Goal: Task Accomplishment & Management: Use online tool/utility

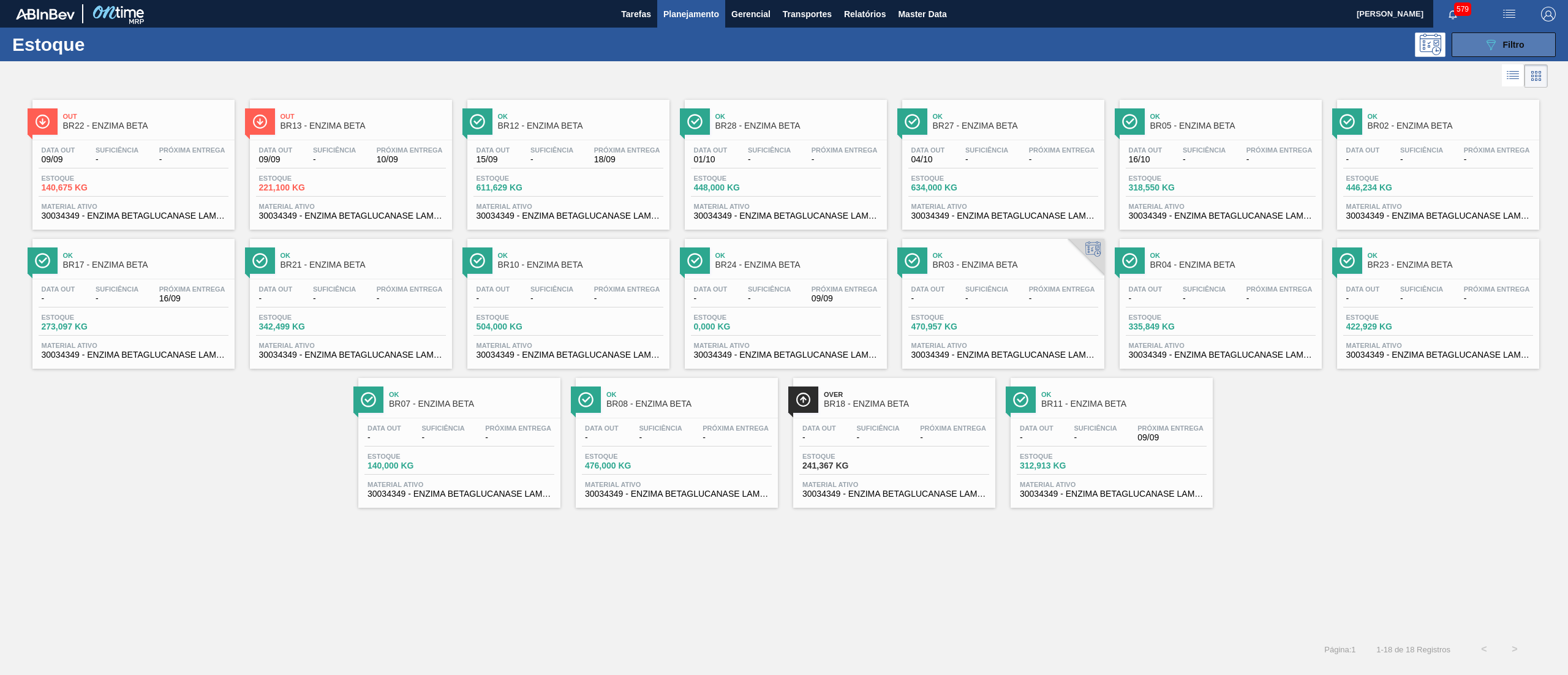
click at [1504, 33] on button "089F7B8B-B2A5-4AFE-B5C0-19BA573D28AC Filtro" at bounding box center [1504, 45] width 104 height 25
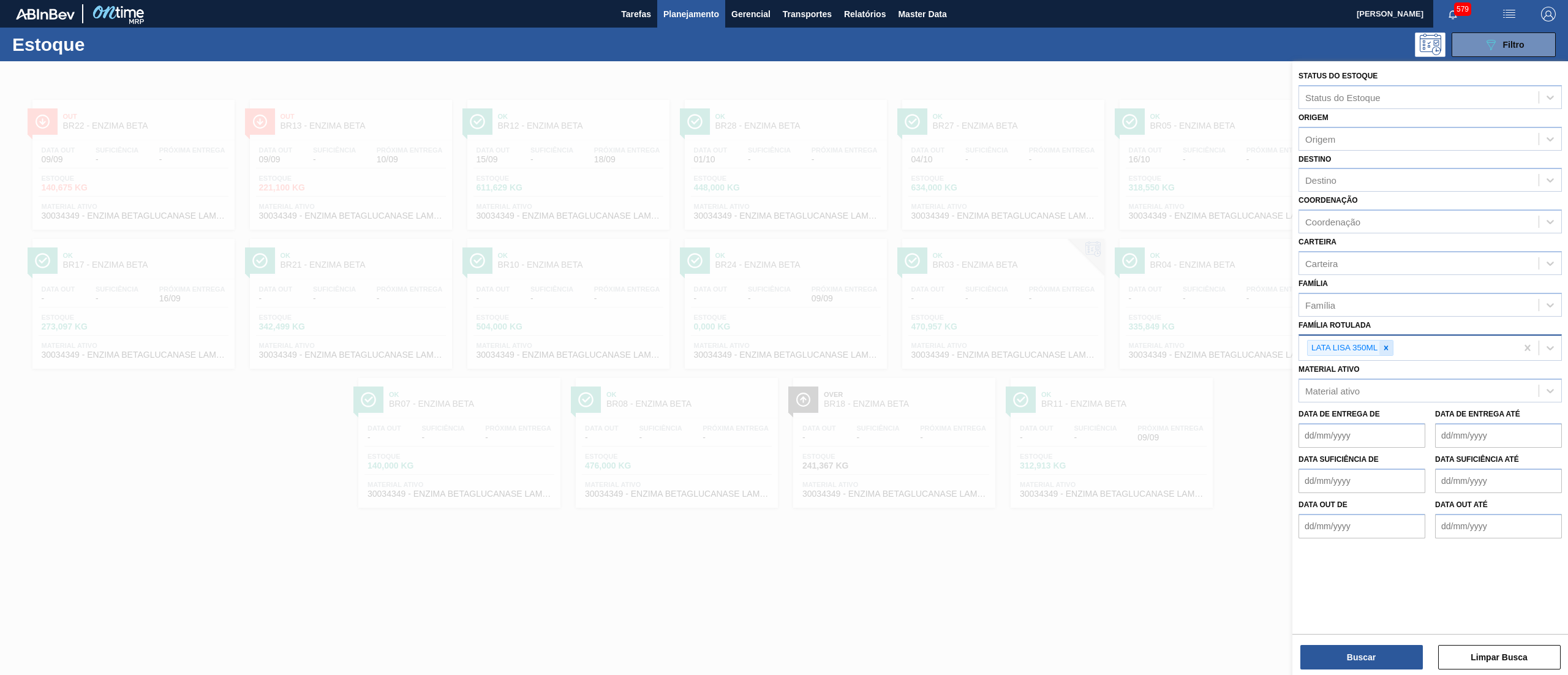
click at [1389, 352] on div at bounding box center [1386, 348] width 13 height 15
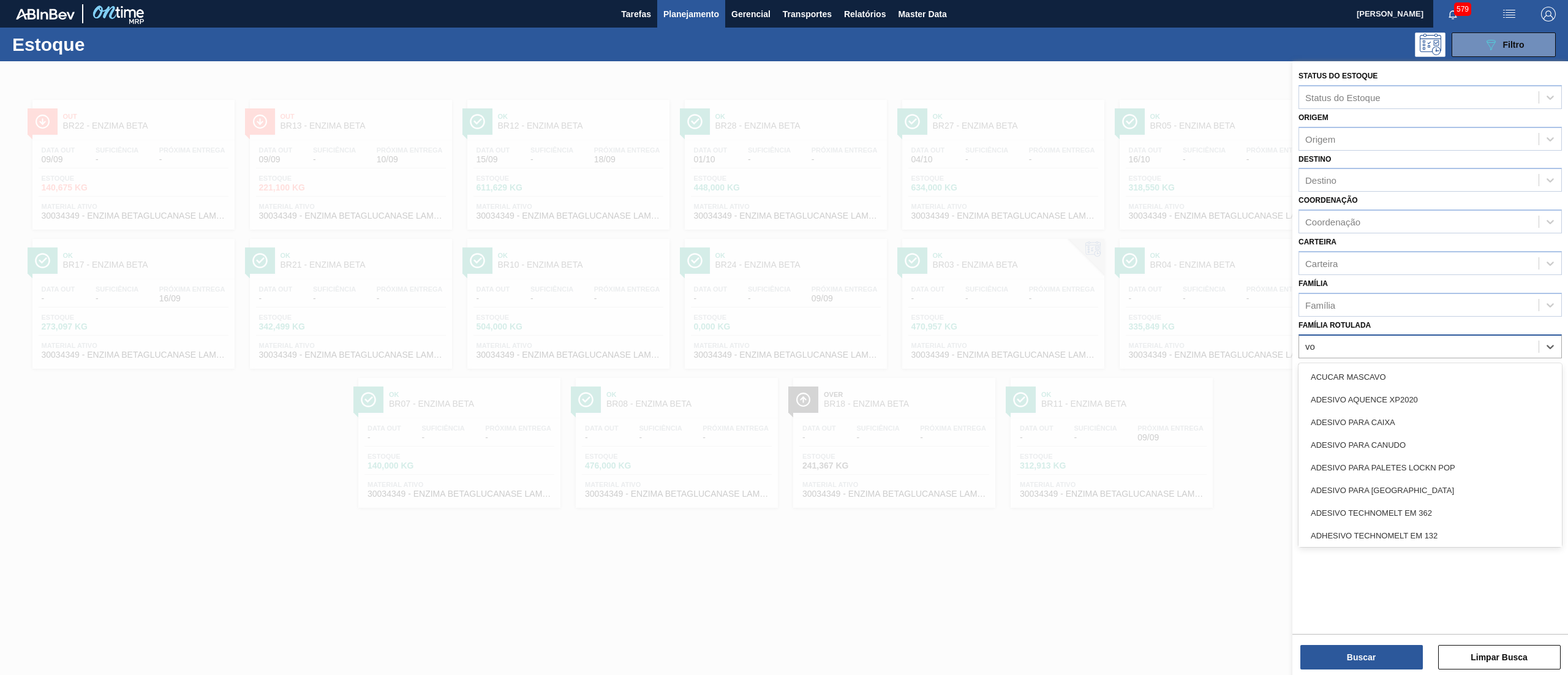
type Rotulada "vod"
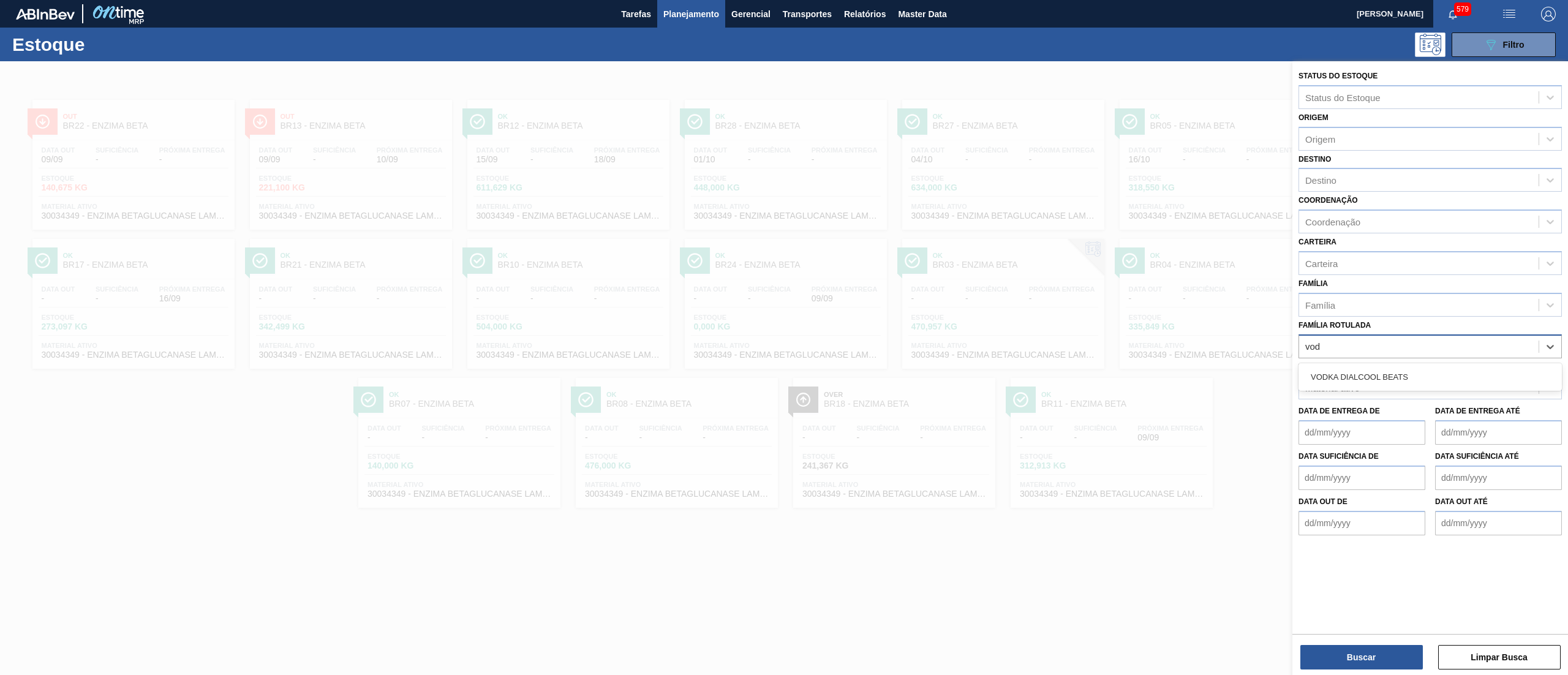
click at [1369, 381] on div "VODKA DIALCOOL BEATS" at bounding box center [1430, 377] width 264 height 23
click at [1324, 658] on button "Buscar" at bounding box center [1361, 657] width 122 height 25
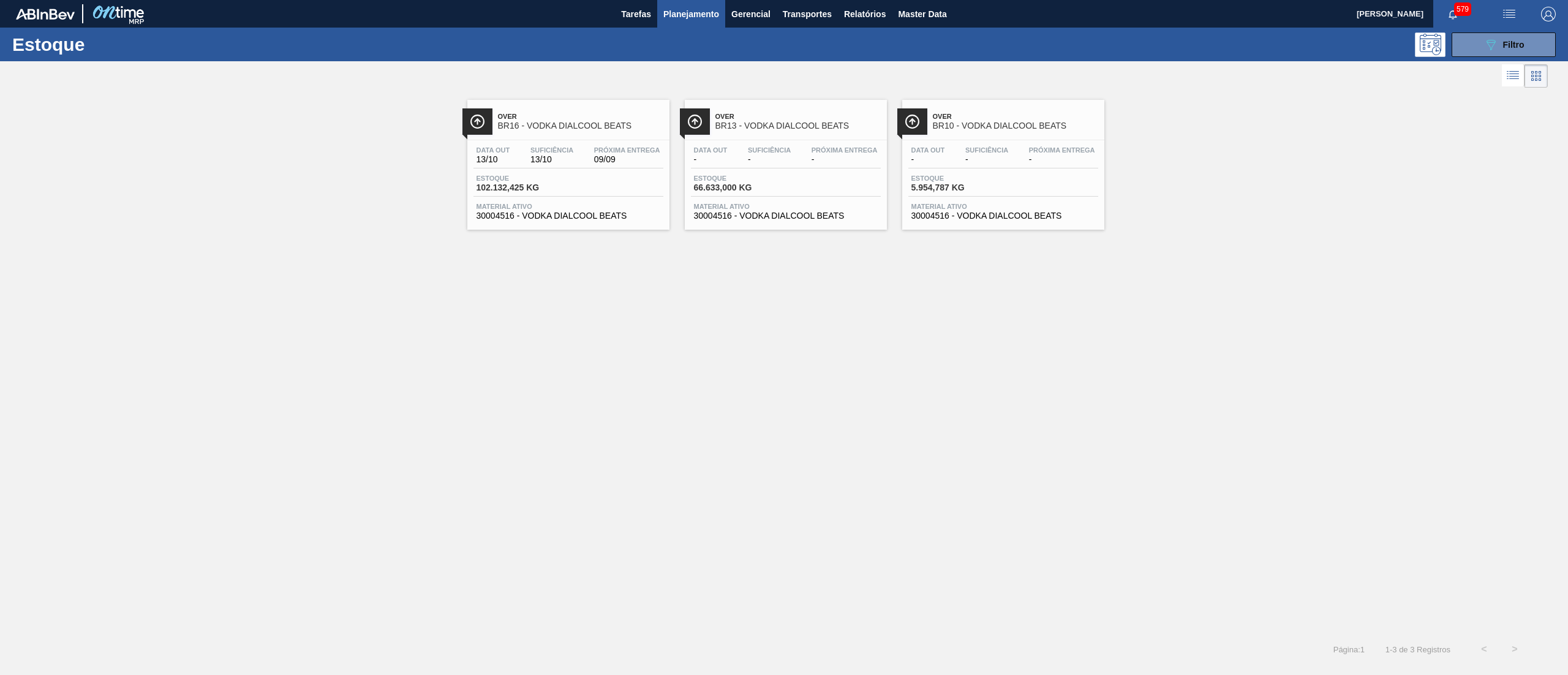
click at [620, 173] on div "Data out 13/10 Suficiência 13/10 Próxima Entrega 09/09 Estoque 102.132,425 KG M…" at bounding box center [569, 182] width 202 height 84
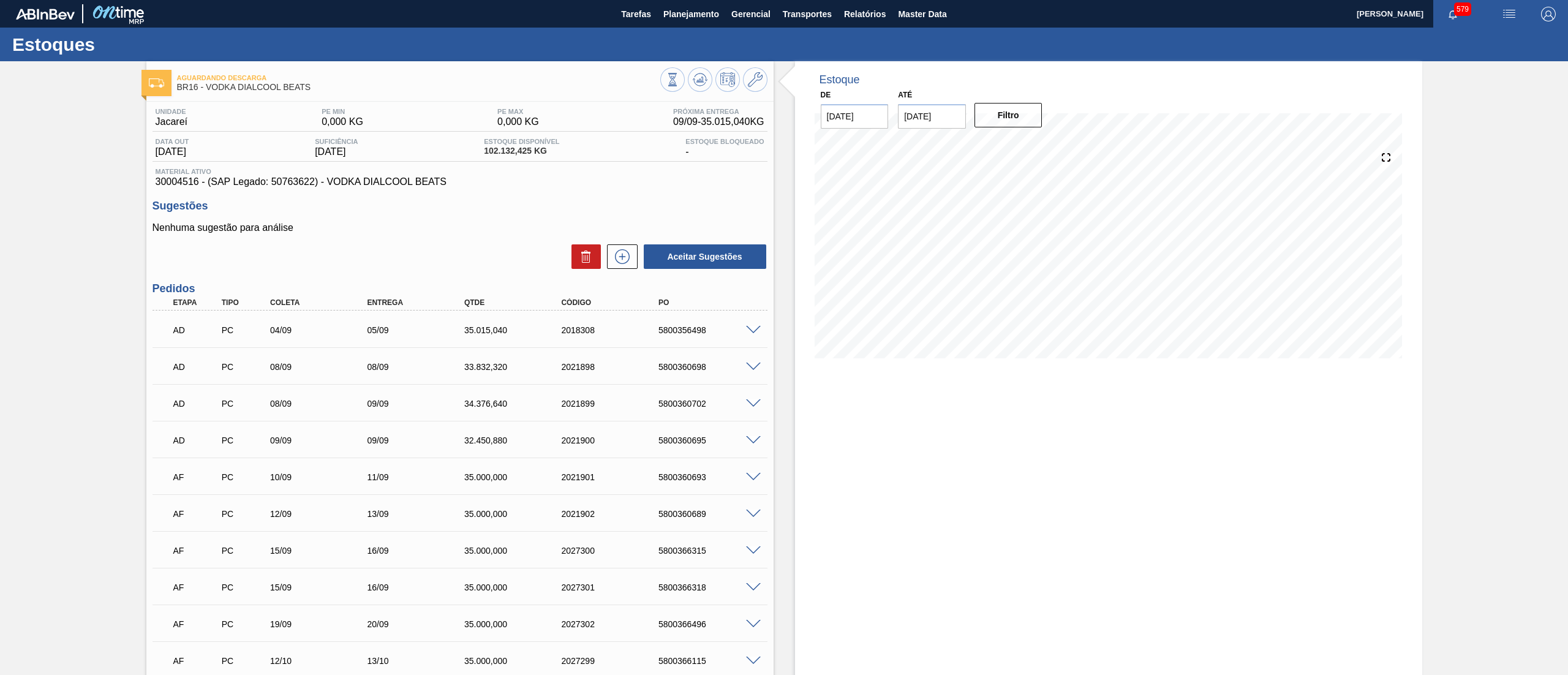
scroll to position [104, 0]
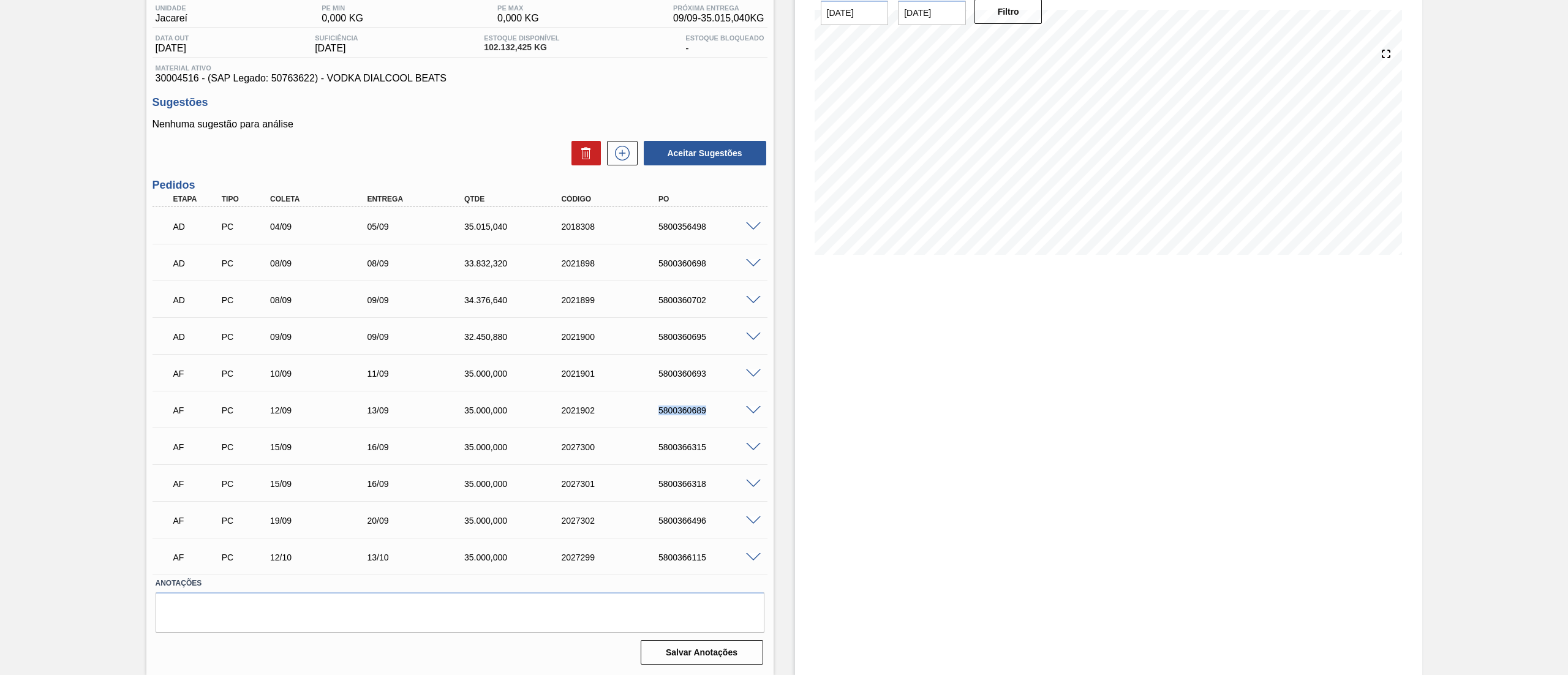
drag, startPoint x: 644, startPoint y: 401, endPoint x: 722, endPoint y: 413, distance: 78.9
click at [722, 413] on div "AF PC 12/09 13/09 35.000,000 2021902 5800360689" at bounding box center [456, 409] width 583 height 25
copy div "5800360689"
drag, startPoint x: 650, startPoint y: 448, endPoint x: 756, endPoint y: 448, distance: 106.0
click at [756, 448] on div "AF PC 15/09 16/09 35.000,000 2027300 5800366315" at bounding box center [460, 446] width 615 height 31
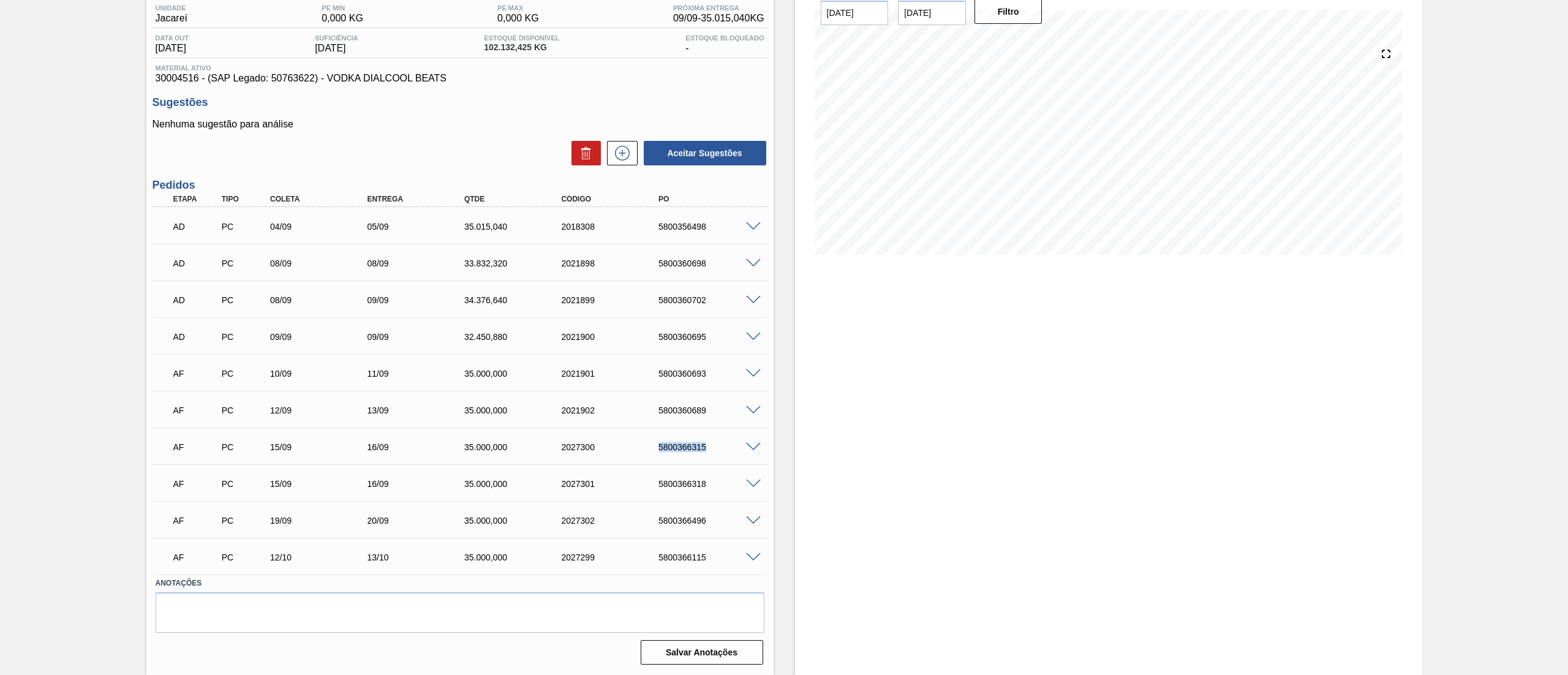
copy div "5800366315"
drag, startPoint x: 648, startPoint y: 477, endPoint x: 704, endPoint y: 472, distance: 56.2
click at [704, 472] on div "AF PC 15/09 16/09 35.000,000 2027301 5800366318" at bounding box center [456, 482] width 583 height 25
copy div "5800366318"
drag, startPoint x: 658, startPoint y: 528, endPoint x: 714, endPoint y: 514, distance: 57.7
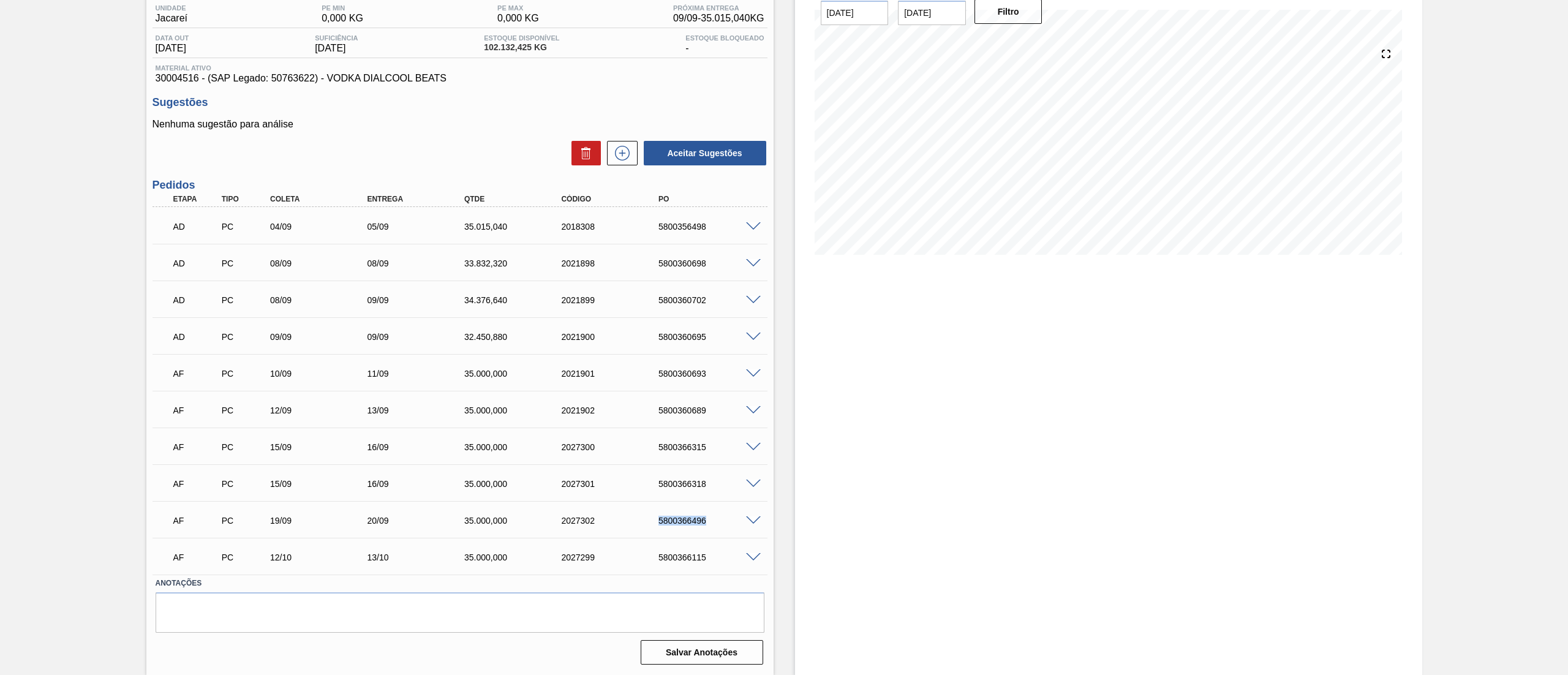
click at [714, 514] on div "AF PC 19/09 20/09 35.000,000 2027302 5800366496" at bounding box center [456, 519] width 583 height 25
copy div "5800366496"
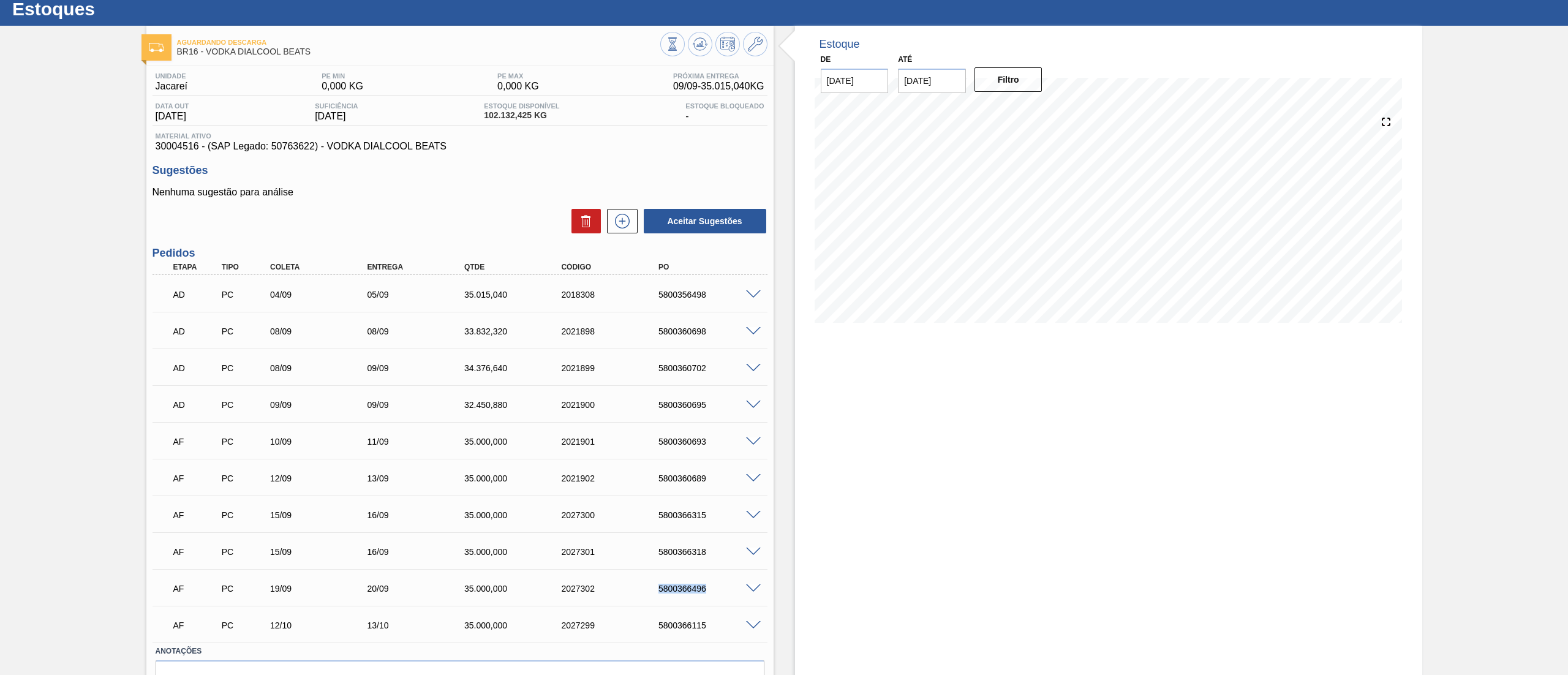
scroll to position [0, 0]
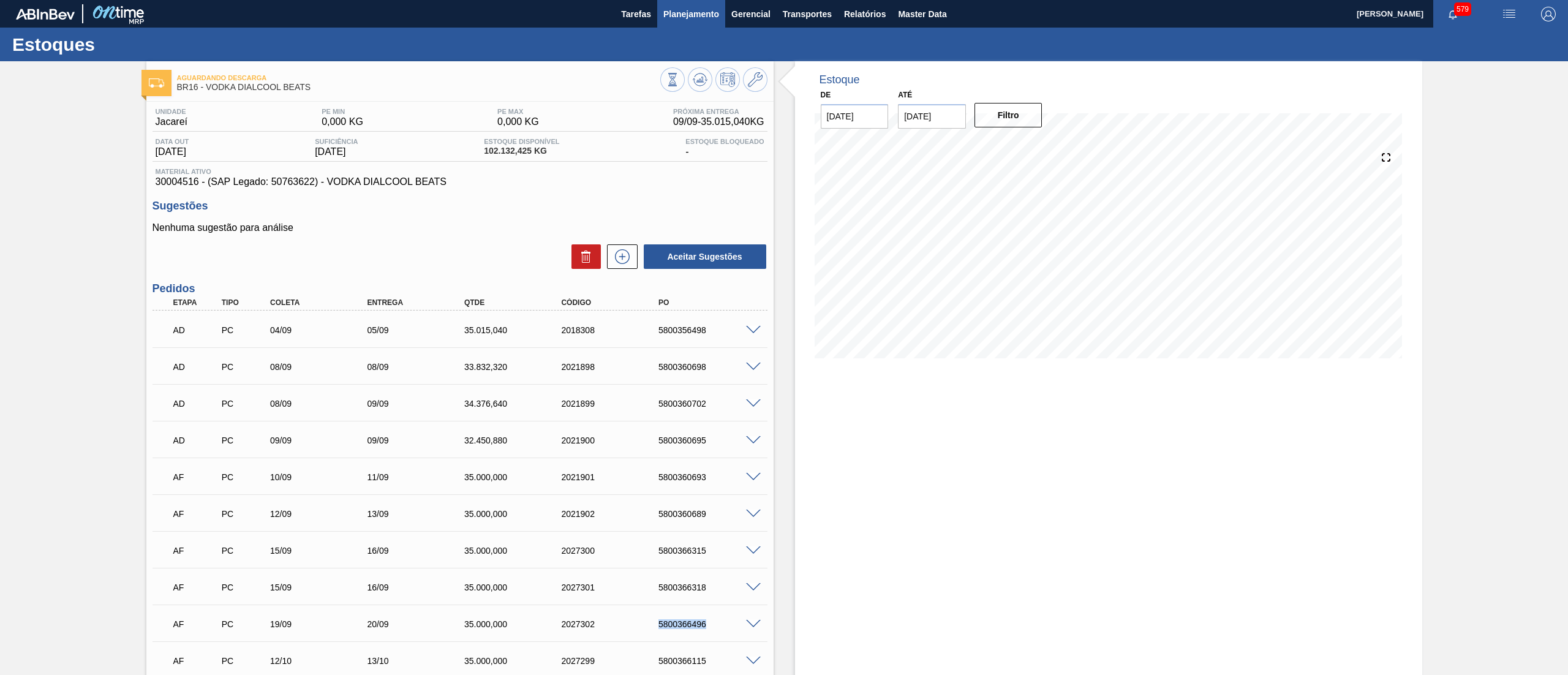
click at [692, 11] on span "Planejamento" at bounding box center [690, 14] width 56 height 15
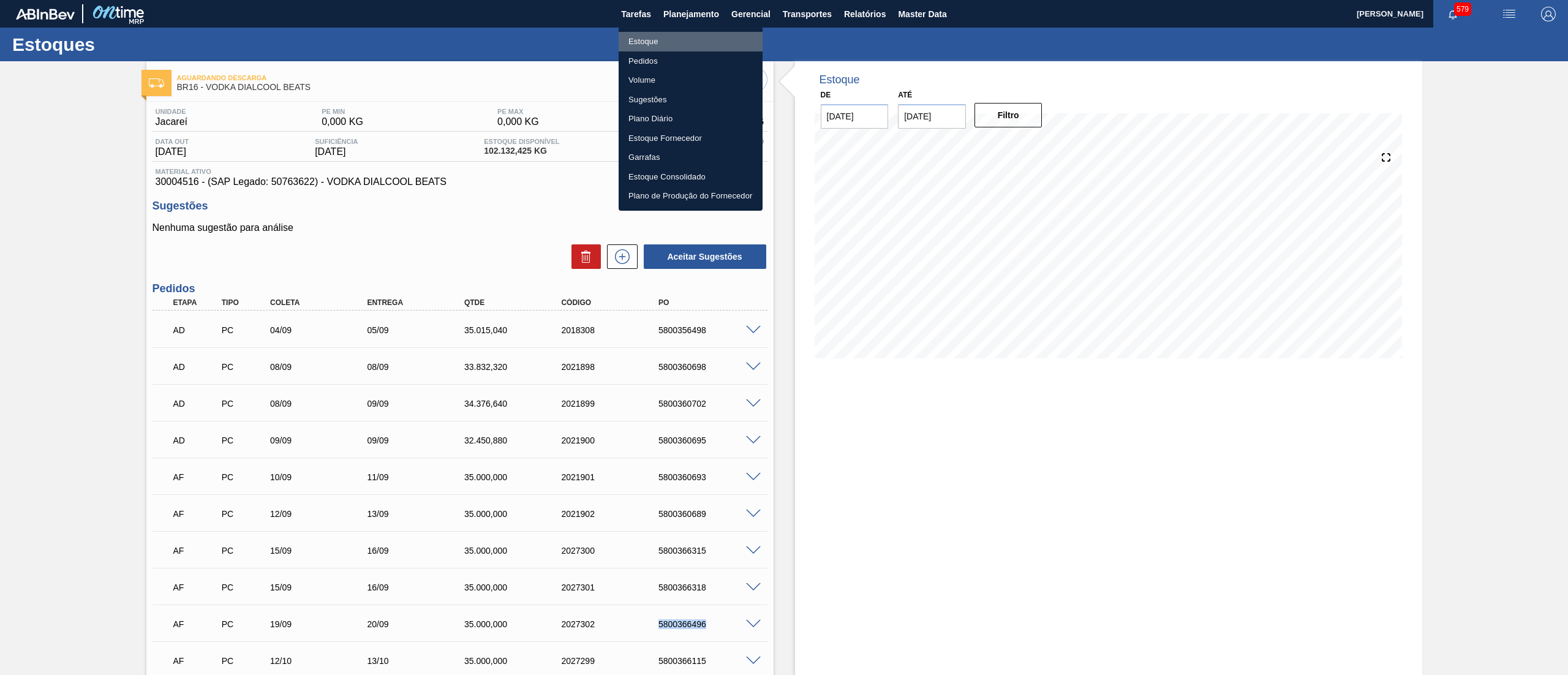
click at [681, 32] on li "Estoque" at bounding box center [690, 41] width 144 height 19
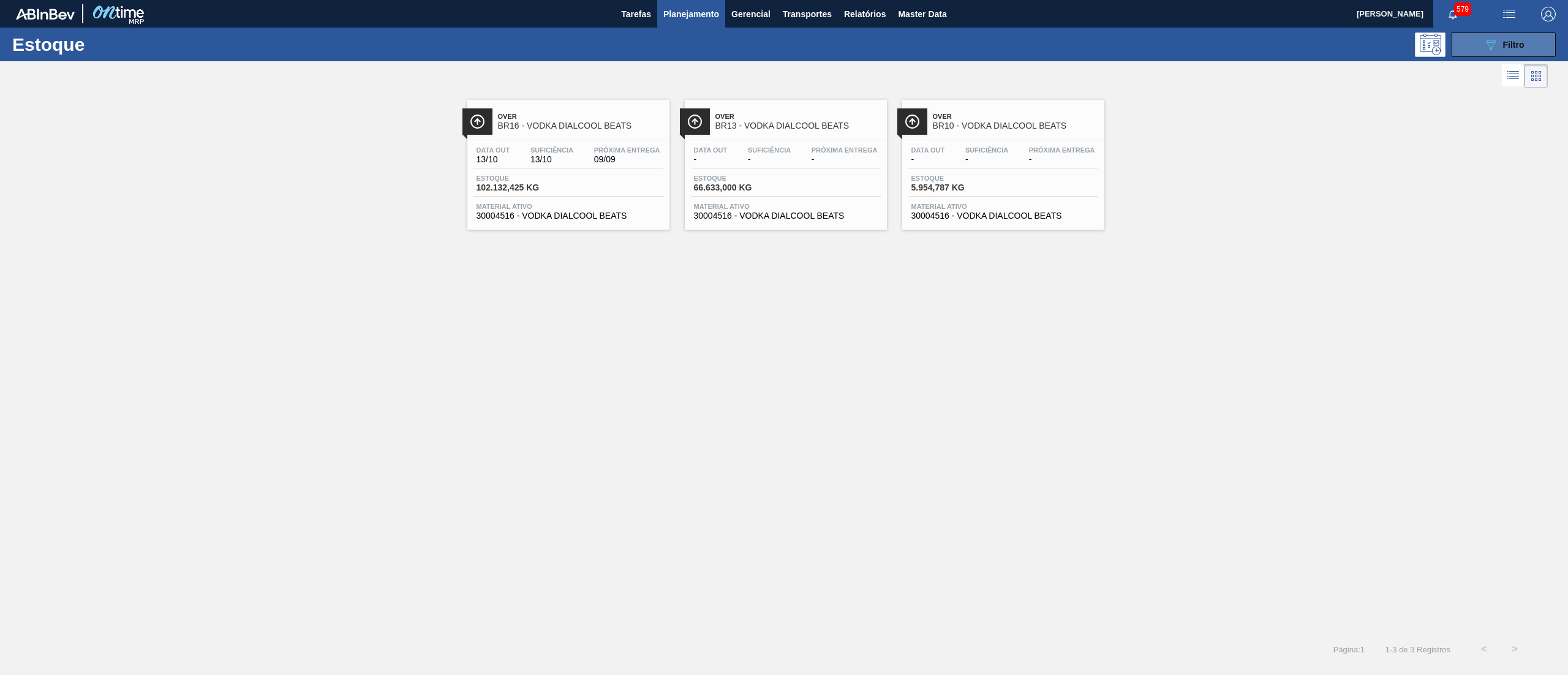
click at [1512, 40] on span "Filtro" at bounding box center [1514, 45] width 21 height 10
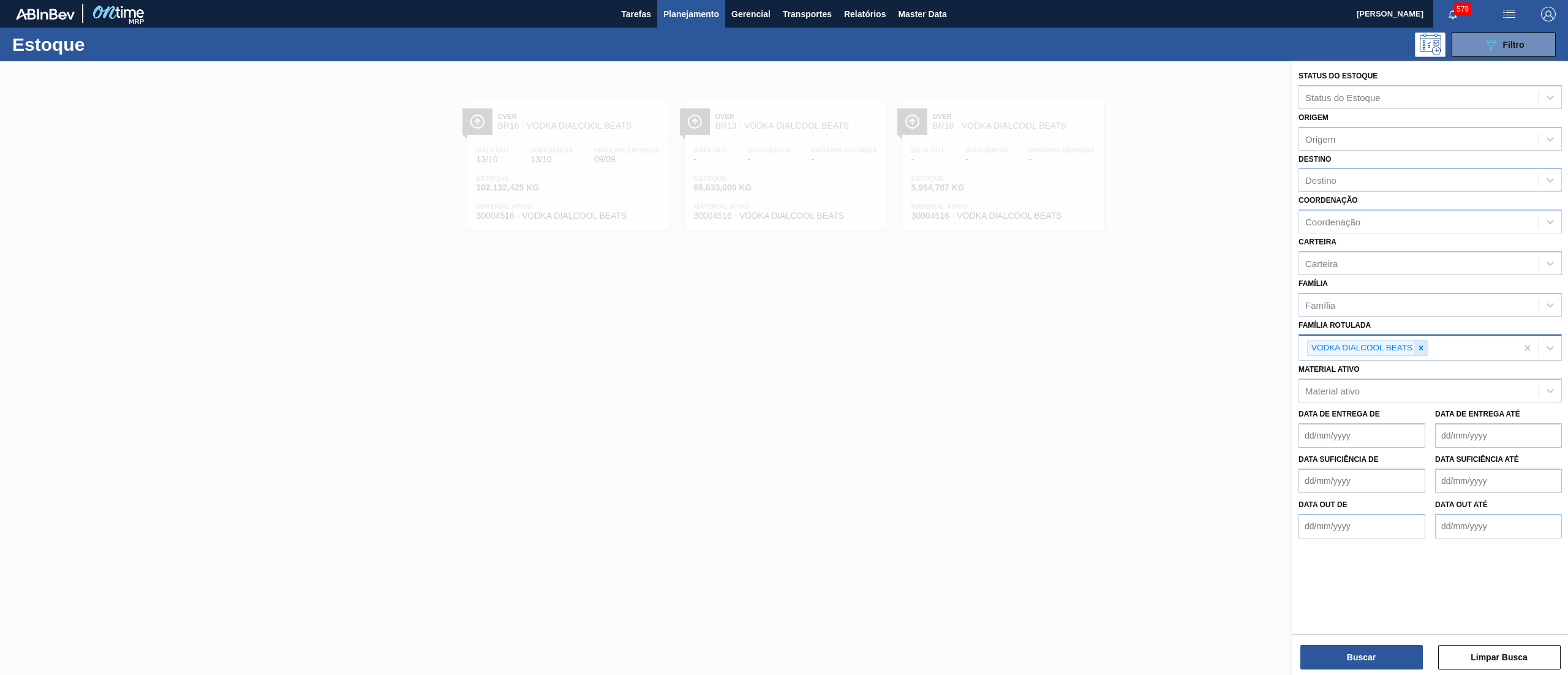
click at [1424, 341] on div at bounding box center [1421, 348] width 13 height 15
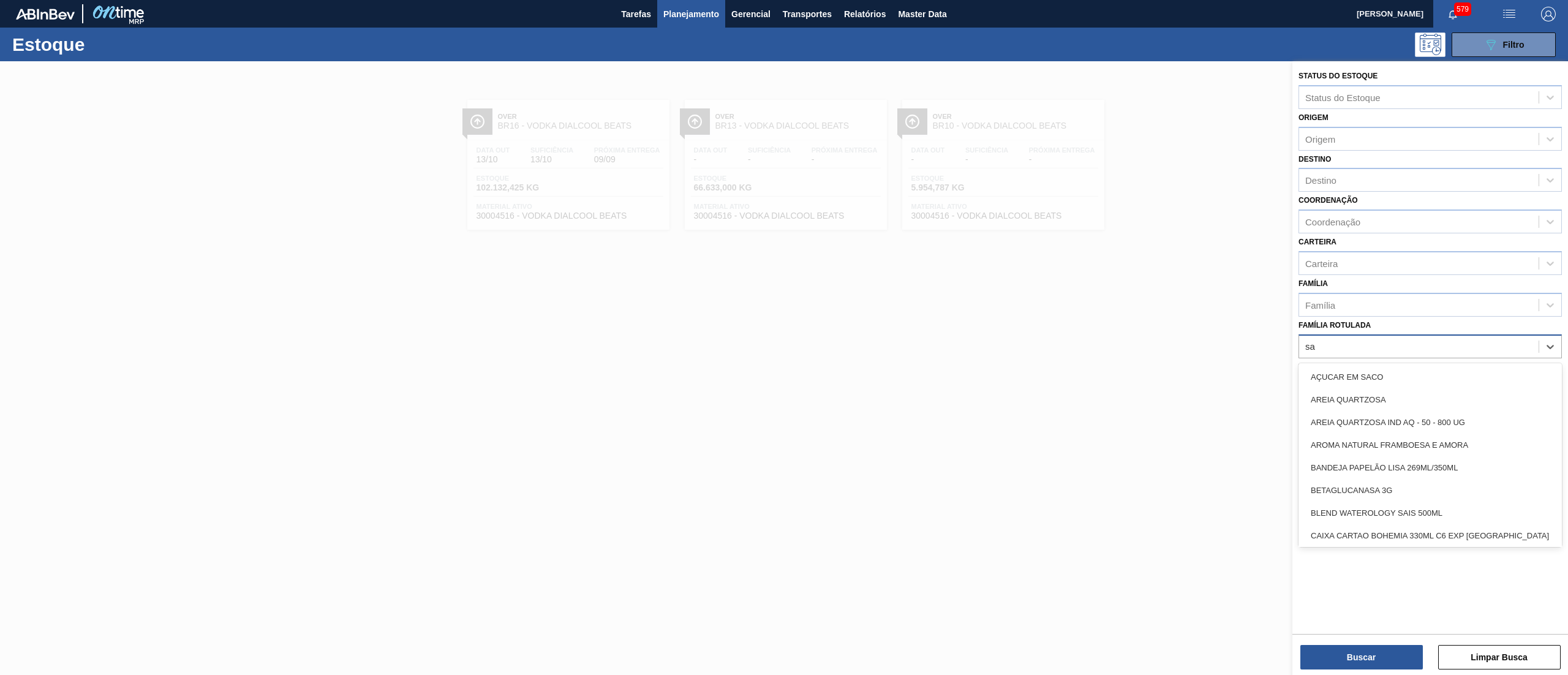
type Rotulada "sak"
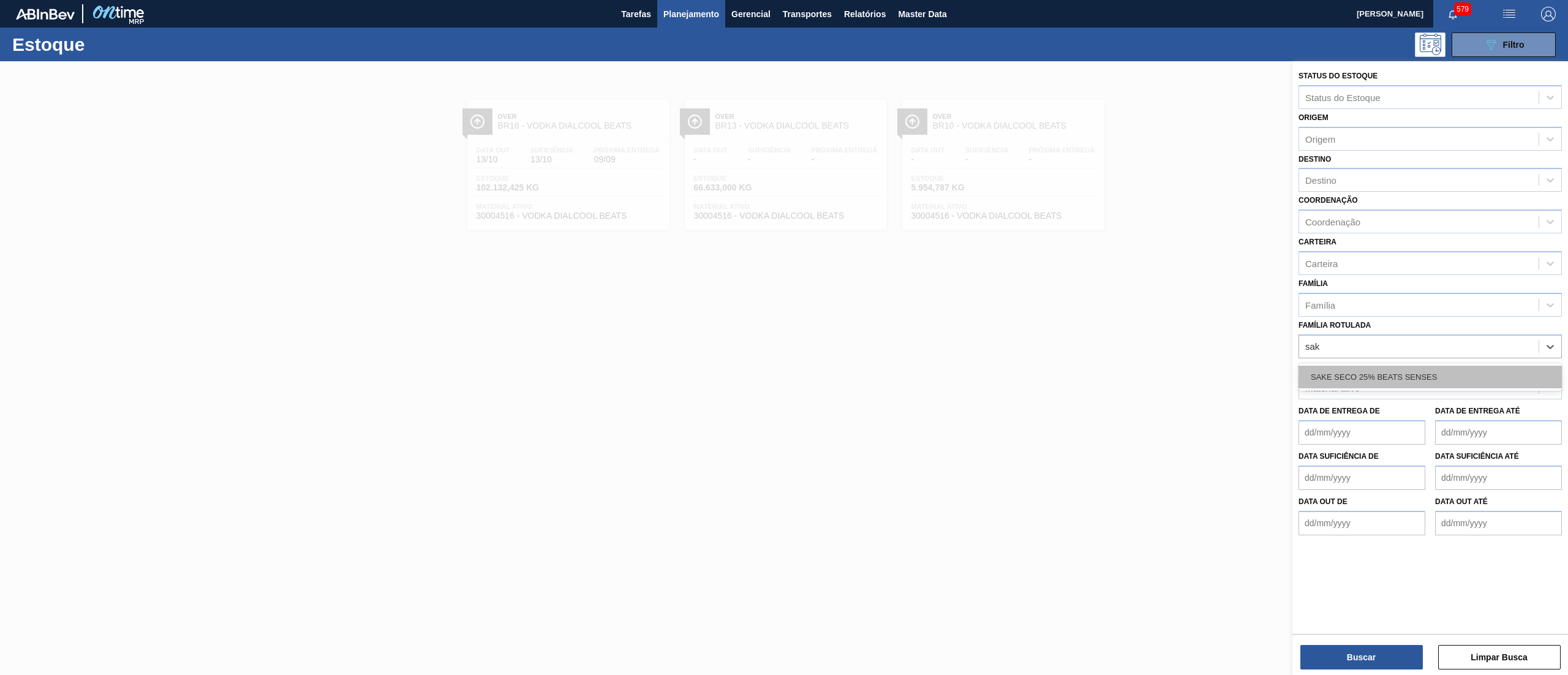
click at [1399, 382] on div "SAKE SECO 25% BEATS SENSES" at bounding box center [1430, 377] width 264 height 23
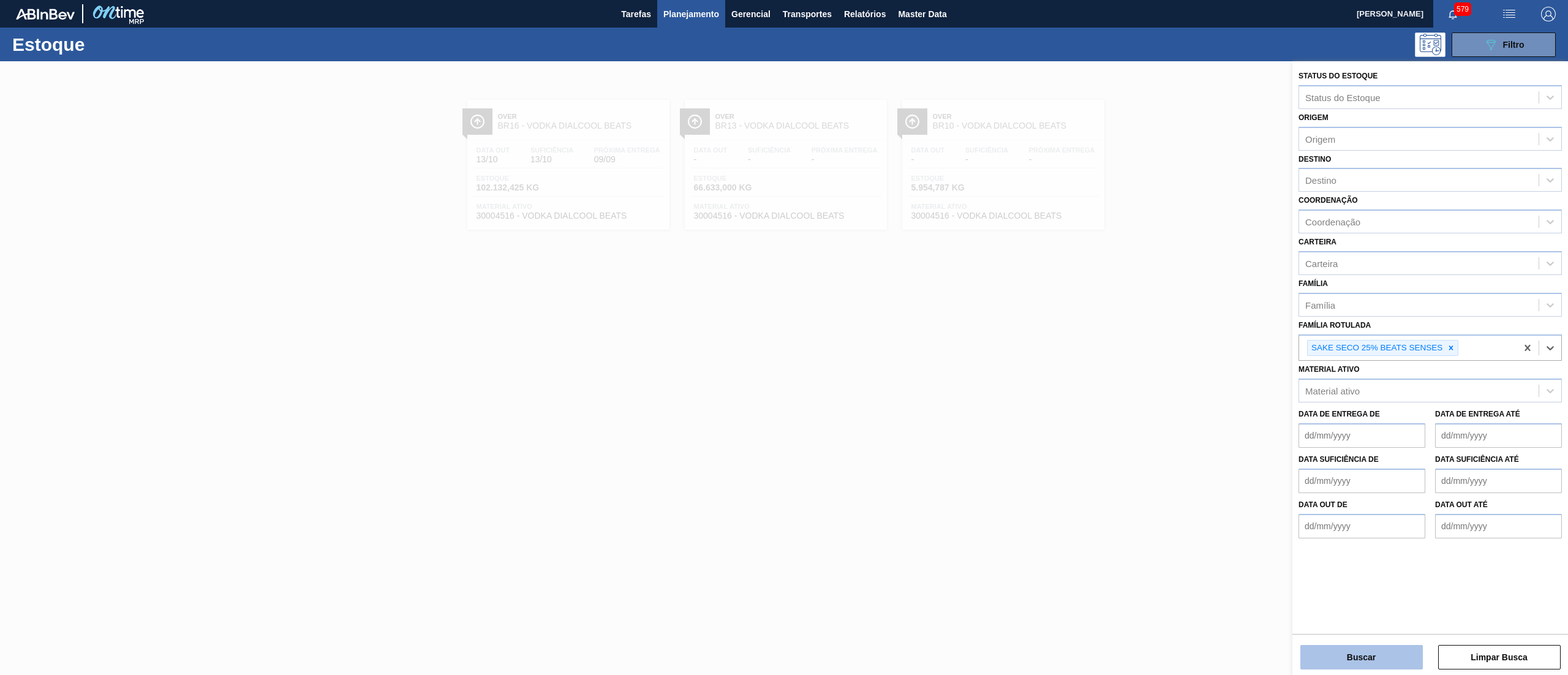
click at [1324, 663] on button "Buscar" at bounding box center [1361, 657] width 122 height 25
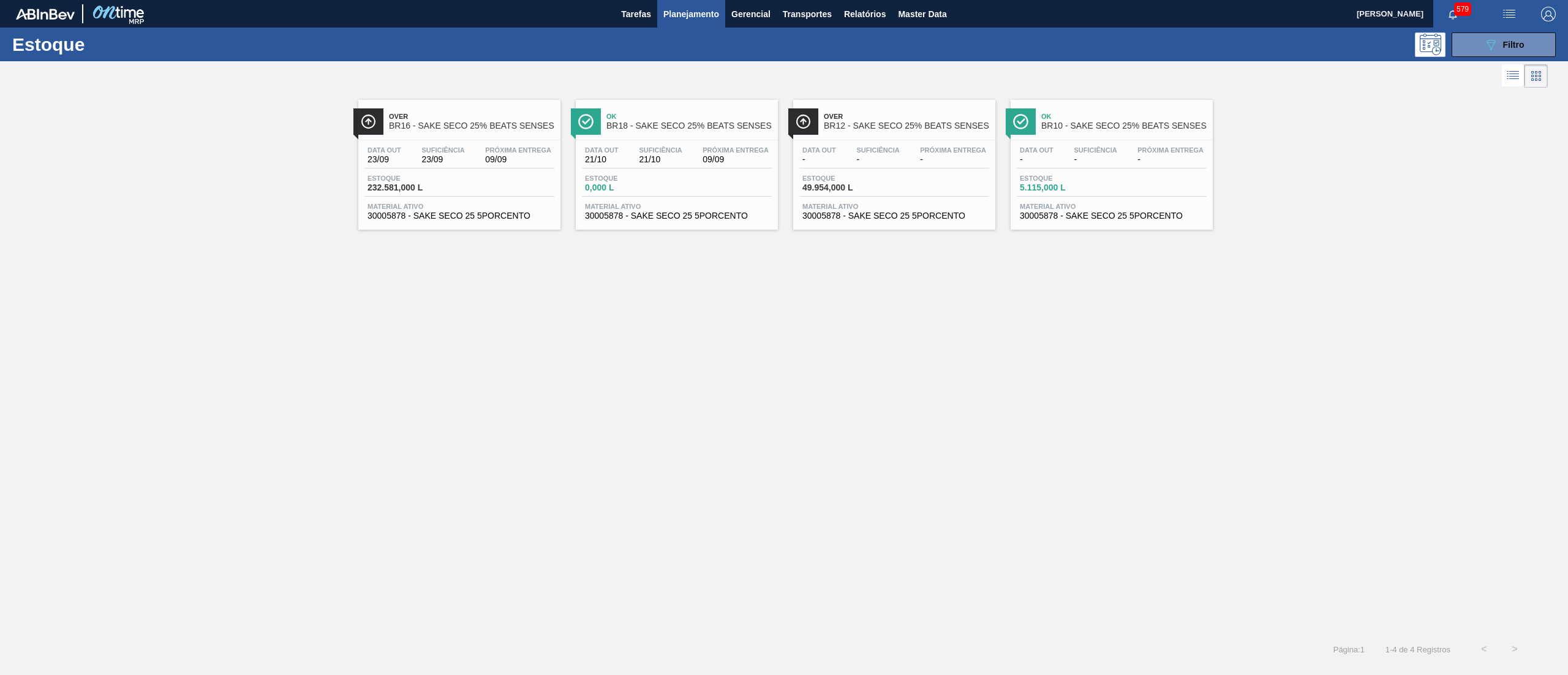
click at [481, 195] on div "Estoque 232.581,000 L" at bounding box center [460, 185] width 190 height 22
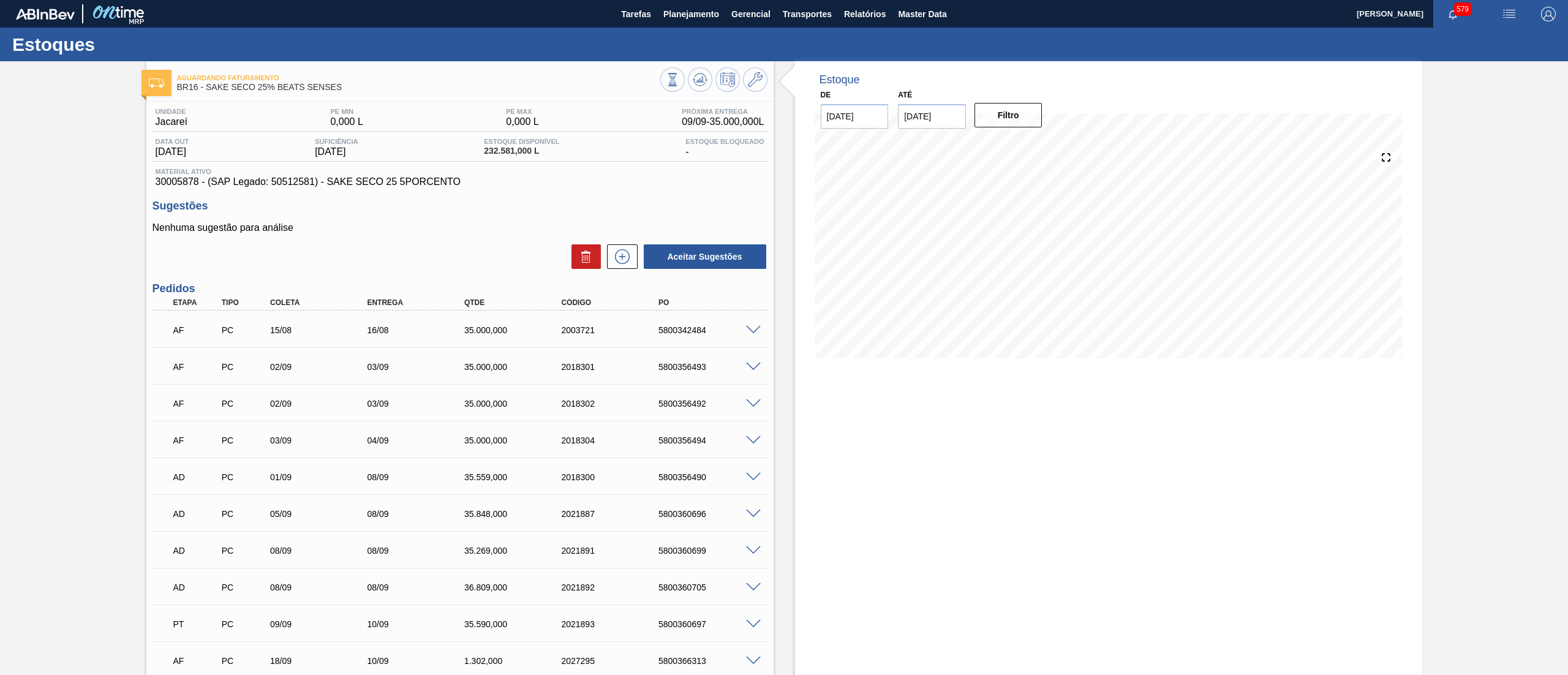
scroll to position [434, 0]
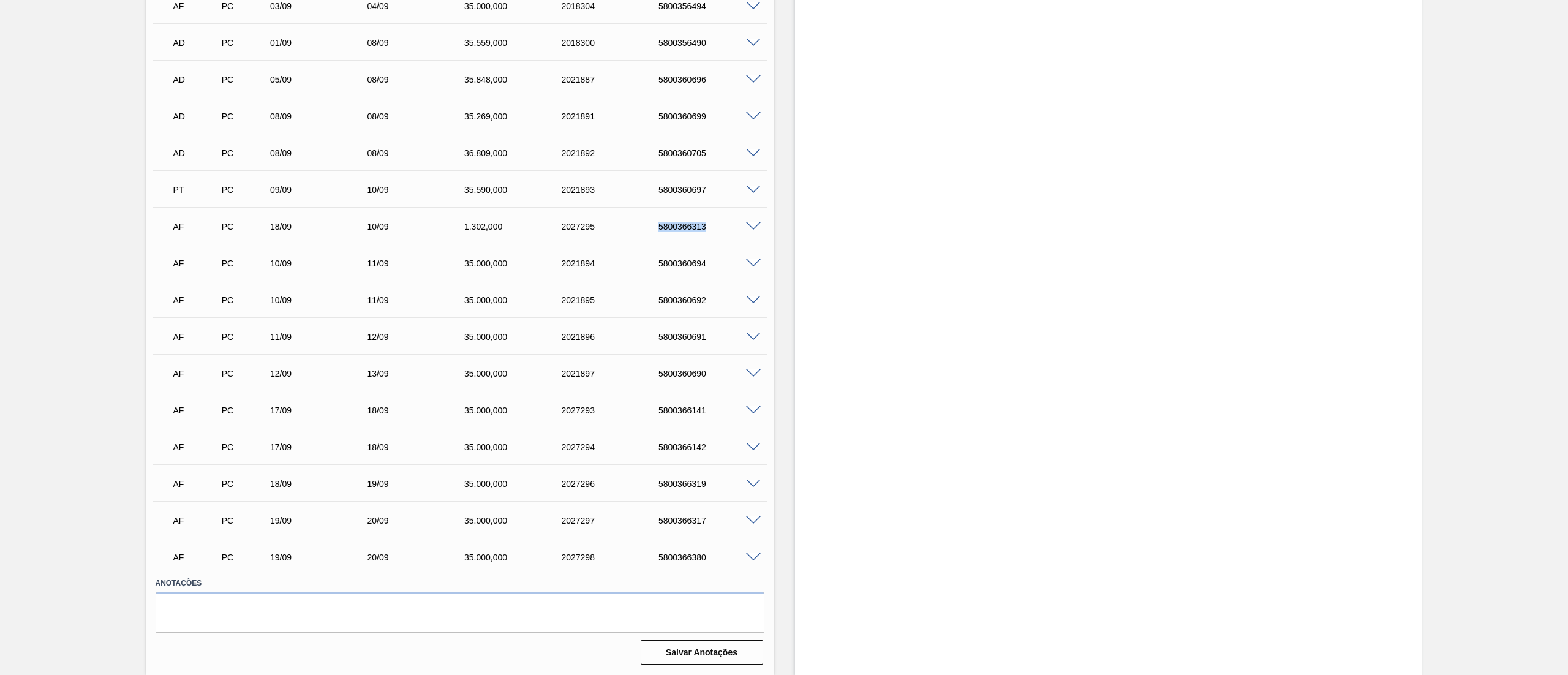
drag, startPoint x: 648, startPoint y: 224, endPoint x: 730, endPoint y: 224, distance: 82.0
click at [730, 224] on div "AF PC 18/09 10/09 1.302,000 2027295 5800366313" at bounding box center [456, 225] width 583 height 25
copy div "5800366313"
click at [297, 415] on div "17/09" at bounding box center [322, 410] width 111 height 10
drag, startPoint x: 667, startPoint y: 411, endPoint x: 728, endPoint y: 411, distance: 61.0
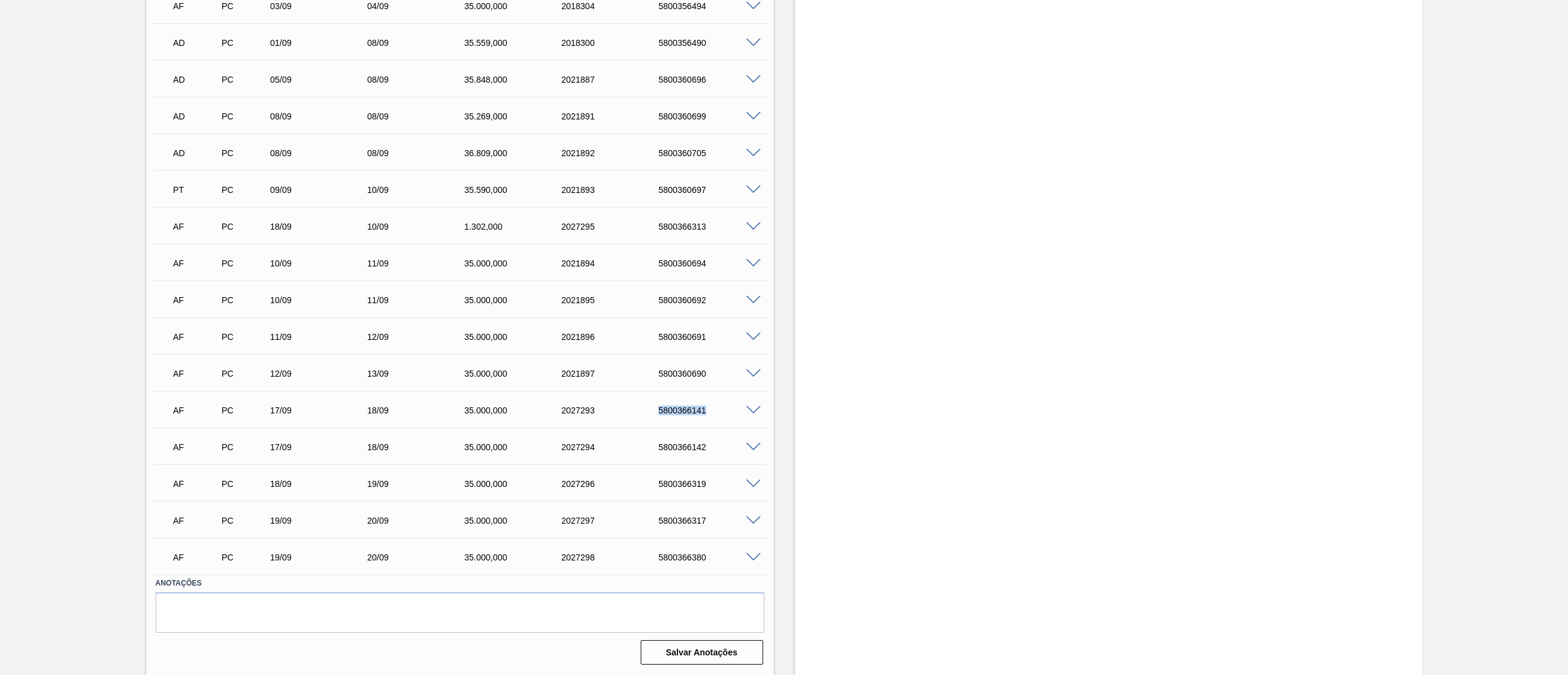
click at [728, 411] on div "AF PC 17/09 18/09 35.000,000 2027293 5800366141" at bounding box center [456, 409] width 583 height 25
copy div "5800366141"
drag, startPoint x: 641, startPoint y: 448, endPoint x: 714, endPoint y: 446, distance: 73.0
click at [714, 446] on div "AF PC 17/09 18/09 35.000,000 2027294 5800366142" at bounding box center [456, 446] width 583 height 25
copy div "5800366142"
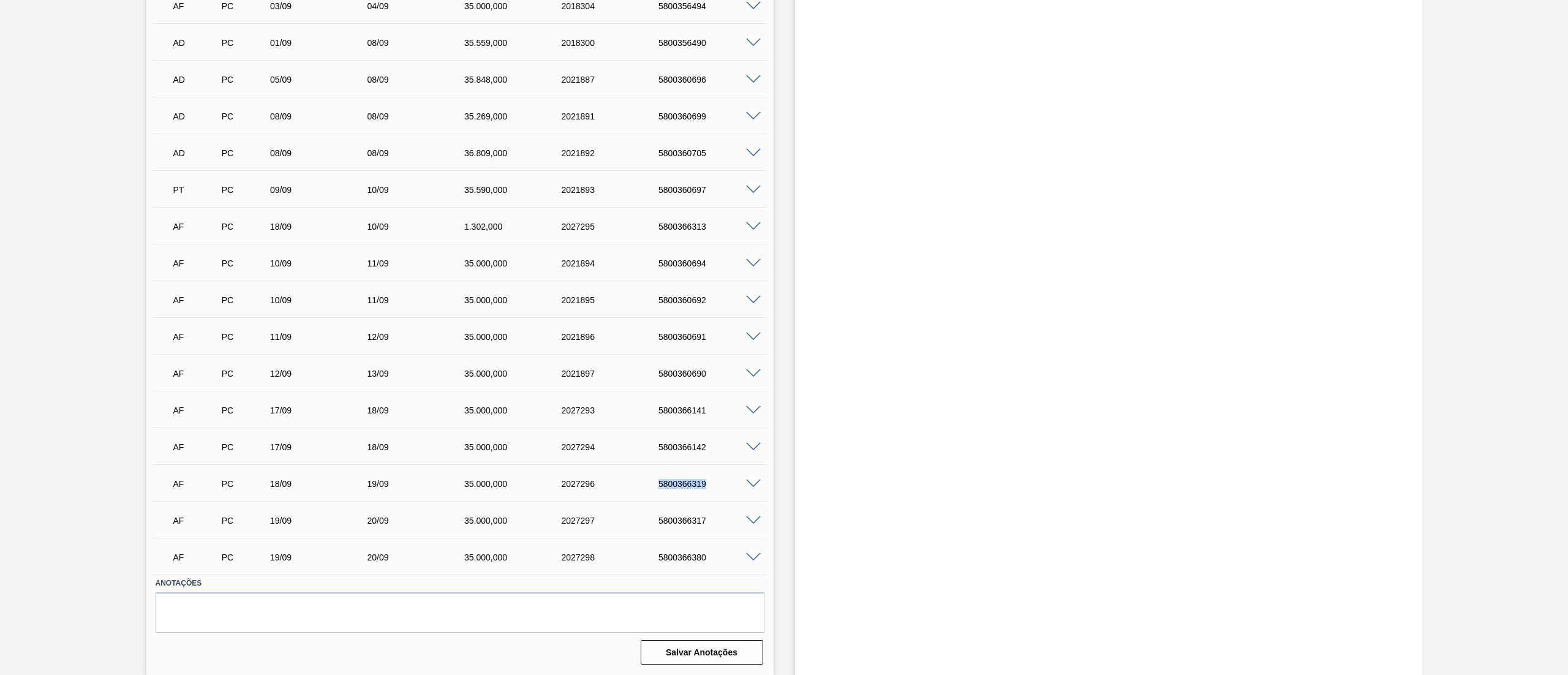
drag, startPoint x: 632, startPoint y: 484, endPoint x: 715, endPoint y: 484, distance: 83.0
click at [715, 484] on div "AF PC 18/09 19/09 35.000,000 2027296 5800366319" at bounding box center [456, 482] width 583 height 25
copy div "5800366319"
drag, startPoint x: 642, startPoint y: 509, endPoint x: 722, endPoint y: 522, distance: 81.0
click at [722, 522] on div "AF PC 19/09 20/09 35.000,000 2027297 5800366317" at bounding box center [456, 519] width 583 height 25
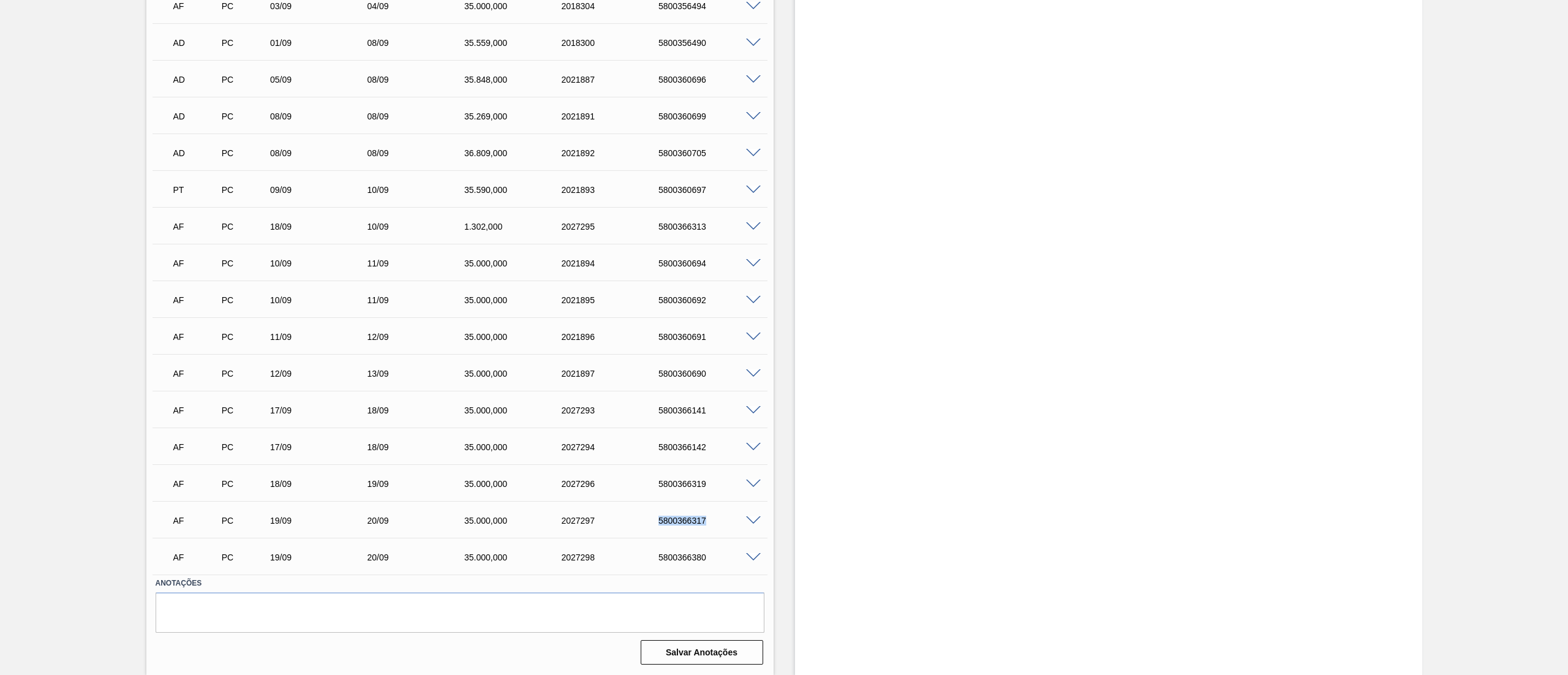
copy div "5800366317"
drag, startPoint x: 635, startPoint y: 560, endPoint x: 739, endPoint y: 565, distance: 104.1
click at [739, 565] on div "AF PC 19/09 20/09 35.000,000 2027298 5800366380" at bounding box center [456, 556] width 583 height 25
copy div "5800366380"
drag, startPoint x: 647, startPoint y: 229, endPoint x: 738, endPoint y: 228, distance: 91.0
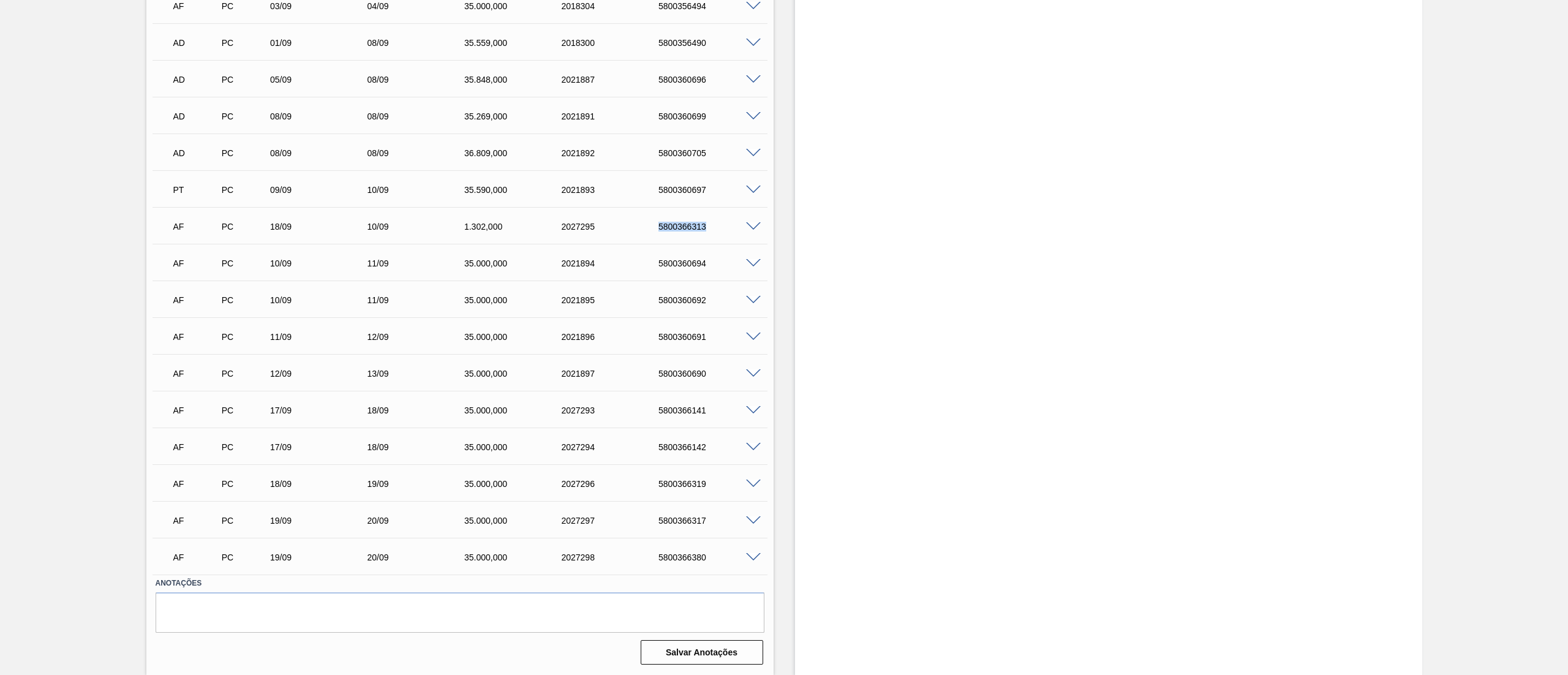
click at [738, 228] on div "AF PC 18/09 10/09 1.302,000 2027295 5800366313" at bounding box center [456, 225] width 583 height 25
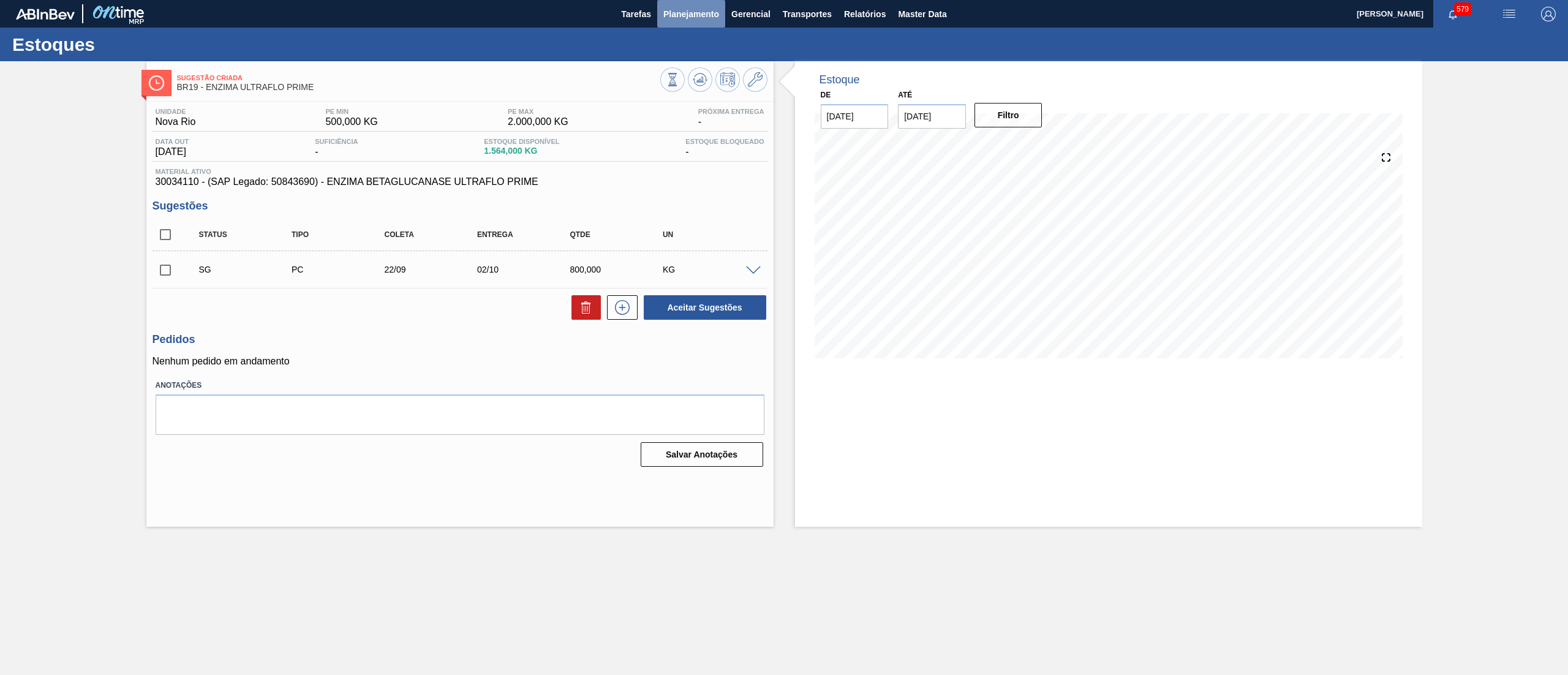
click at [702, 11] on span "Planejamento" at bounding box center [690, 14] width 56 height 15
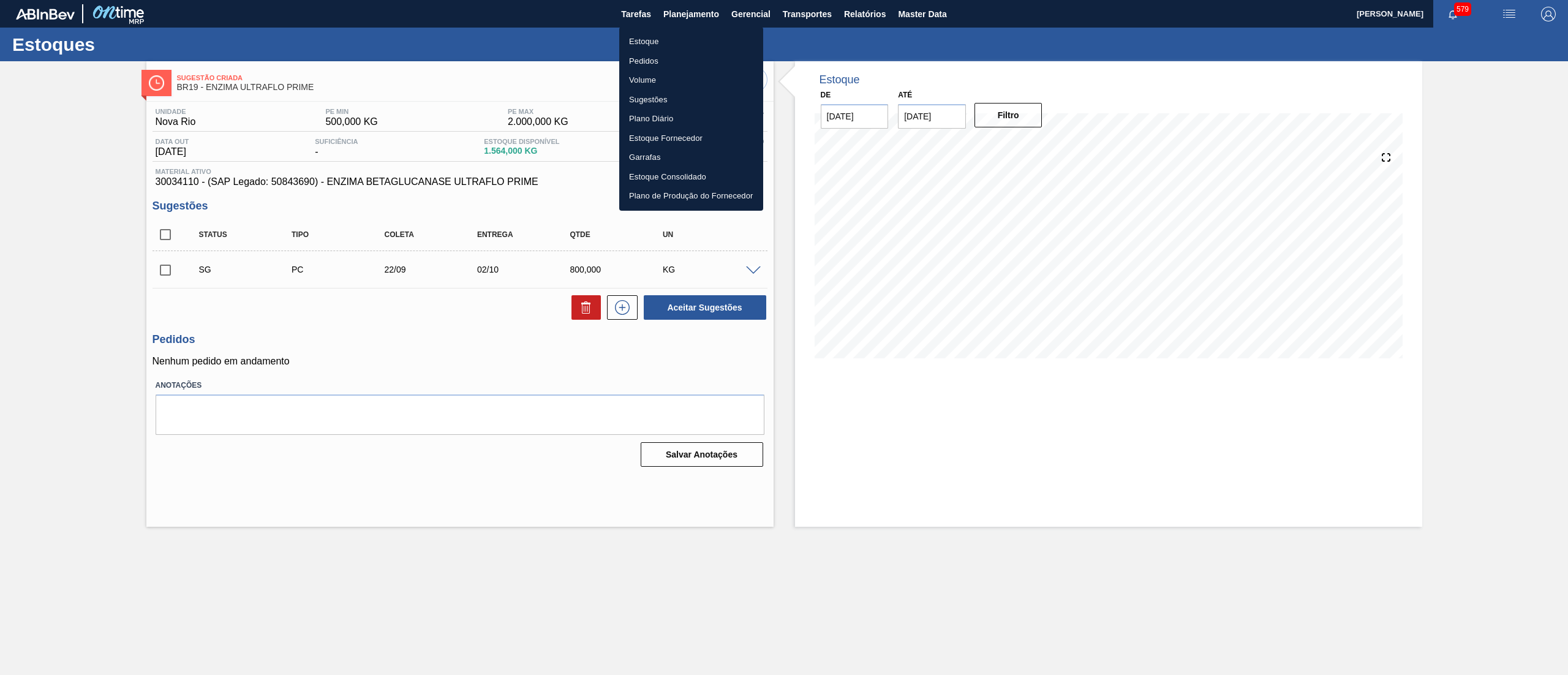
click at [659, 36] on li "Estoque" at bounding box center [691, 41] width 144 height 19
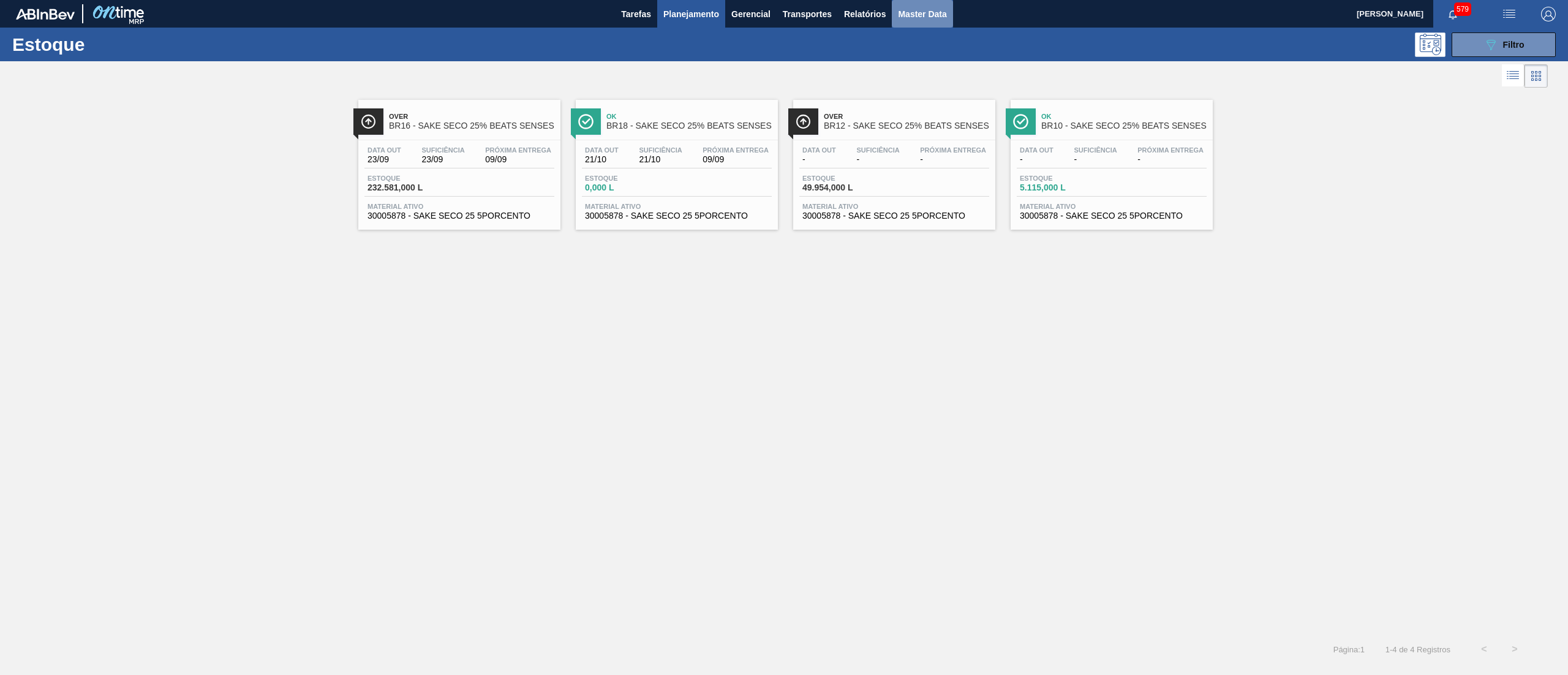
click at [904, 16] on span "Master Data" at bounding box center [922, 14] width 48 height 15
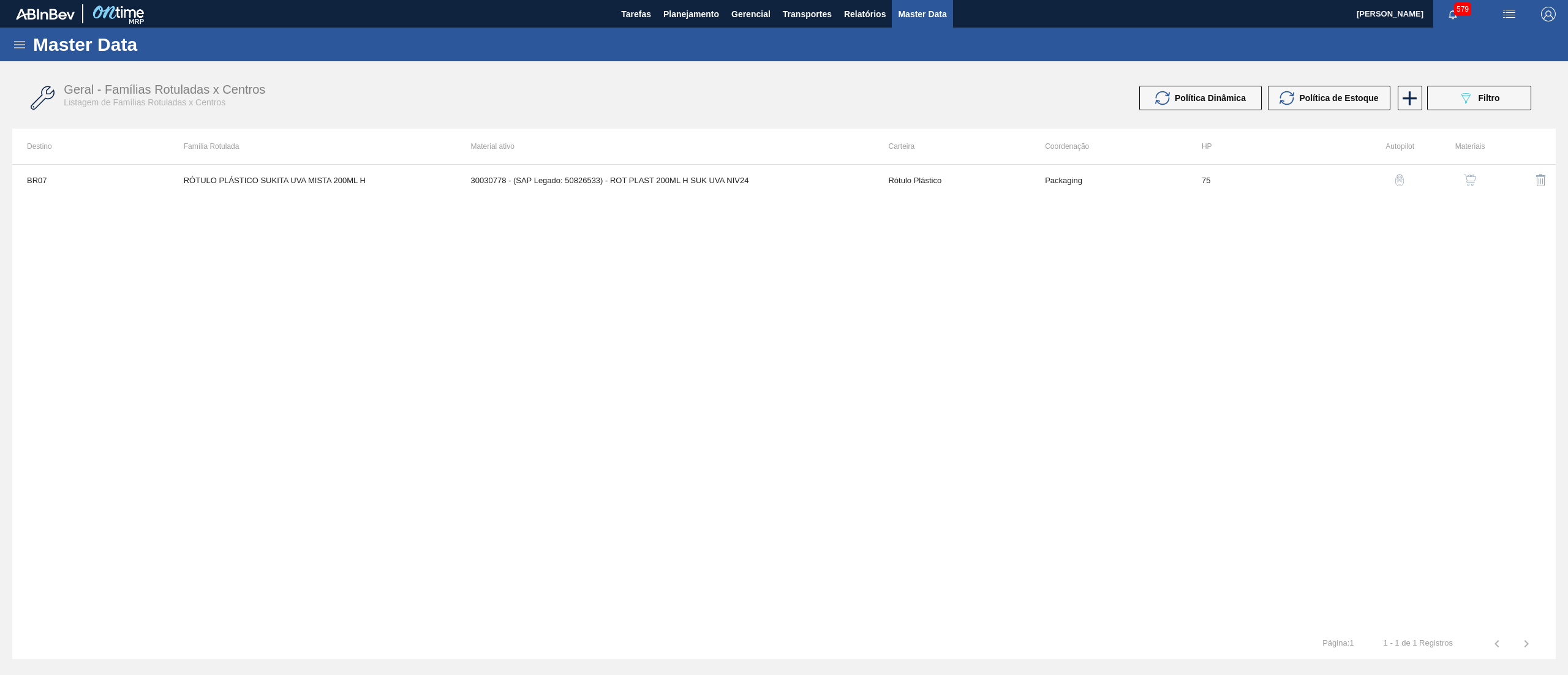
click at [25, 40] on icon at bounding box center [19, 45] width 15 height 15
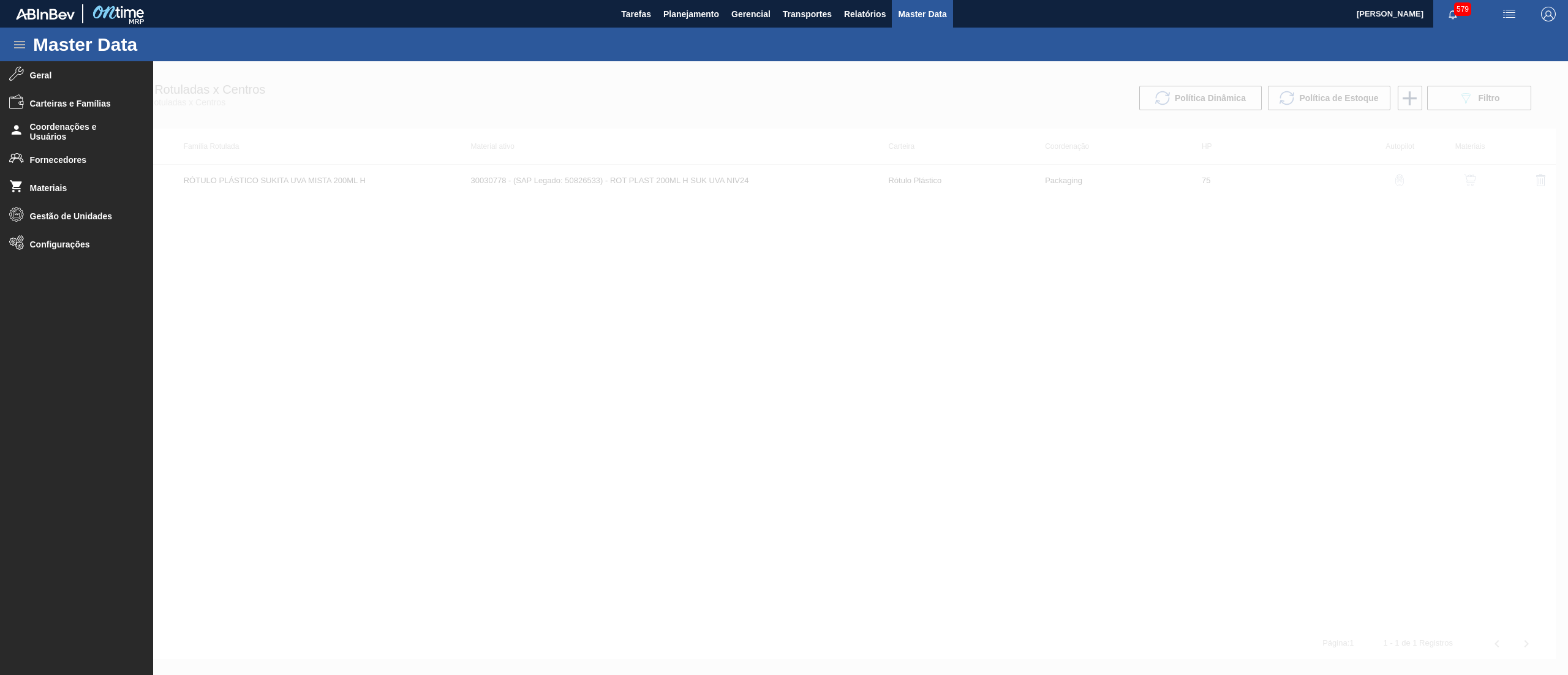
click at [656, 539] on div at bounding box center [784, 368] width 1568 height 613
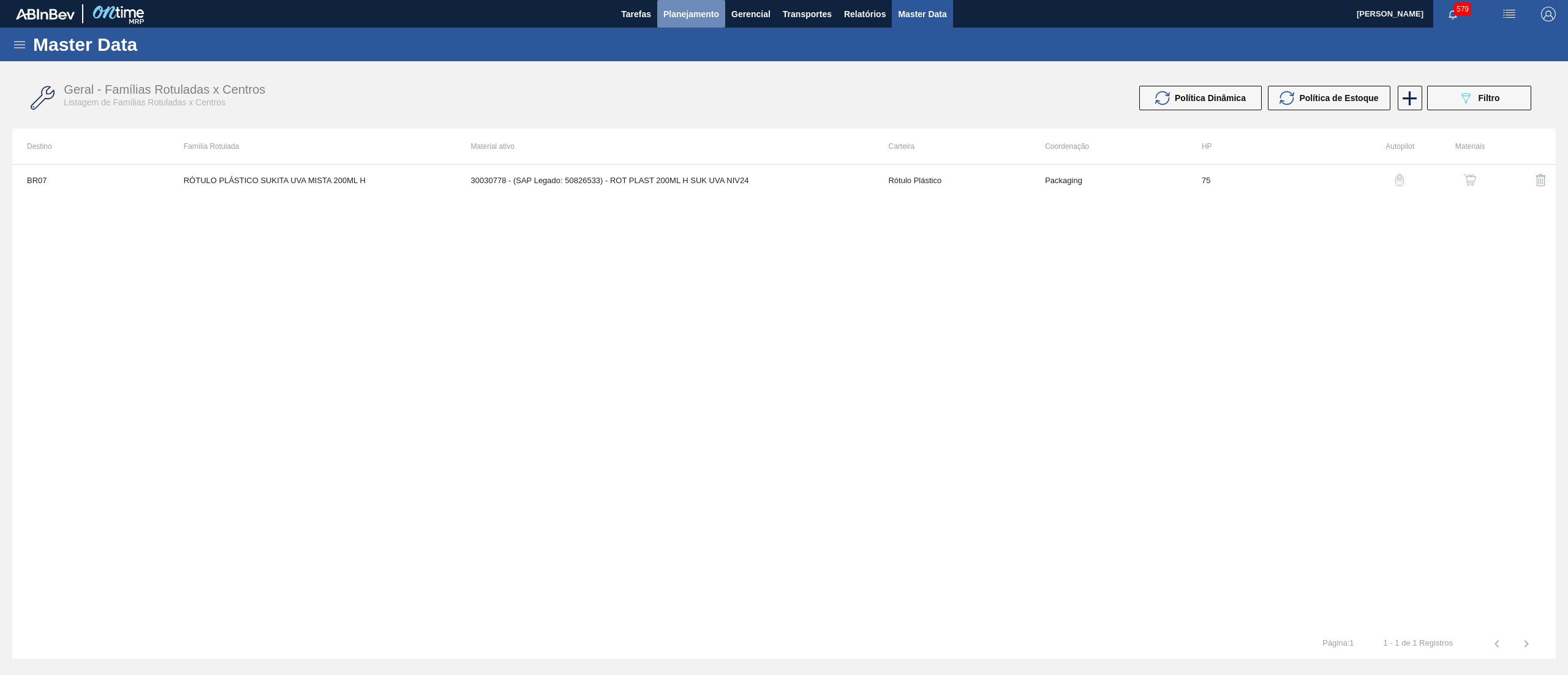
click at [669, 15] on span "Planejamento" at bounding box center [690, 14] width 56 height 15
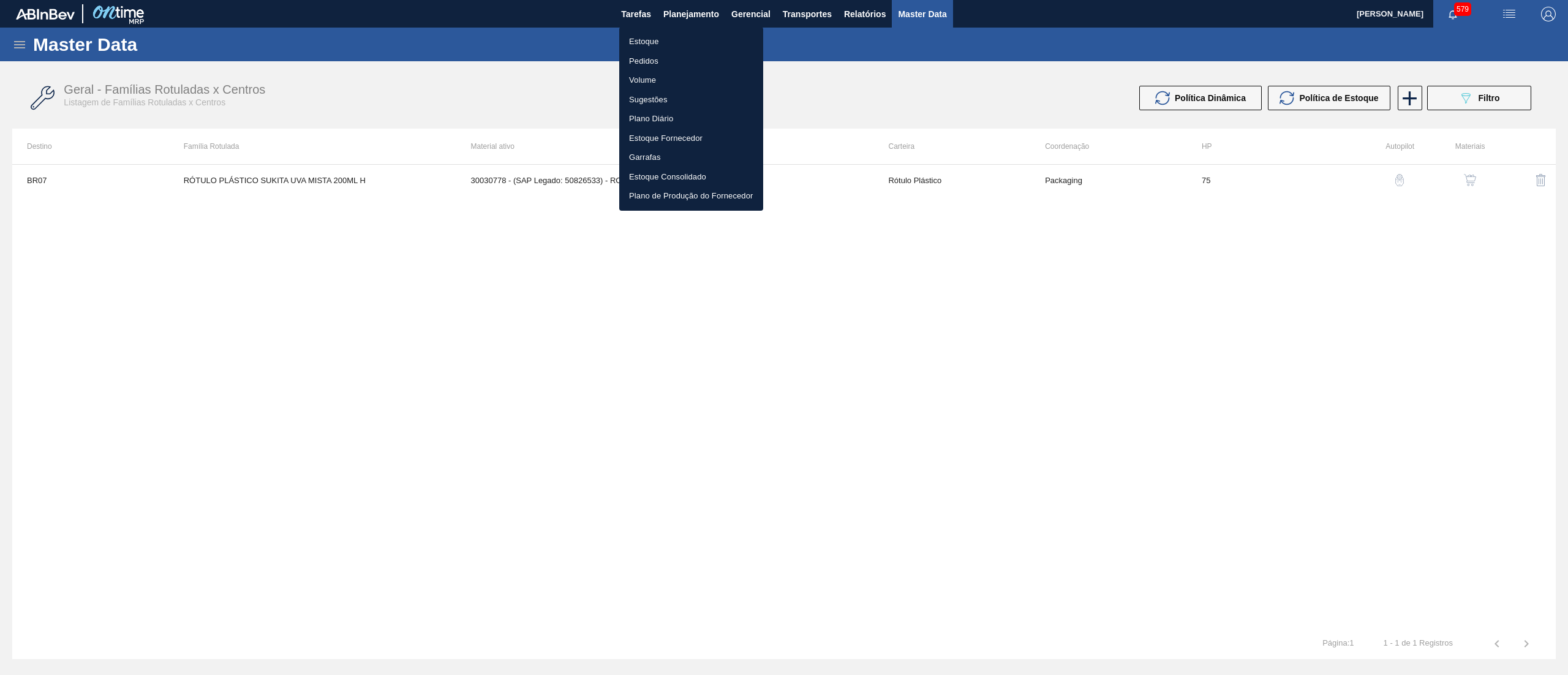
click at [654, 38] on li "Estoque" at bounding box center [691, 41] width 144 height 19
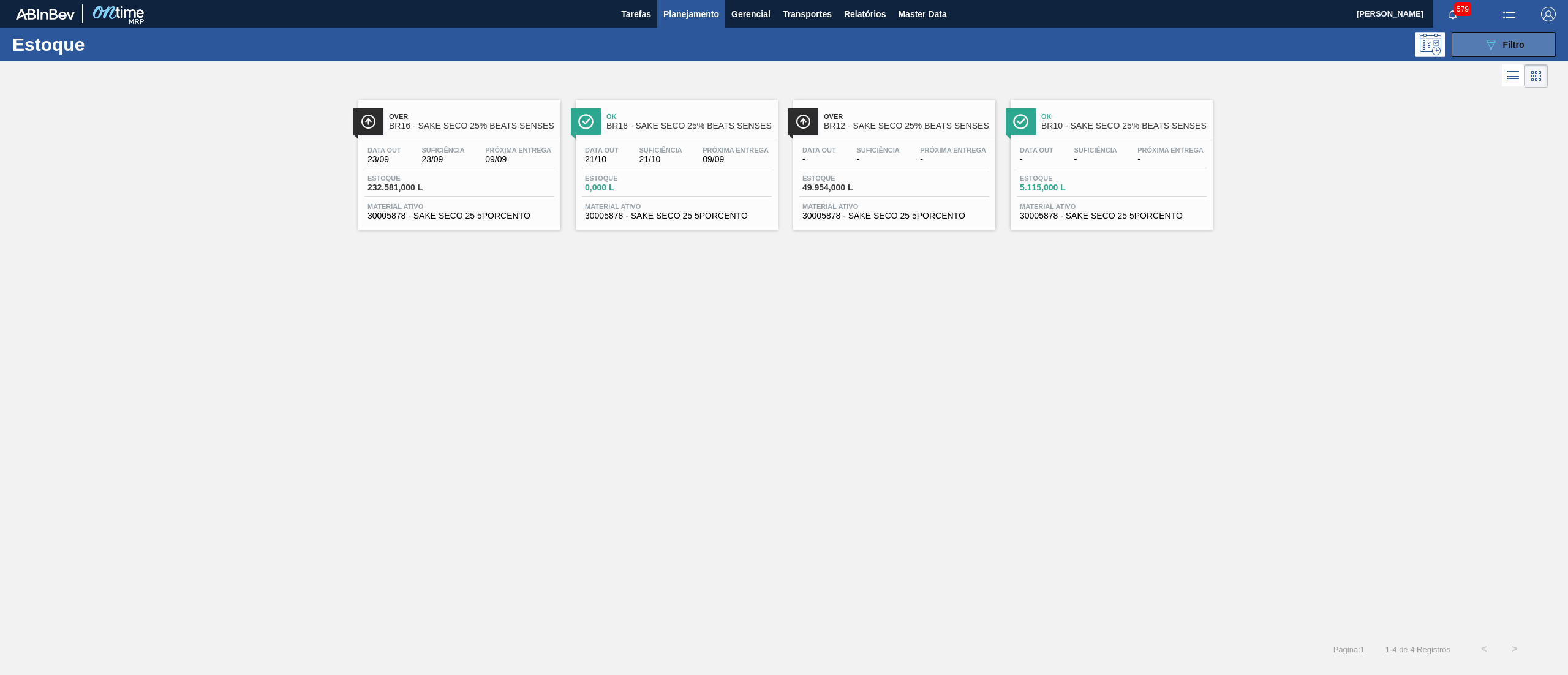
click at [1503, 45] on span "Filtro" at bounding box center [1514, 45] width 21 height 10
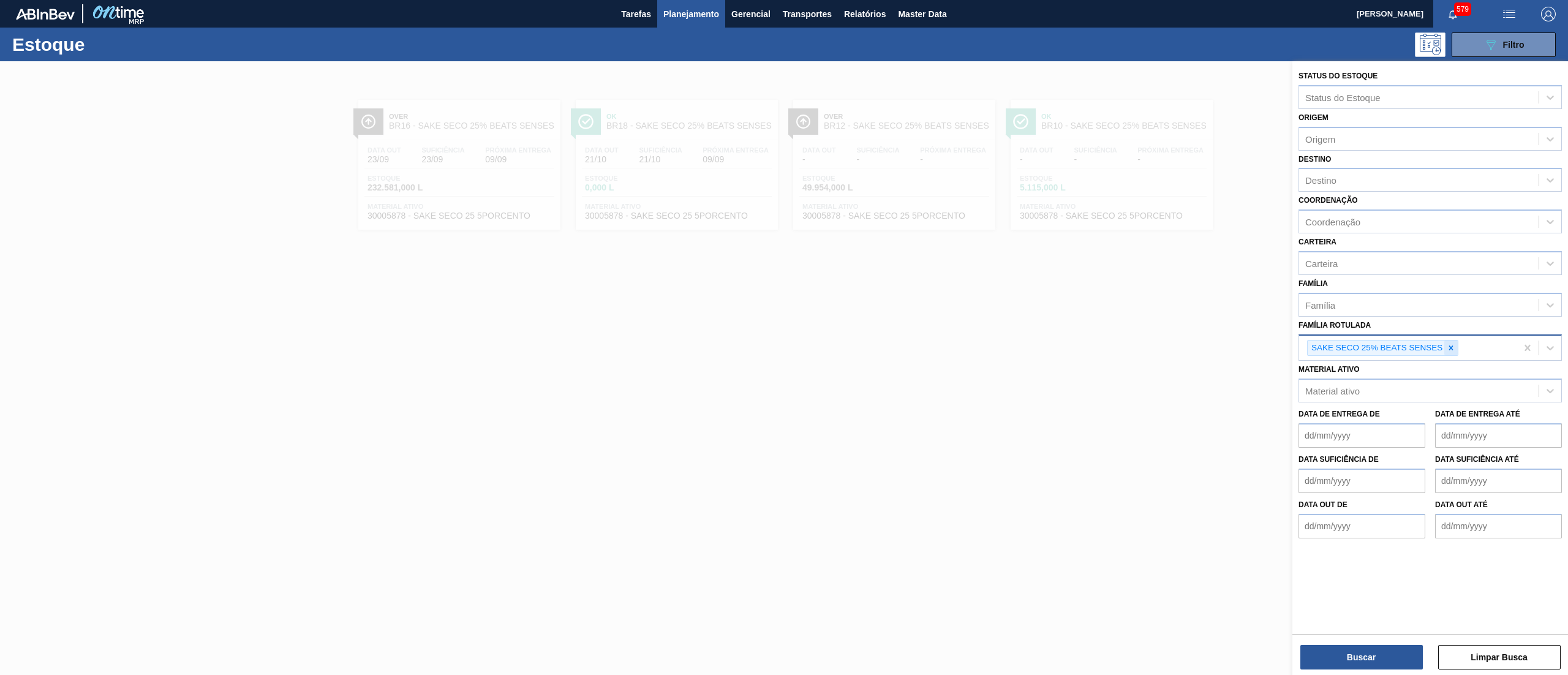
click at [1446, 353] on div at bounding box center [1451, 348] width 13 height 15
click at [1397, 379] on div "Material ativo" at bounding box center [1419, 388] width 239 height 18
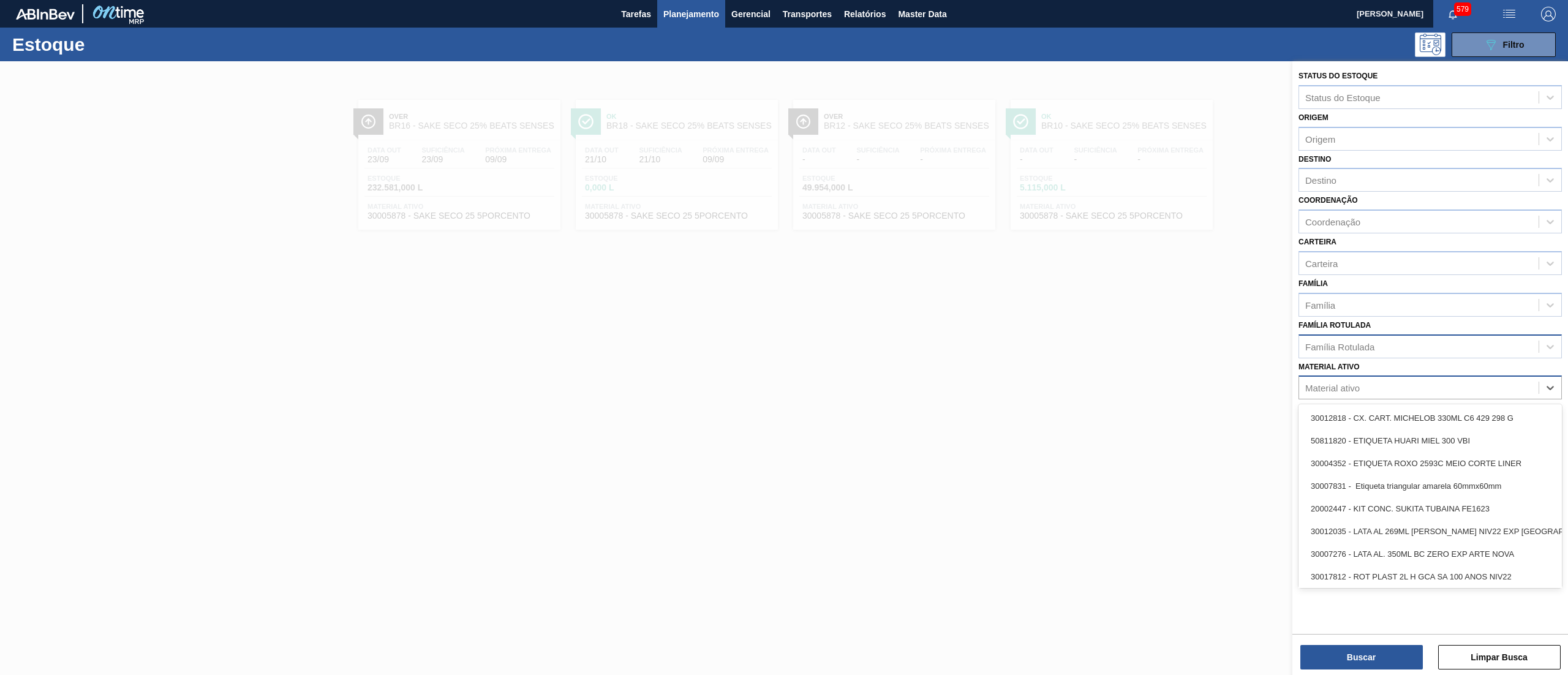
paste ativo "30034748"
type ativo "30034748"
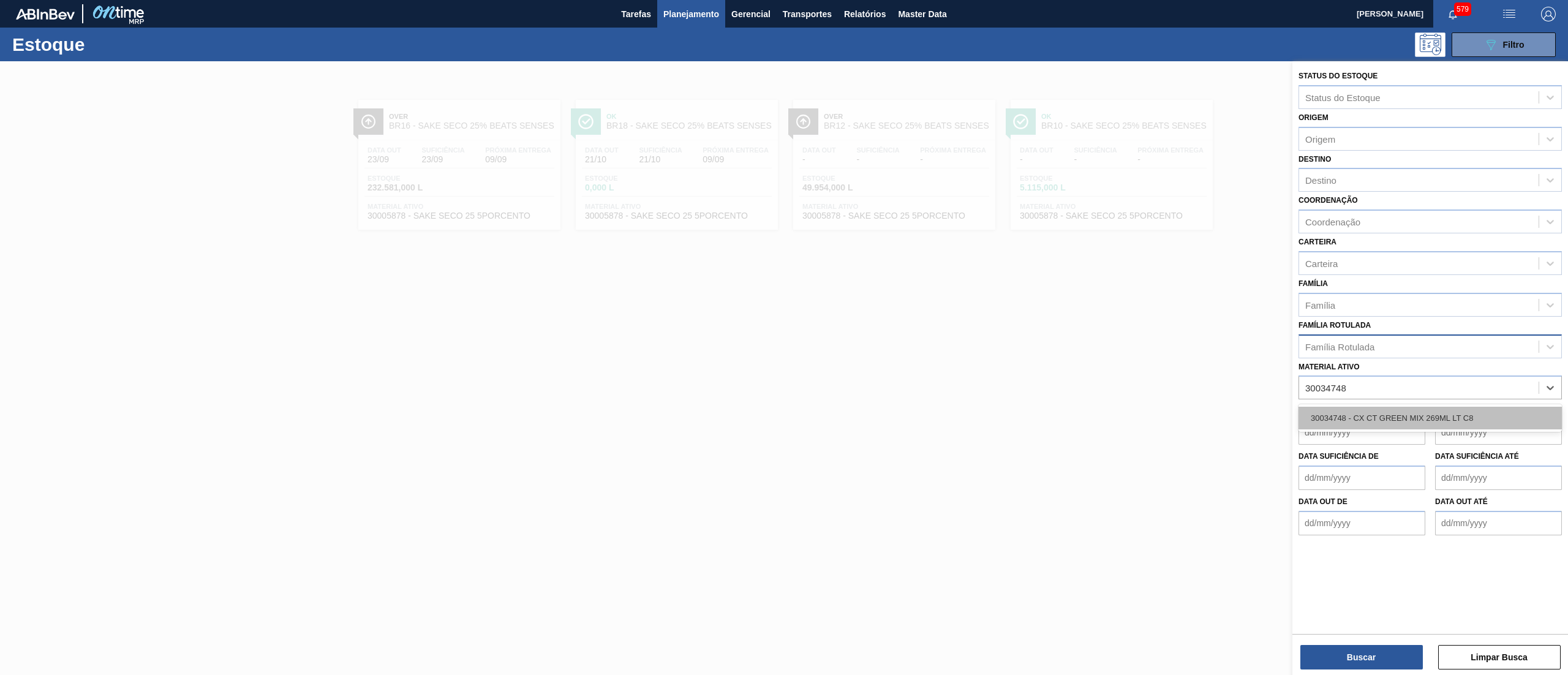
click at [1377, 417] on div "30034748 - CX CT GREEN MIX 269ML LT C8" at bounding box center [1430, 418] width 264 height 23
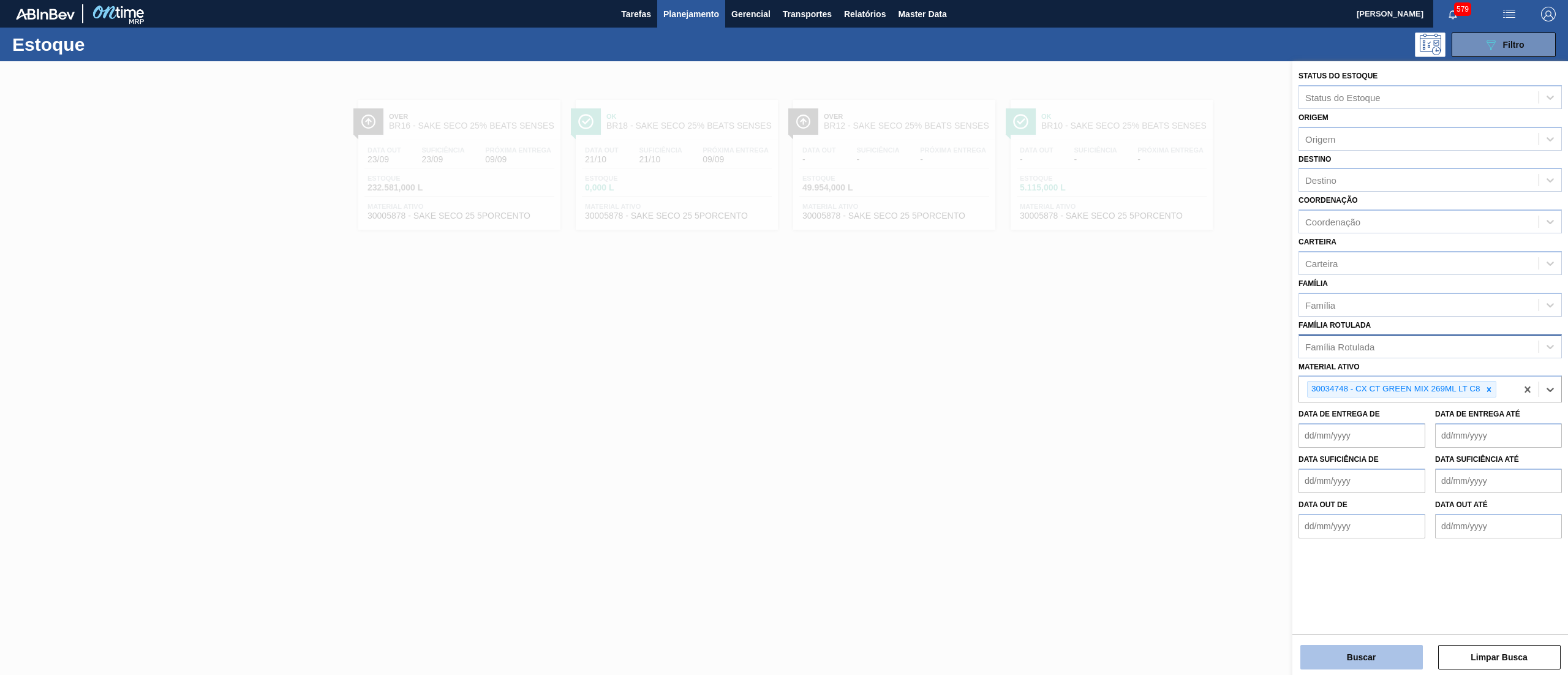
click at [1326, 663] on button "Buscar" at bounding box center [1361, 657] width 122 height 25
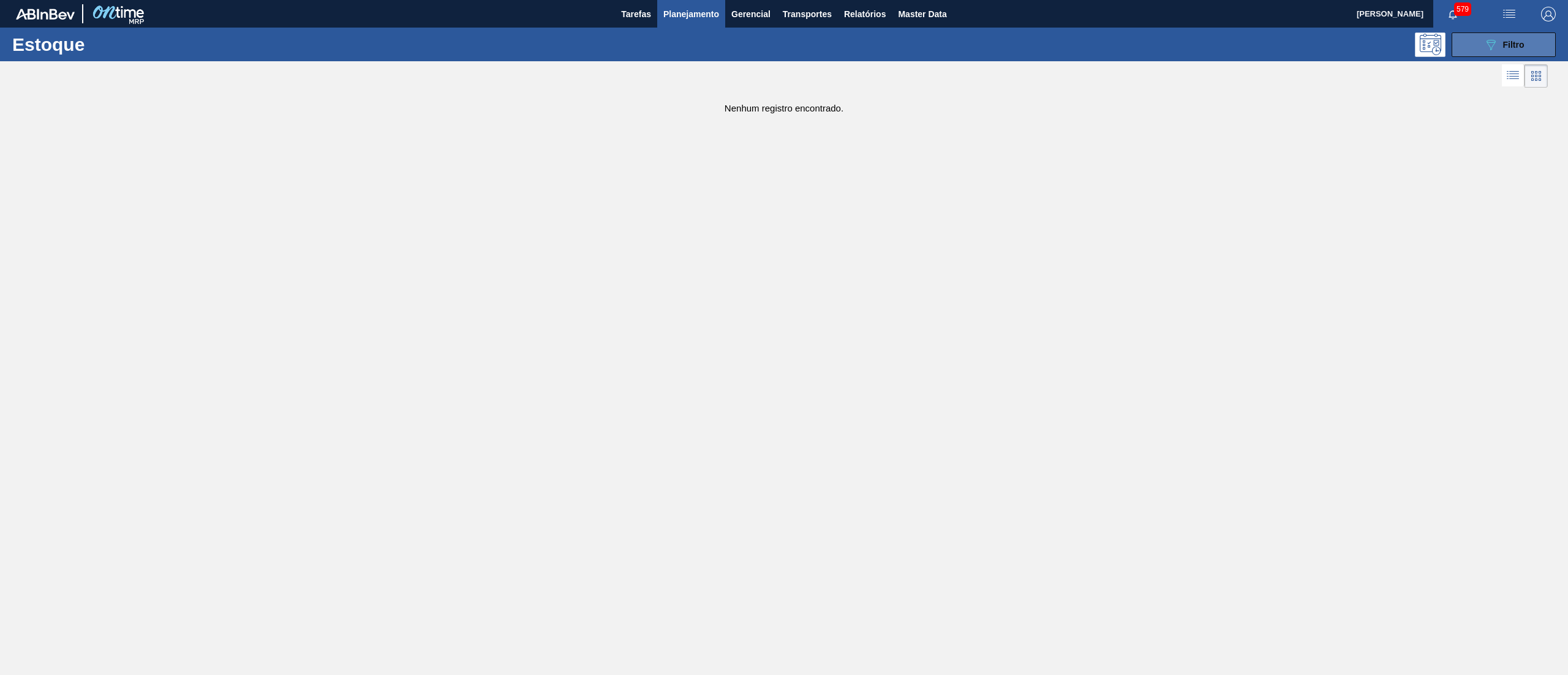
click at [1492, 40] on icon "089F7B8B-B2A5-4AFE-B5C0-19BA573D28AC" at bounding box center [1490, 45] width 15 height 15
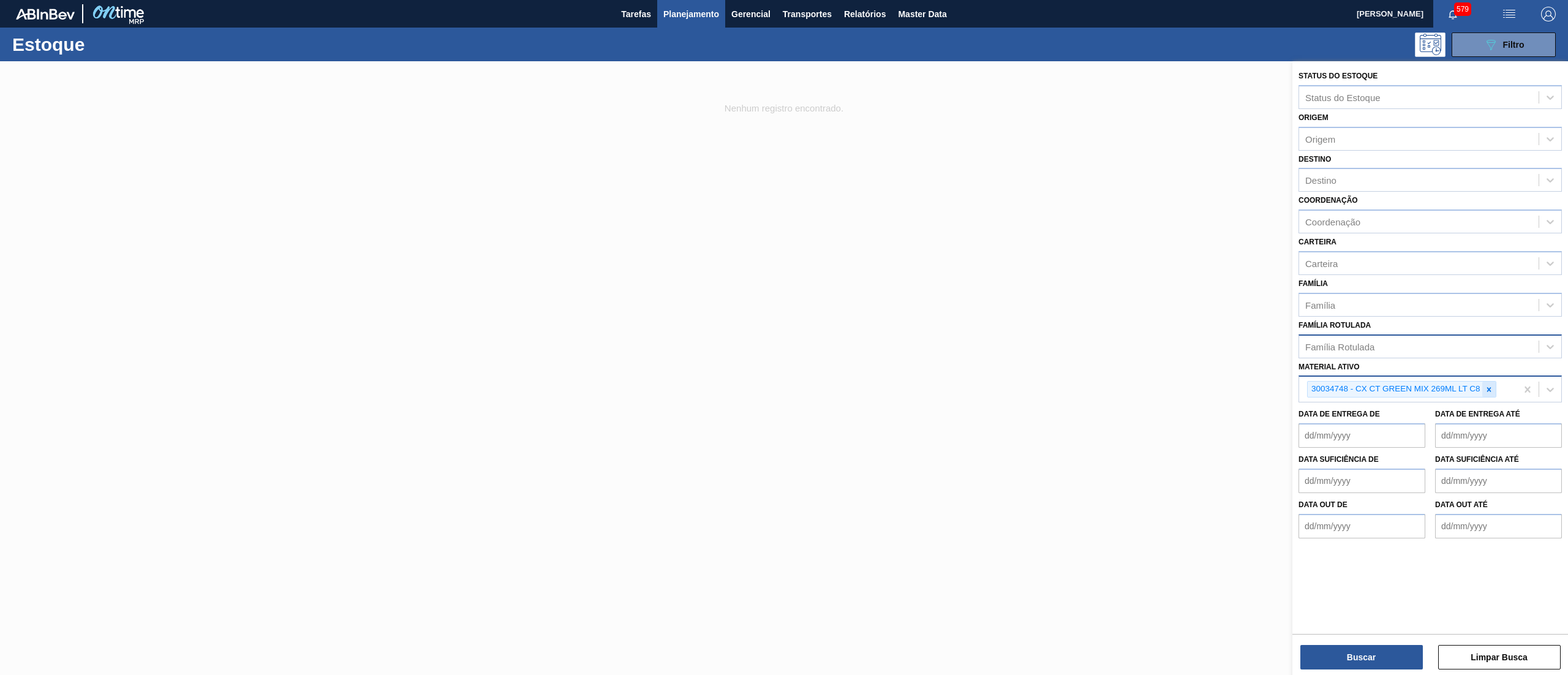
click at [1488, 387] on icon at bounding box center [1488, 389] width 4 height 4
paste ativo "30034749"
type ativo "30034749"
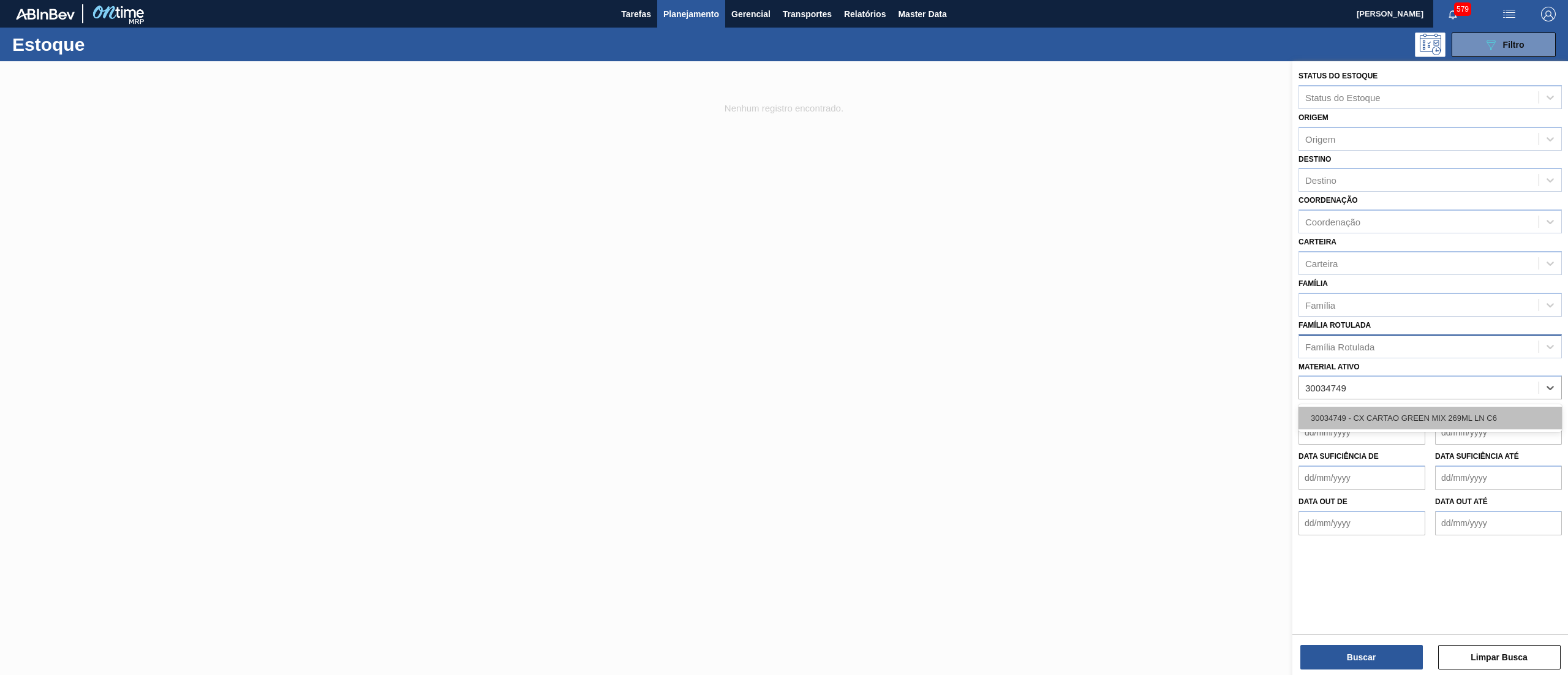
click at [1430, 413] on div "30034749 - CX CARTAO GREEN MIX 269ML LN C6" at bounding box center [1430, 418] width 264 height 23
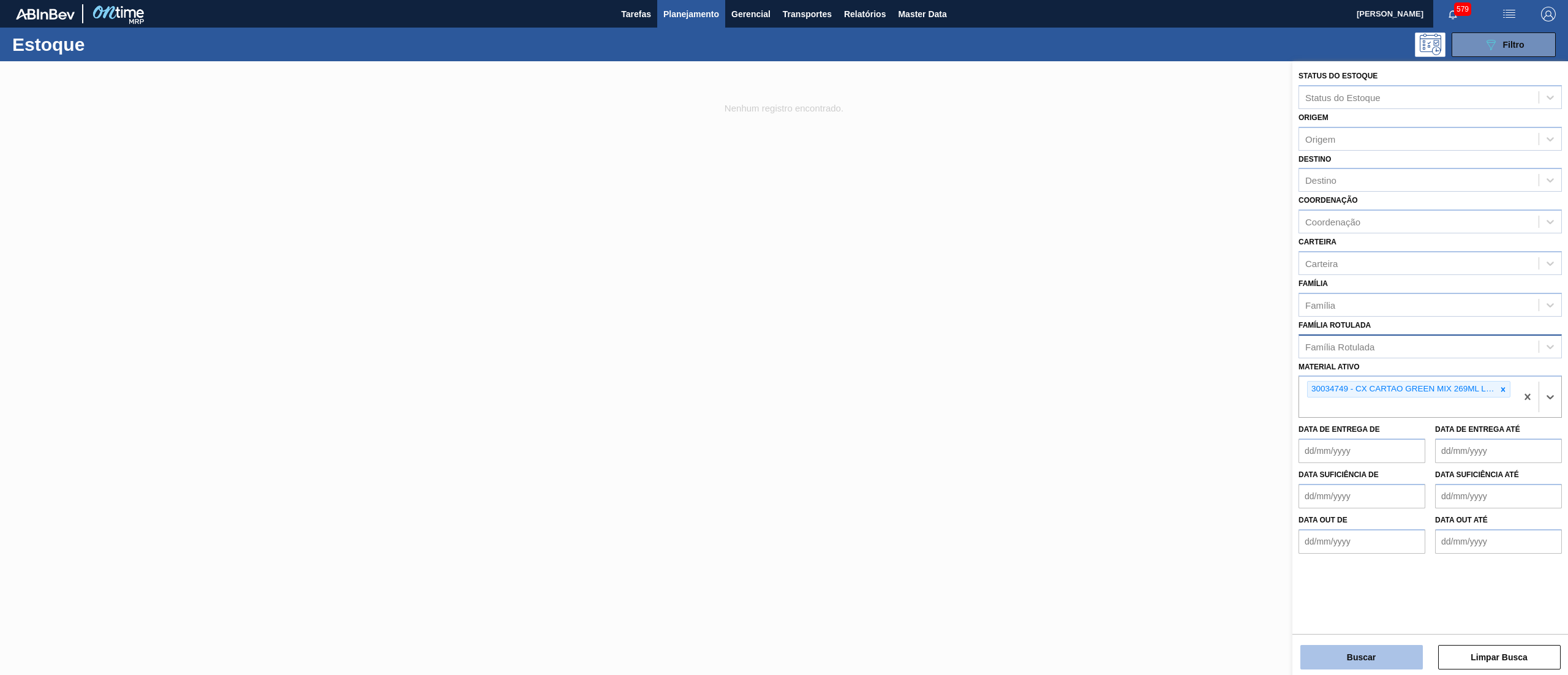
click at [1329, 649] on button "Buscar" at bounding box center [1361, 657] width 122 height 25
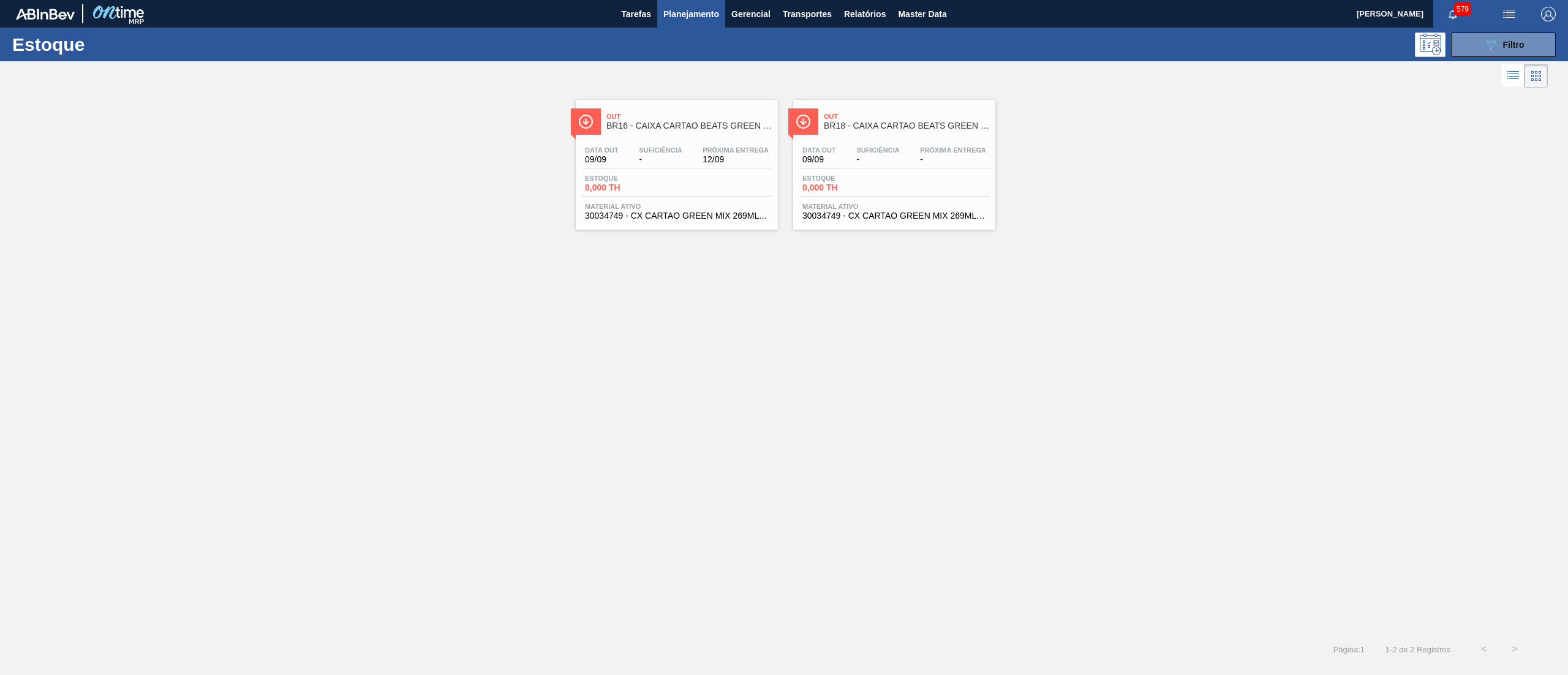
click at [687, 221] on div "Data out 09/09 Suficiência - Próxima Entrega 12/09 Estoque 0,000 TH Material at…" at bounding box center [677, 182] width 202 height 84
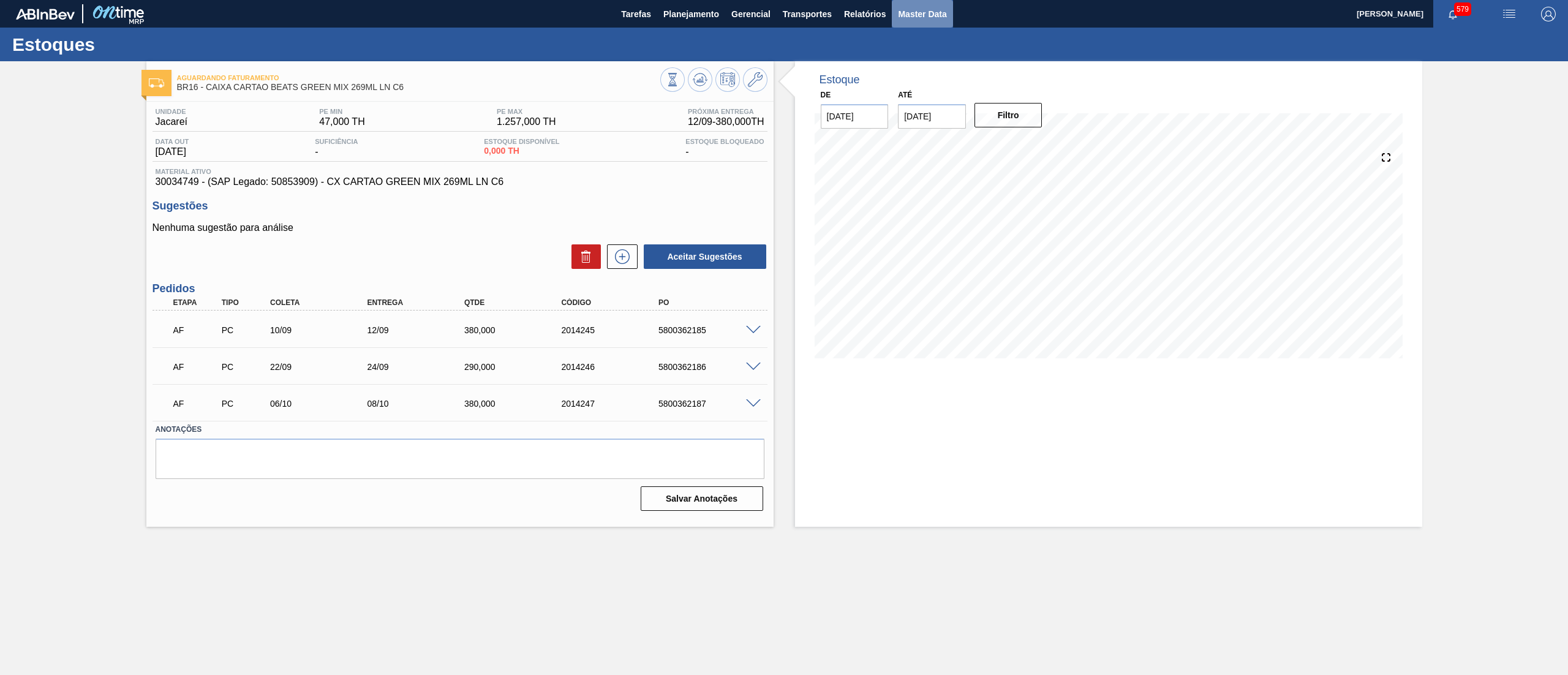
click at [904, 9] on span "Master Data" at bounding box center [922, 14] width 48 height 15
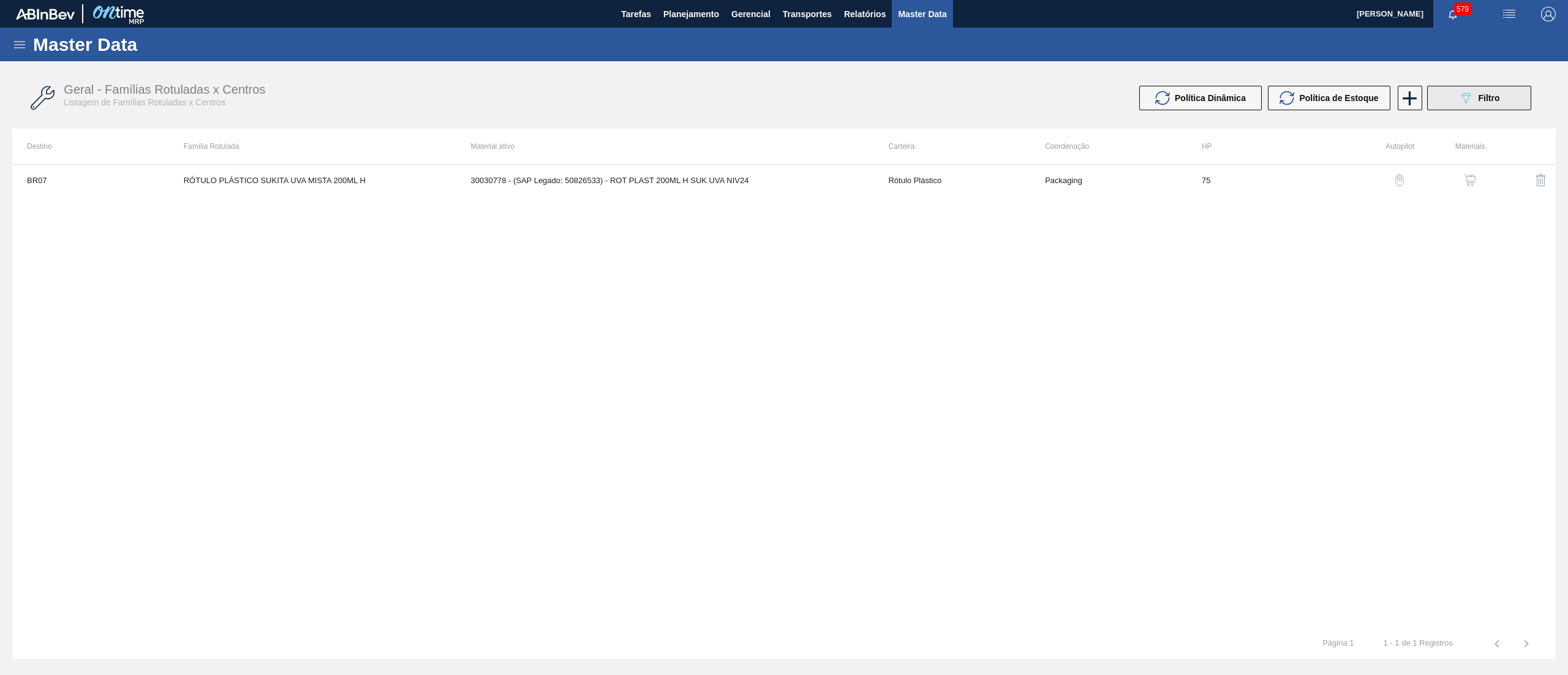
click at [1444, 93] on button "089F7B8B-B2A5-4AFE-B5C0-19BA573D28AC Filtro" at bounding box center [1479, 98] width 104 height 25
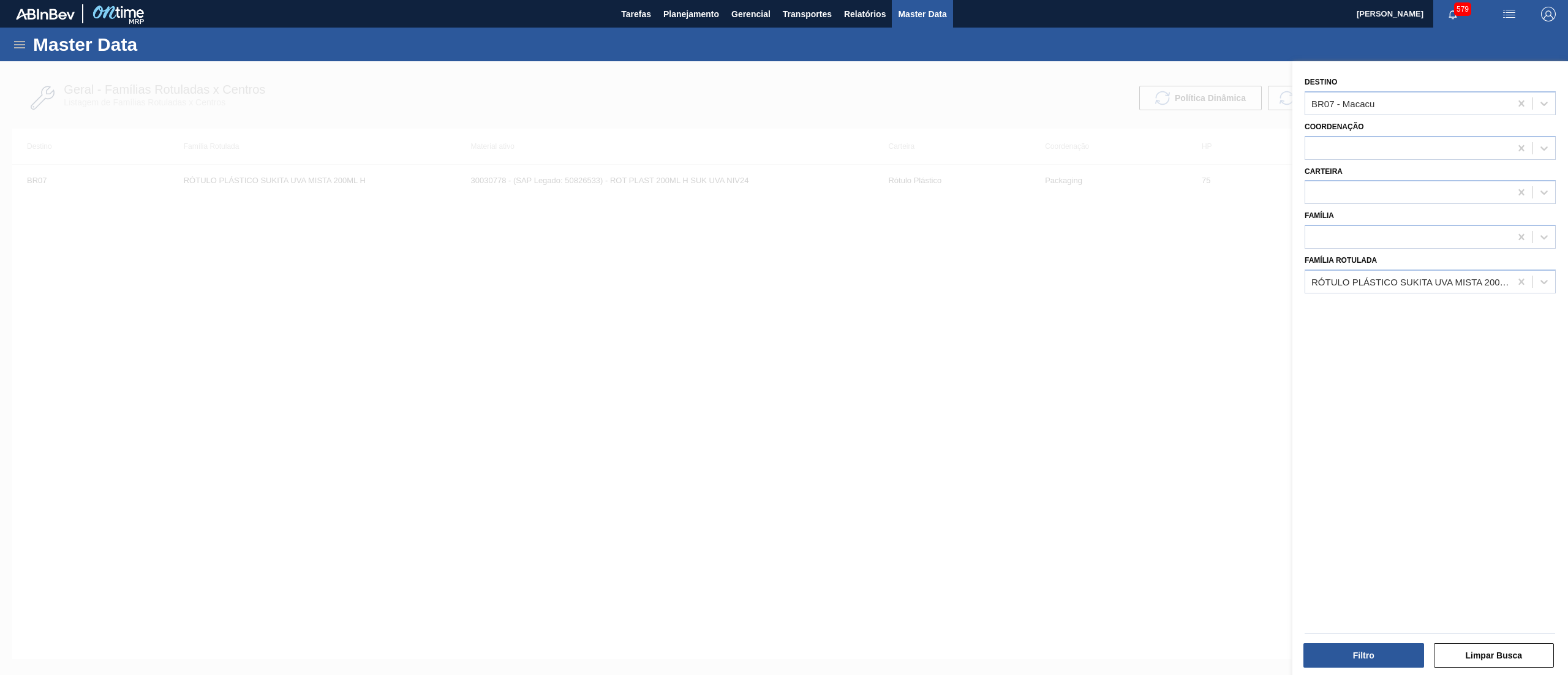
click at [745, 75] on div at bounding box center [784, 399] width 1568 height 675
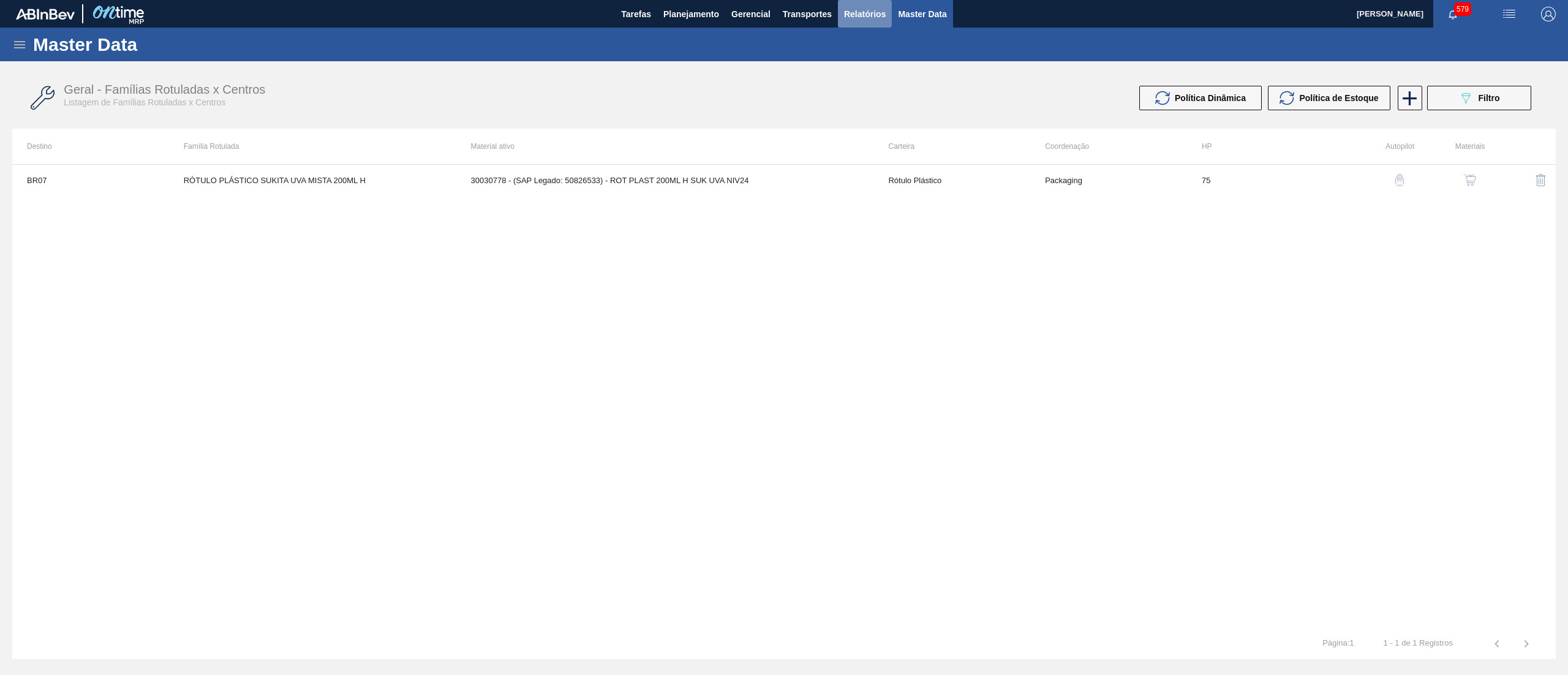
click at [865, 13] on span "Relatórios" at bounding box center [865, 14] width 41 height 15
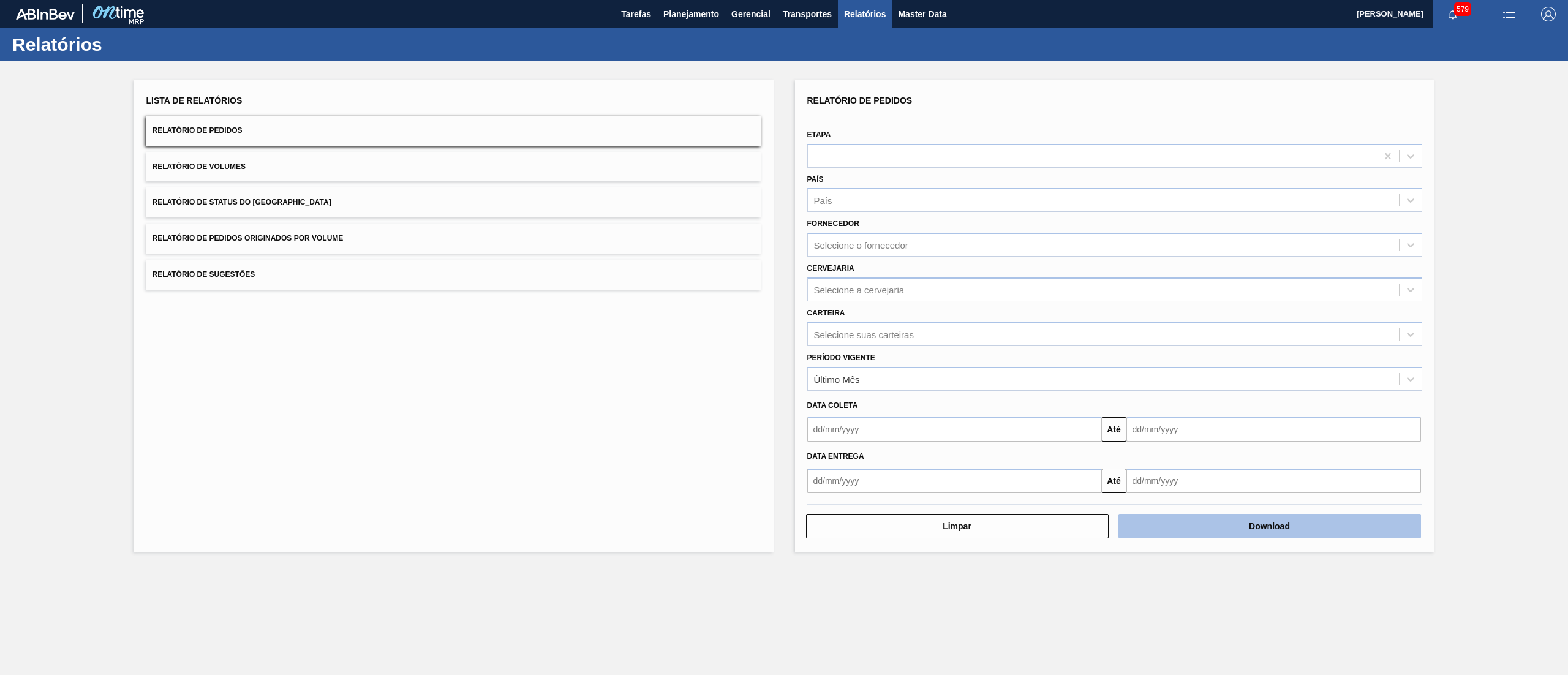
click at [1186, 533] on button "Download" at bounding box center [1270, 526] width 302 height 25
click at [690, 18] on span "Planejamento" at bounding box center [690, 14] width 56 height 15
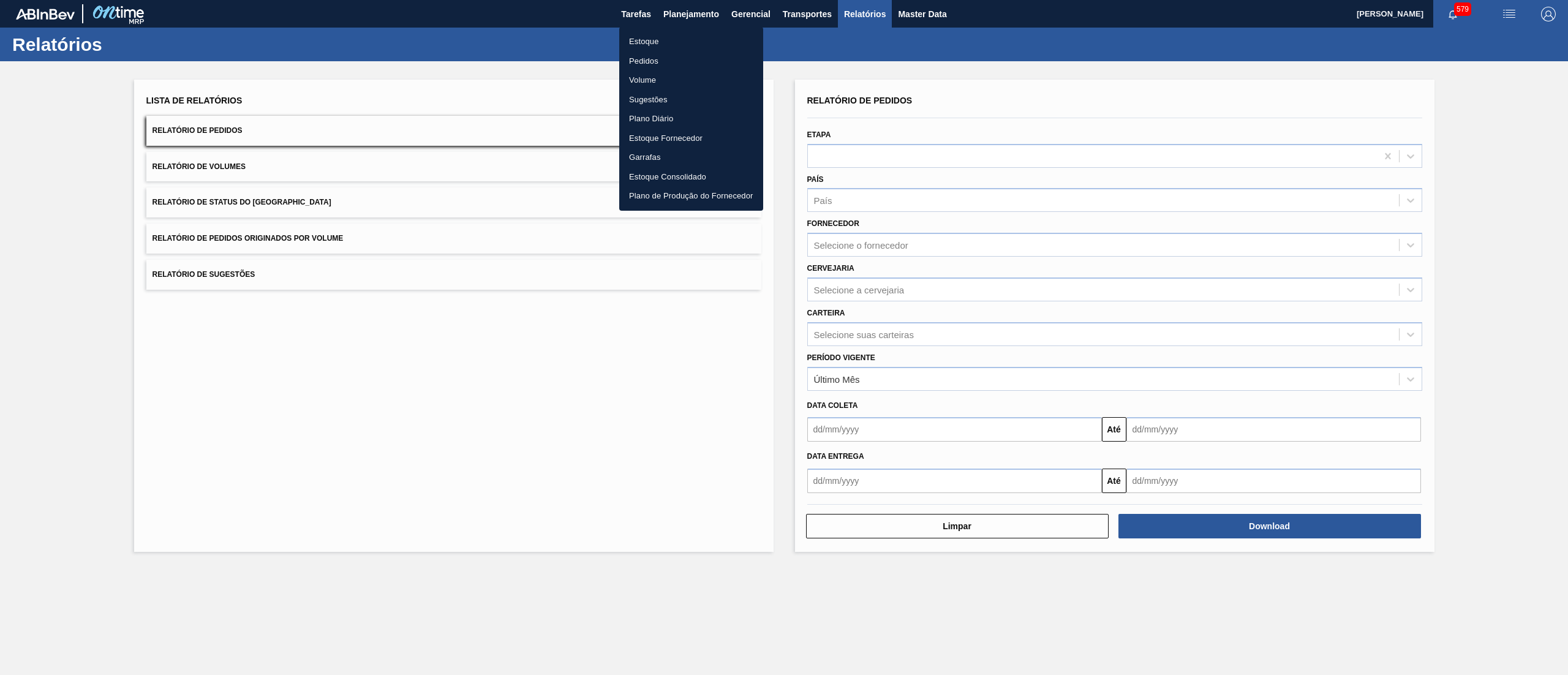
click at [674, 40] on li "Estoque" at bounding box center [691, 41] width 144 height 19
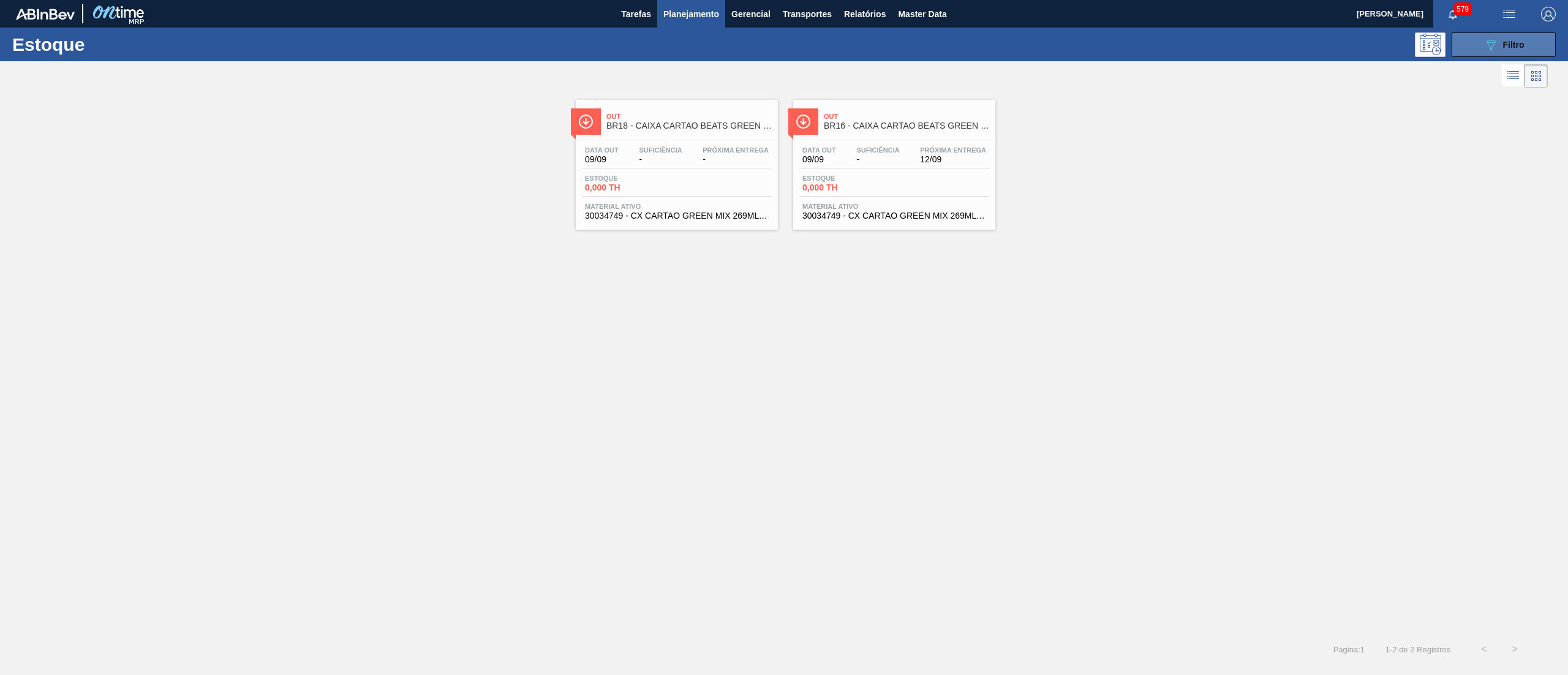
click at [1492, 54] on button "089F7B8B-B2A5-4AFE-B5C0-19BA573D28AC Filtro" at bounding box center [1504, 45] width 104 height 25
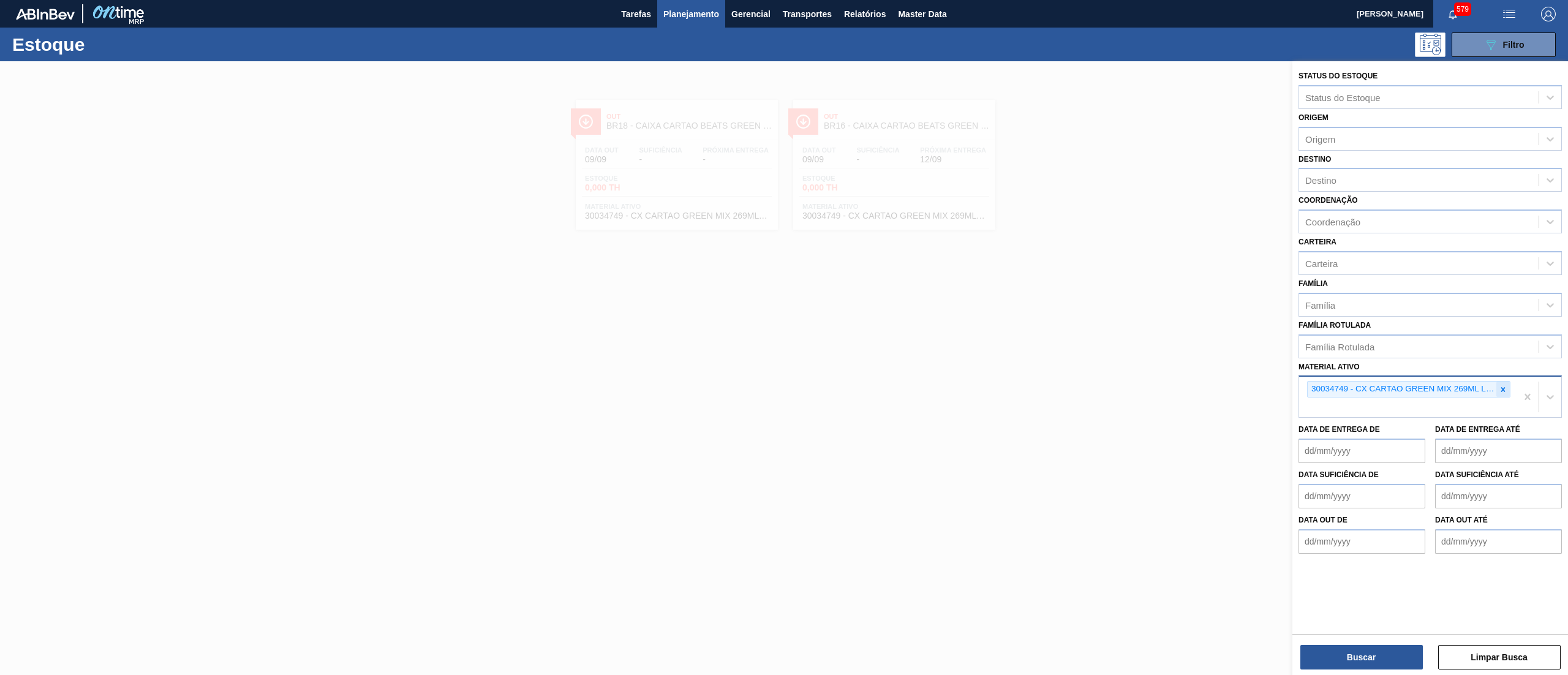
click at [1498, 385] on icon at bounding box center [1502, 389] width 9 height 9
paste ativo "30034746"
type ativo "30034746"
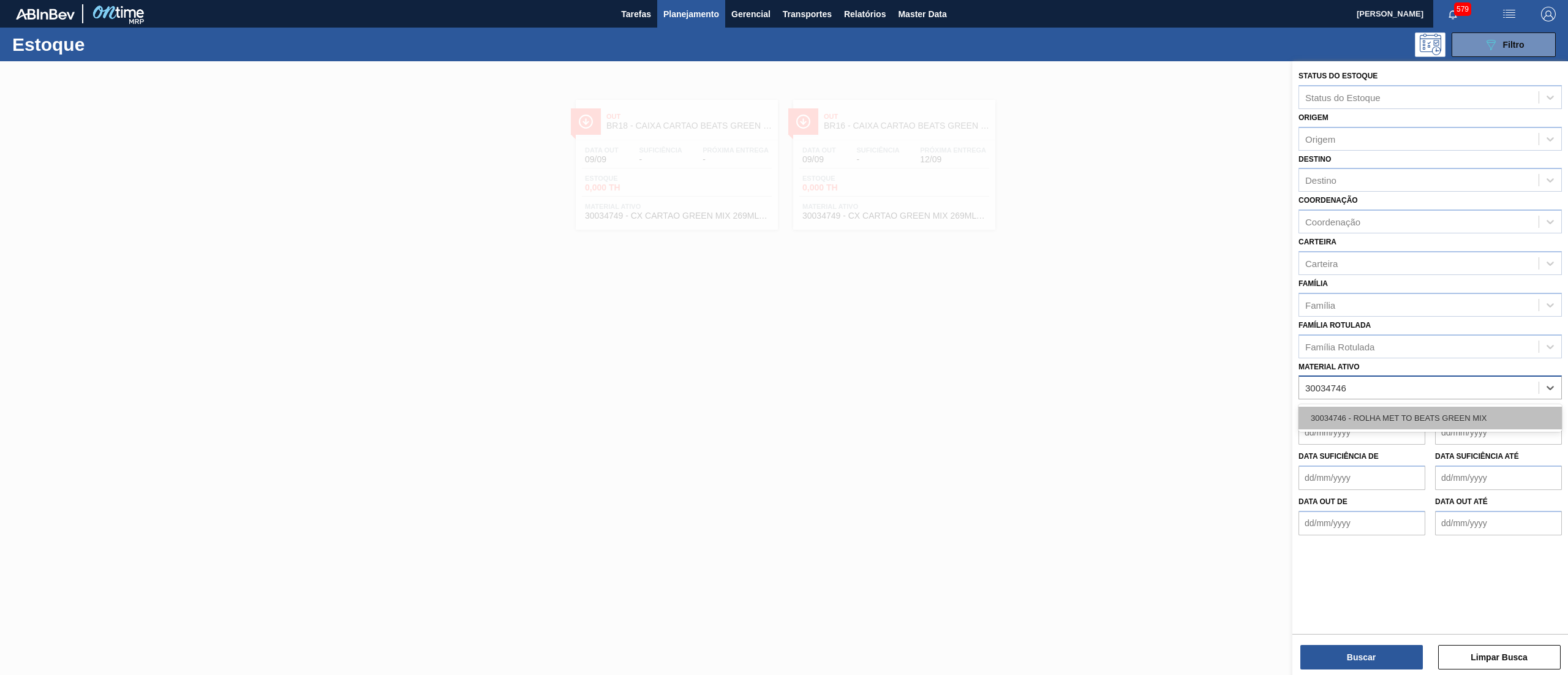
click at [1429, 411] on div "30034746 - ROLHA MET TO BEATS GREEN MIX" at bounding box center [1430, 418] width 264 height 23
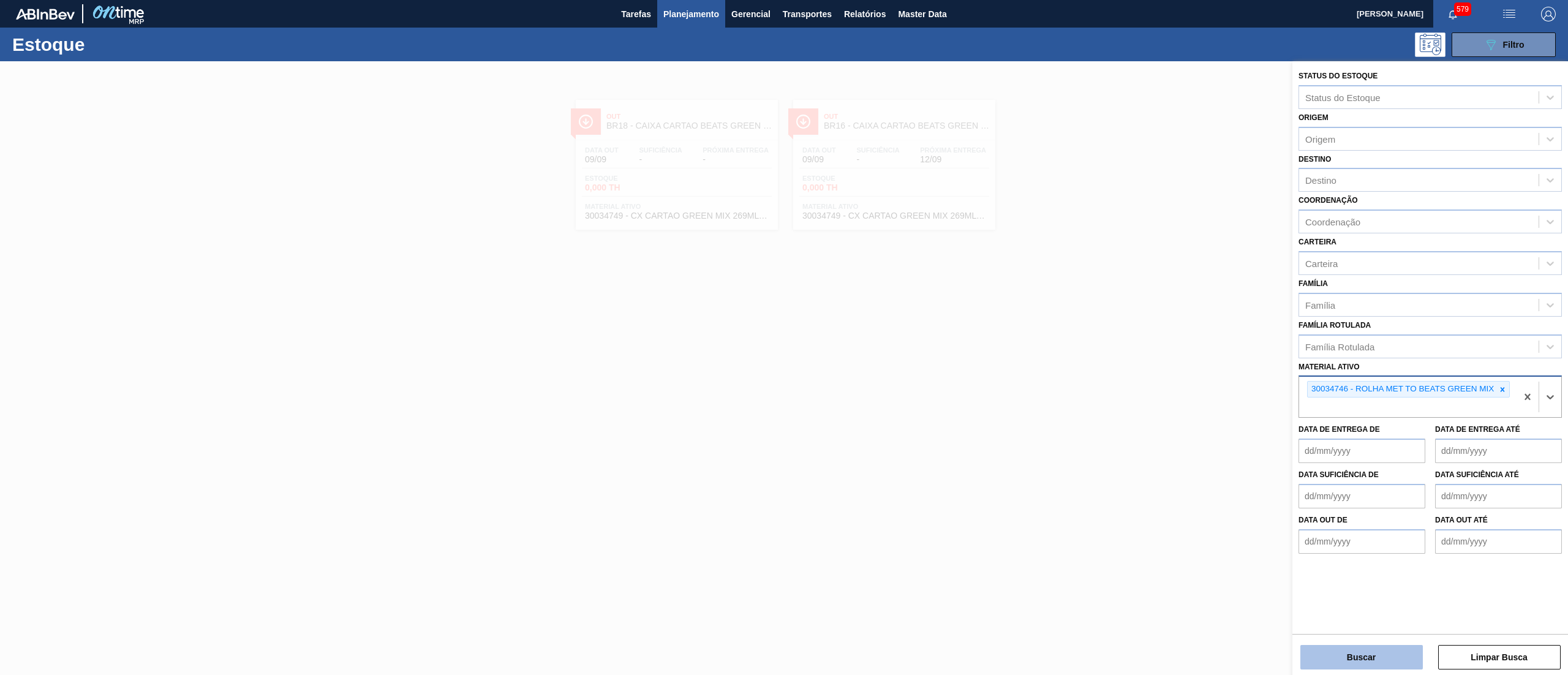
click at [1362, 651] on button "Buscar" at bounding box center [1361, 657] width 122 height 25
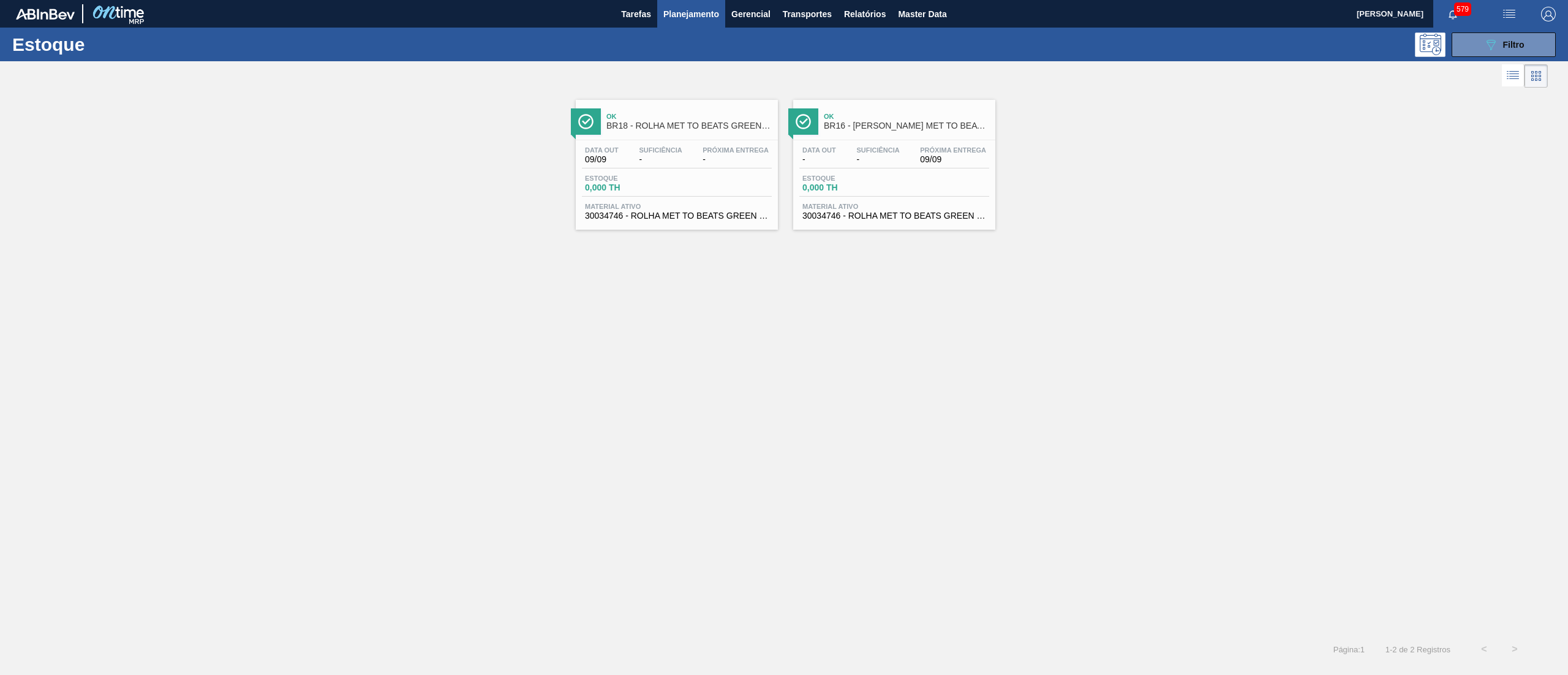
click at [917, 215] on span "30034746 - ROLHA MET TO BEATS GREEN MIX" at bounding box center [894, 216] width 184 height 9
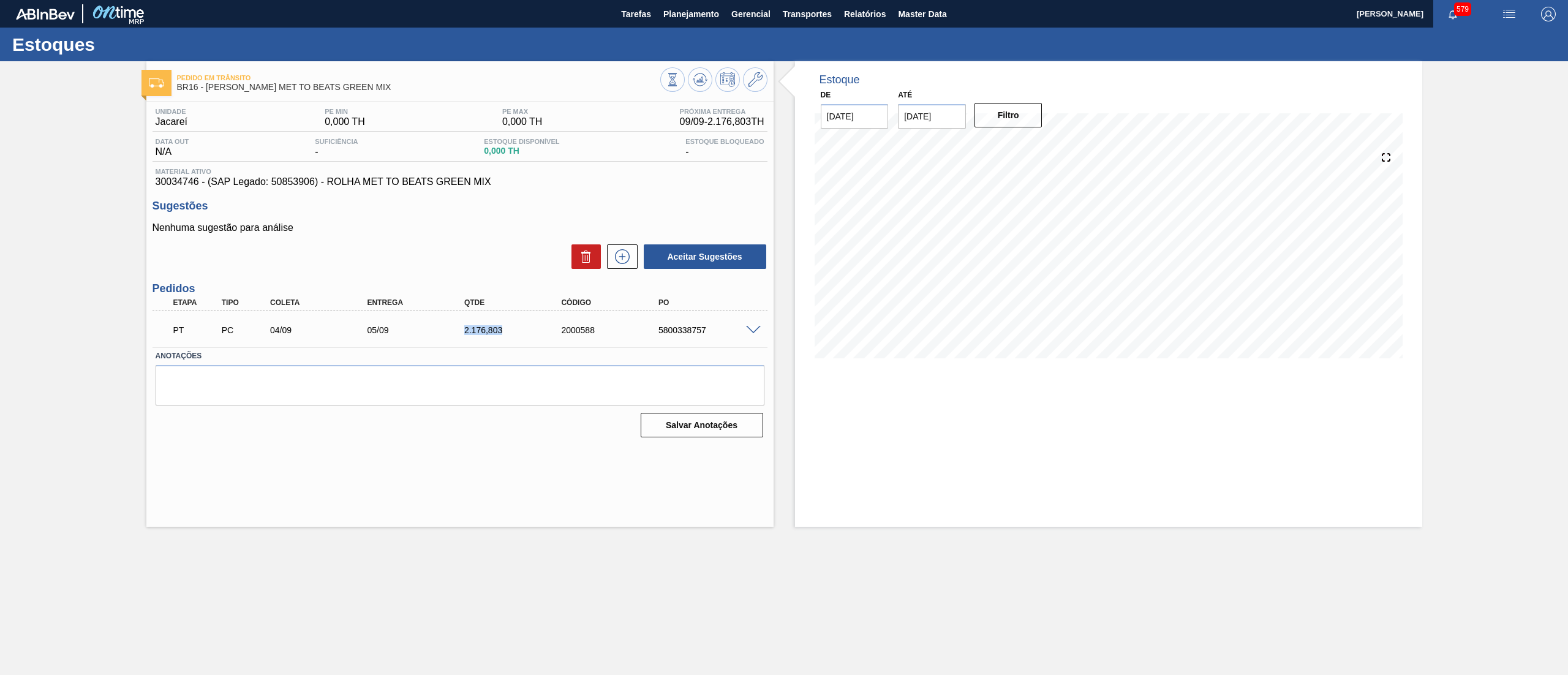
drag, startPoint x: 456, startPoint y: 333, endPoint x: 503, endPoint y: 328, distance: 47.3
click at [503, 328] on div "2.176,803" at bounding box center [504, 330] width 97 height 10
copy div "2.176,803"
click at [746, 326] on span at bounding box center [753, 330] width 15 height 9
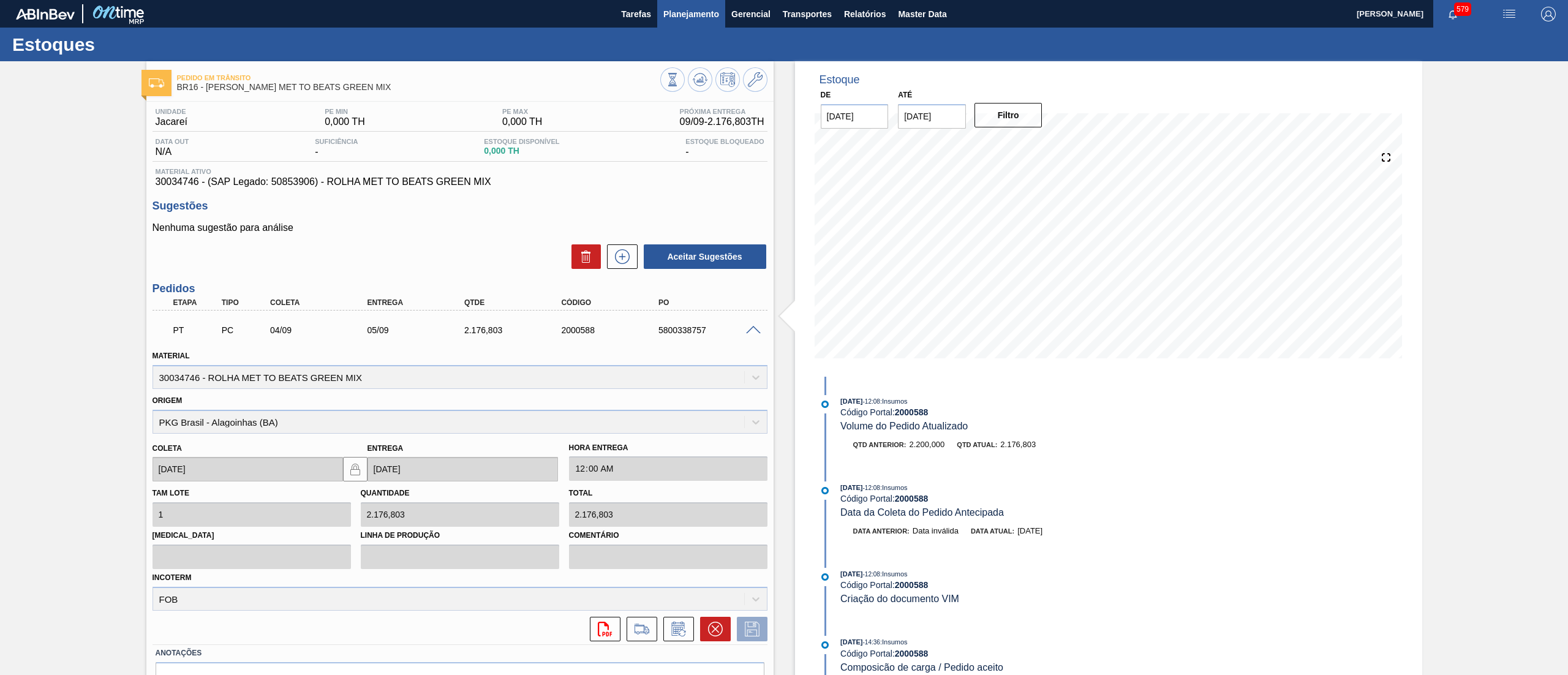
click at [689, 19] on span "Planejamento" at bounding box center [690, 14] width 56 height 15
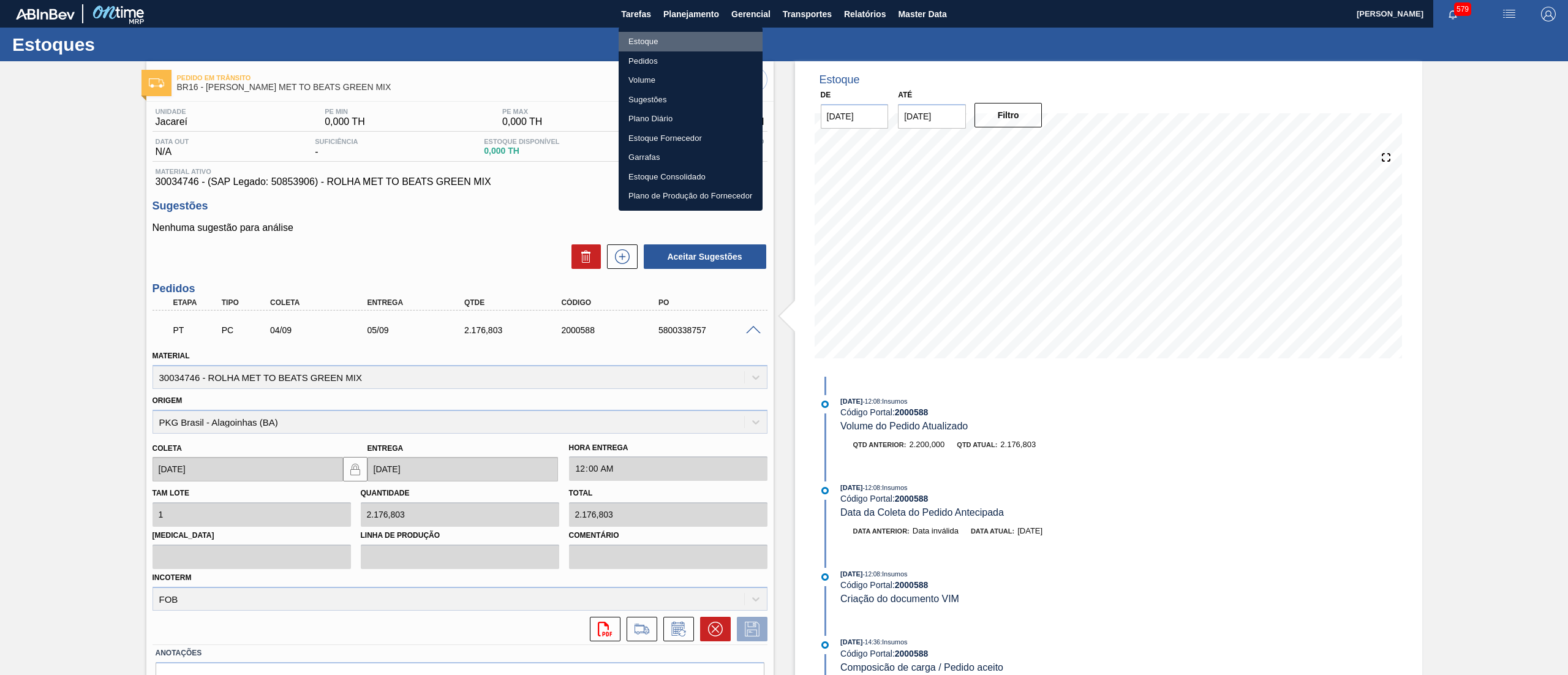
click at [680, 33] on li "Estoque" at bounding box center [690, 41] width 144 height 19
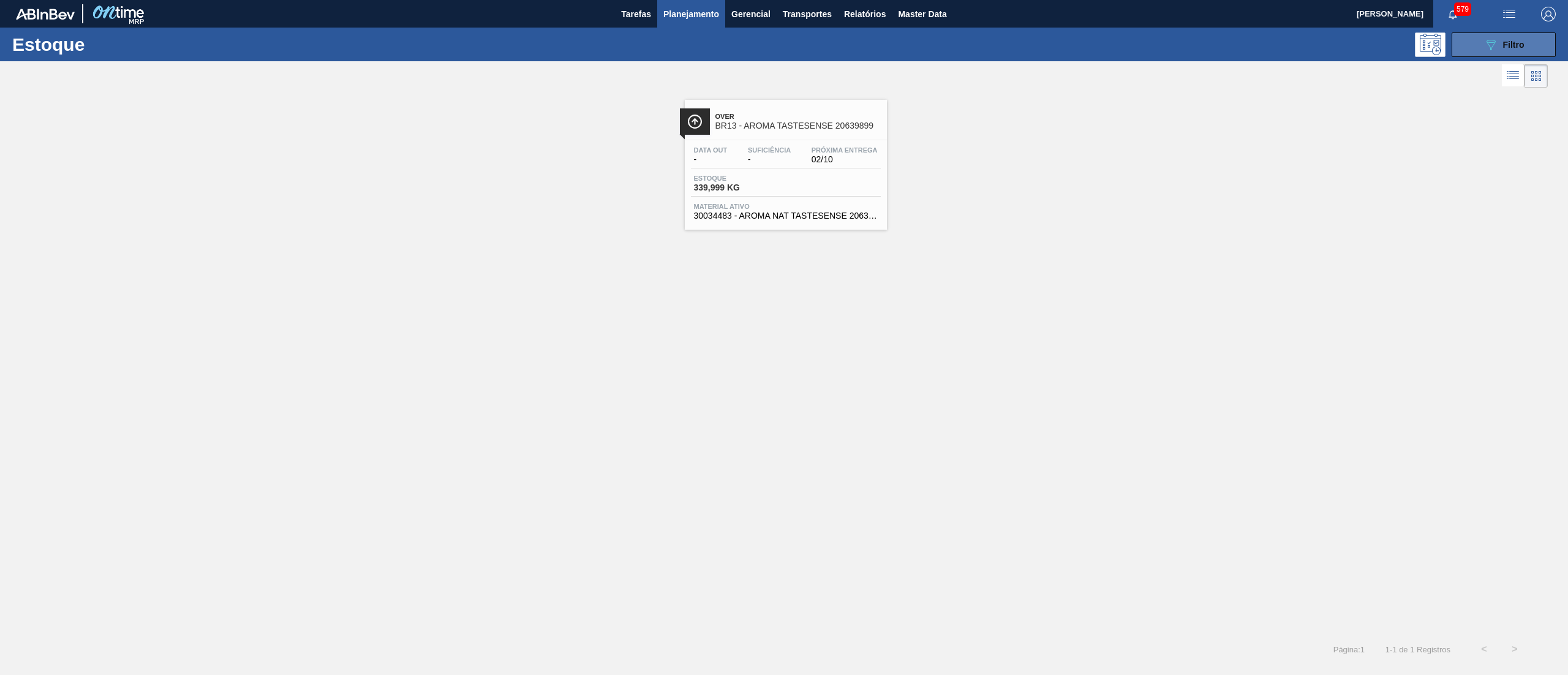
click at [1494, 40] on icon at bounding box center [1491, 45] width 9 height 11
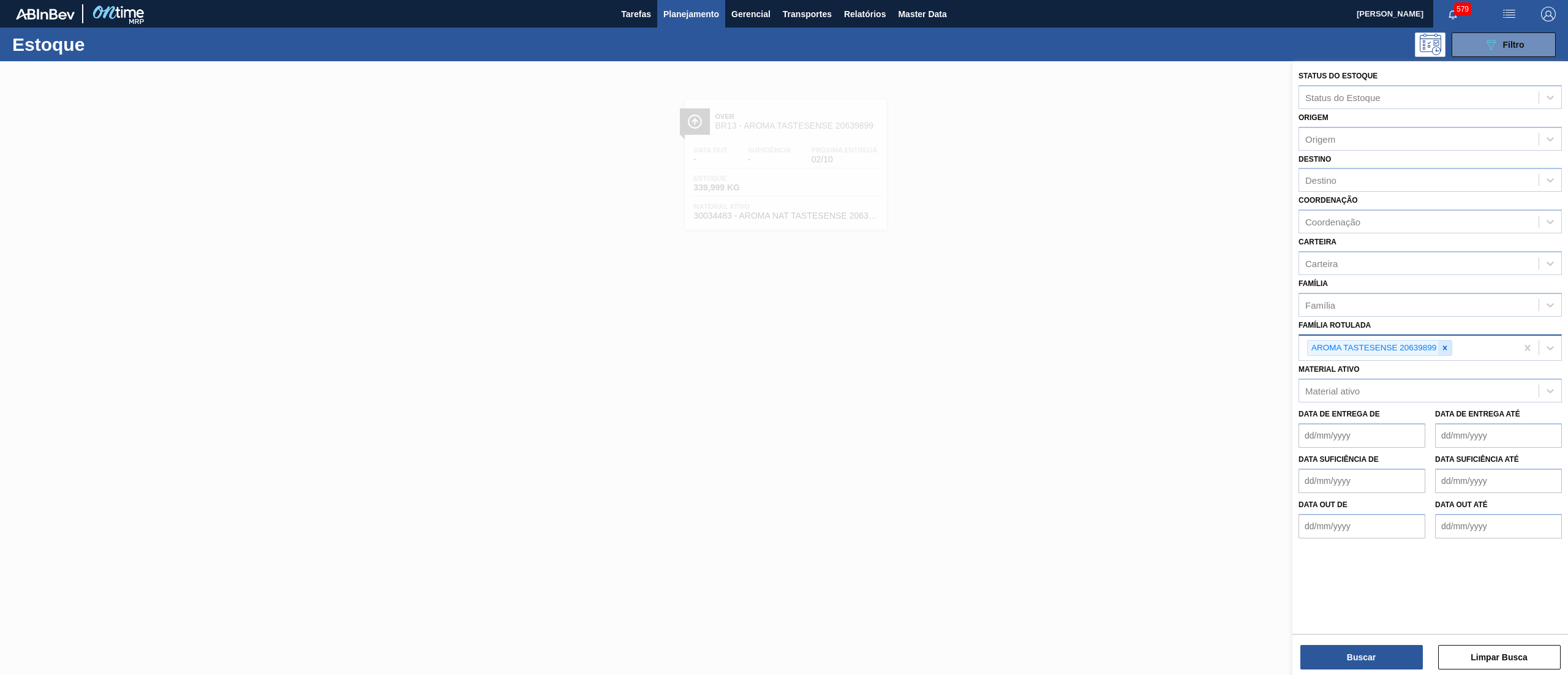
click at [1448, 349] on icon at bounding box center [1444, 348] width 9 height 9
click at [1399, 381] on div "Material ativo" at bounding box center [1419, 388] width 239 height 18
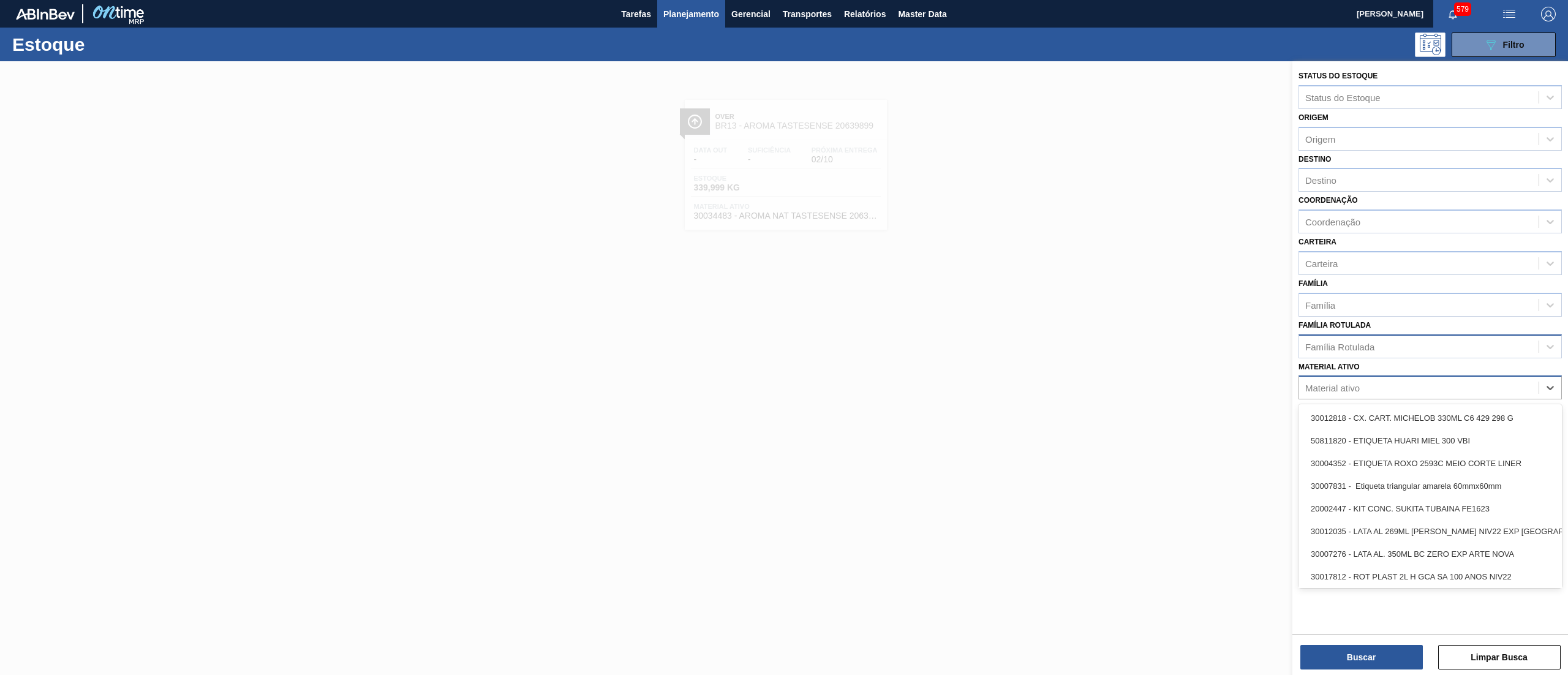
paste ativo "30009599"
type ativo "30009599"
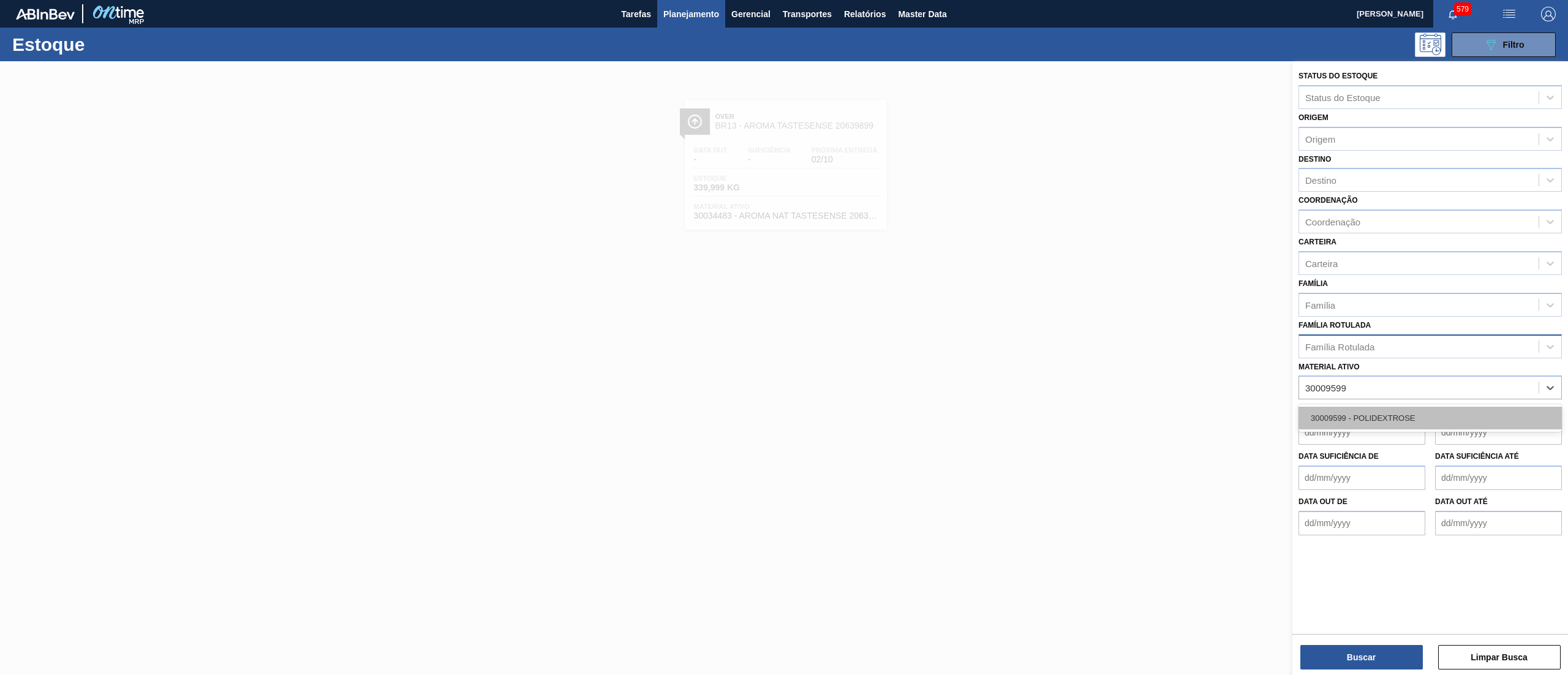
click at [1391, 419] on div "30009599 - POLIDEXTROSE" at bounding box center [1430, 418] width 264 height 23
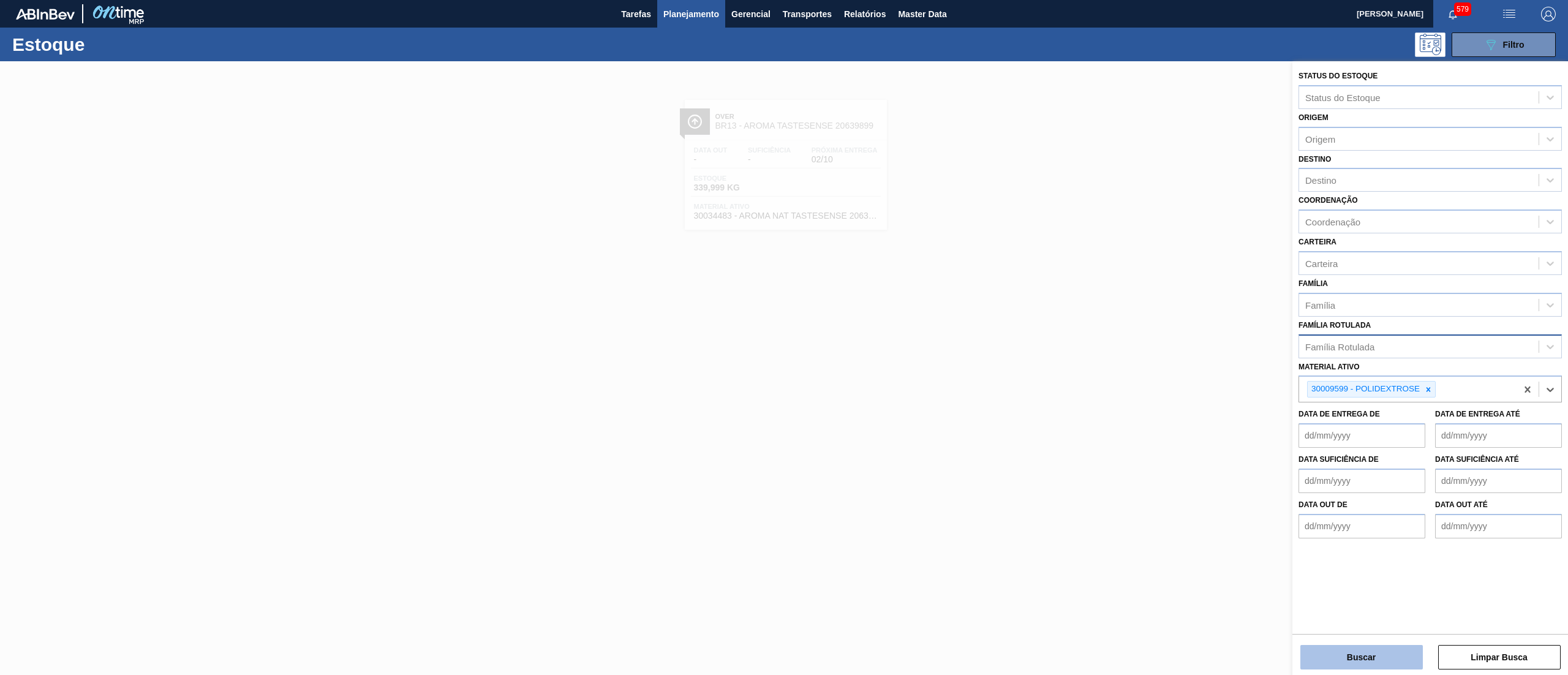
click at [1324, 664] on button "Buscar" at bounding box center [1361, 657] width 122 height 25
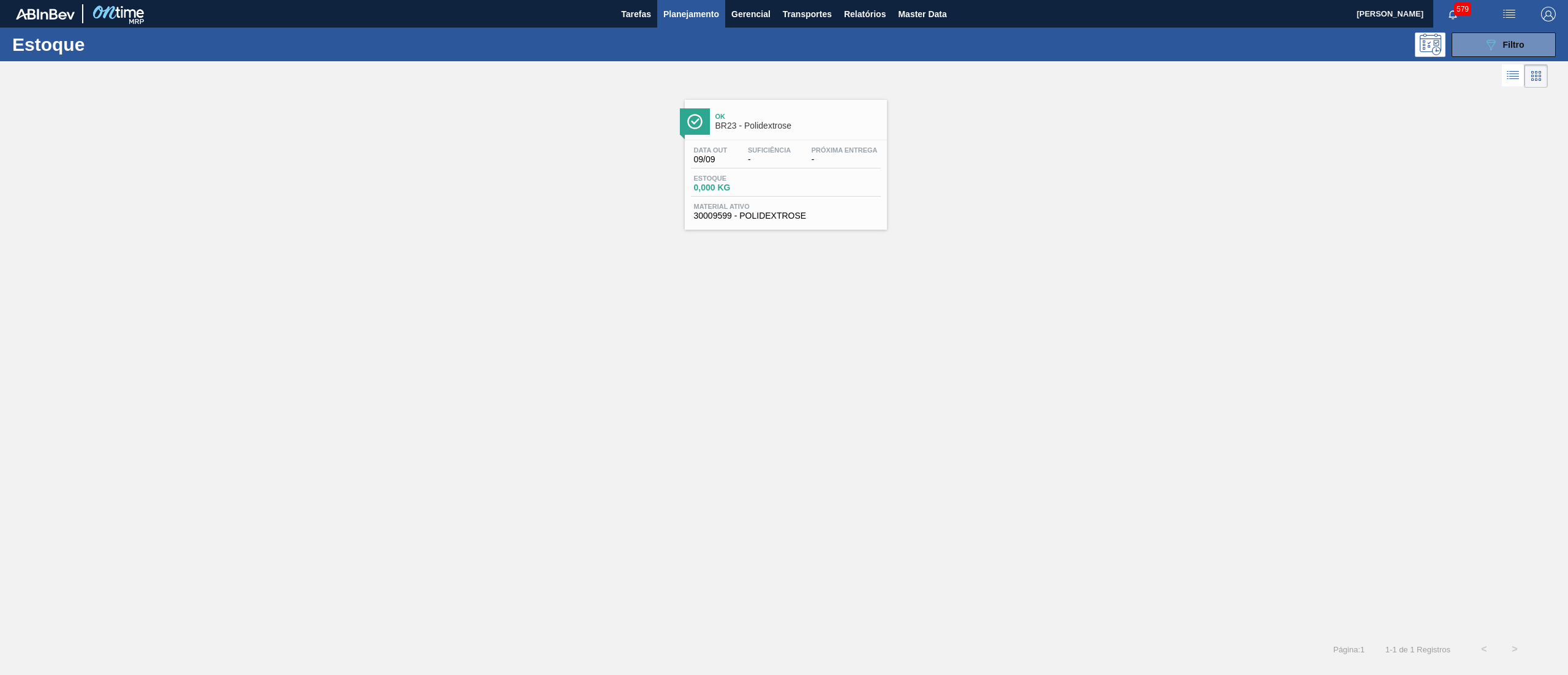
click at [782, 223] on div "Data out 09/09 Suficiência - Próxima Entrega - Estoque 0,000 KG Material ativo …" at bounding box center [786, 182] width 202 height 84
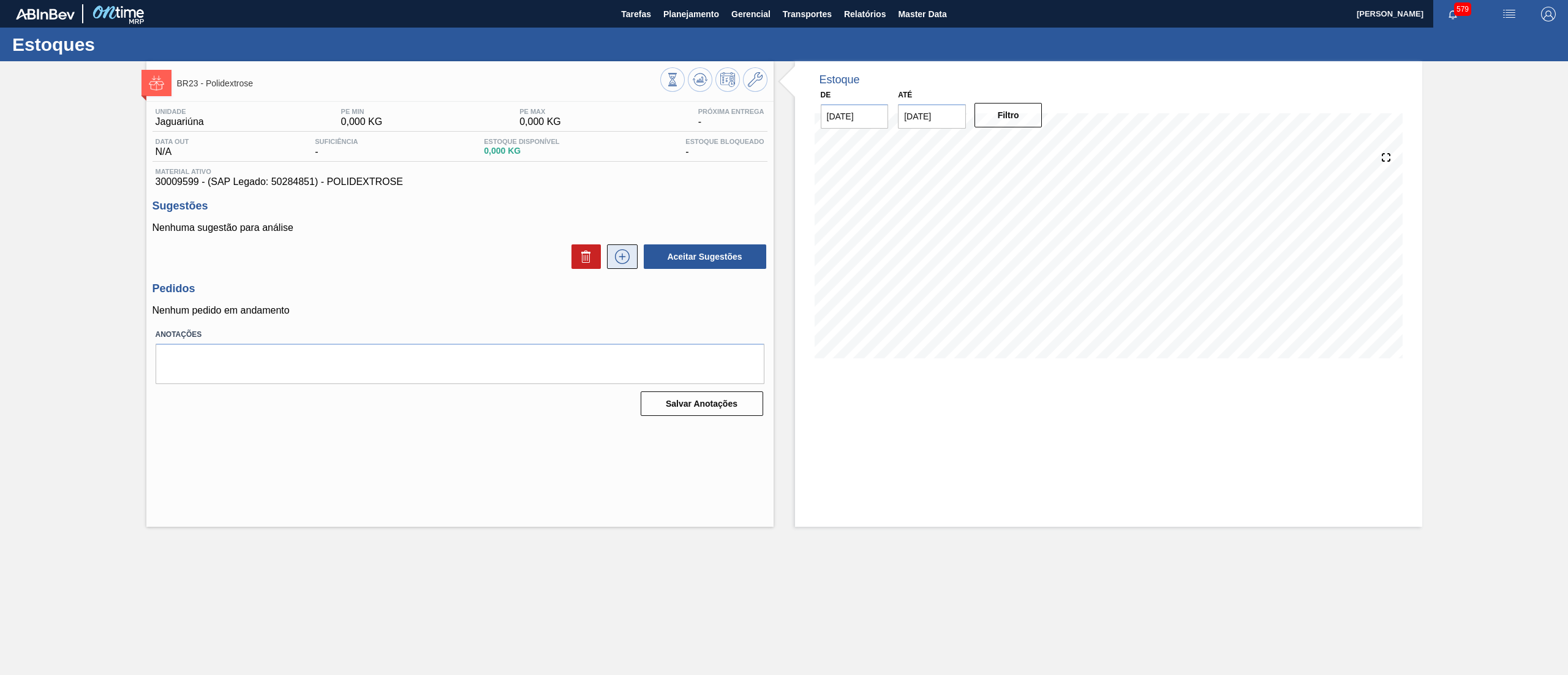
click at [631, 264] on icon at bounding box center [622, 257] width 19 height 15
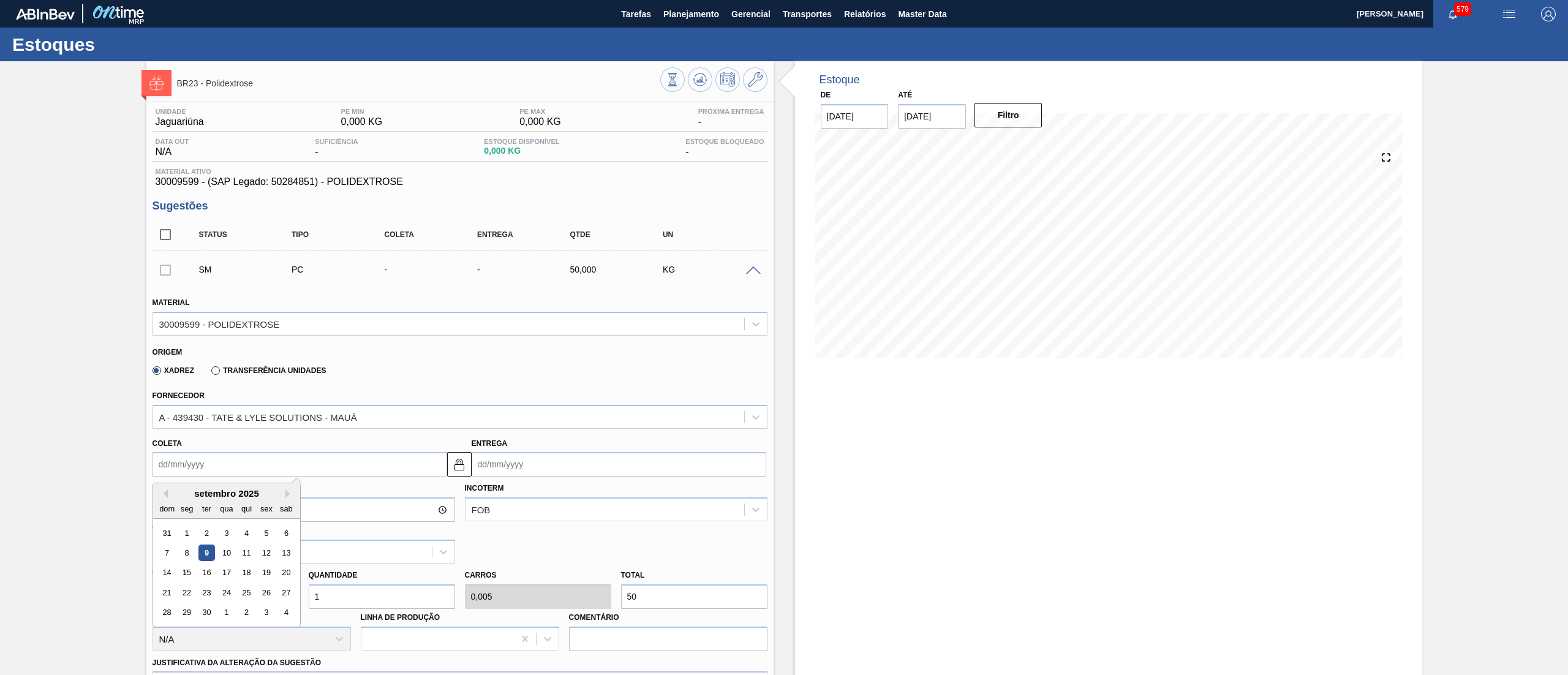
click at [308, 467] on input "Coleta" at bounding box center [300, 464] width 294 height 25
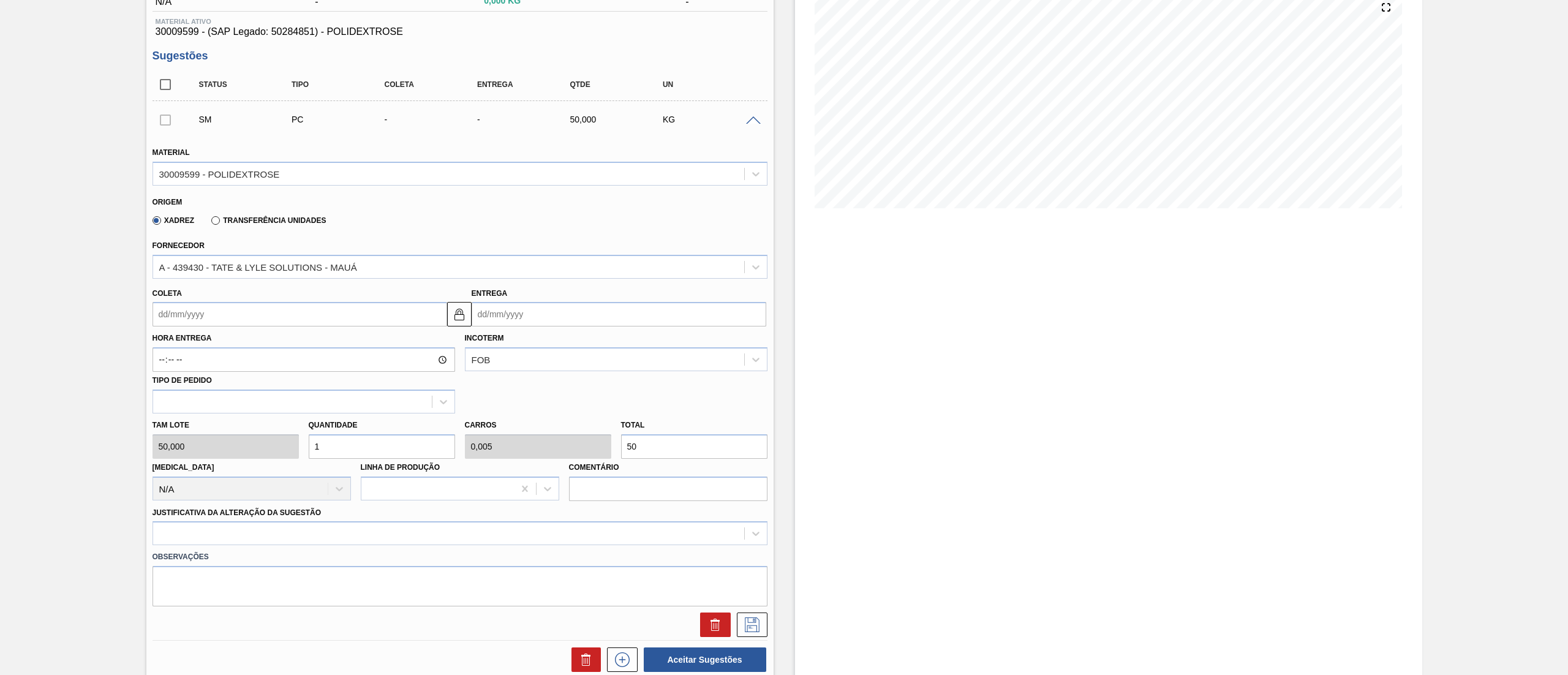
scroll to position [160, 0]
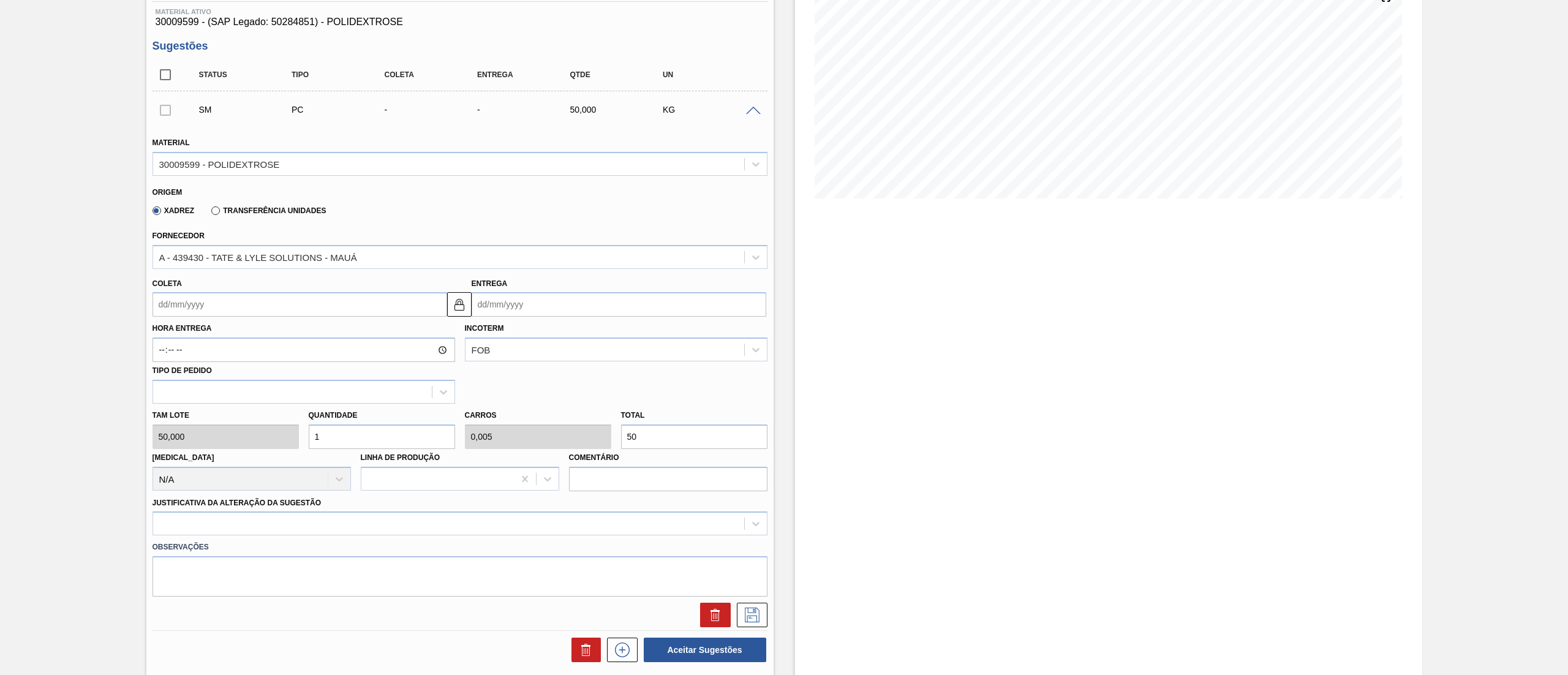
click at [206, 302] on input "Coleta" at bounding box center [300, 304] width 294 height 25
click at [191, 413] on div "15" at bounding box center [186, 413] width 17 height 17
type input "15/09/2025"
type input "17/09/2025"
click at [268, 445] on div "Tam lote 50,000 Quantidade 1 Carros 0,005 Total 50 Doca N/A Linha de Produção C…" at bounding box center [460, 447] width 625 height 88
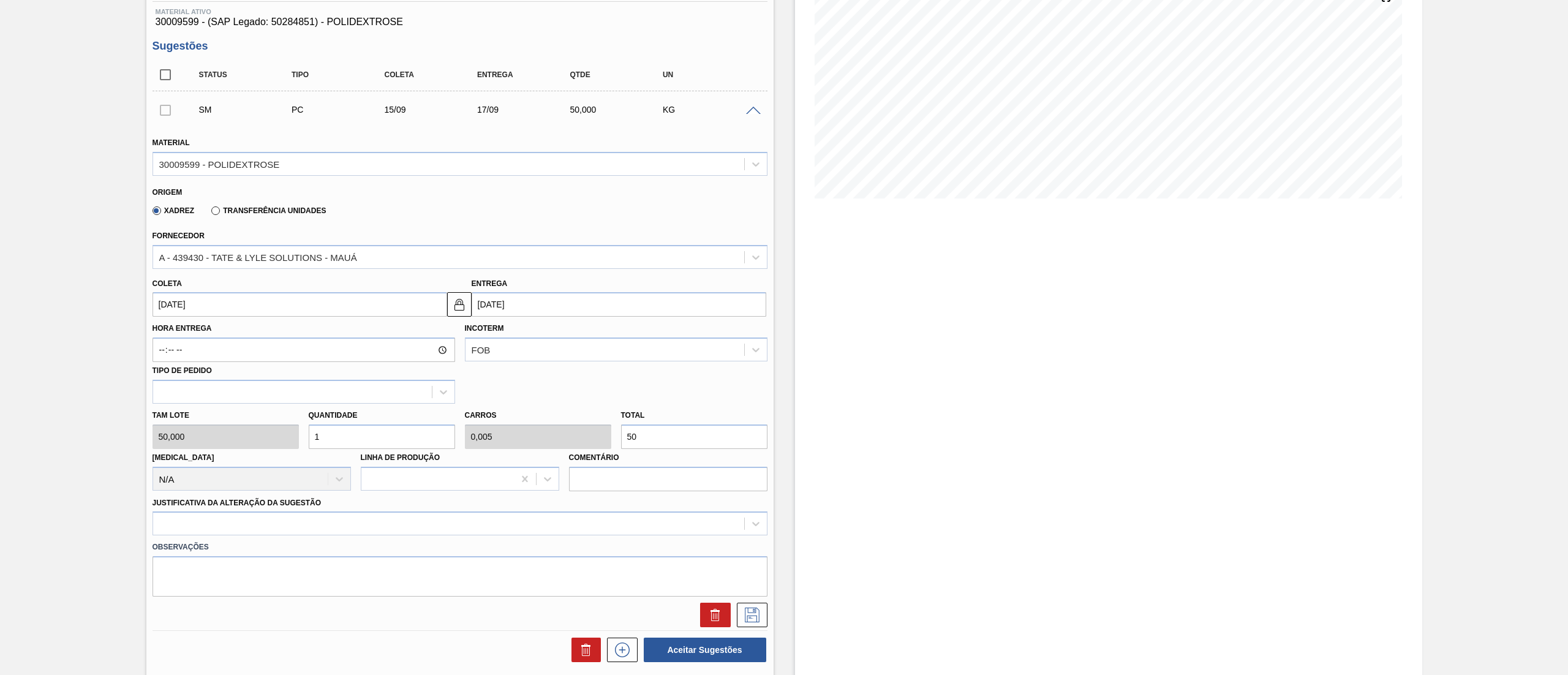
type input "5"
type input "0,025"
type input "250"
type input "5"
click at [268, 514] on div at bounding box center [460, 523] width 615 height 24
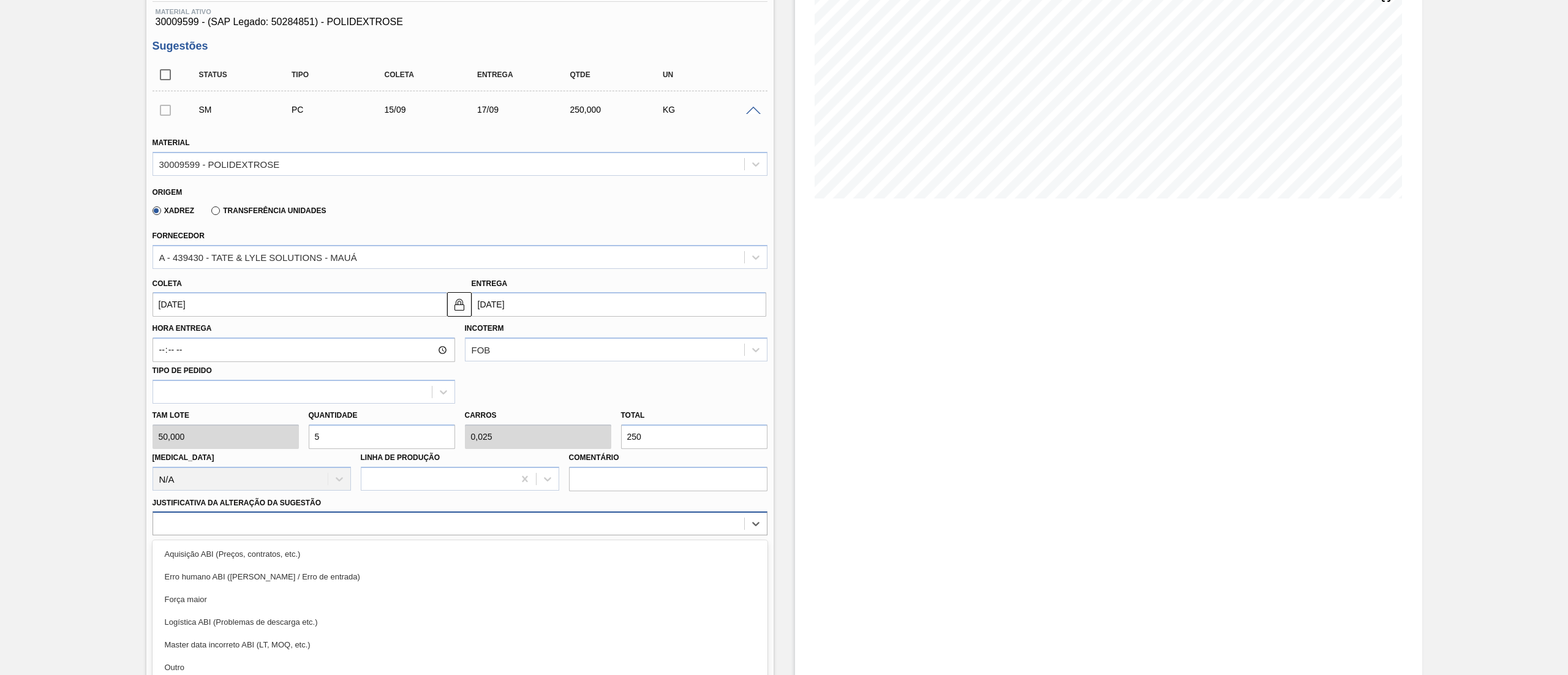
scroll to position [214, 0]
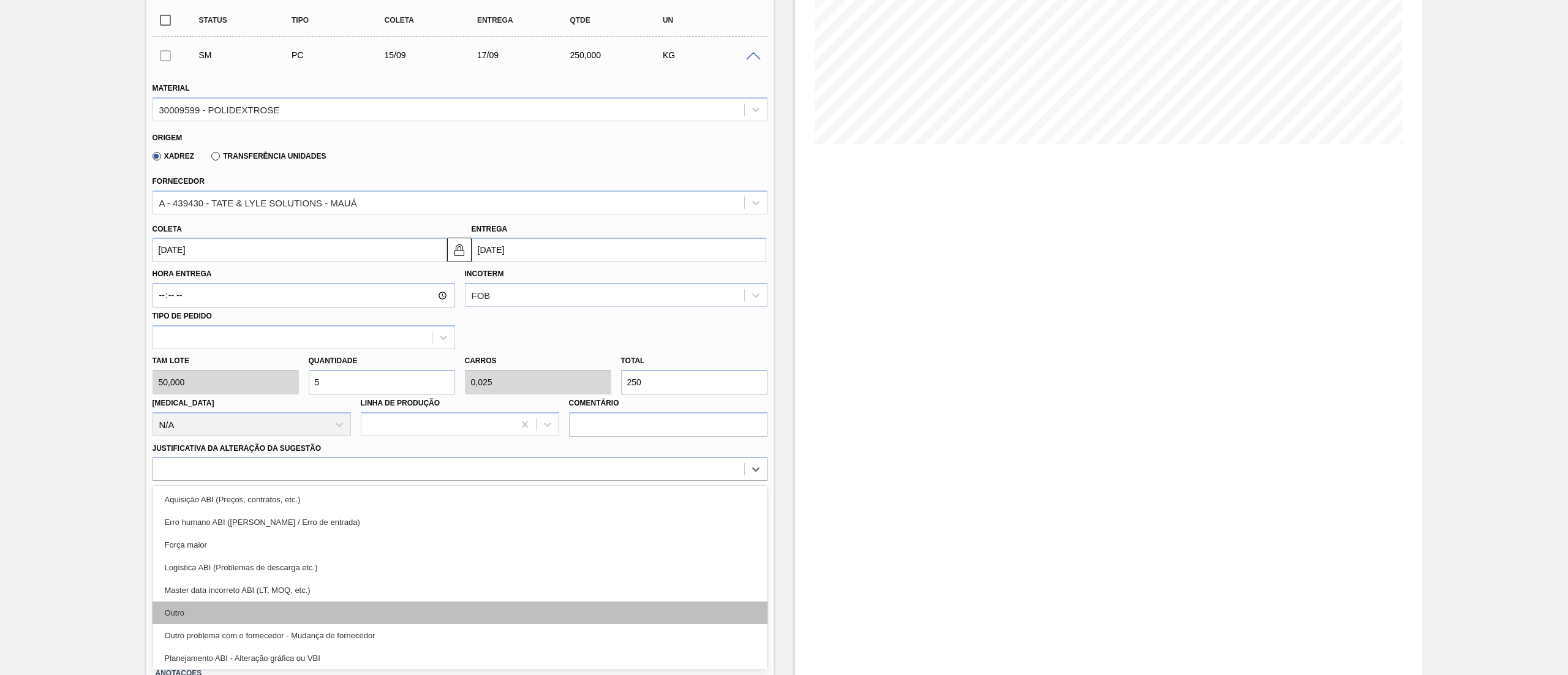
click at [221, 609] on div "Outro" at bounding box center [460, 613] width 615 height 23
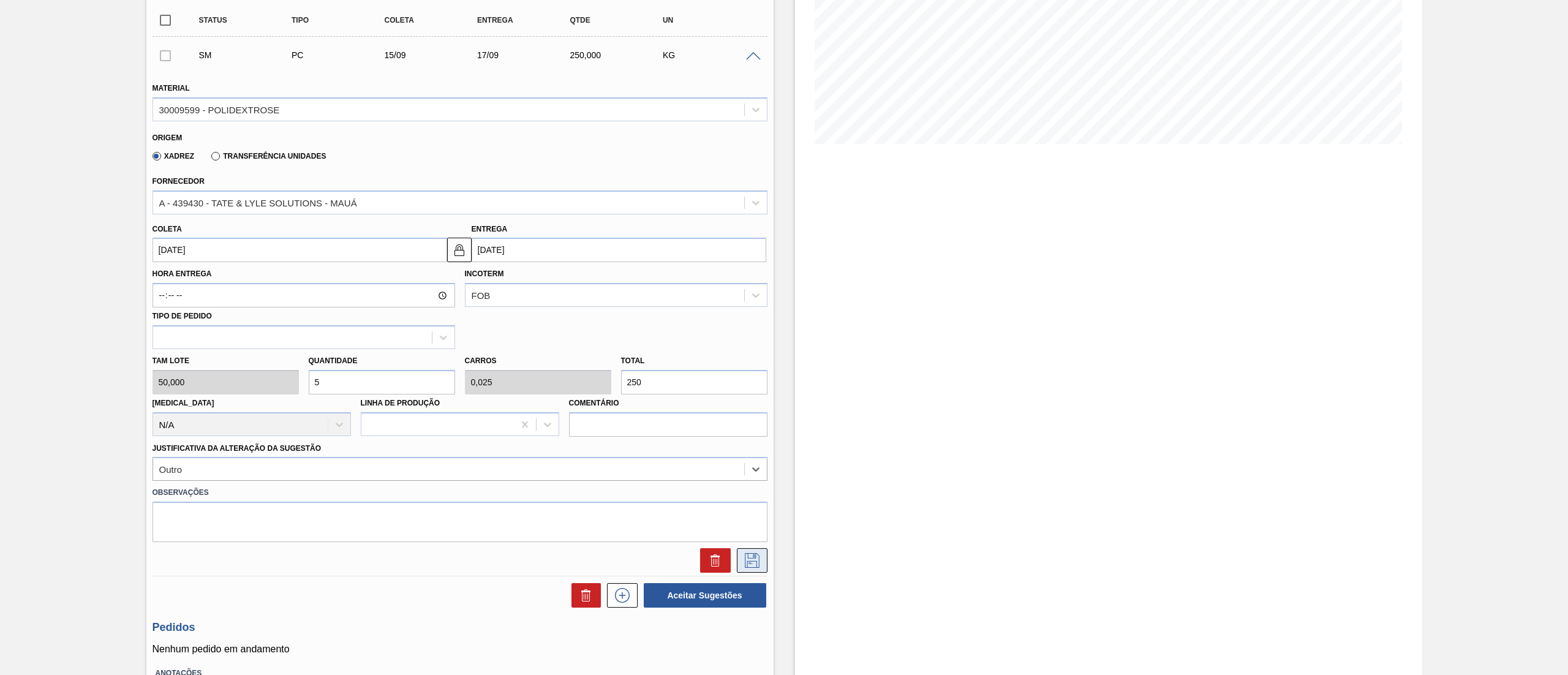
click at [749, 561] on icon at bounding box center [752, 561] width 15 height 15
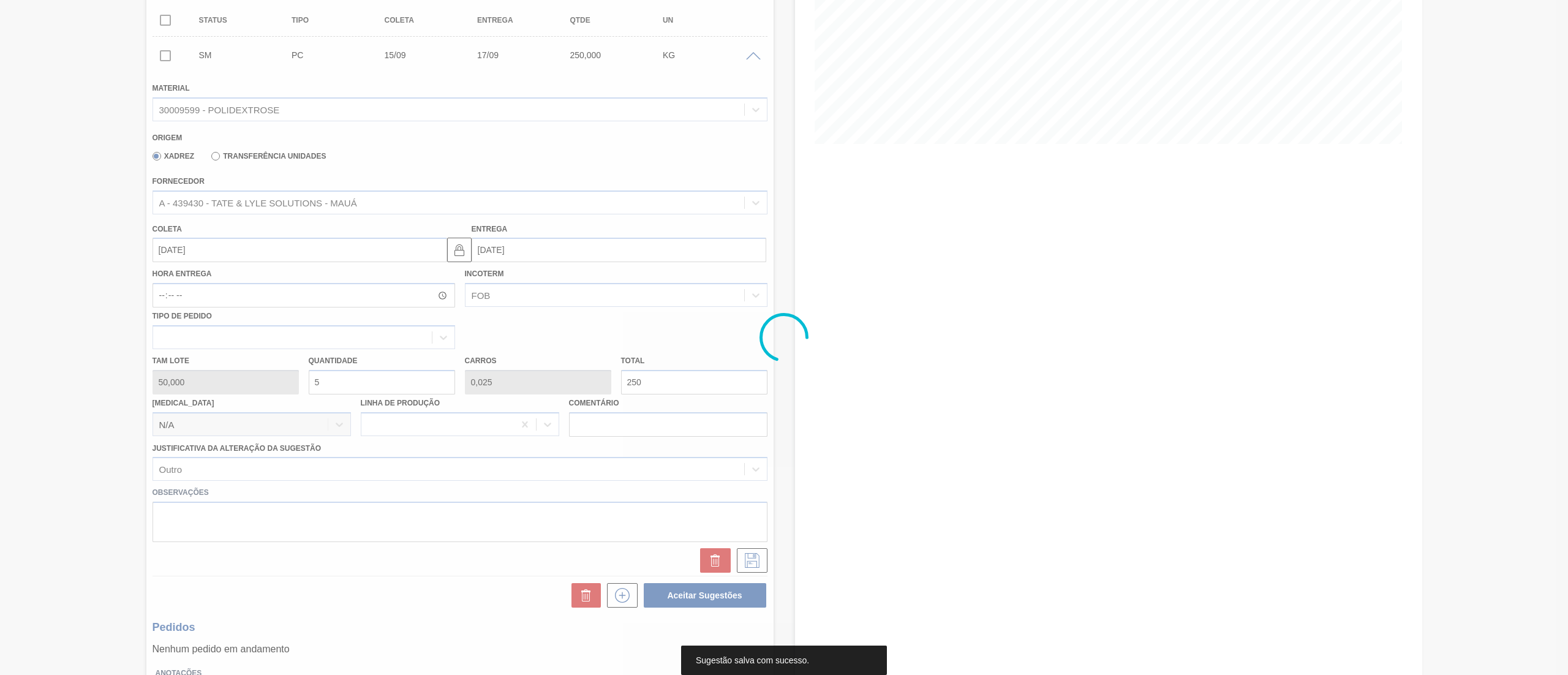
scroll to position [0, 0]
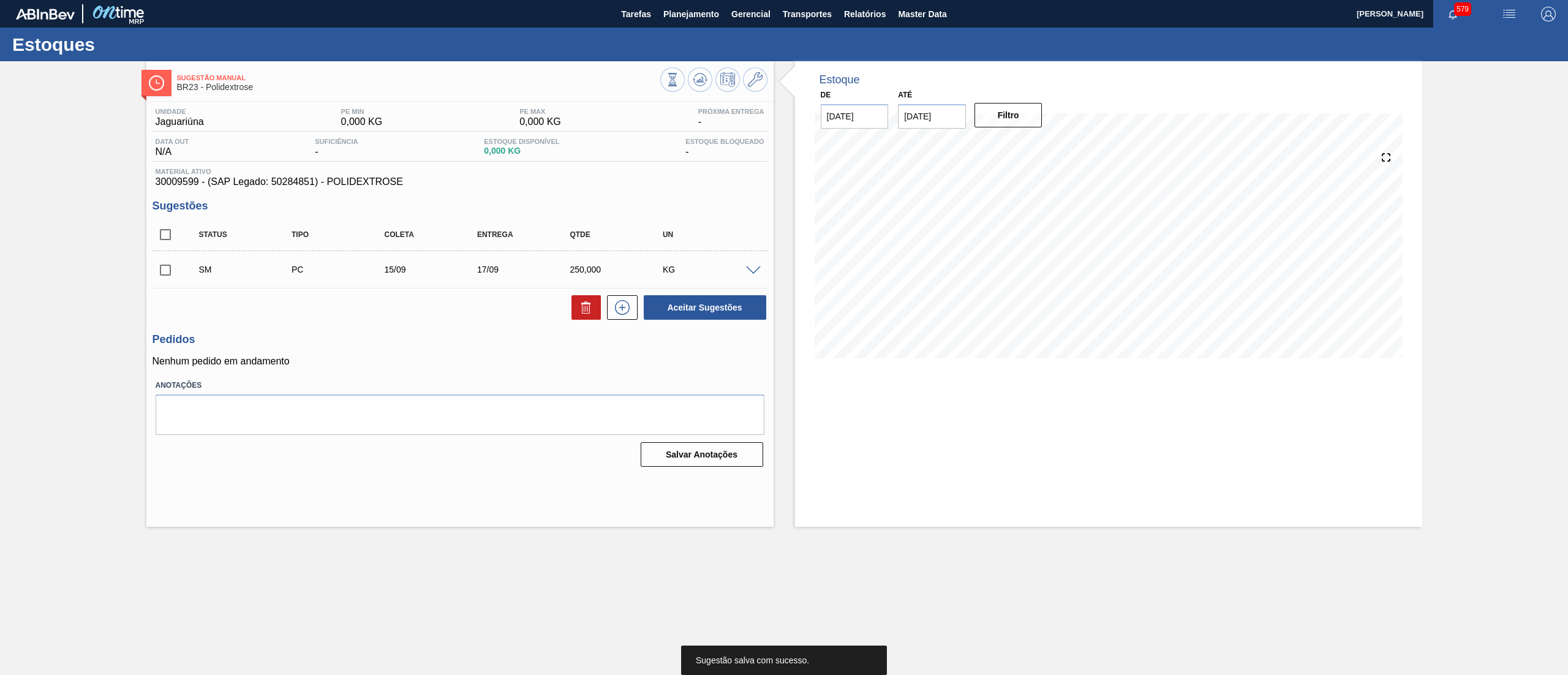
click at [163, 267] on input "checkbox" at bounding box center [165, 270] width 25 height 25
click at [745, 316] on button "Aceitar Sugestões" at bounding box center [704, 307] width 122 height 25
checkbox input "false"
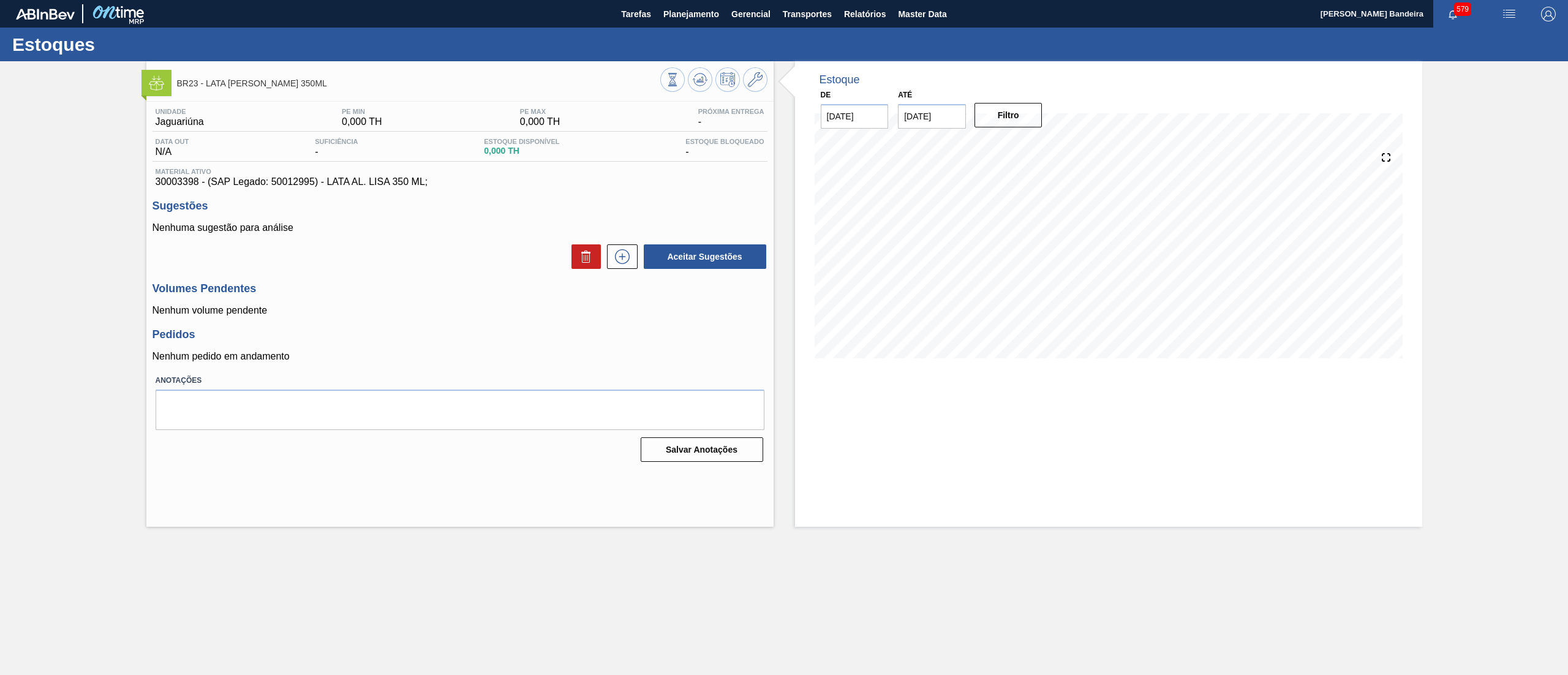
click at [678, 29] on div "Estoques" at bounding box center [784, 44] width 1568 height 33
click at [675, 11] on span "Planejamento" at bounding box center [690, 14] width 56 height 15
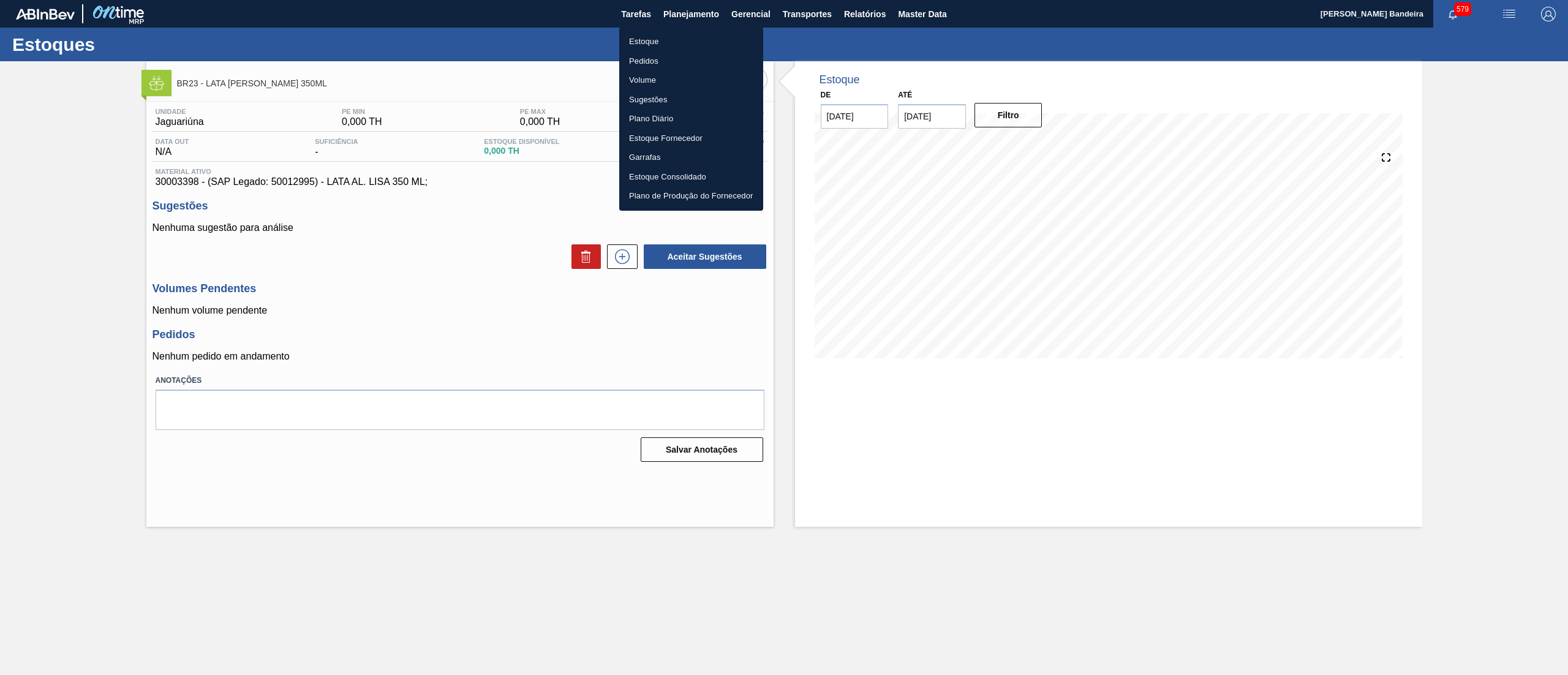
click at [671, 39] on li "Estoque" at bounding box center [691, 41] width 144 height 19
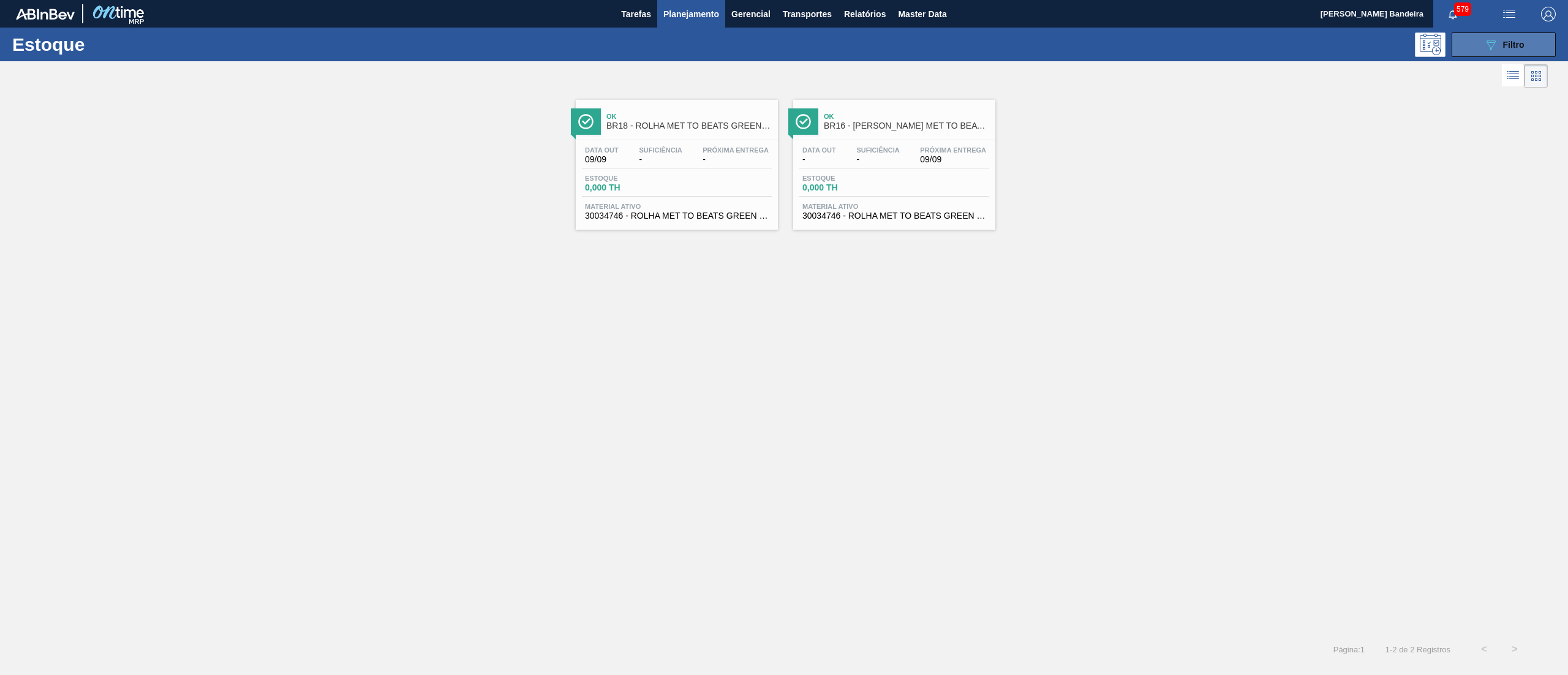
click at [1506, 40] on span "Filtro" at bounding box center [1514, 45] width 21 height 10
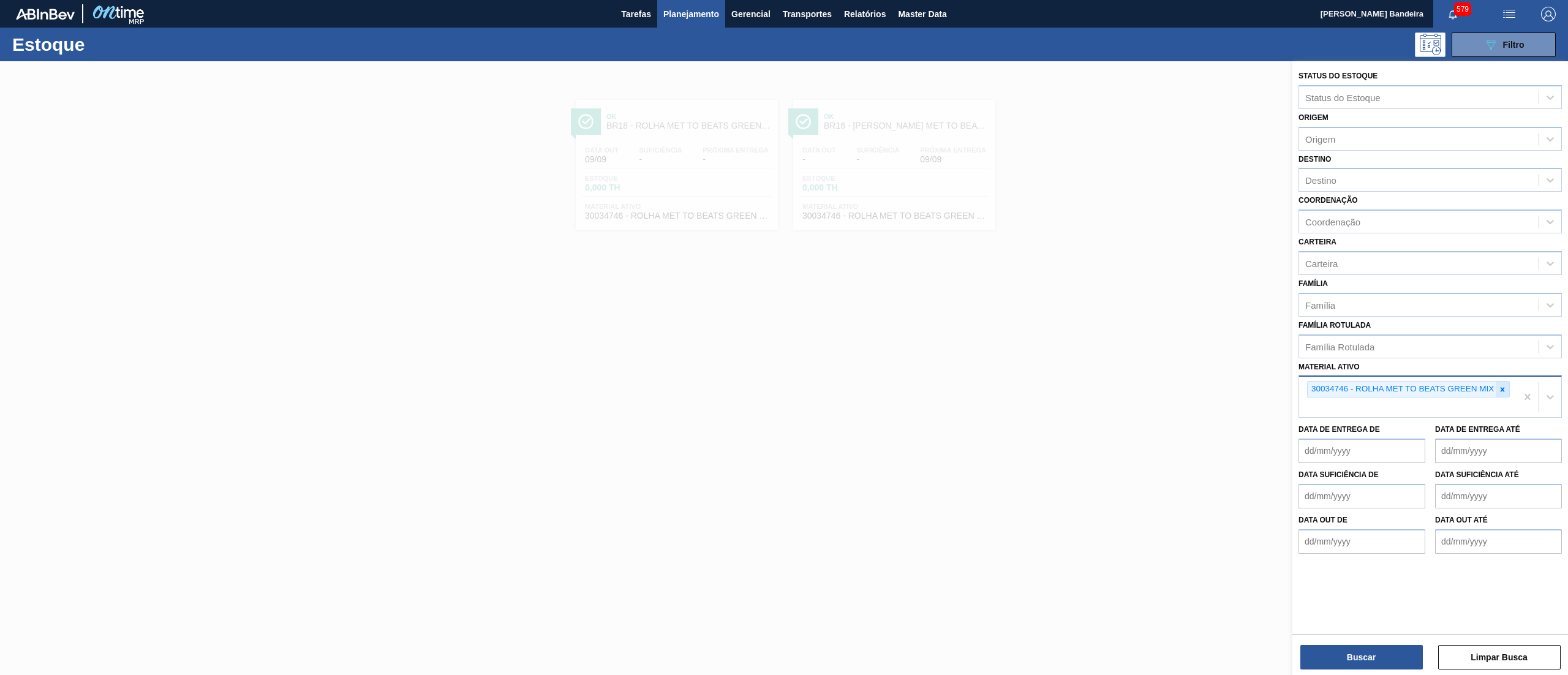
click at [1498, 391] on icon at bounding box center [1502, 389] width 9 height 9
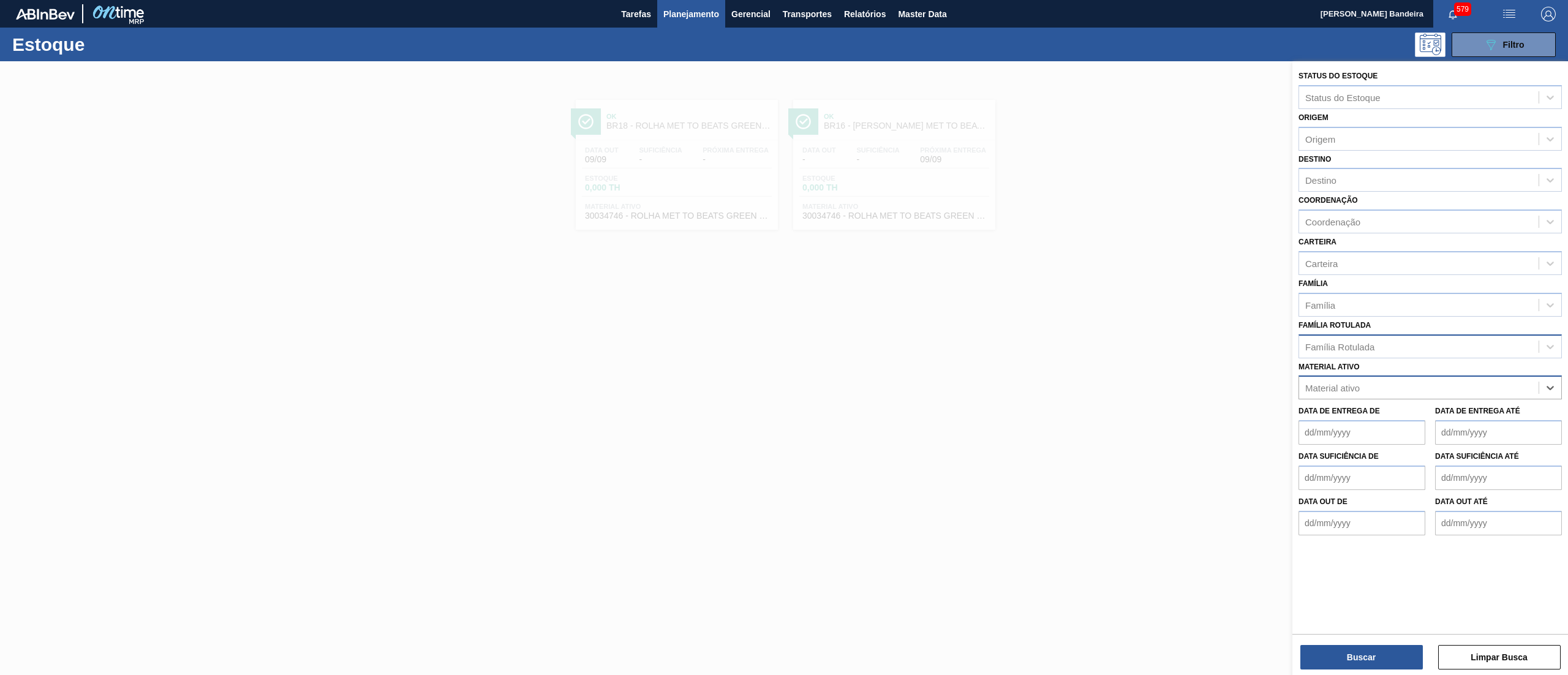
click at [1431, 354] on div "Família Rotulada" at bounding box center [1430, 347] width 264 height 24
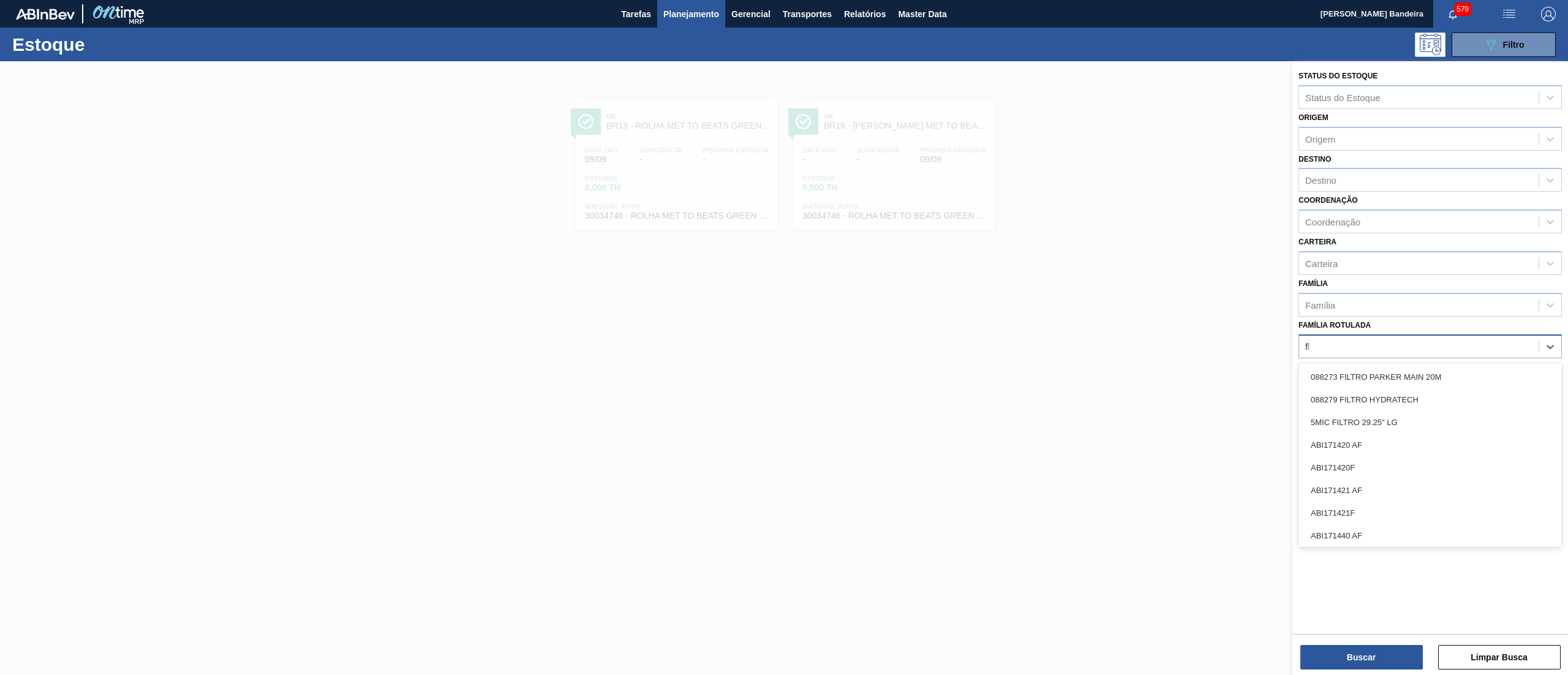
type Rotulada "fli"
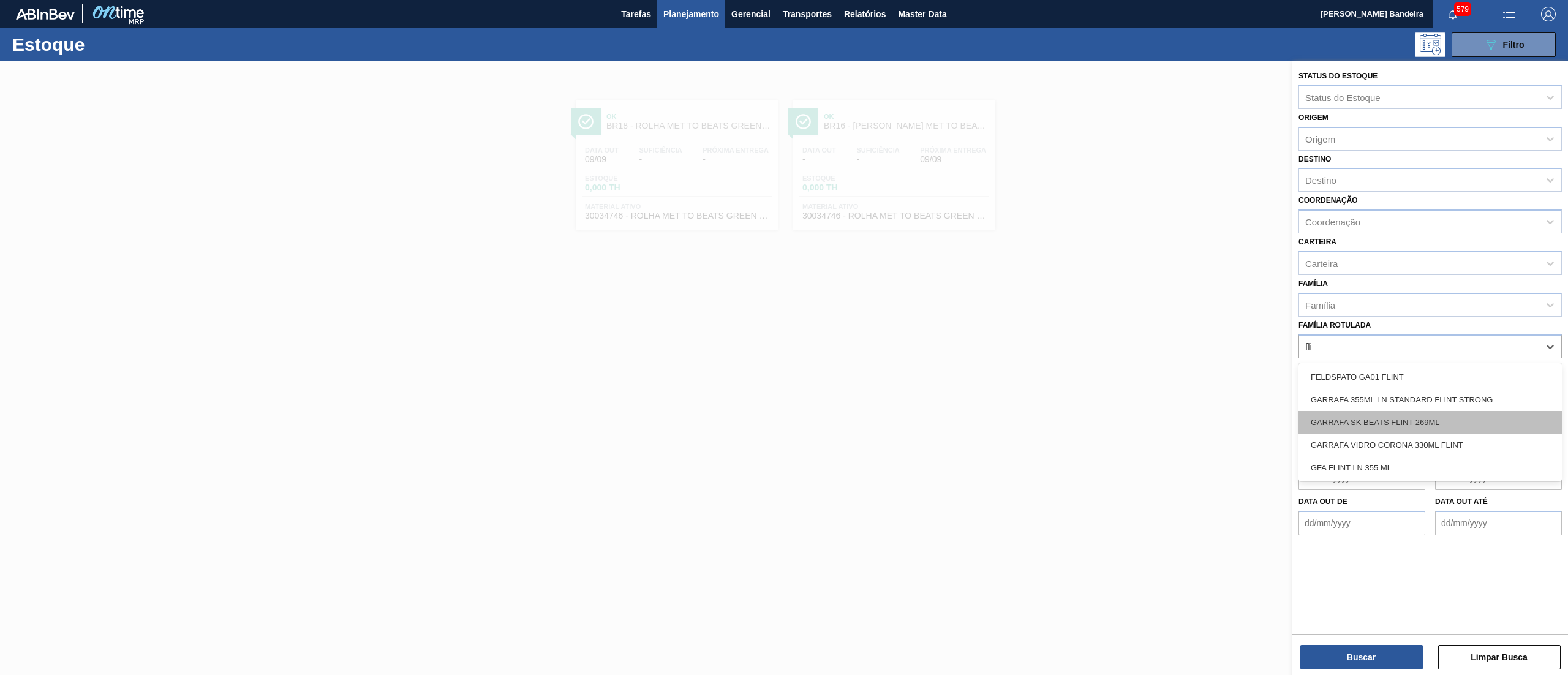
click at [1448, 424] on div "GARRAFA SK BEATS FLINT 269ML" at bounding box center [1430, 422] width 264 height 23
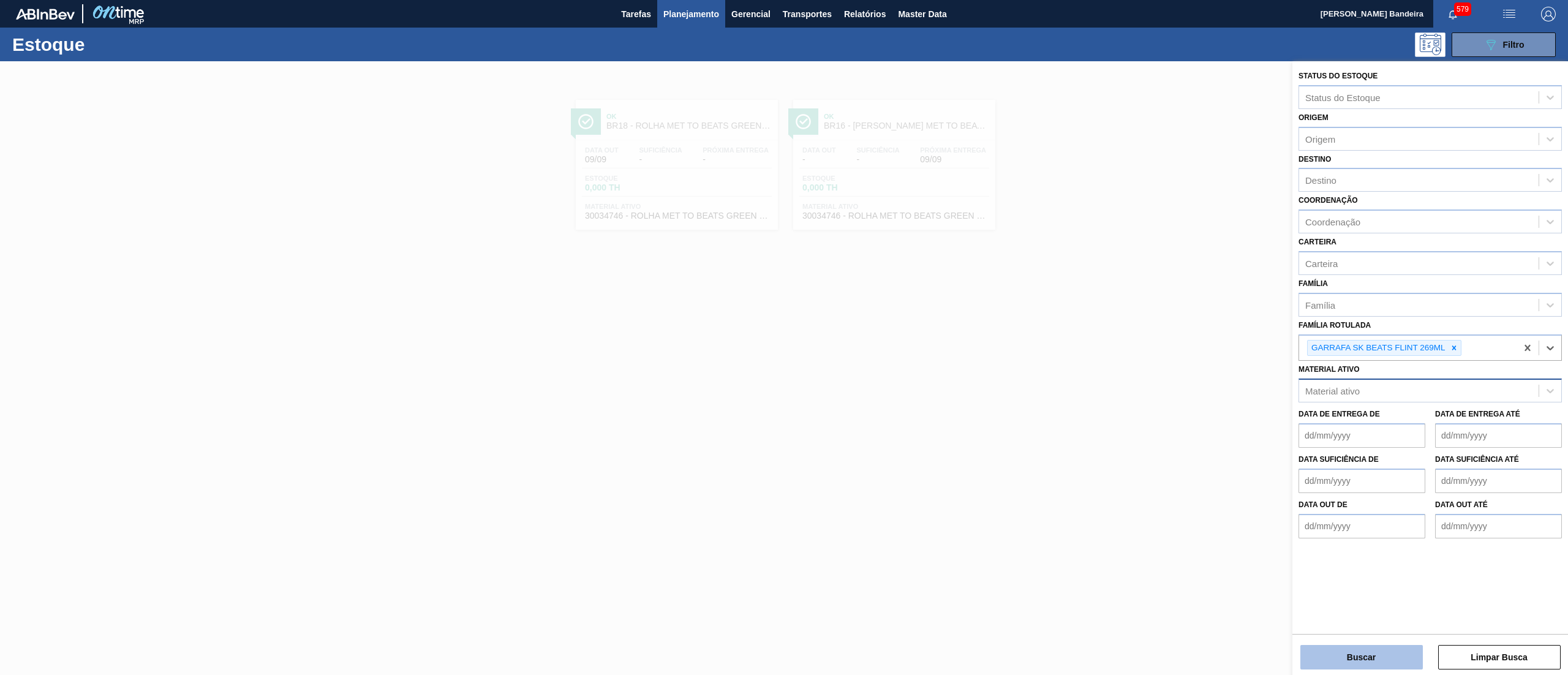
click at [1337, 664] on button "Buscar" at bounding box center [1361, 657] width 122 height 25
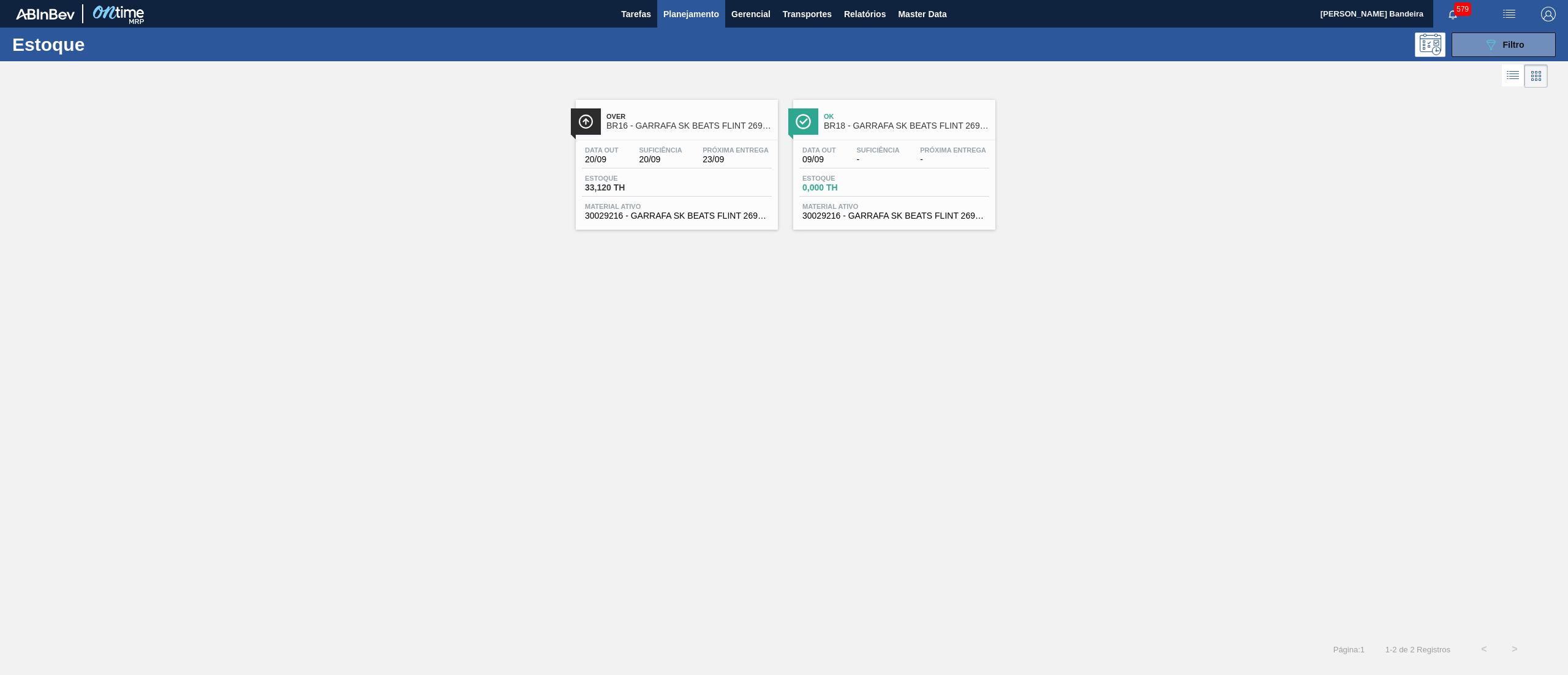
click at [706, 195] on div "Estoque 33,120 TH" at bounding box center [677, 185] width 190 height 22
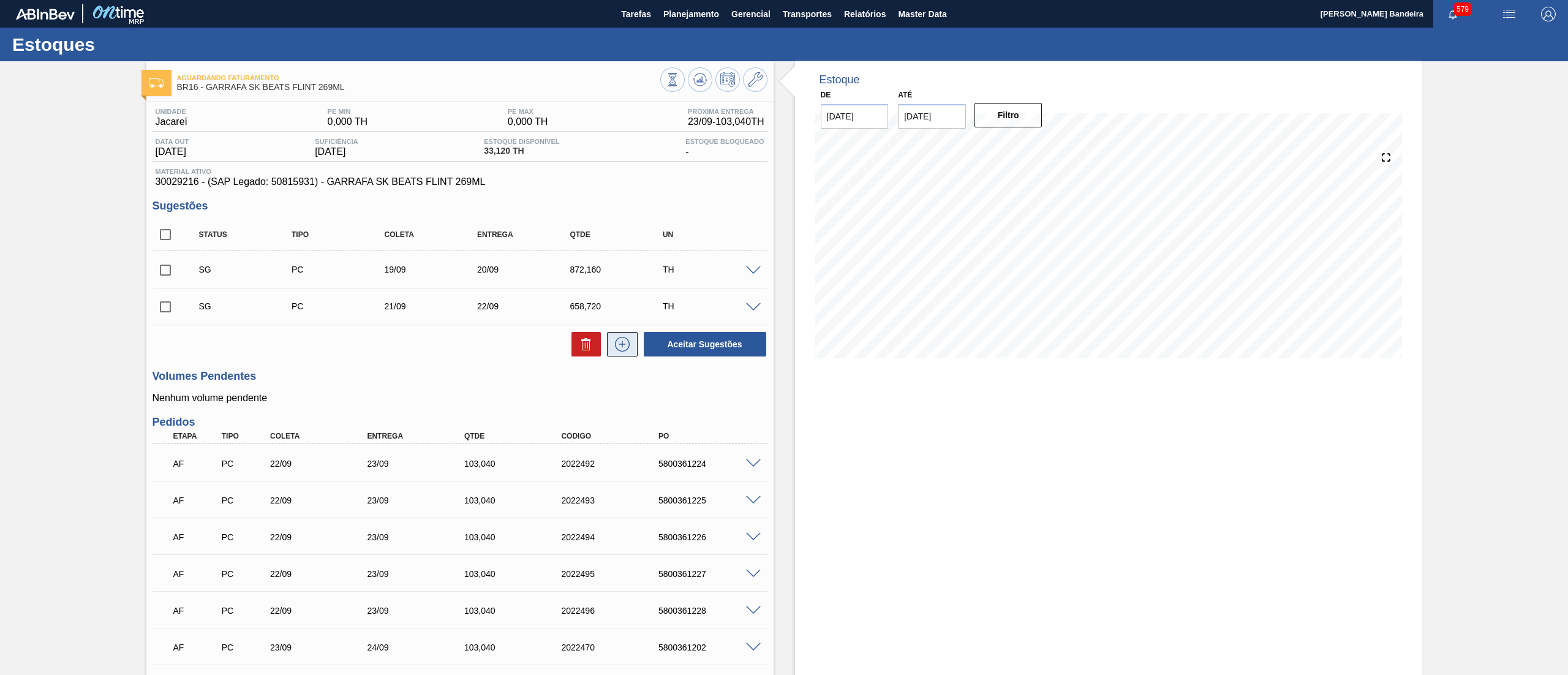
click at [625, 353] on button at bounding box center [622, 344] width 31 height 25
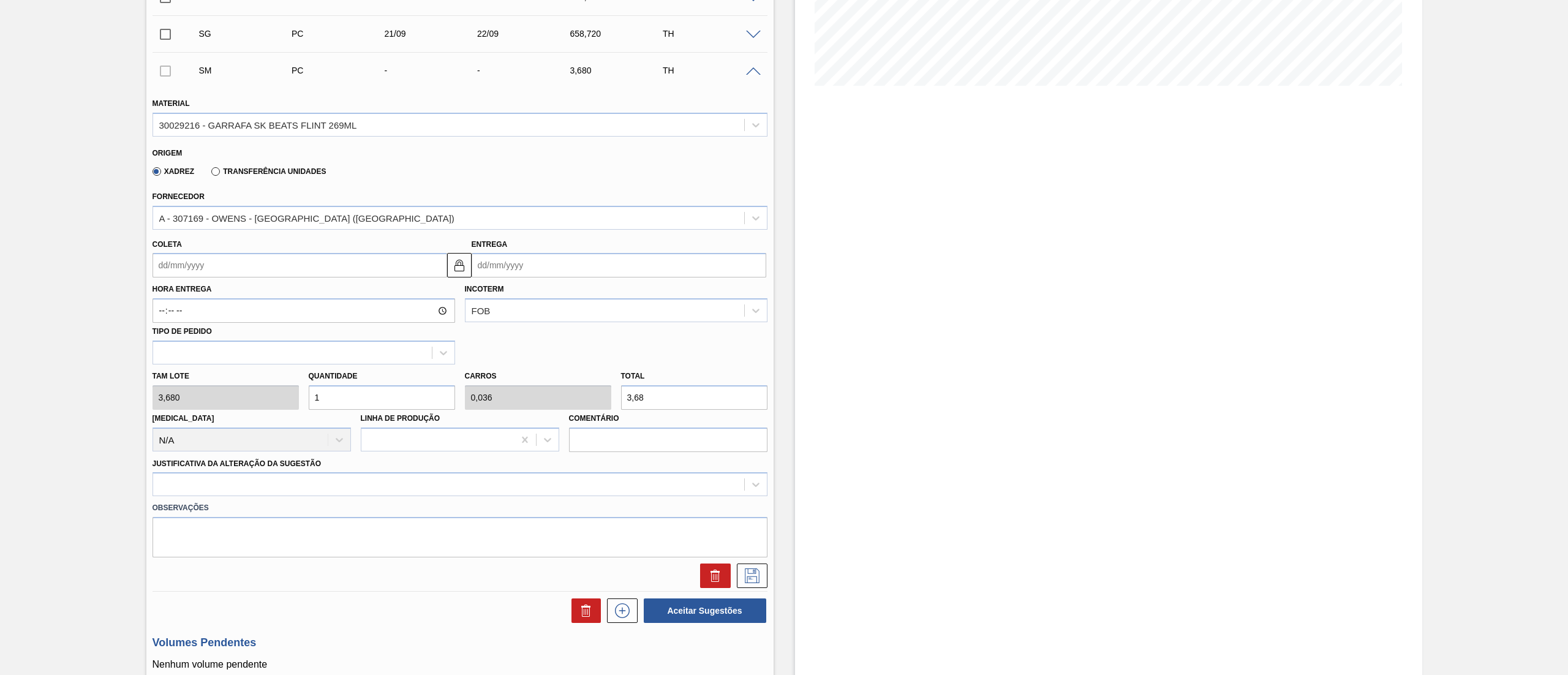
scroll to position [299, 0]
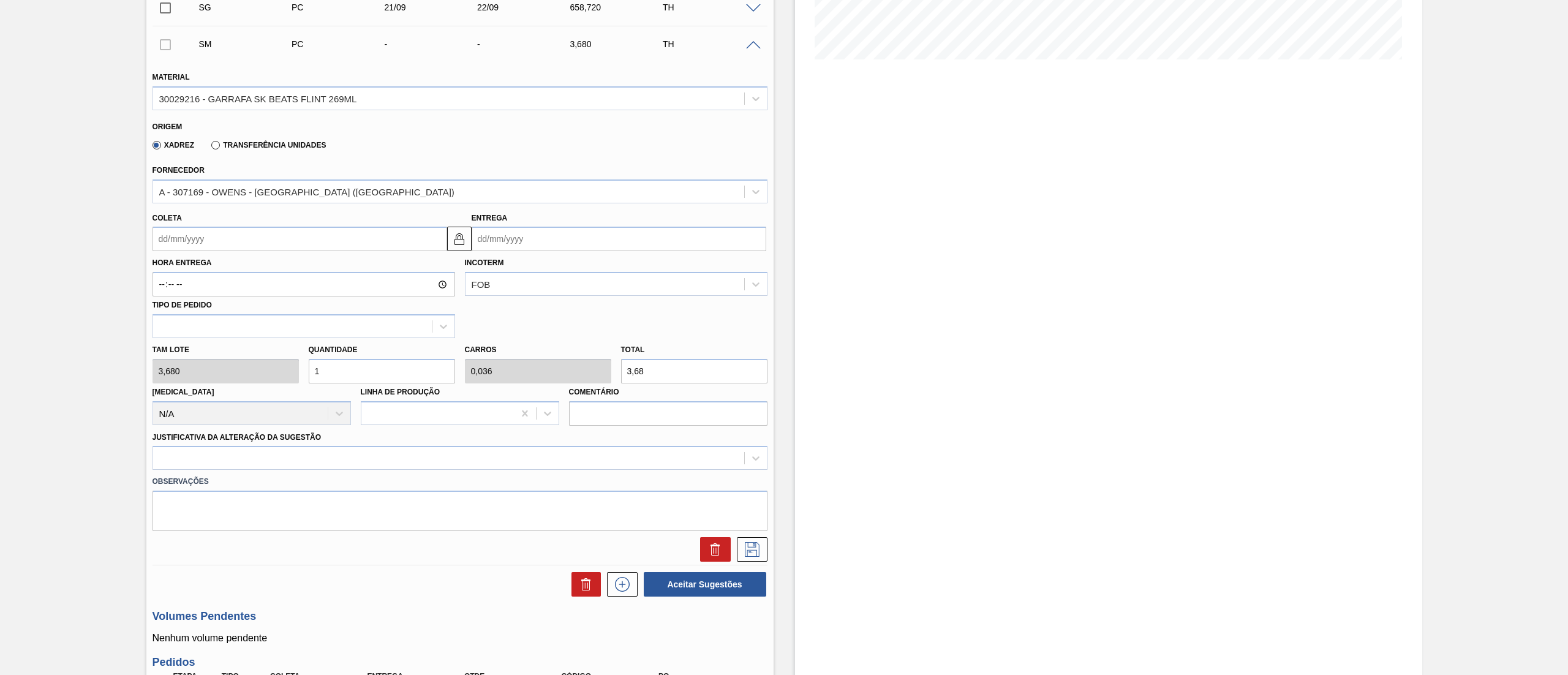
click at [256, 235] on input "Coleta" at bounding box center [300, 239] width 294 height 25
click at [178, 351] on div "15" at bounding box center [186, 347] width 17 height 17
type input "[DATE]"
type input "16/09/2025"
drag, startPoint x: 338, startPoint y: 364, endPoint x: 231, endPoint y: 355, distance: 107.4
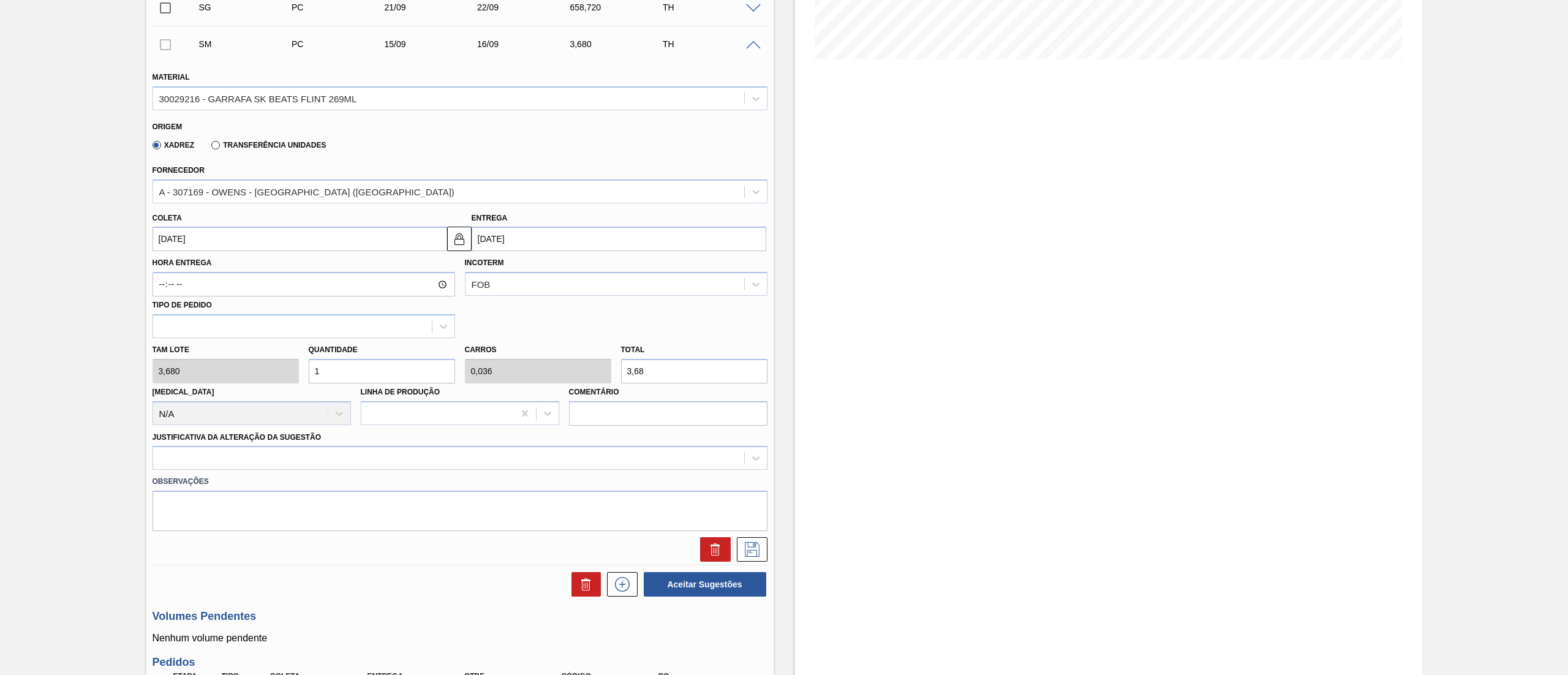
click at [231, 355] on div "Tam lote 3,680 Quantidade 1 Carros 0,036 Total 3,68 Doca N/A Linha de Produção …" at bounding box center [460, 381] width 625 height 88
type input "11"
type input "0,393"
type input "40,48"
type input "112"
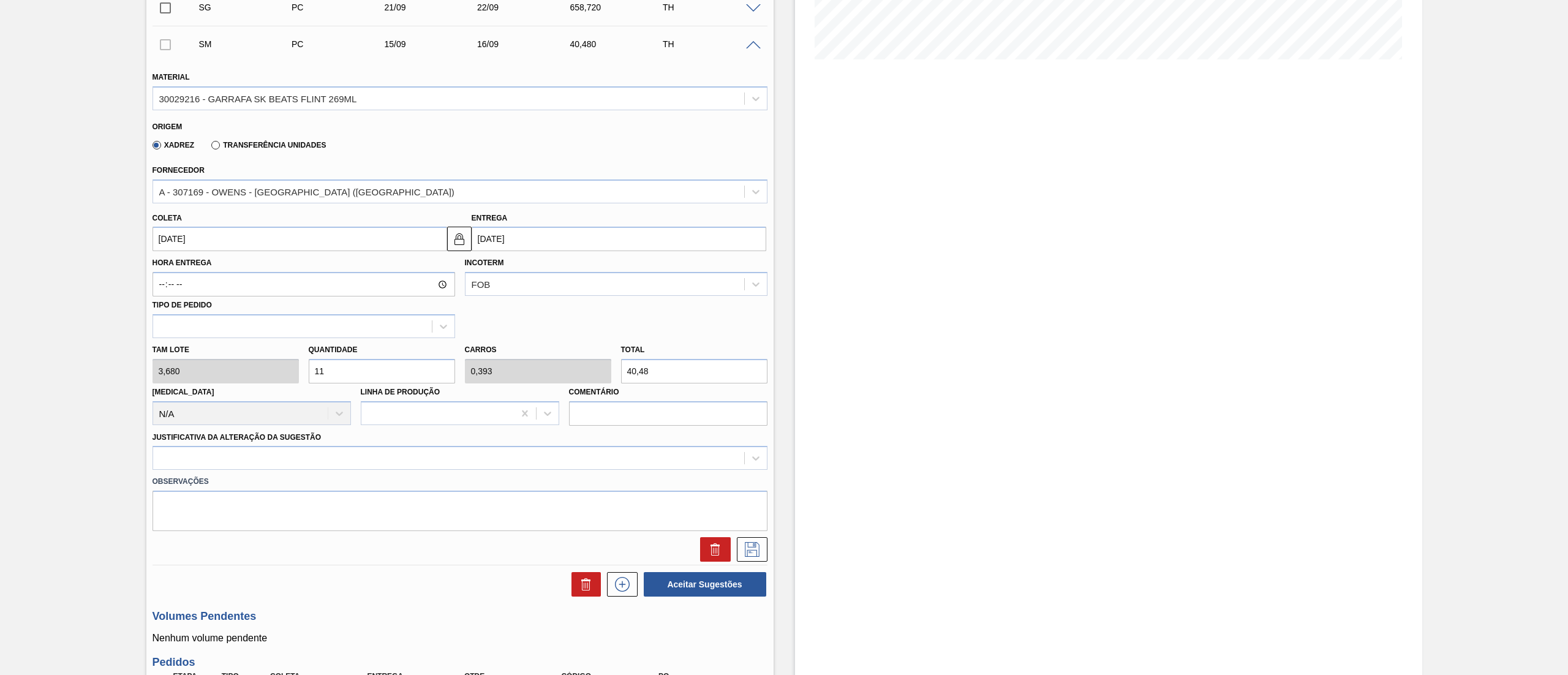
type input "4"
type input "412,16"
type input "112"
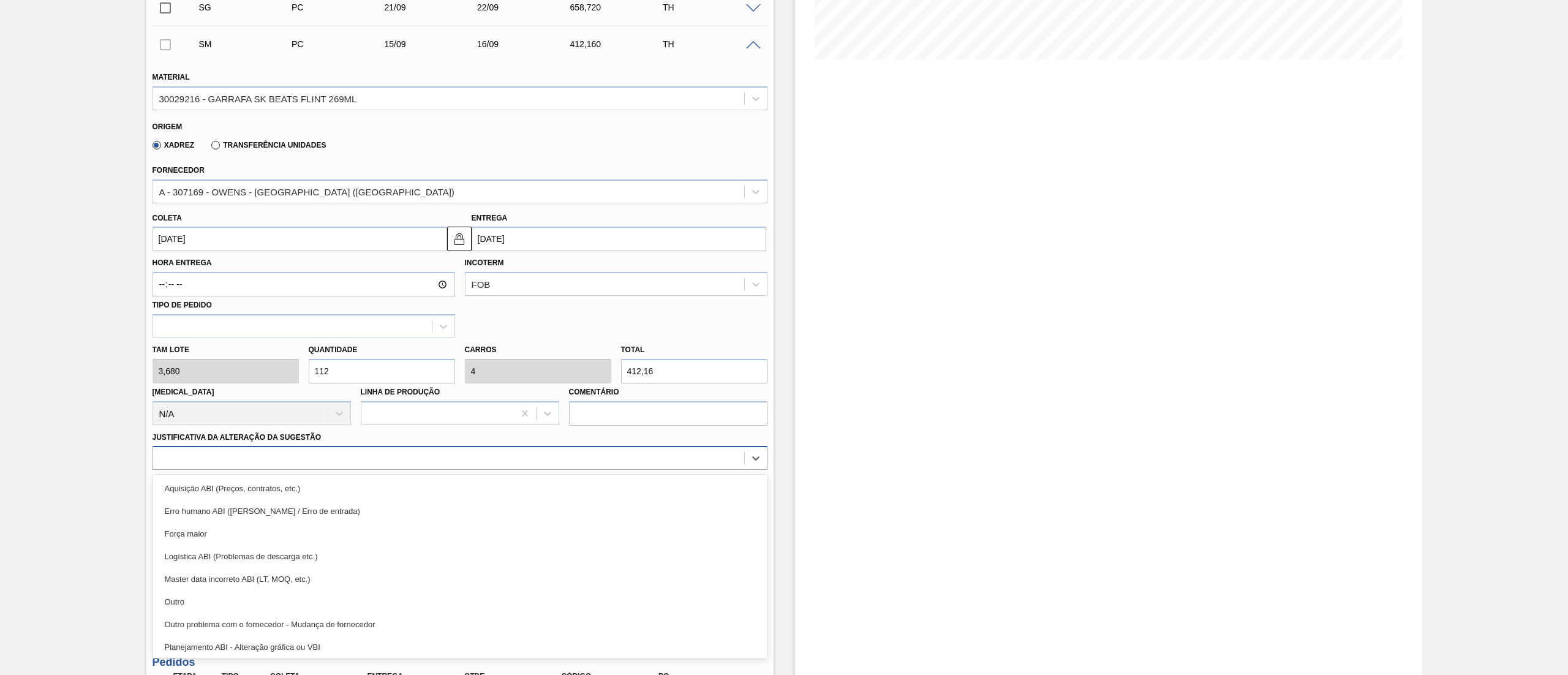
click at [263, 454] on div at bounding box center [448, 458] width 591 height 18
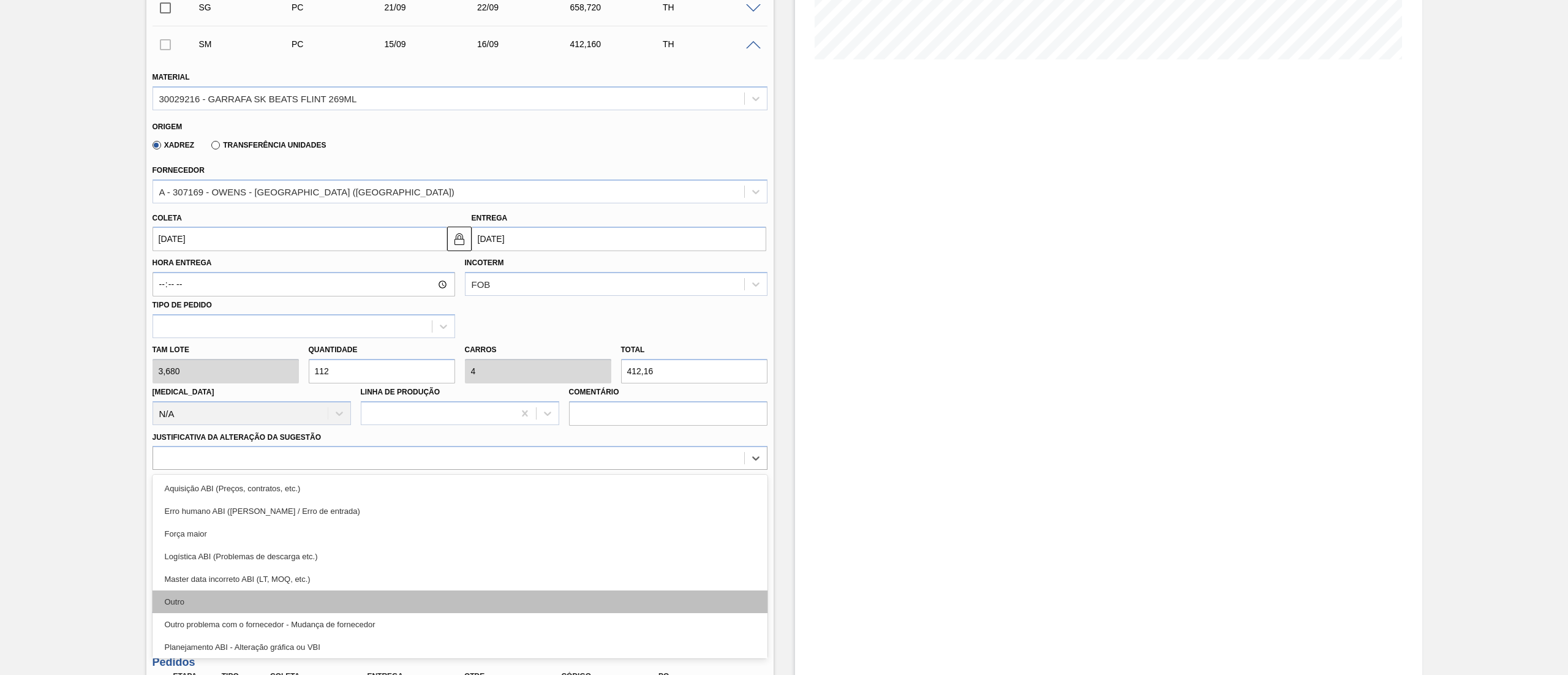
click at [213, 598] on div "Outro" at bounding box center [460, 602] width 615 height 23
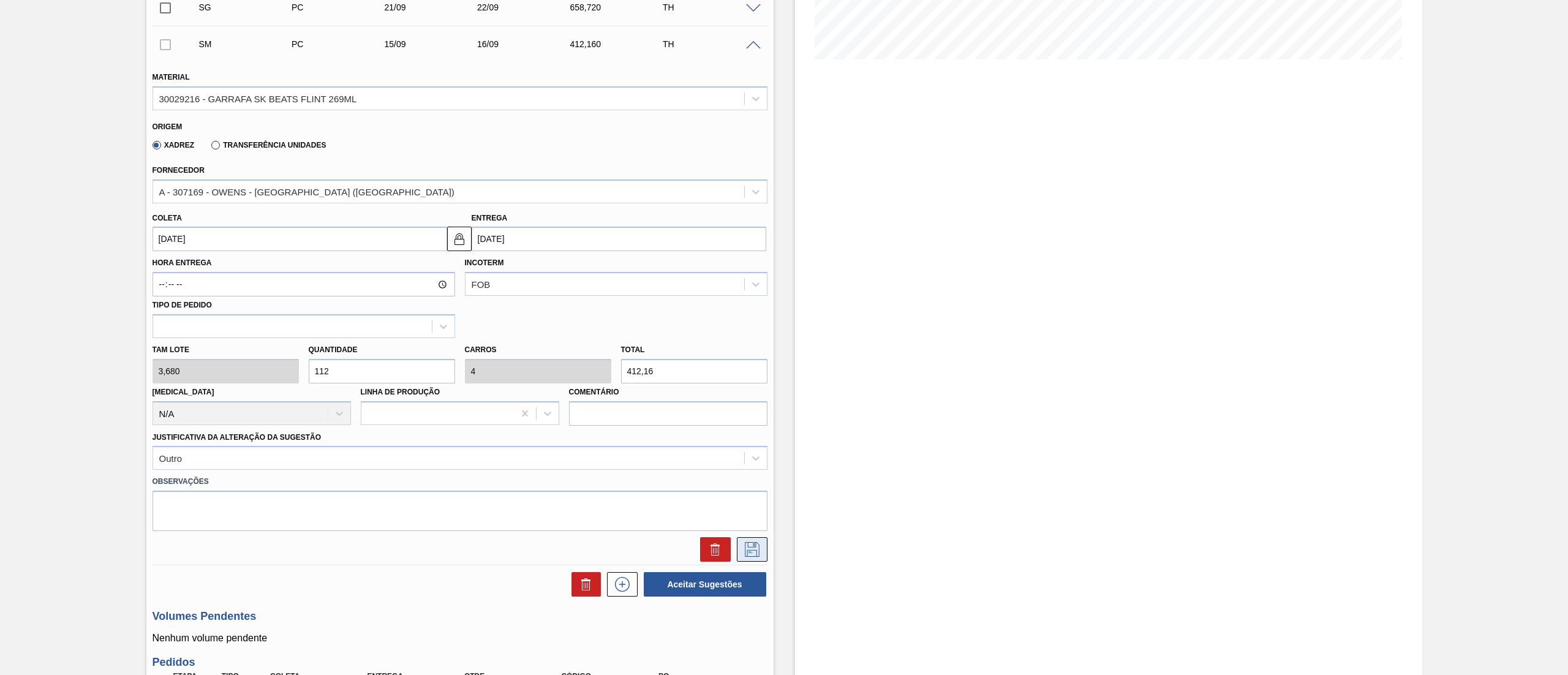
click at [757, 555] on icon at bounding box center [752, 549] width 19 height 15
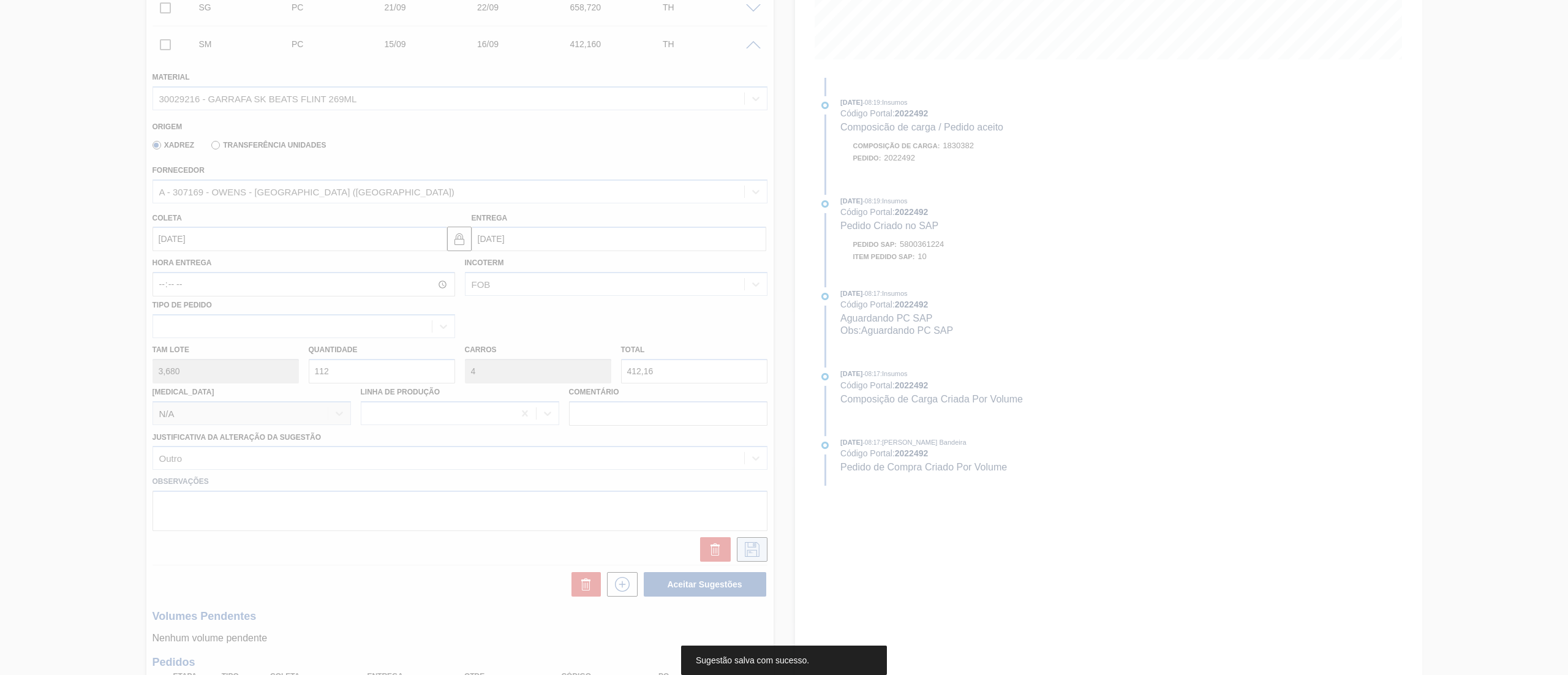
scroll to position [225, 0]
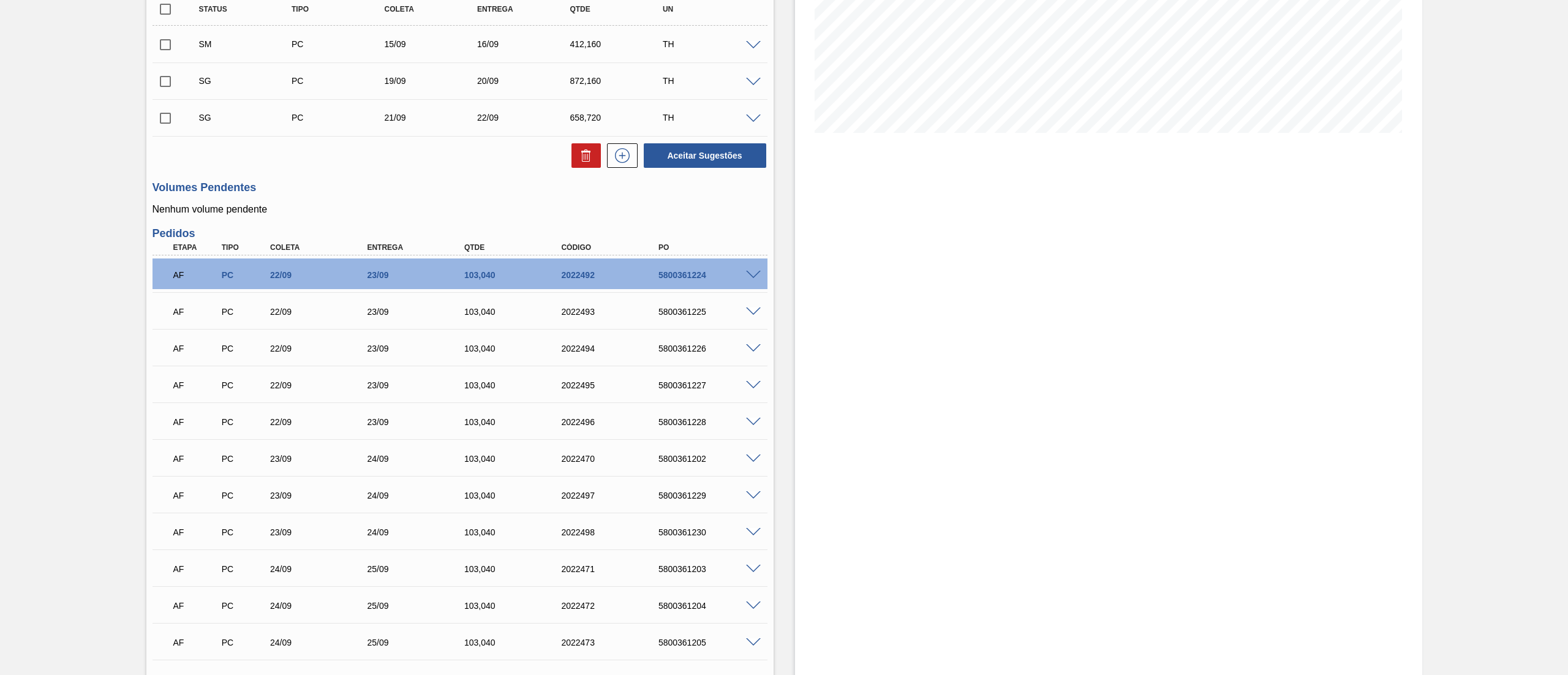
click at [755, 83] on span at bounding box center [753, 82] width 15 height 9
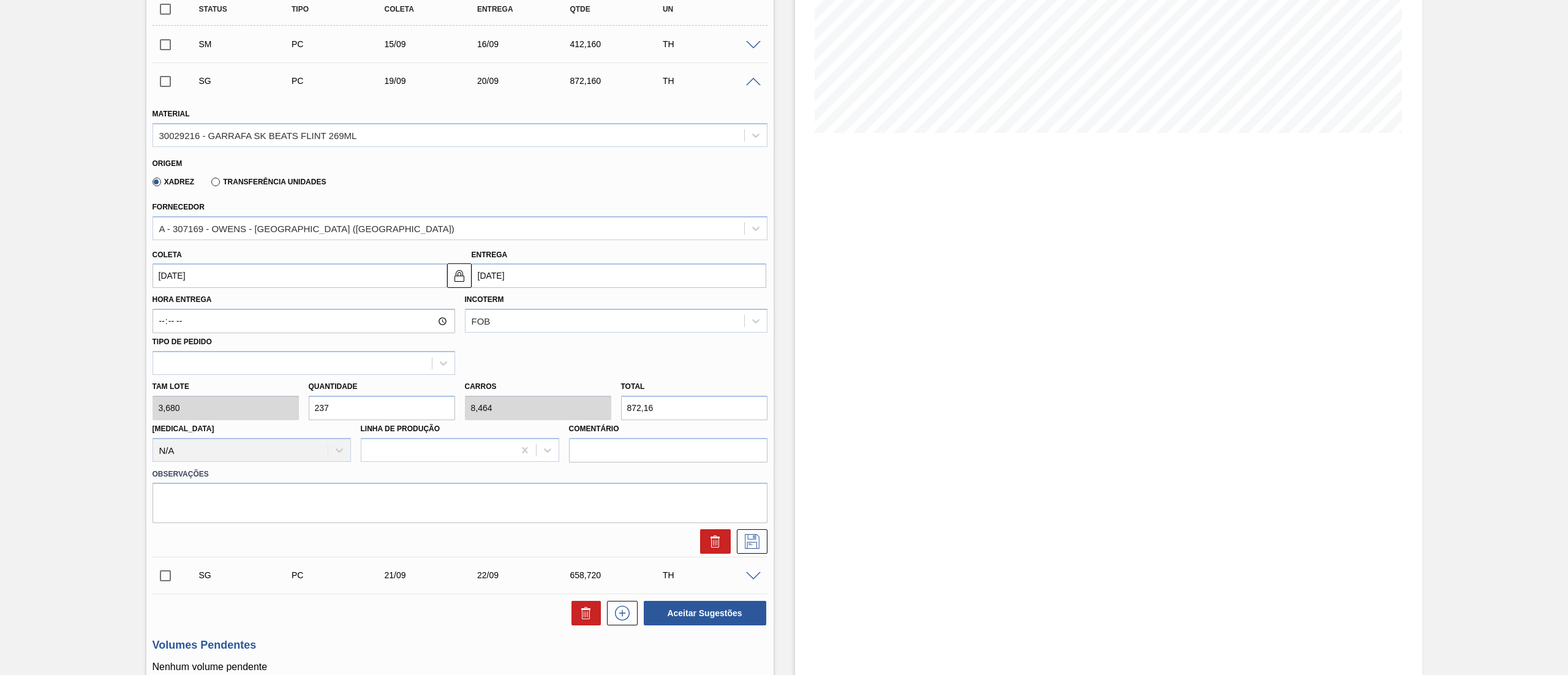
click at [165, 396] on div "Tam lote 3,680 Quantidade 237 Carros 8,464 Total 872,16 Doca N/A Linha de Produ…" at bounding box center [460, 418] width 625 height 88
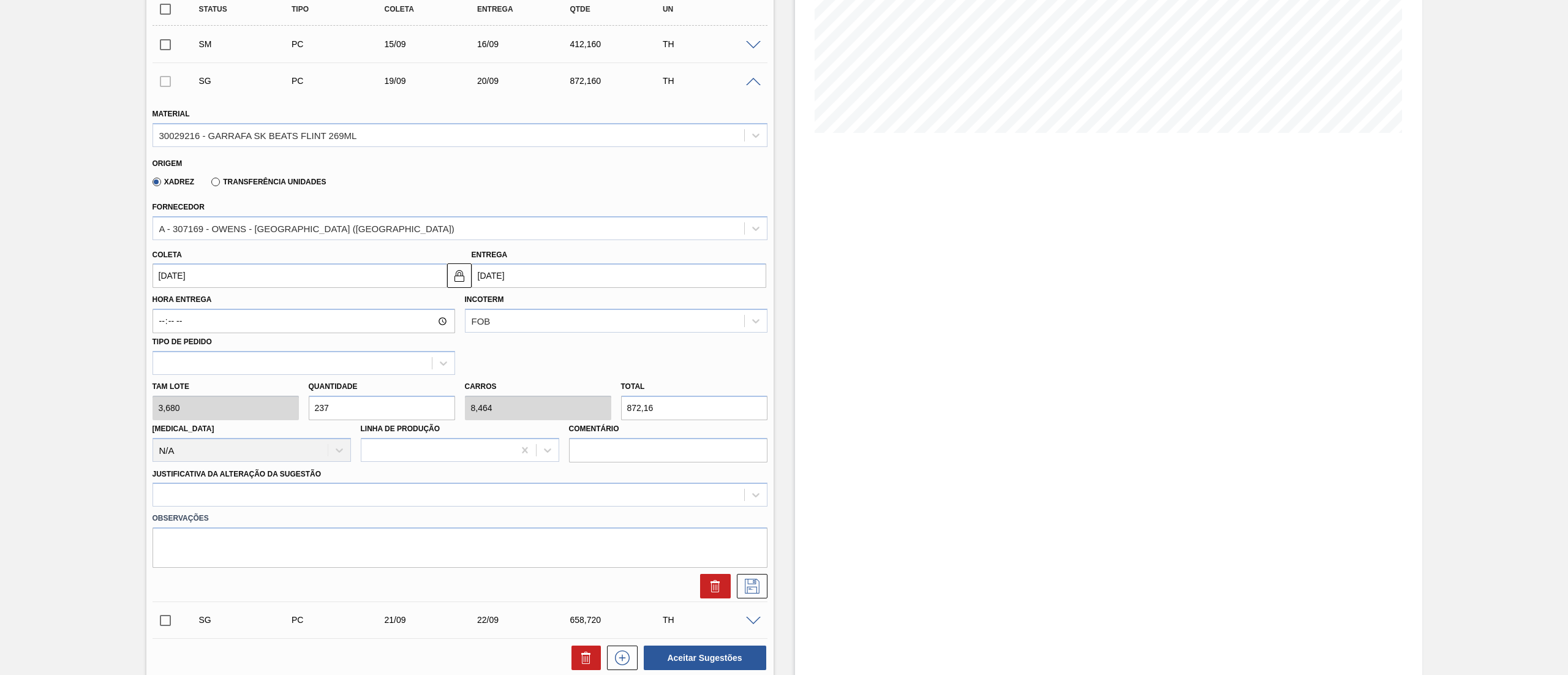
type input "8"
type input "0,286"
type input "29,44"
type input "84"
type input "3"
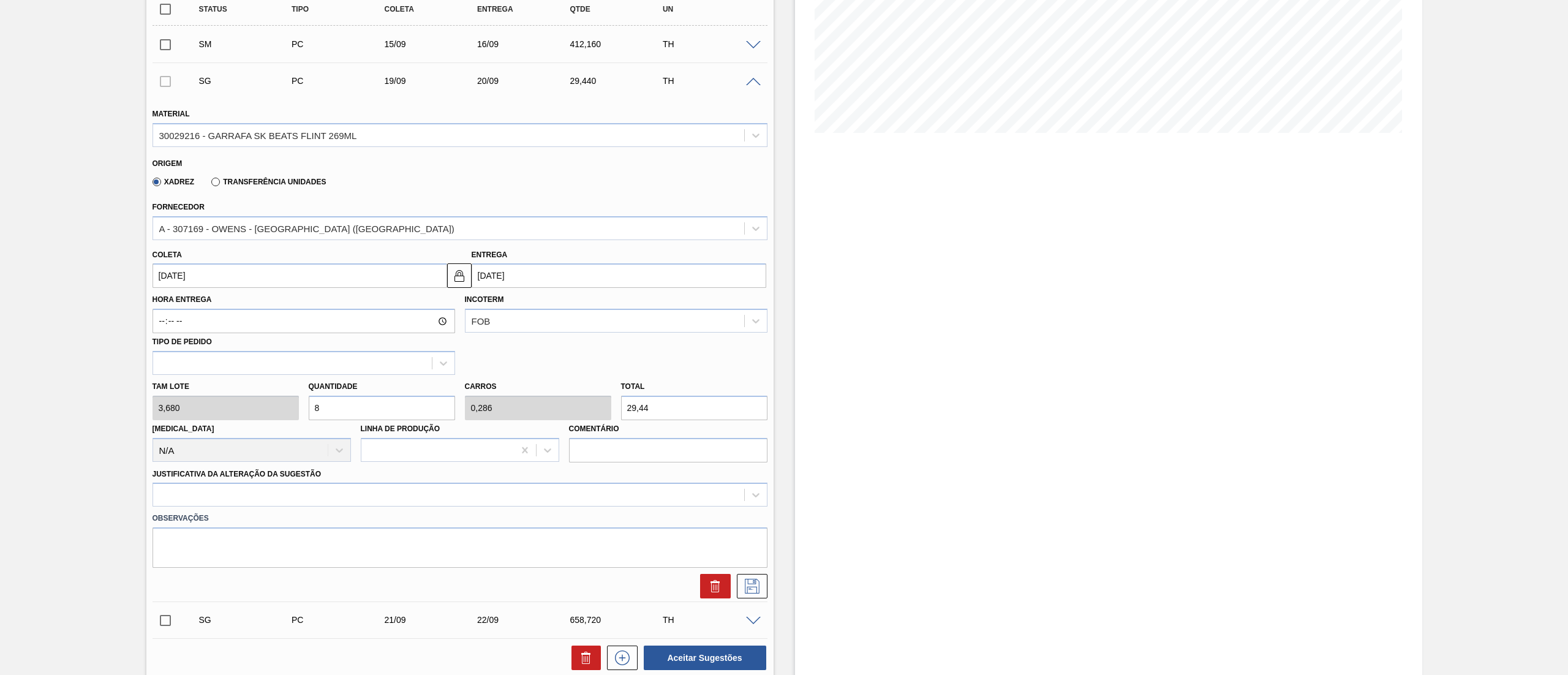
type input "309,12"
type input "84"
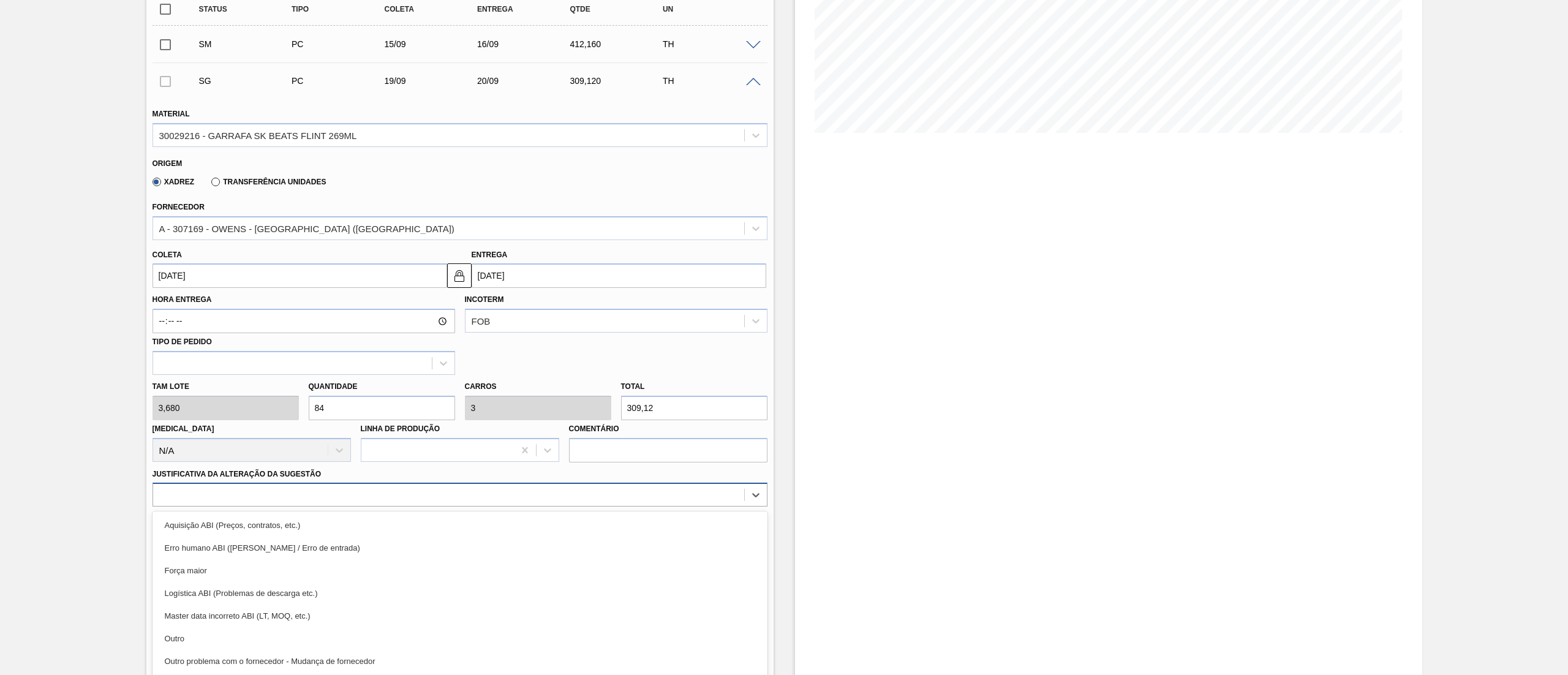
click at [177, 497] on div "option Aquisição ABI (Preços, contratos, etc.) focused, 1 of 18. 18 results ava…" at bounding box center [460, 494] width 615 height 24
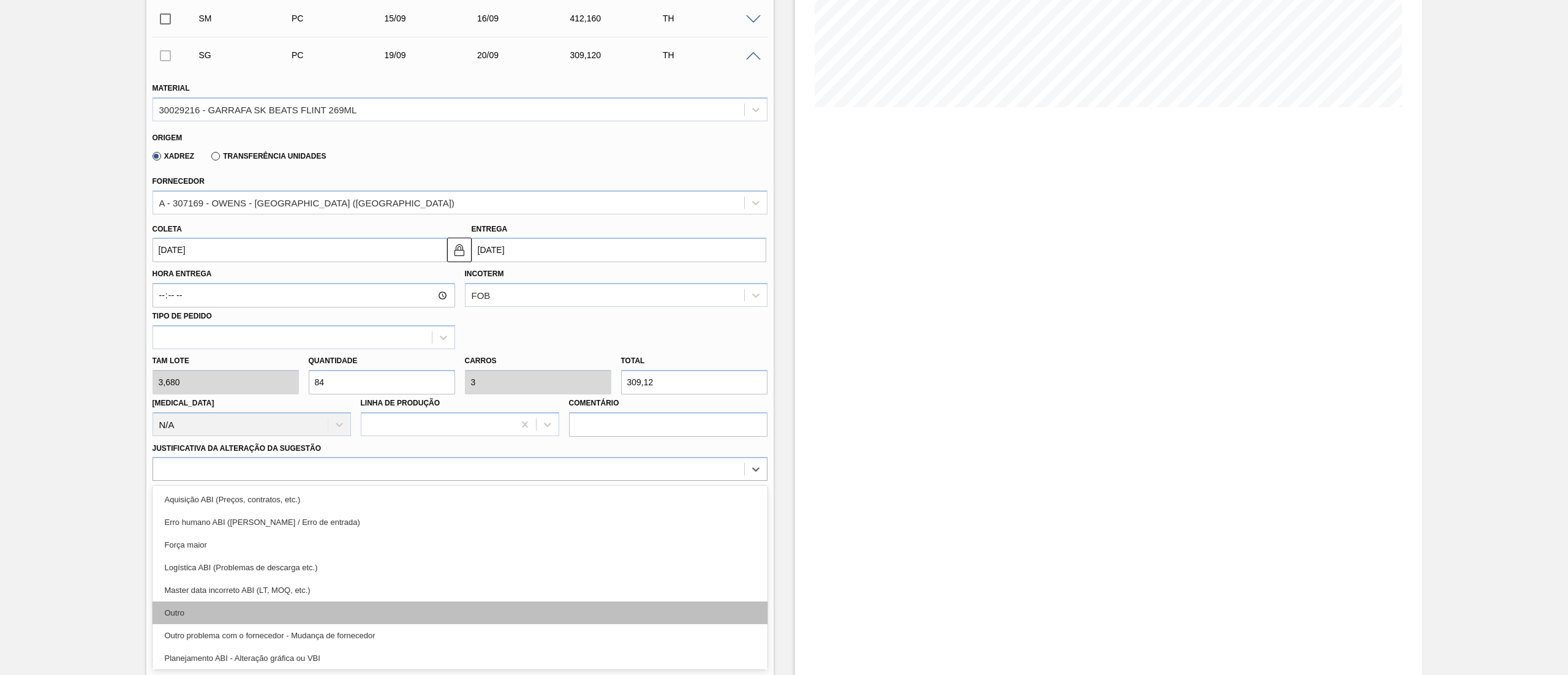
click at [191, 605] on div "Outro" at bounding box center [460, 613] width 615 height 23
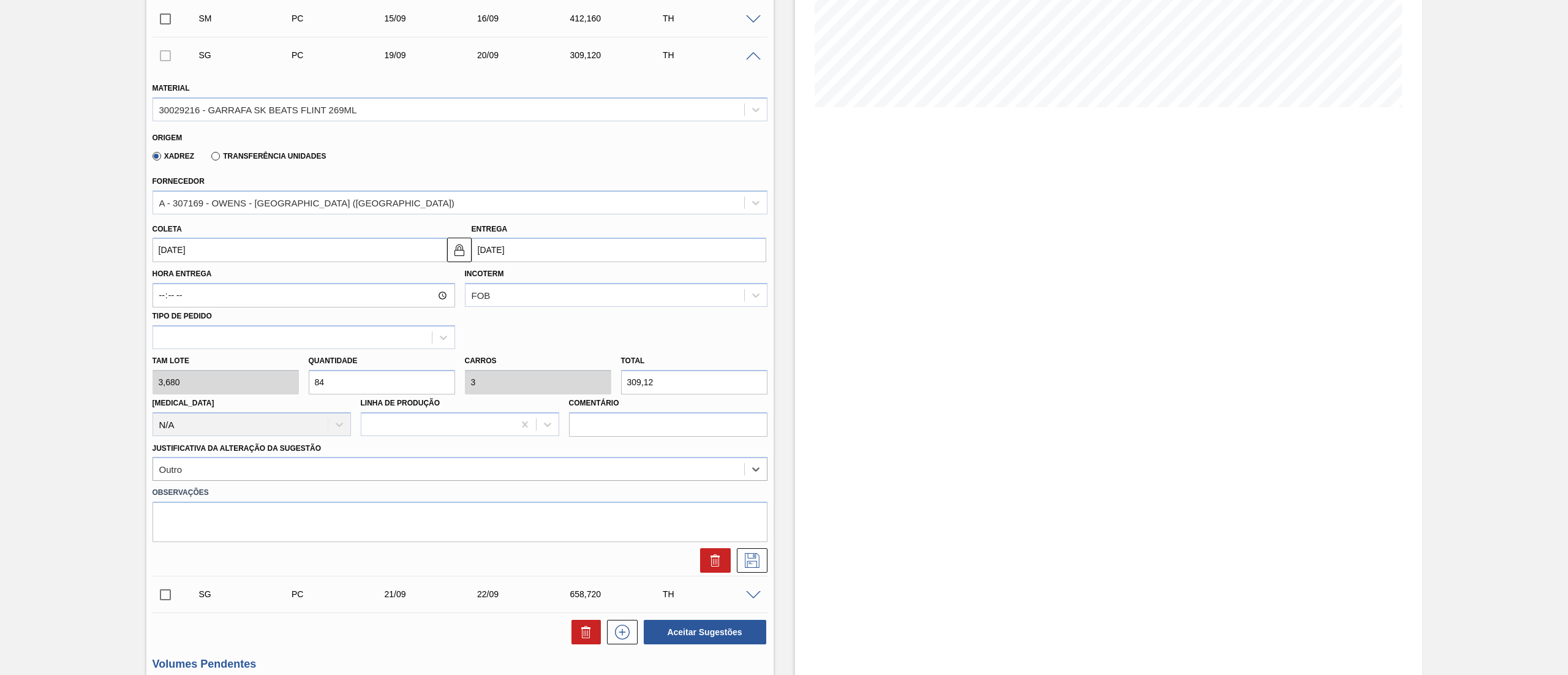
click at [229, 258] on input "19/09/2025" at bounding box center [300, 250] width 294 height 25
click at [204, 366] on div "16" at bounding box center [206, 359] width 17 height 17
type input "16/09/2025"
type input "17/09/2025"
click at [758, 565] on icon at bounding box center [752, 561] width 19 height 15
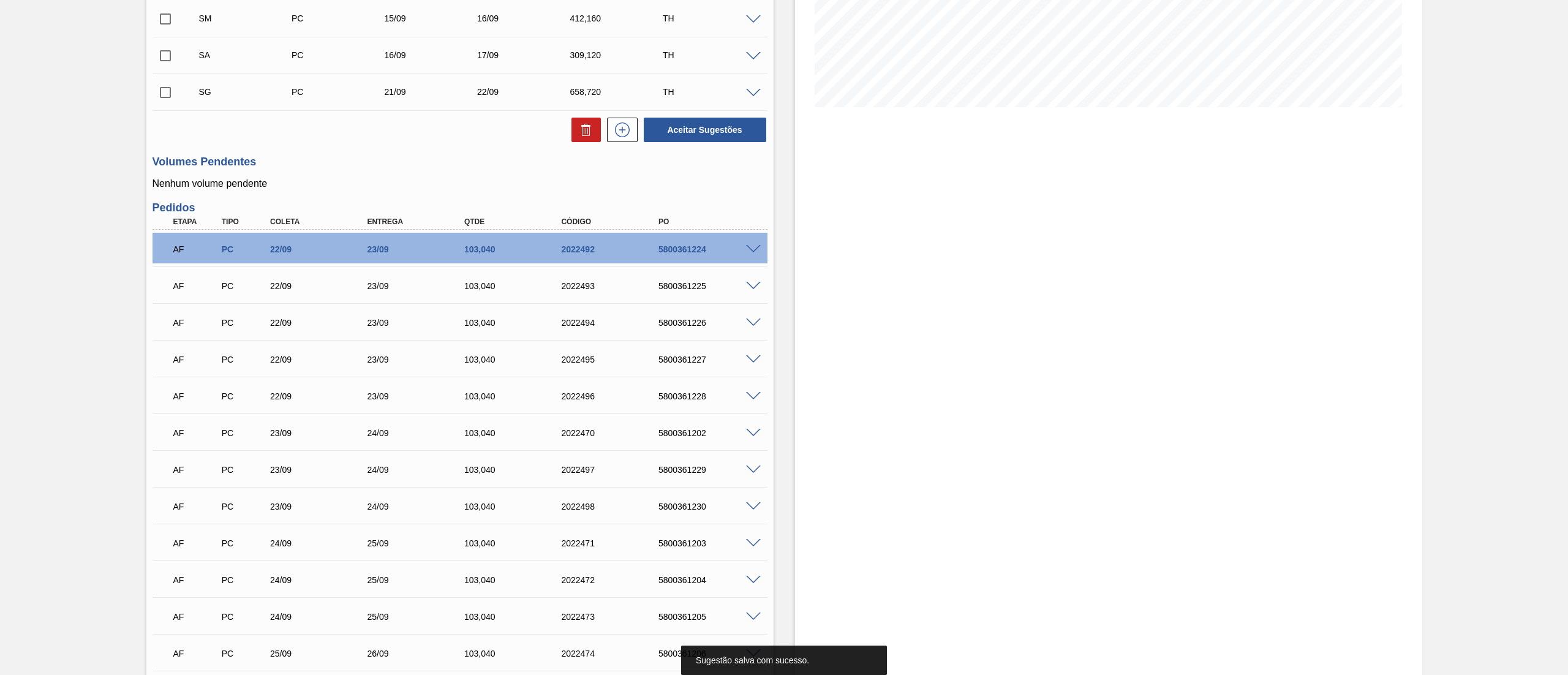
click at [755, 88] on div at bounding box center [755, 92] width 25 height 9
click at [750, 90] on span at bounding box center [753, 94] width 15 height 9
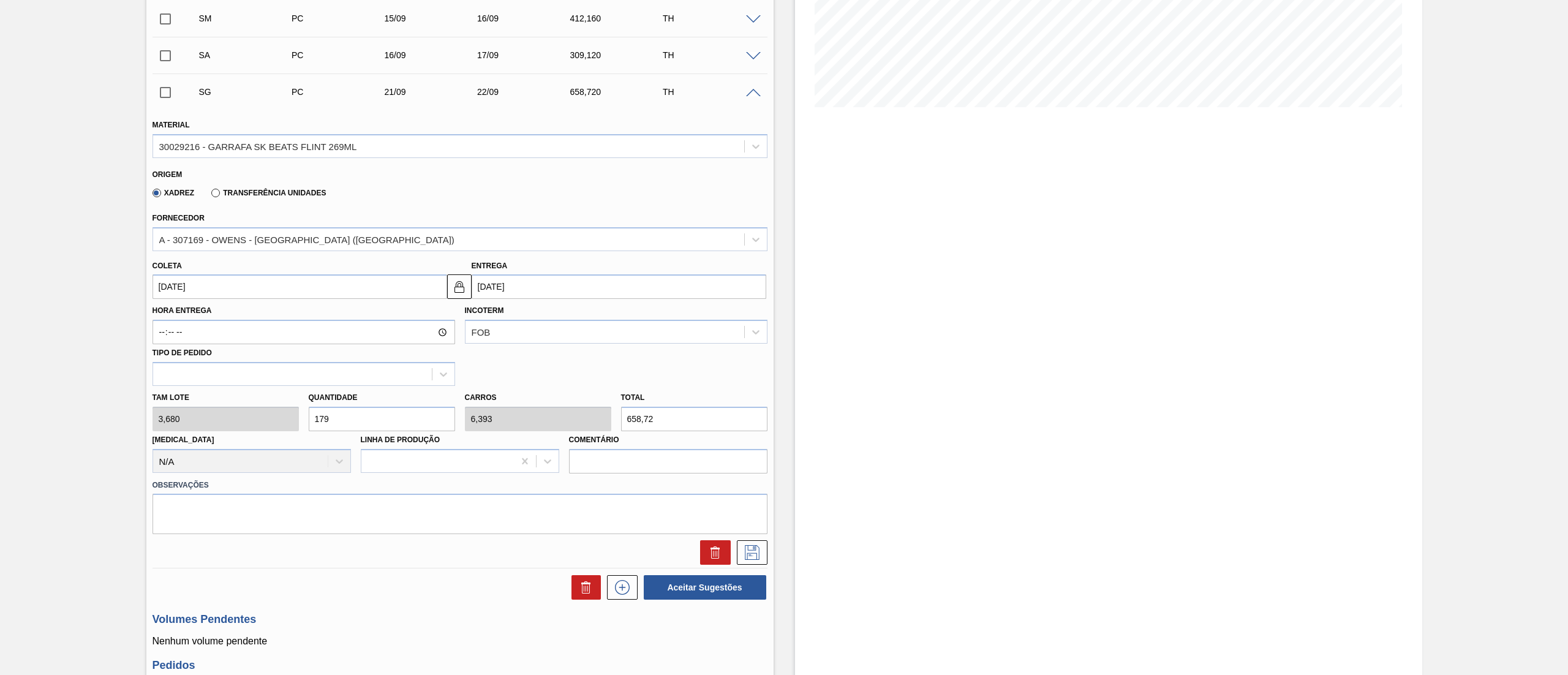
drag, startPoint x: 345, startPoint y: 425, endPoint x: 157, endPoint y: 399, distance: 189.8
click at [157, 399] on div "Tam lote 3,680 Quantidade 179 Carros 6,393 Total 658,72 Doca N/A Linha de Produ…" at bounding box center [460, 429] width 625 height 88
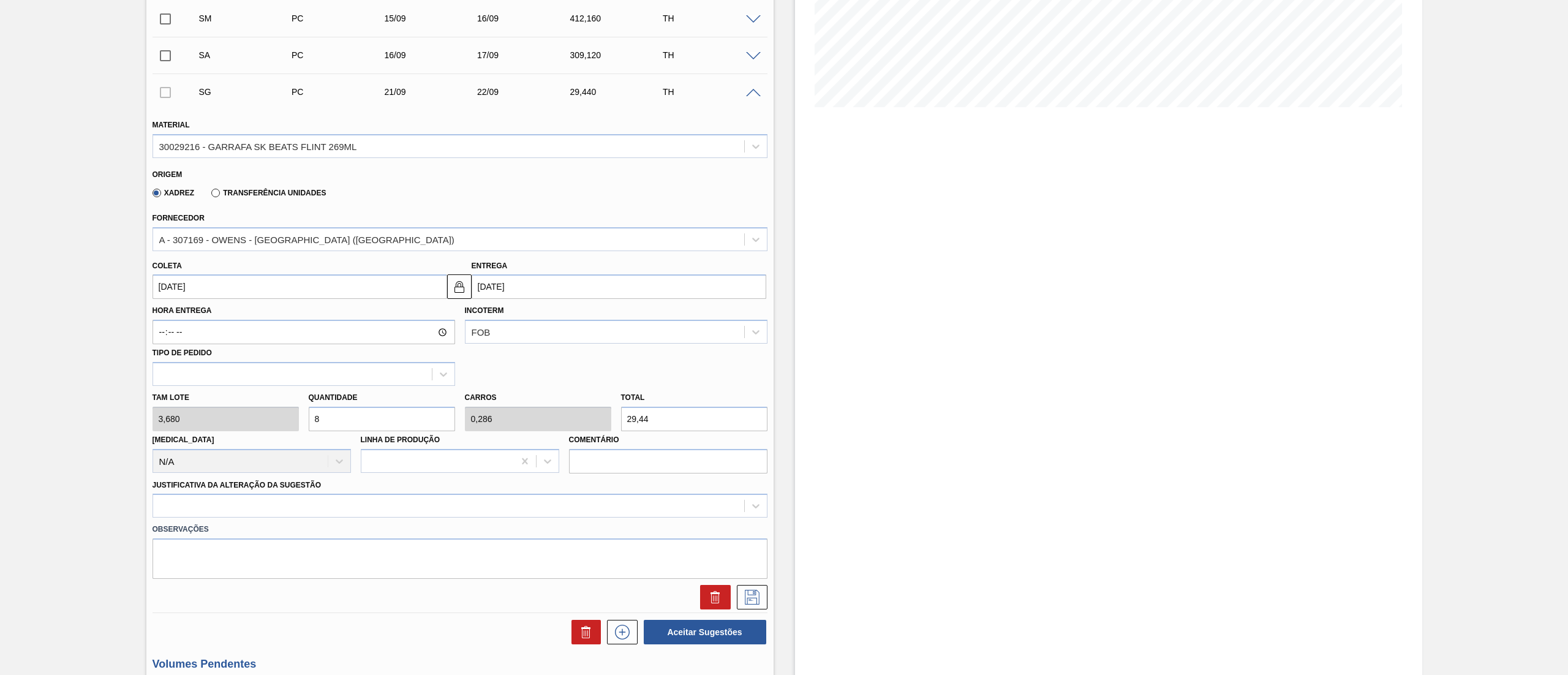
type input "8"
type input "0,286"
type input "29,44"
type input "84"
type input "3"
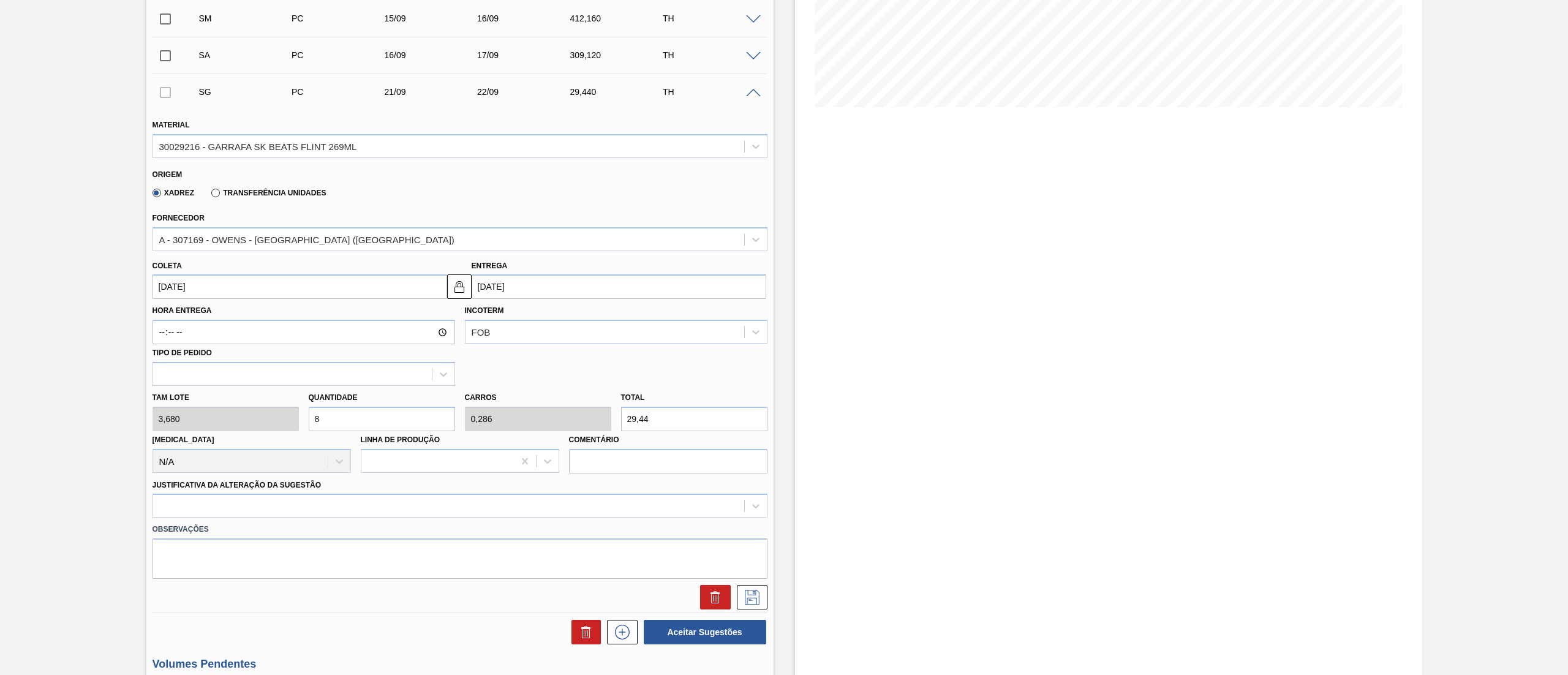
type input "309,12"
type input "84"
click at [248, 296] on input "21/09/2025" at bounding box center [300, 286] width 294 height 25
click at [226, 393] on div "17" at bounding box center [226, 395] width 17 height 17
type input "17/09/2025"
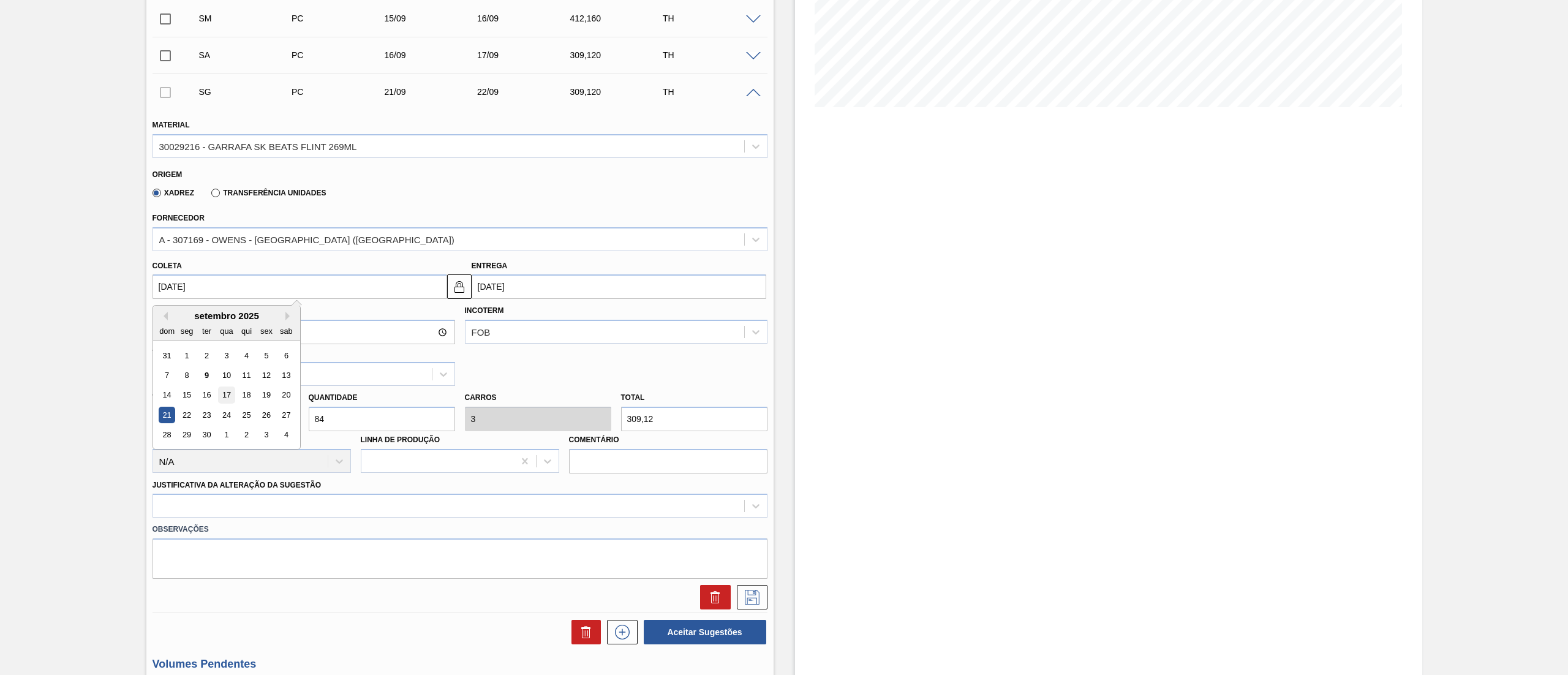
type input "18/09/2025"
click at [334, 511] on div at bounding box center [460, 506] width 615 height 24
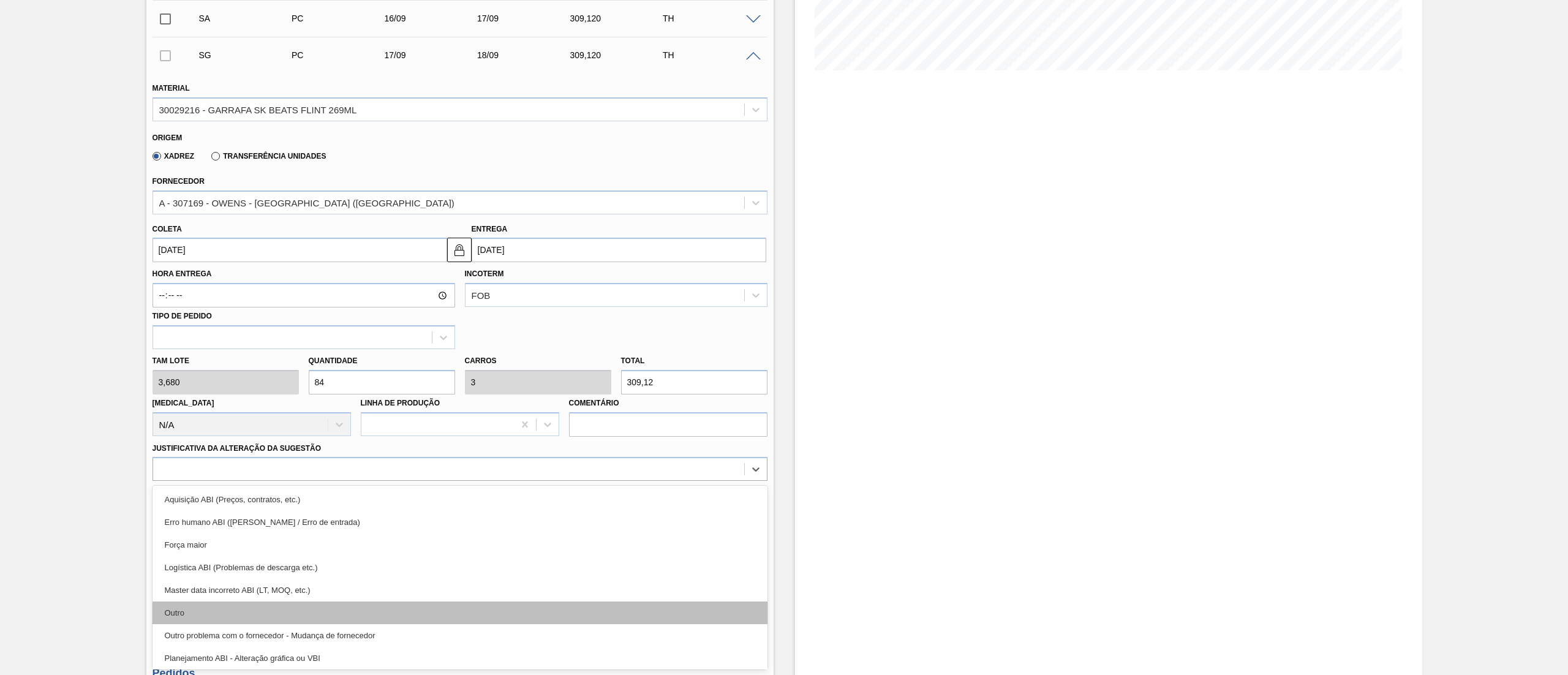
click at [277, 607] on div "Outro" at bounding box center [460, 613] width 615 height 23
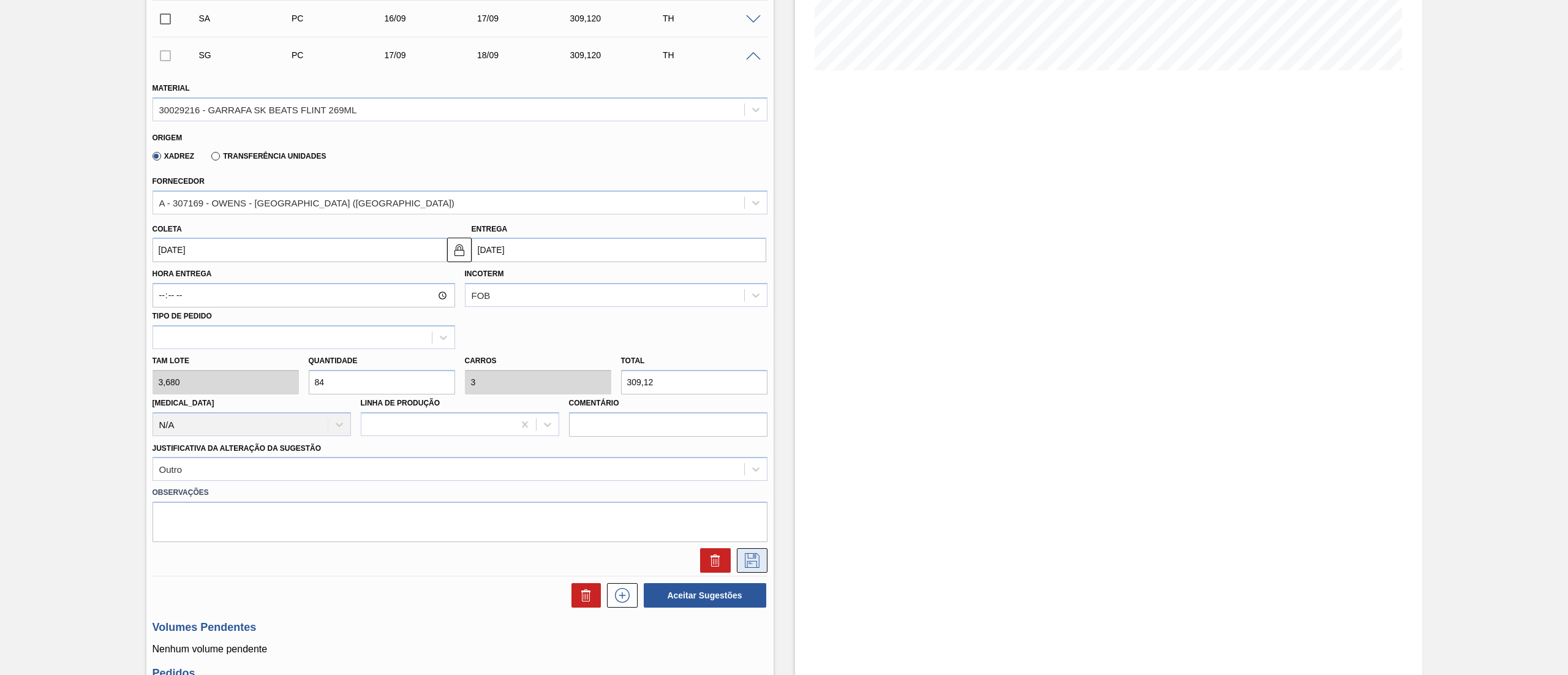
click at [755, 561] on icon at bounding box center [752, 561] width 15 height 15
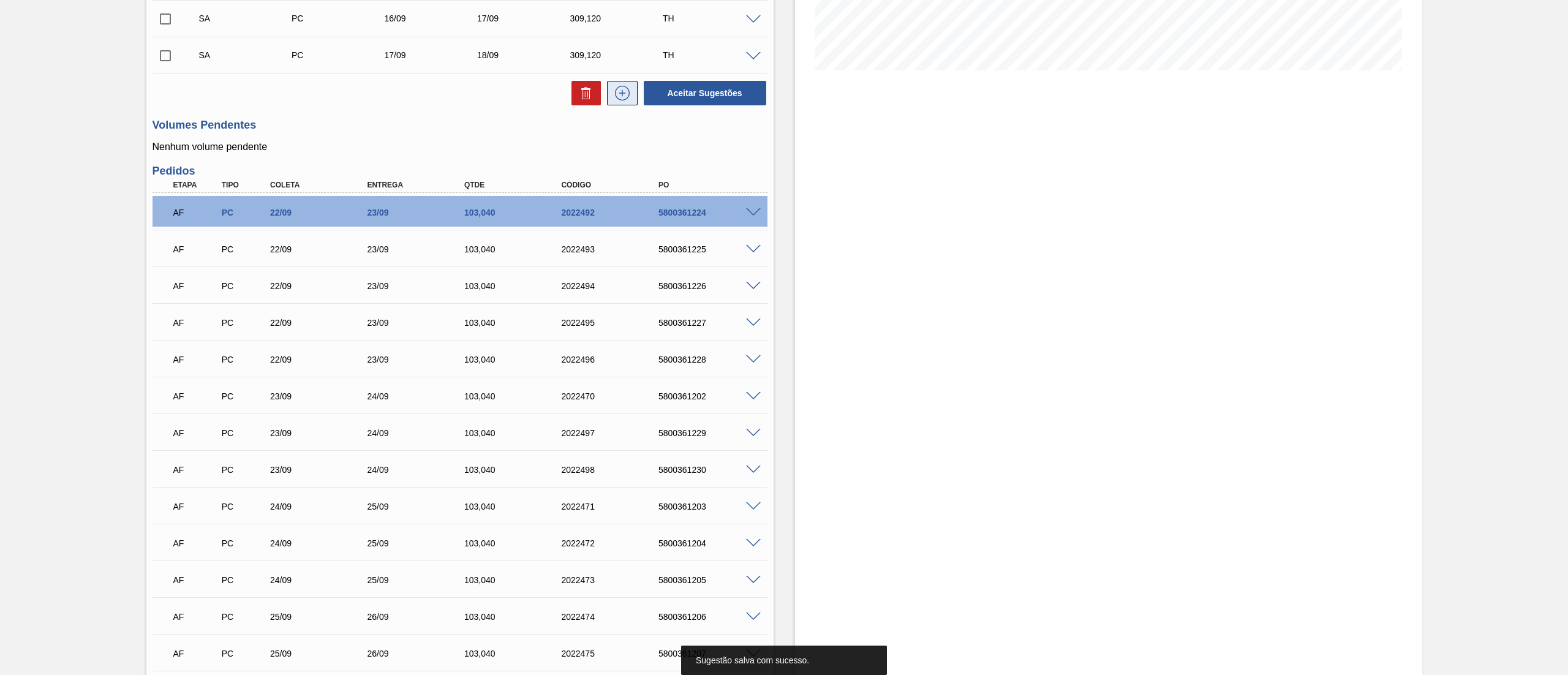
click at [620, 100] on icon at bounding box center [622, 93] width 15 height 15
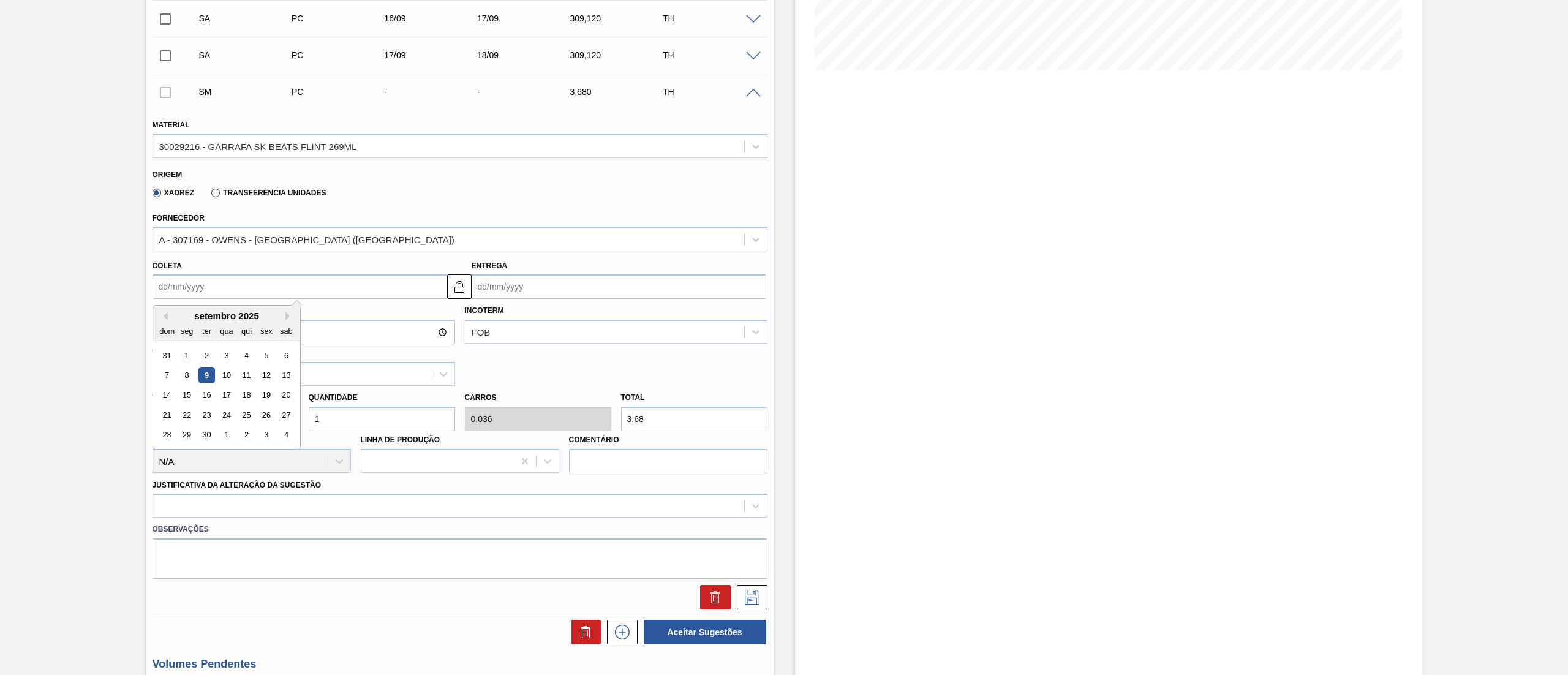
click at [258, 286] on input "Coleta" at bounding box center [300, 286] width 294 height 25
click at [245, 391] on div "18" at bounding box center [246, 395] width 17 height 17
type input "18/09/2025"
type input "19/09/2025"
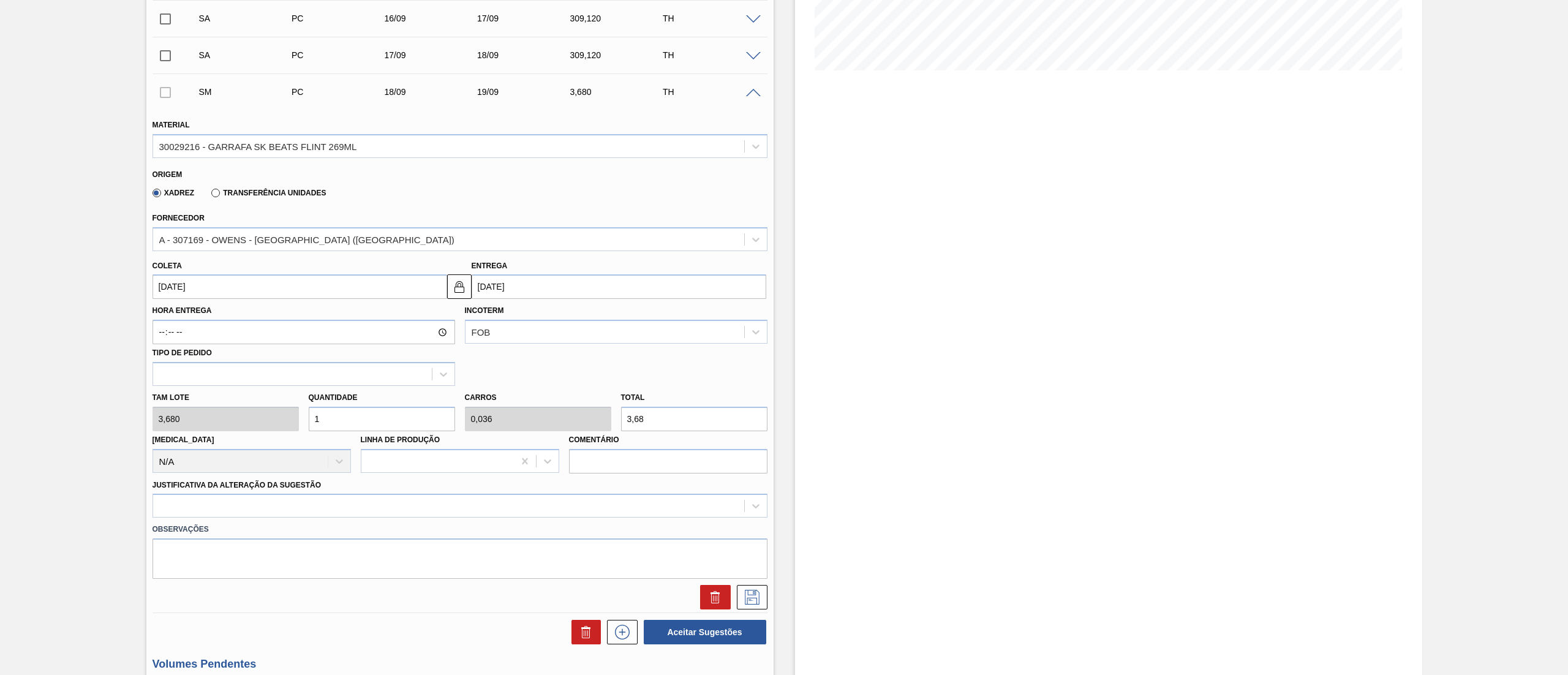
click at [236, 420] on div "Tam lote 3,680 Quantidade 1 Carros 0,036 Total 3,68 Doca N/A Linha de Produção …" at bounding box center [460, 429] width 625 height 88
type input "8"
type input "0,286"
type input "29,44"
type input "84"
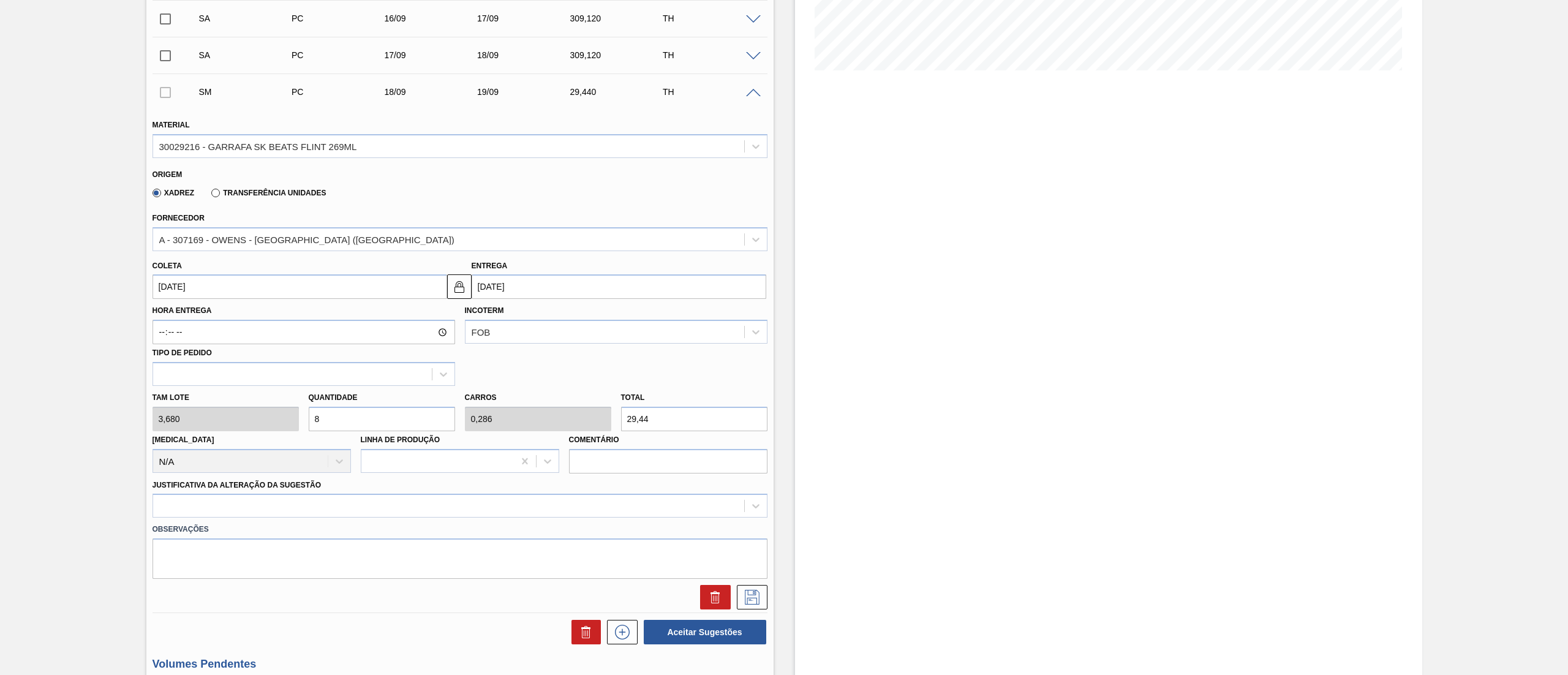
type input "3"
type input "309,12"
type input "84"
click at [231, 507] on div at bounding box center [460, 506] width 615 height 24
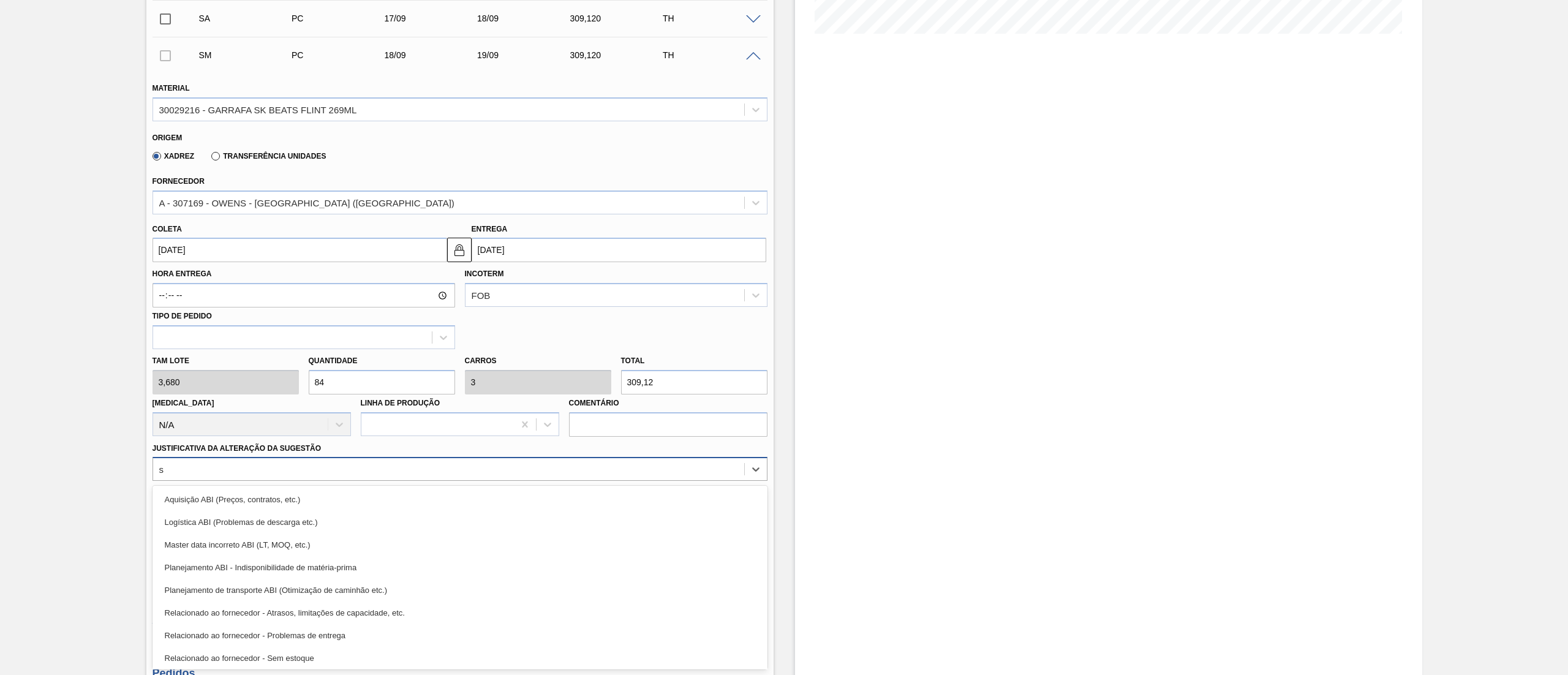
type Sugestão "se"
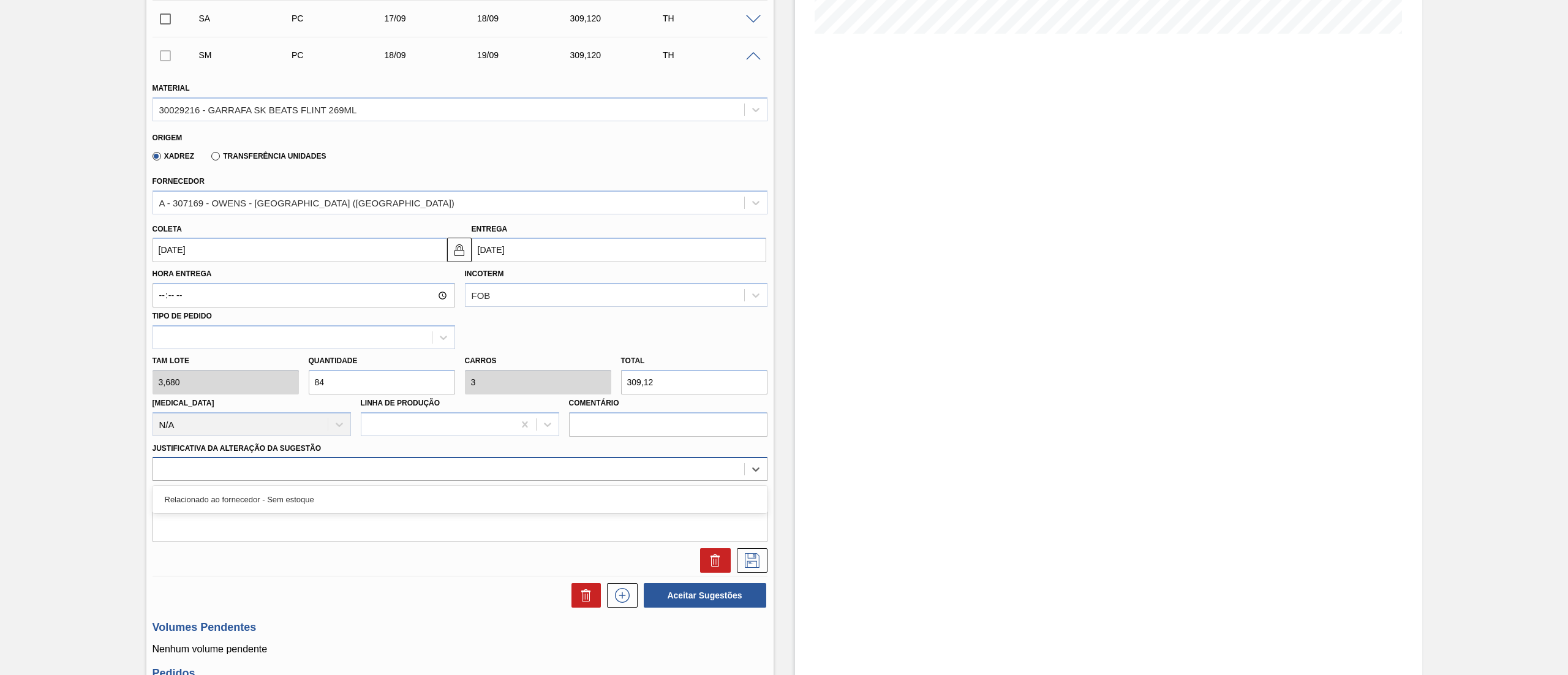
click at [249, 464] on div "se" at bounding box center [448, 469] width 591 height 18
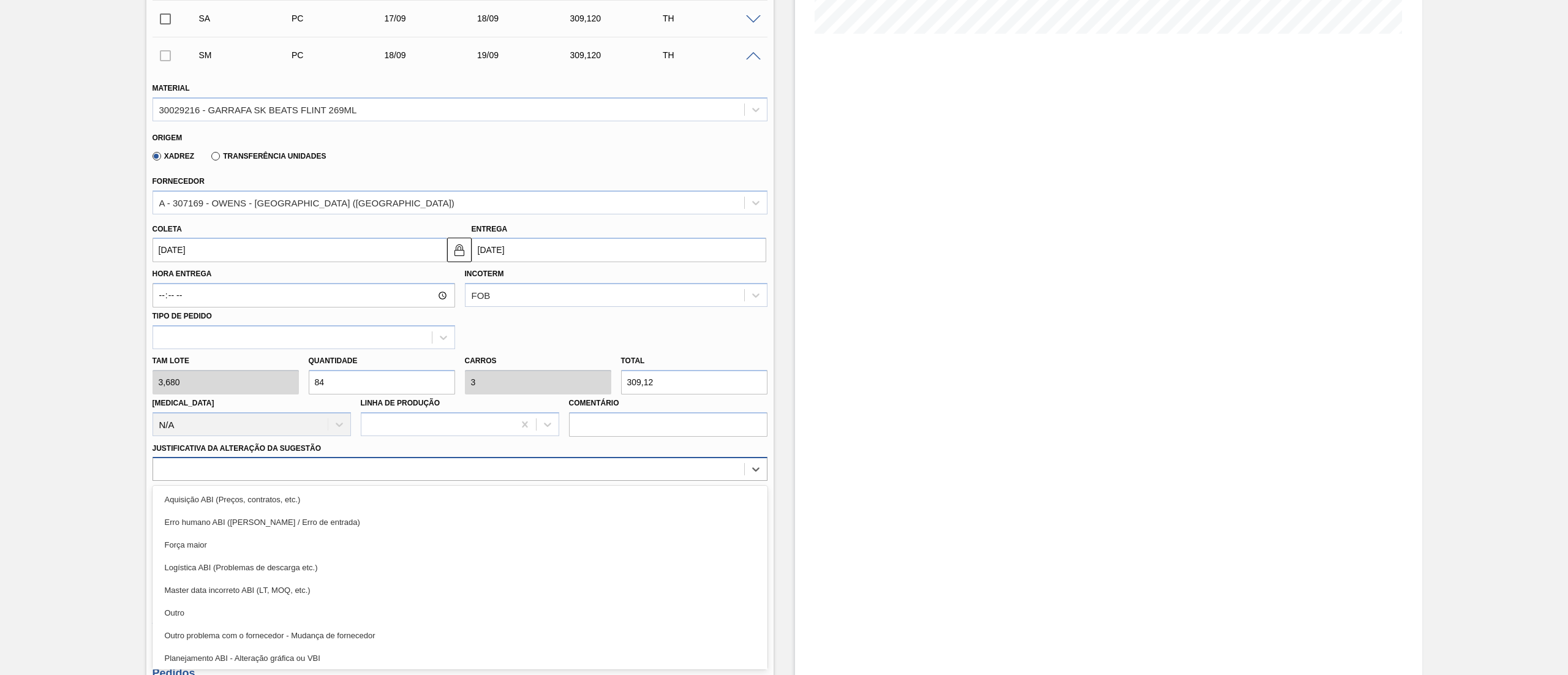
click at [248, 475] on div at bounding box center [448, 469] width 591 height 18
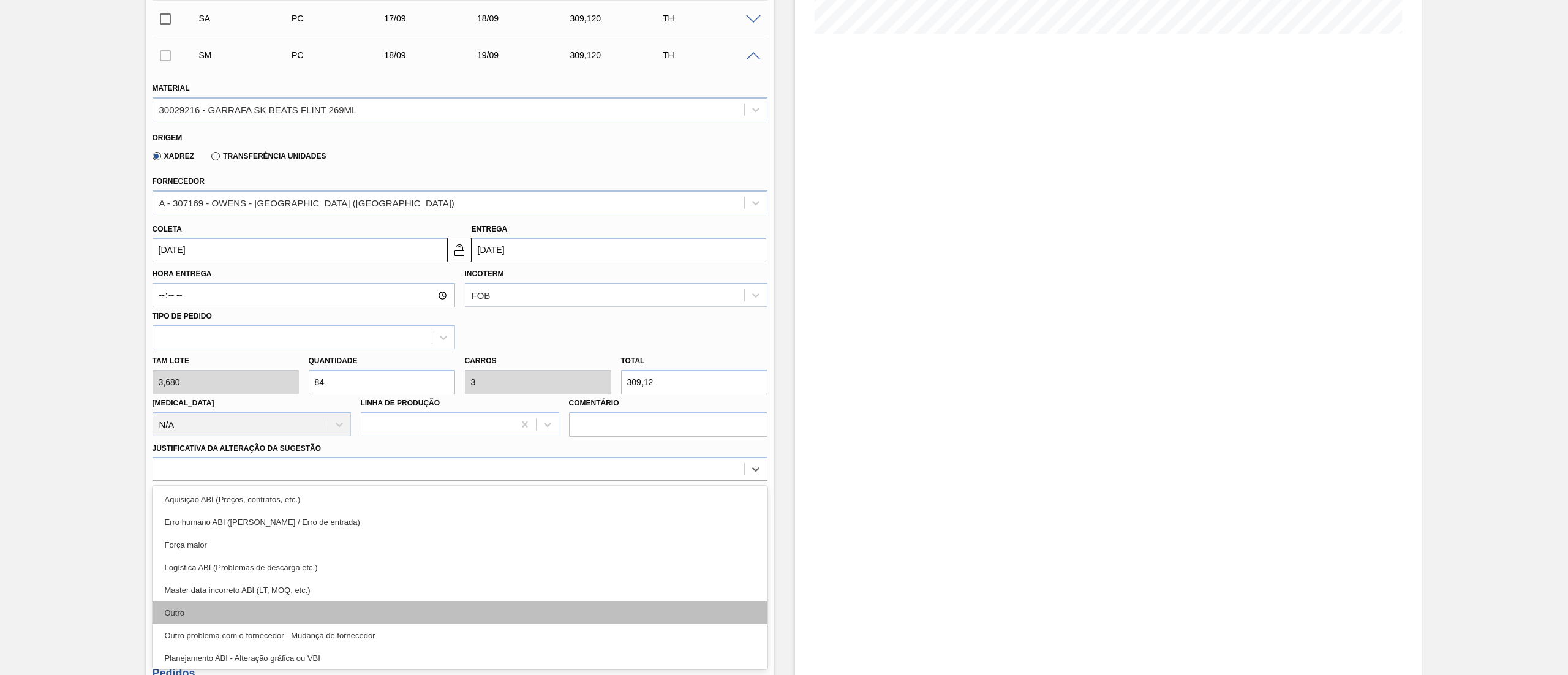
click at [237, 614] on div "Outro" at bounding box center [460, 613] width 615 height 23
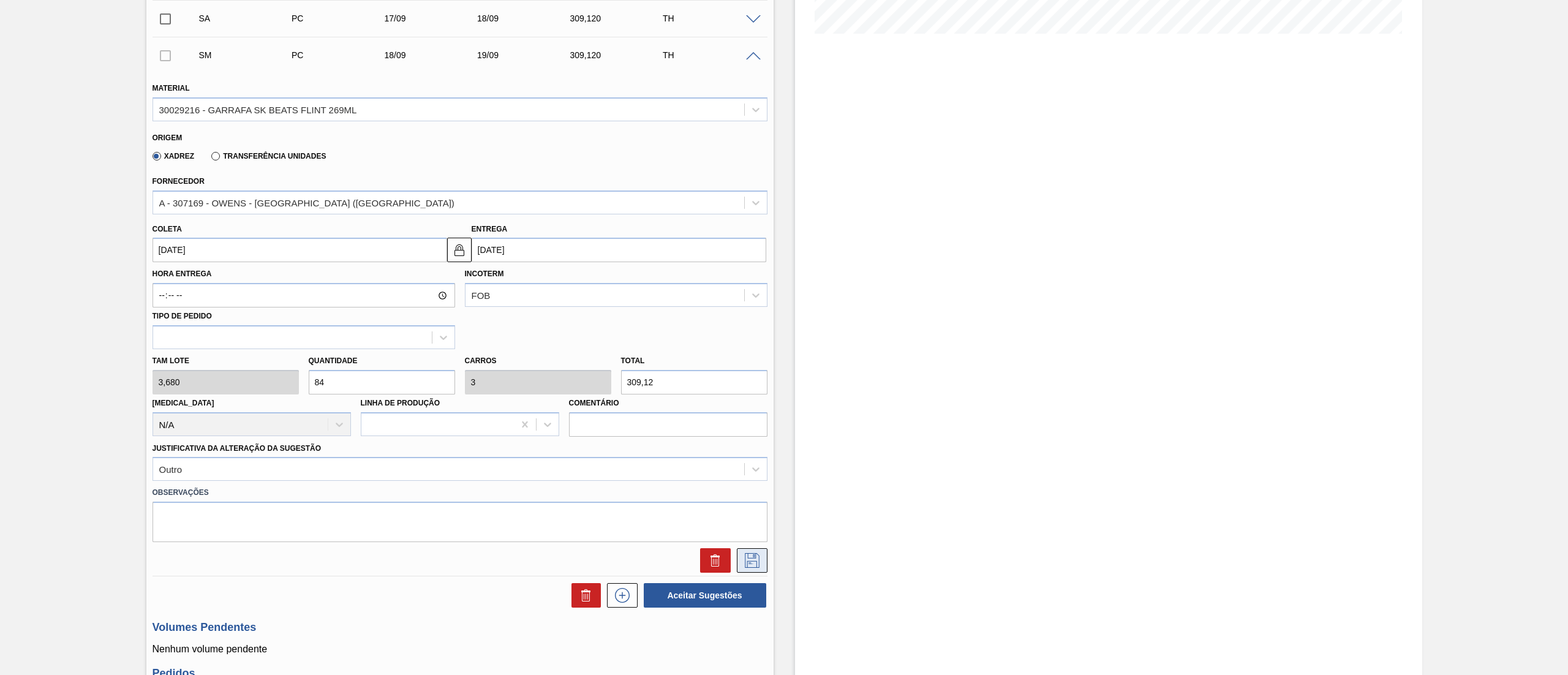
click at [755, 560] on icon at bounding box center [752, 561] width 19 height 15
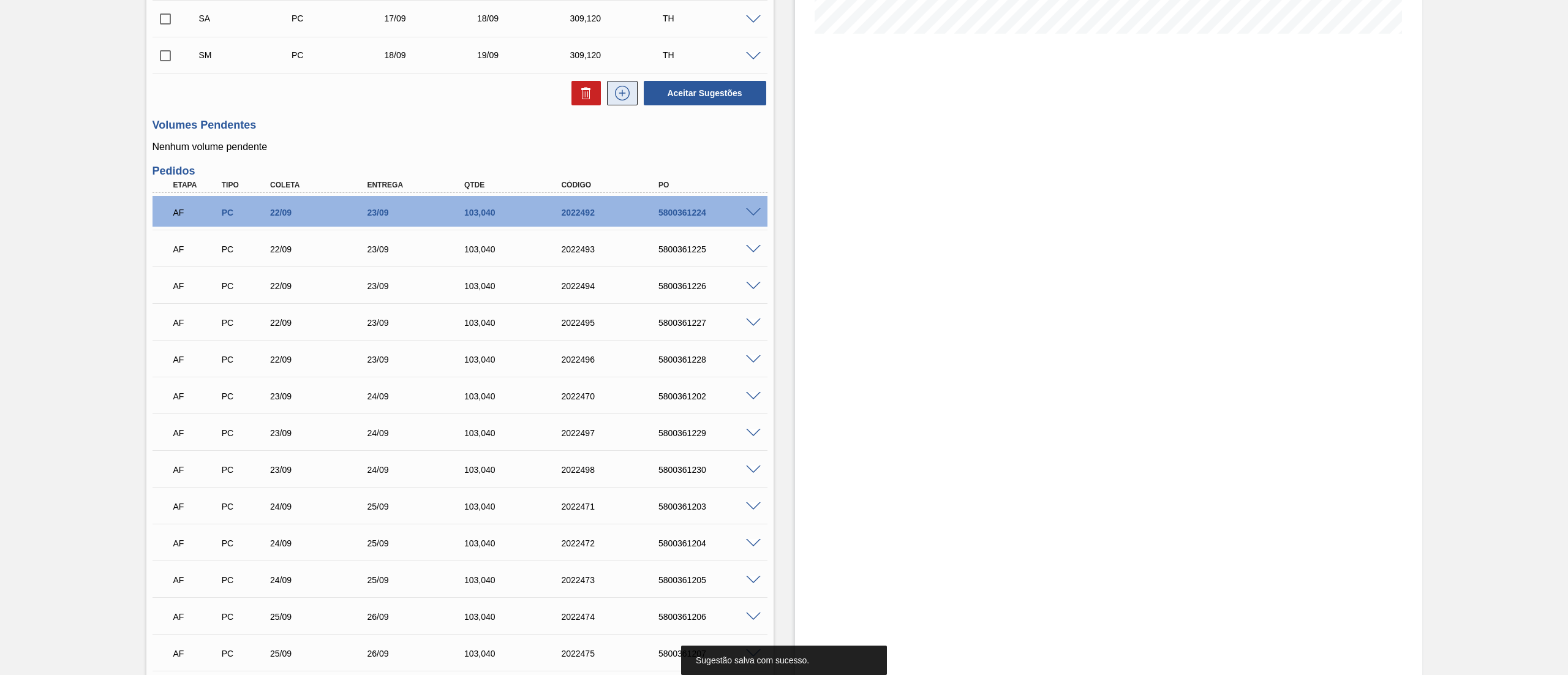
click at [622, 103] on button at bounding box center [622, 93] width 31 height 25
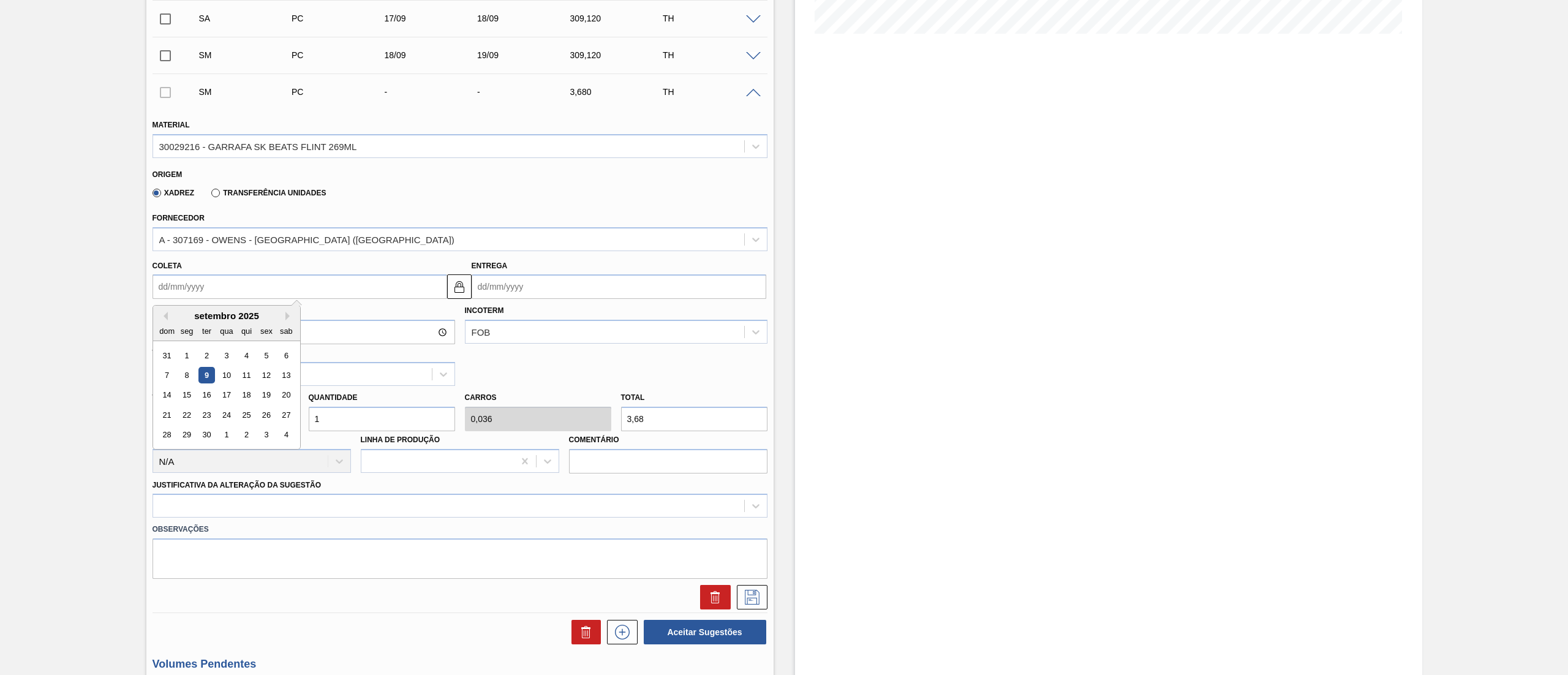
click at [189, 279] on input "Coleta" at bounding box center [300, 286] width 294 height 25
click at [260, 394] on div "19" at bounding box center [266, 395] width 17 height 17
type input "19/09/2025"
type input "20/09/2025"
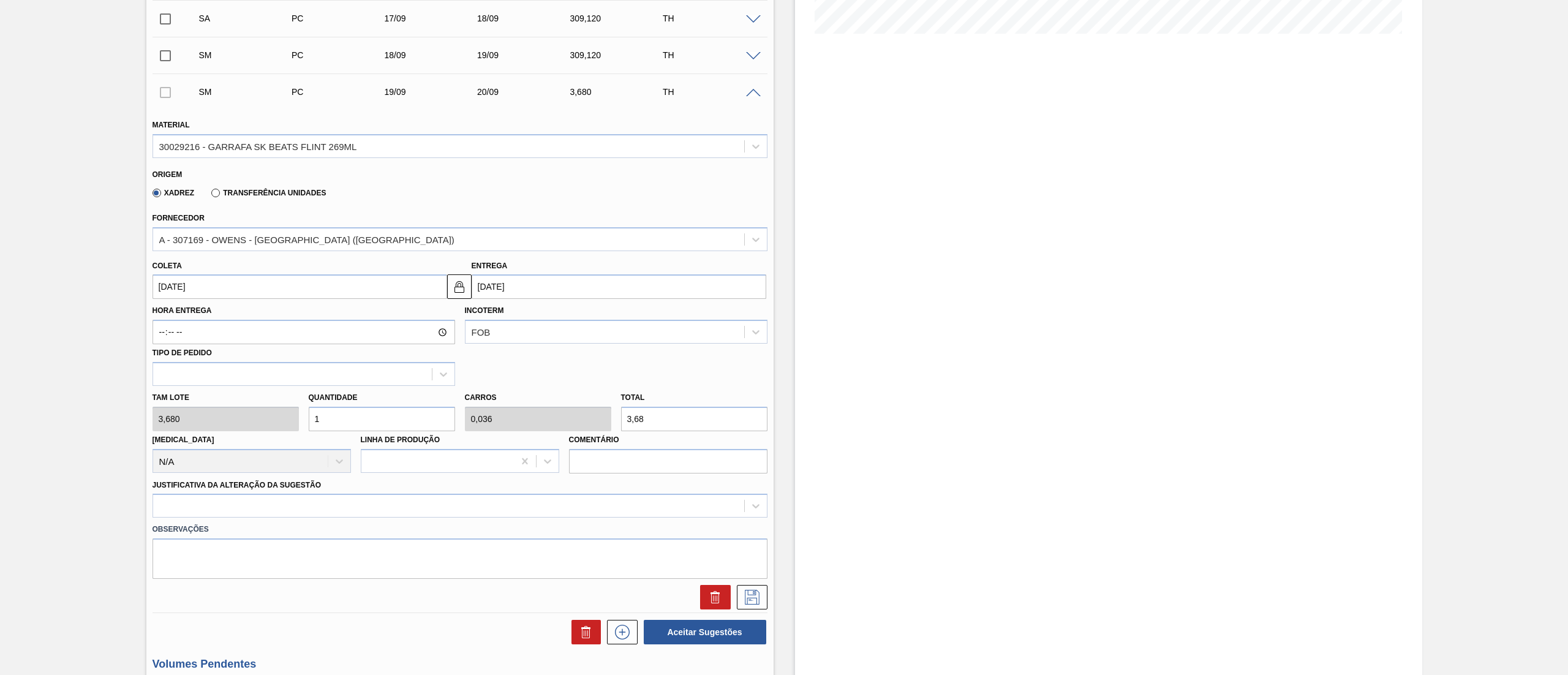
click at [255, 419] on div "Tam lote 3,680 Quantidade 1 Carros 0,036 Total 3,68 Doca N/A Linha de Produção …" at bounding box center [460, 429] width 625 height 88
type input "8"
type input "0,286"
type input "29,44"
type input "84"
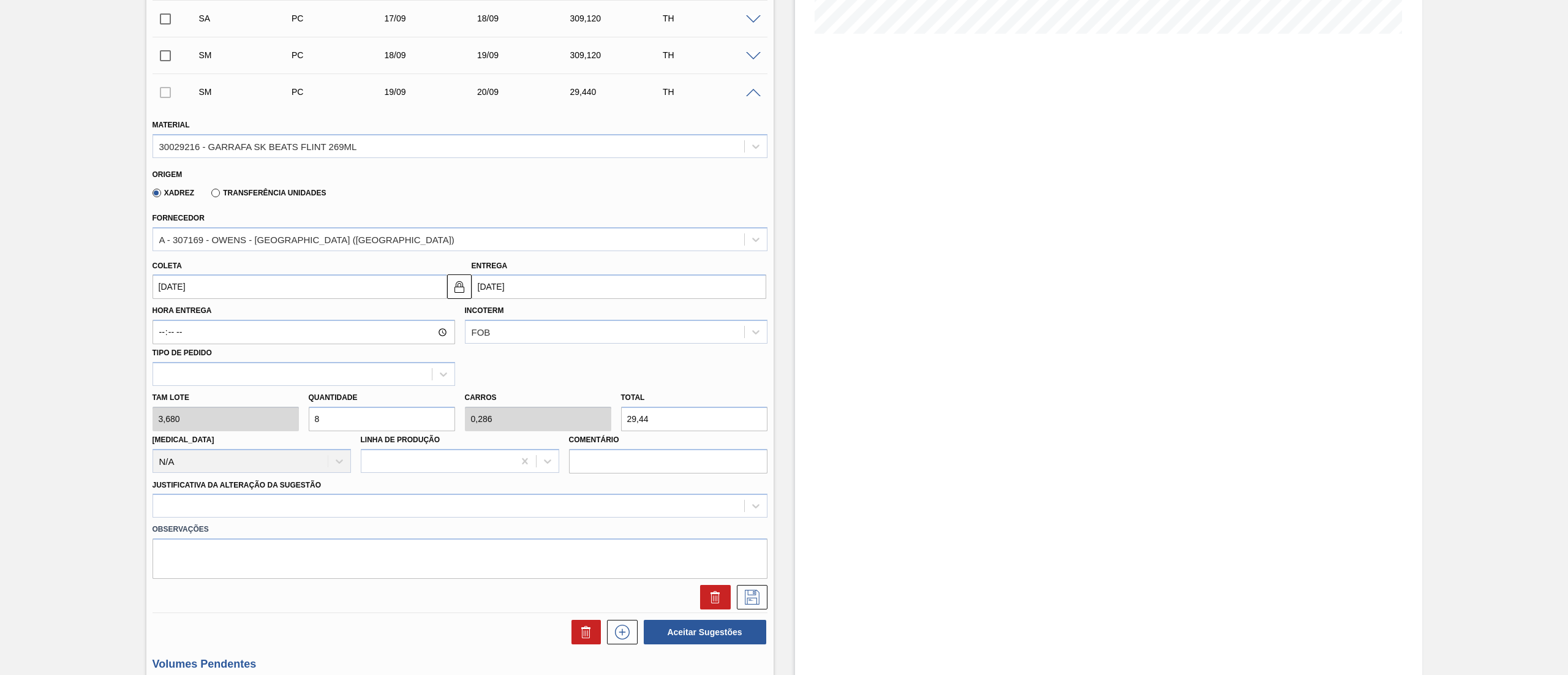
type input "3"
type input "309,12"
type input "84"
click at [246, 504] on div at bounding box center [460, 506] width 615 height 24
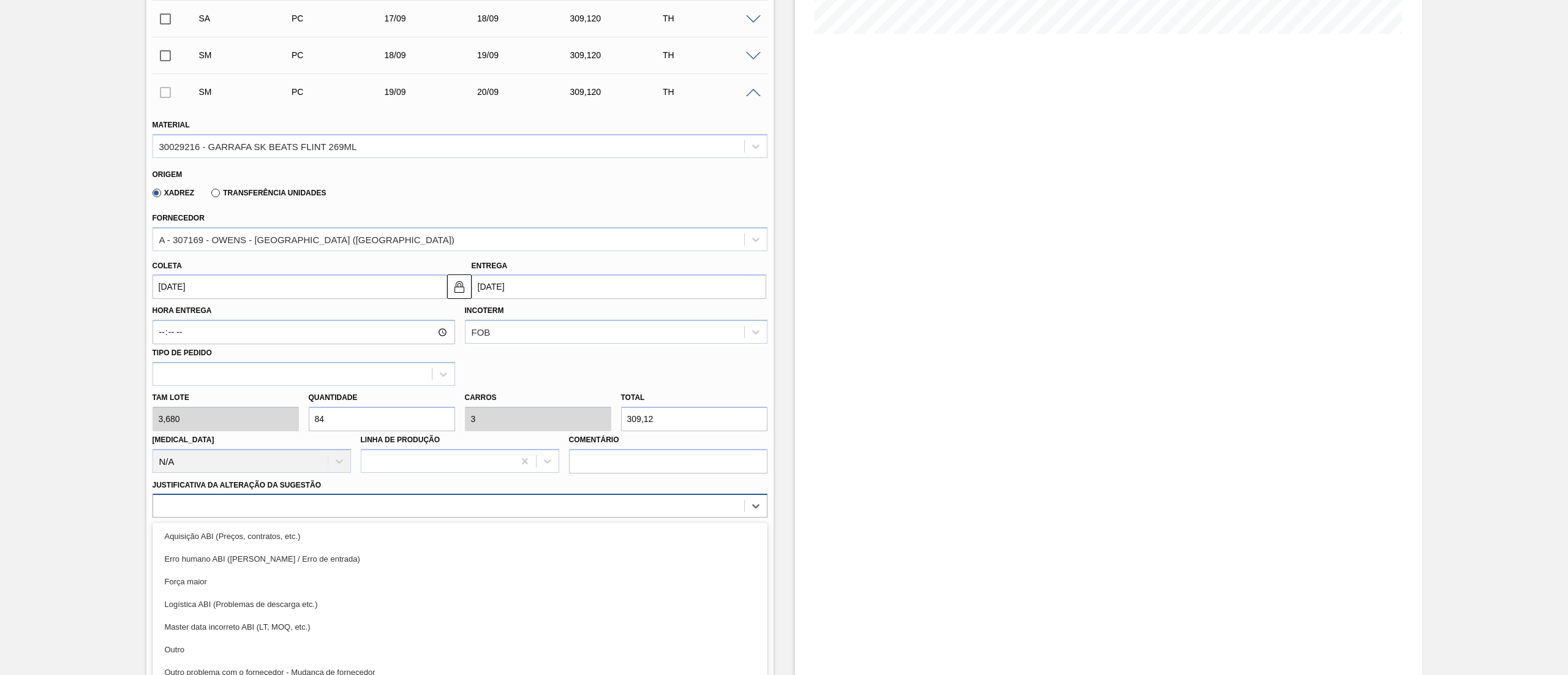
scroll to position [361, 0]
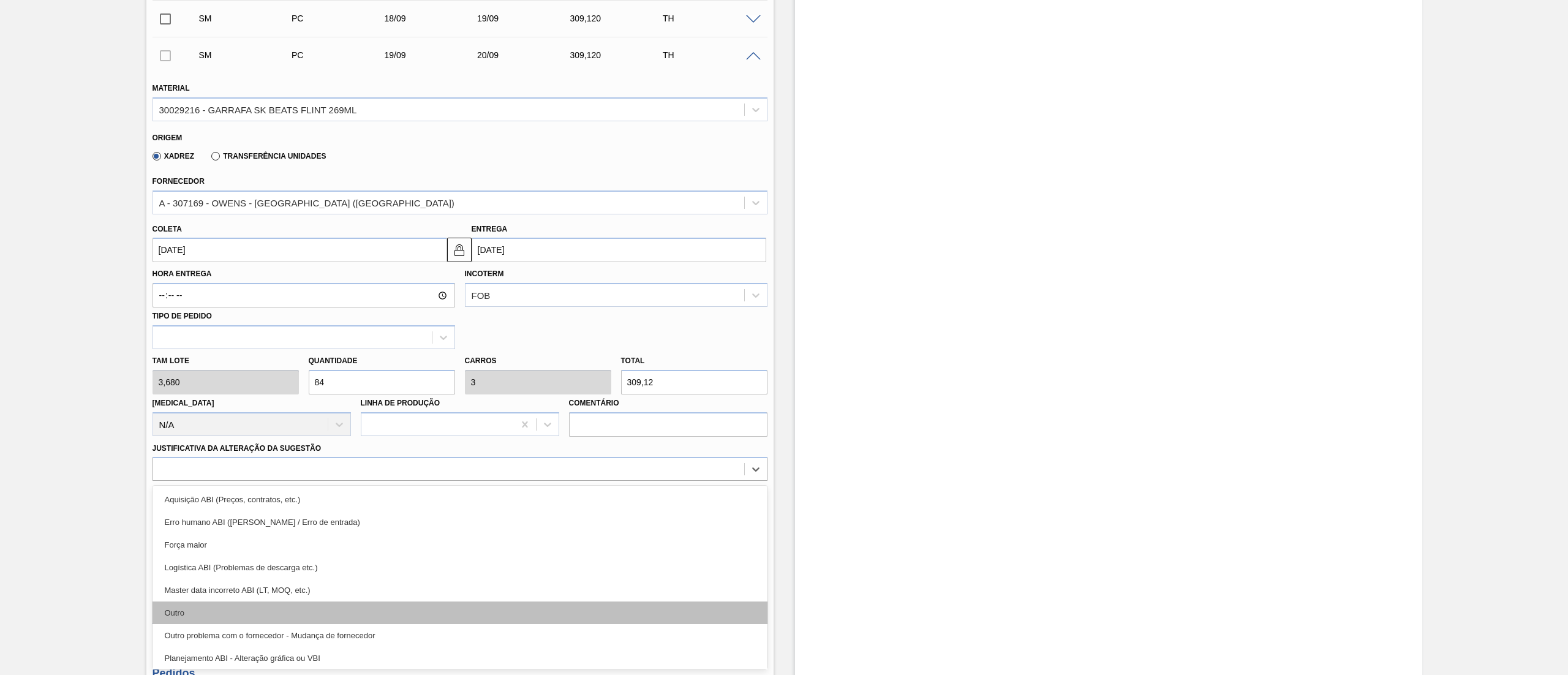
click at [209, 617] on div "Outro" at bounding box center [460, 613] width 615 height 23
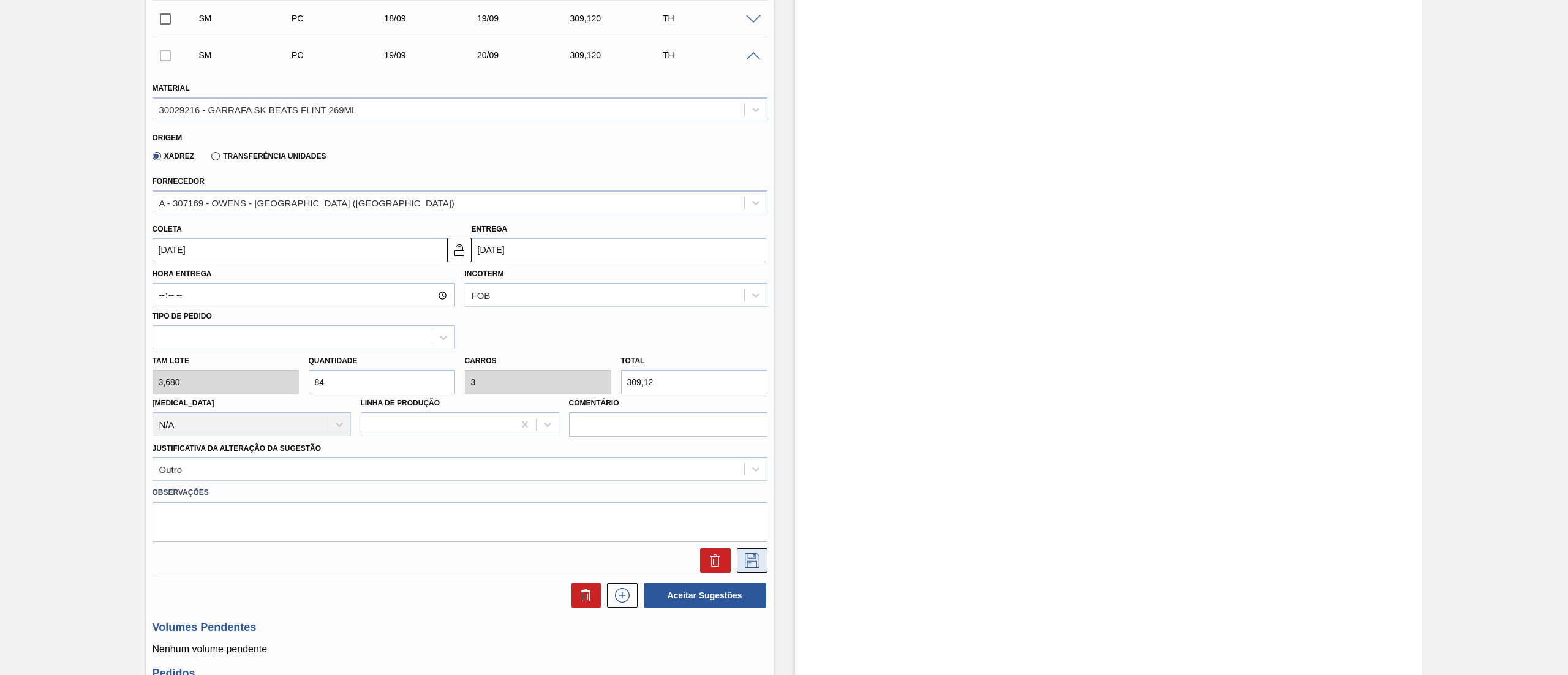
click at [751, 563] on icon at bounding box center [752, 561] width 19 height 15
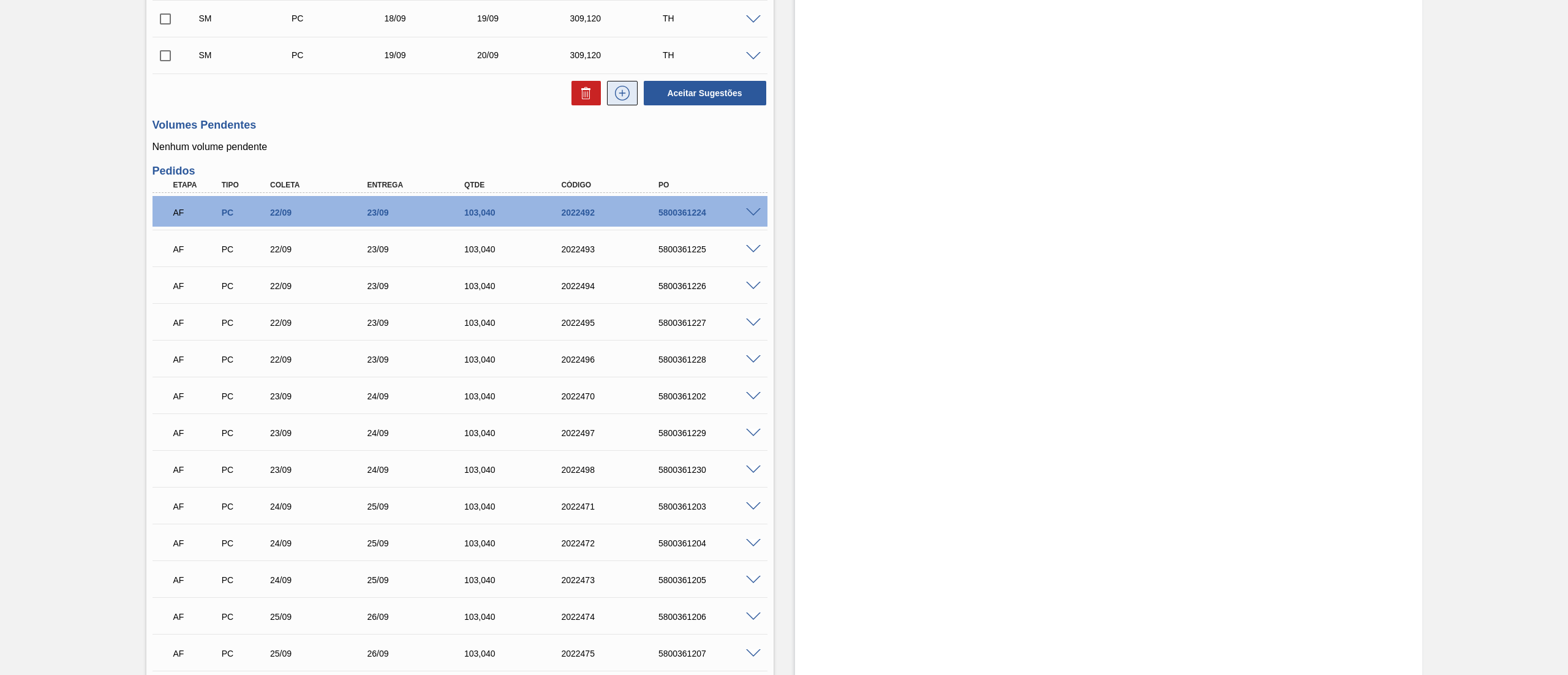
click at [625, 95] on icon at bounding box center [622, 93] width 19 height 15
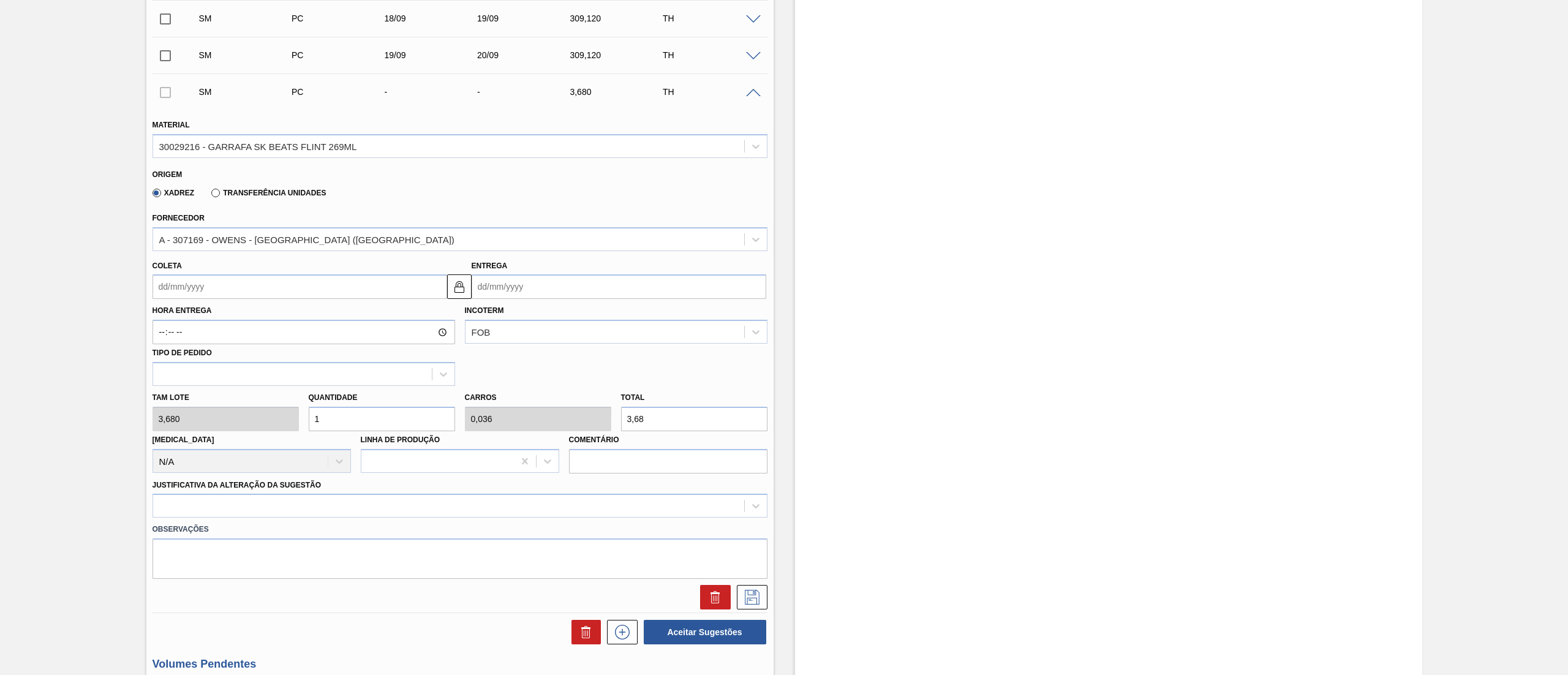
click at [243, 283] on input "Coleta" at bounding box center [300, 286] width 294 height 25
click at [286, 396] on div "20" at bounding box center [286, 395] width 17 height 17
type input "20/09/2025"
type input "21/09/2025"
click at [256, 427] on div "Tam lote 3,680 Quantidade 1 Carros 0,036 Total 3,68 Doca N/A Linha de Produção …" at bounding box center [460, 429] width 625 height 88
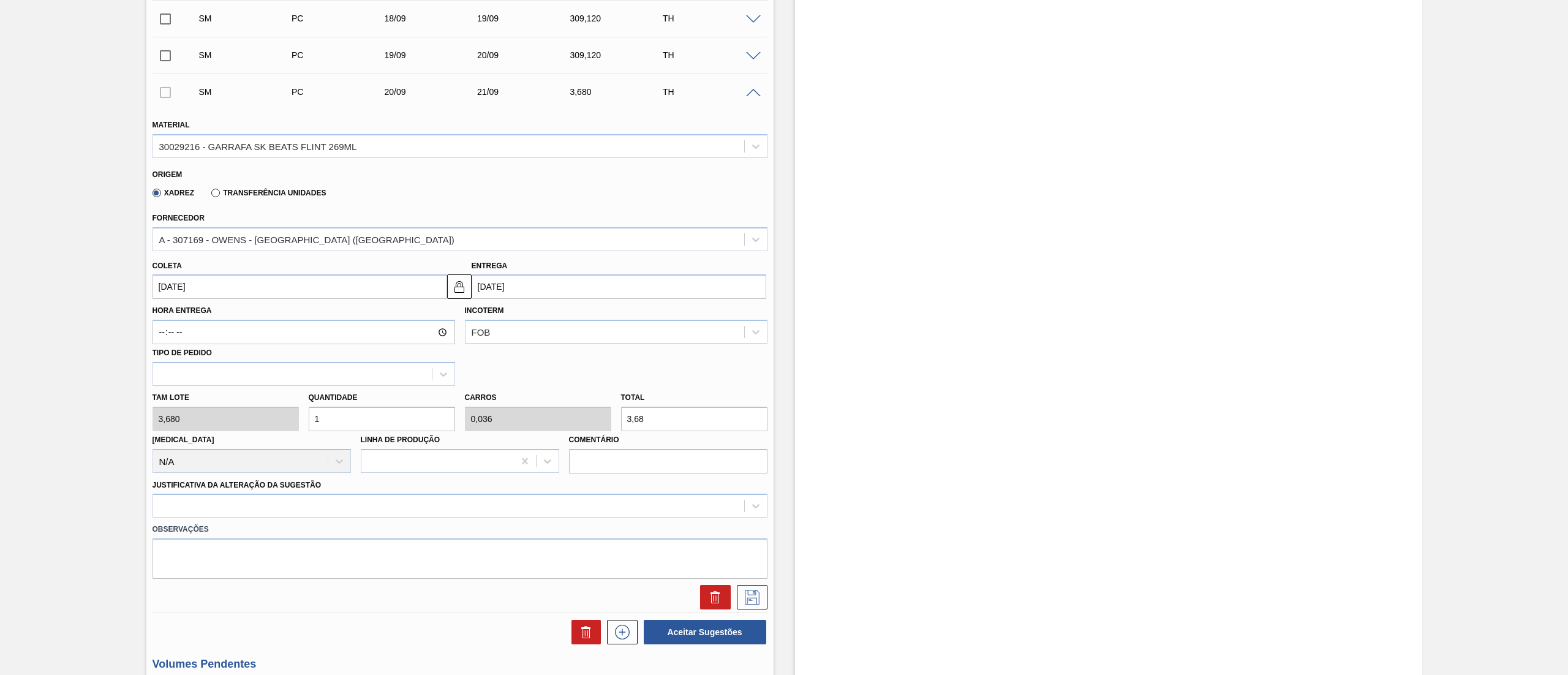
type input "8"
type input "0,286"
type input "29,44"
type input "84"
type input "3"
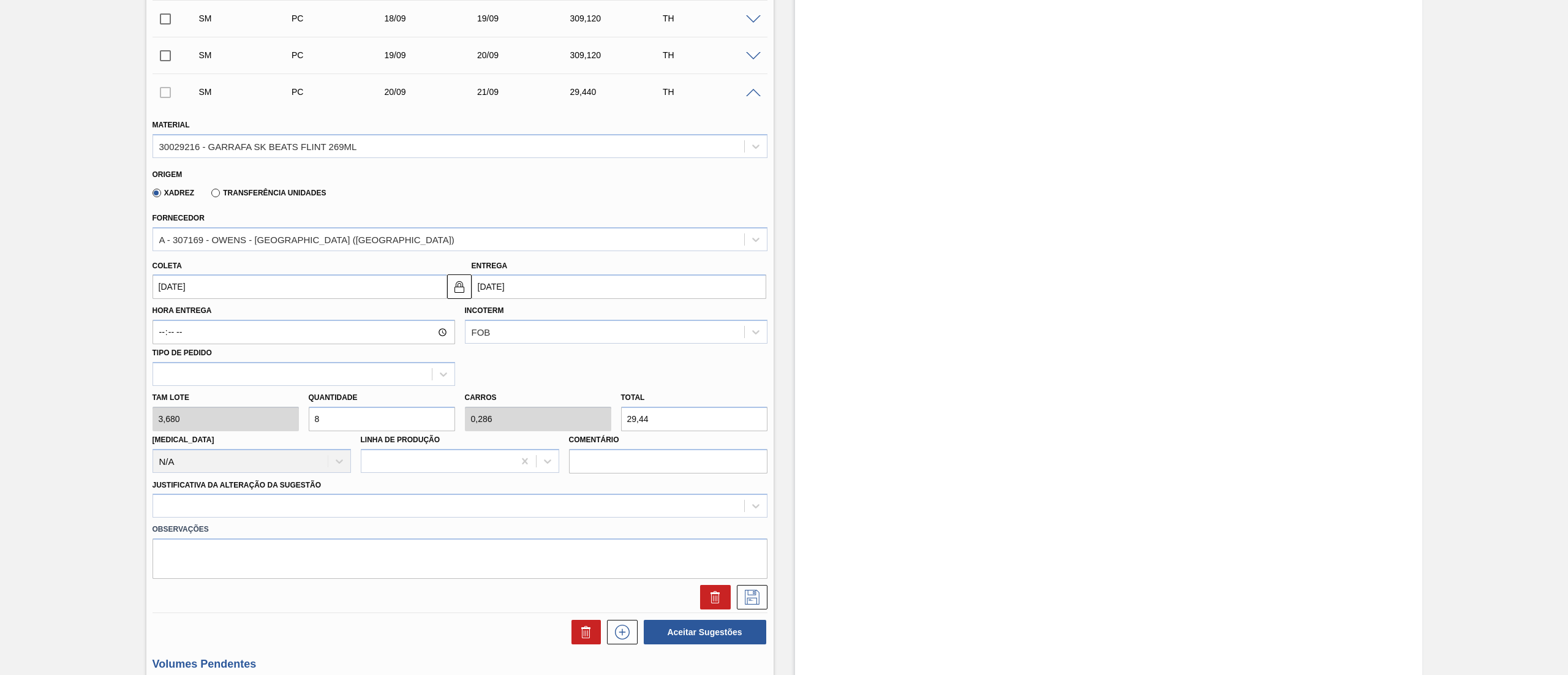
type input "309,12"
type input "84"
click at [246, 501] on div at bounding box center [460, 506] width 615 height 24
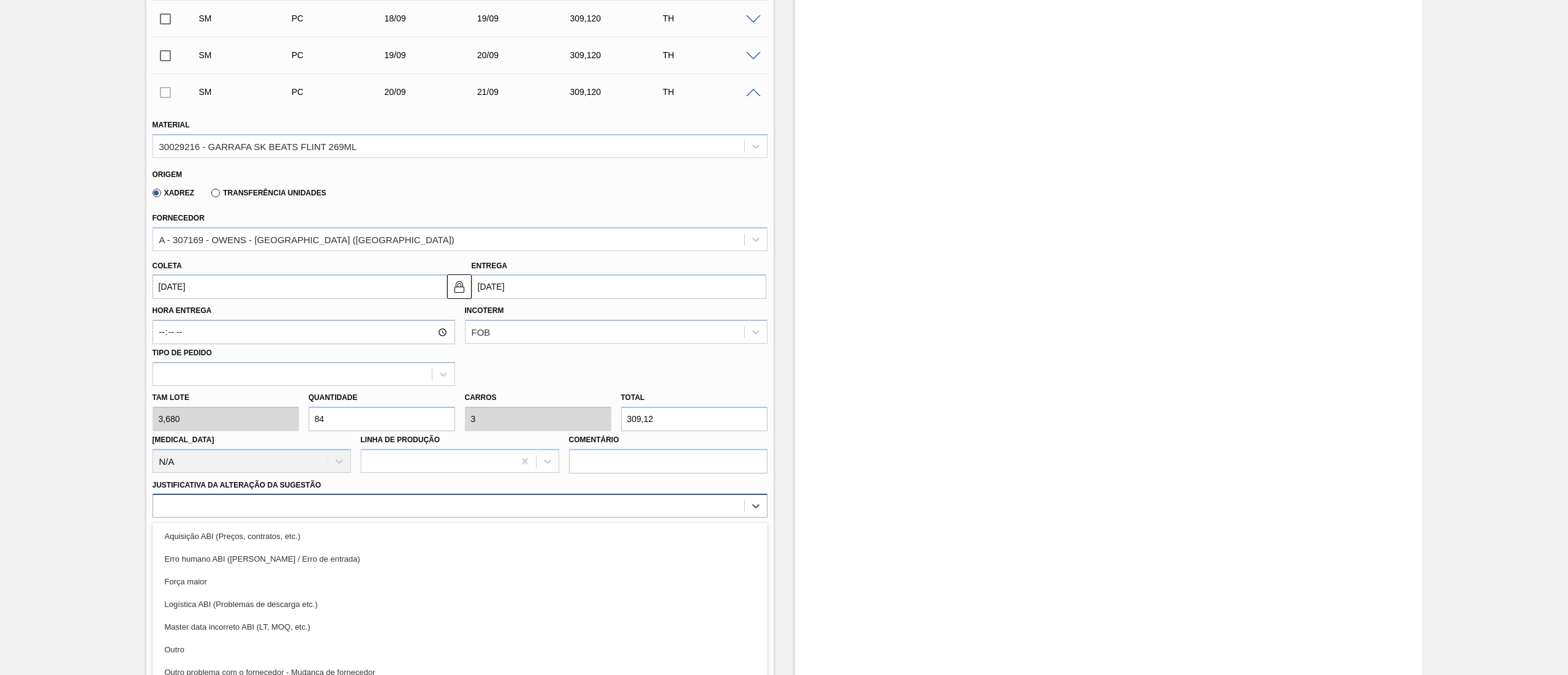
scroll to position [398, 0]
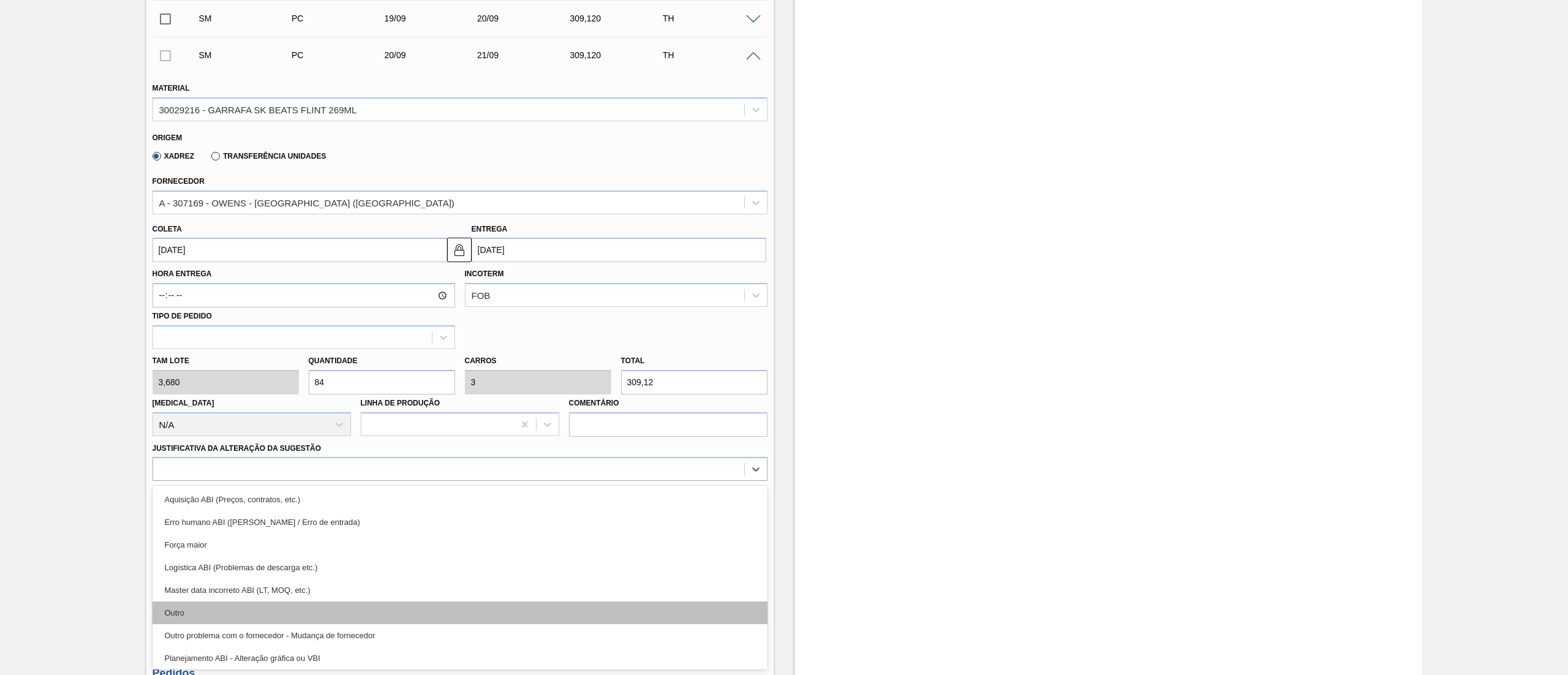
click at [234, 607] on div "Outro" at bounding box center [460, 613] width 615 height 23
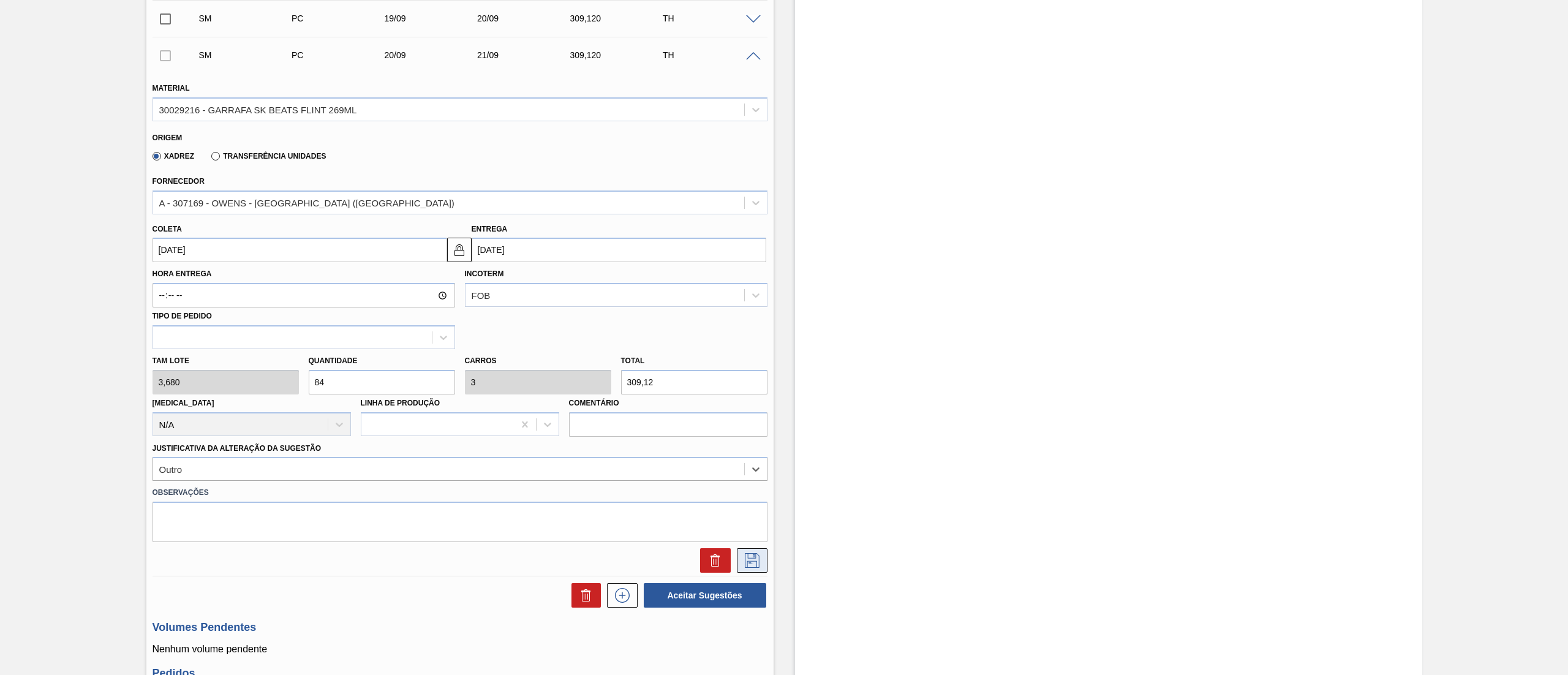
click at [749, 561] on icon at bounding box center [752, 561] width 15 height 15
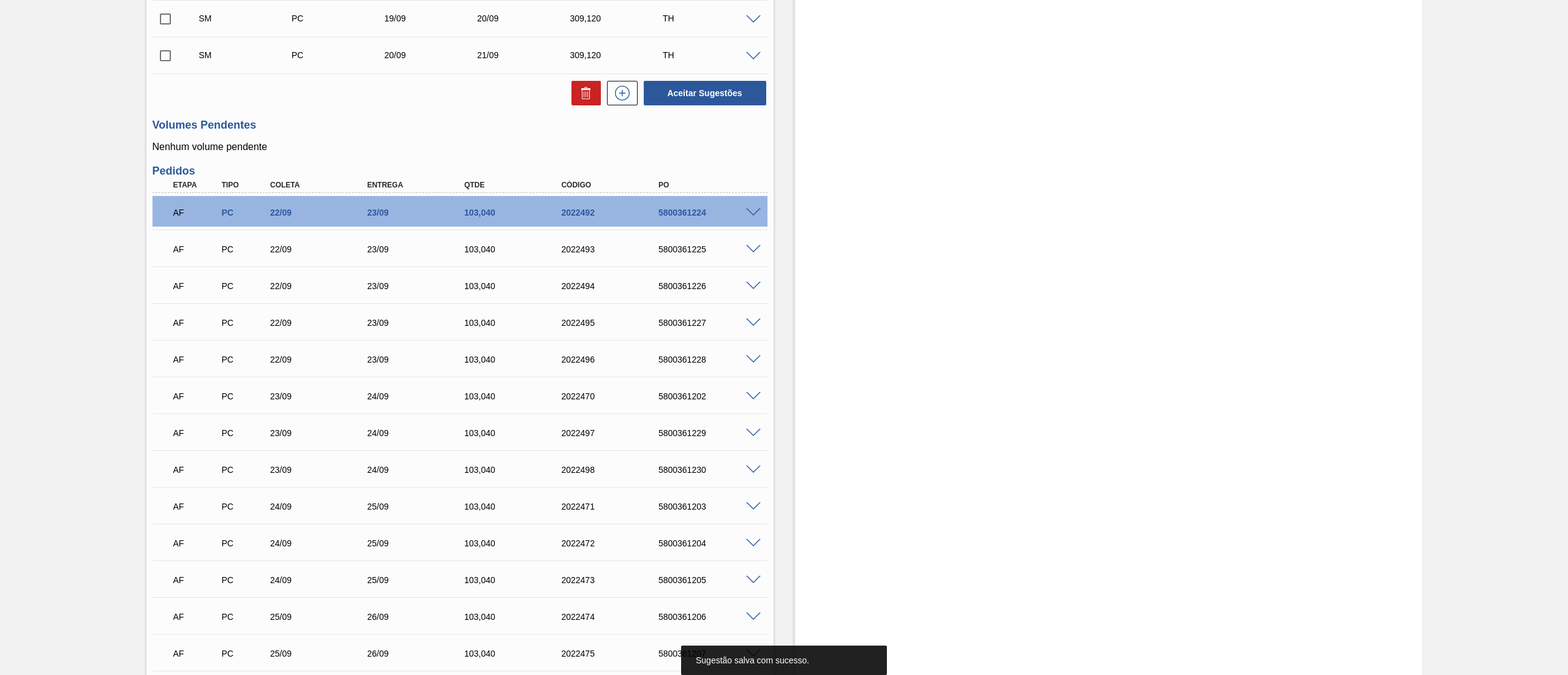
scroll to position [0, 0]
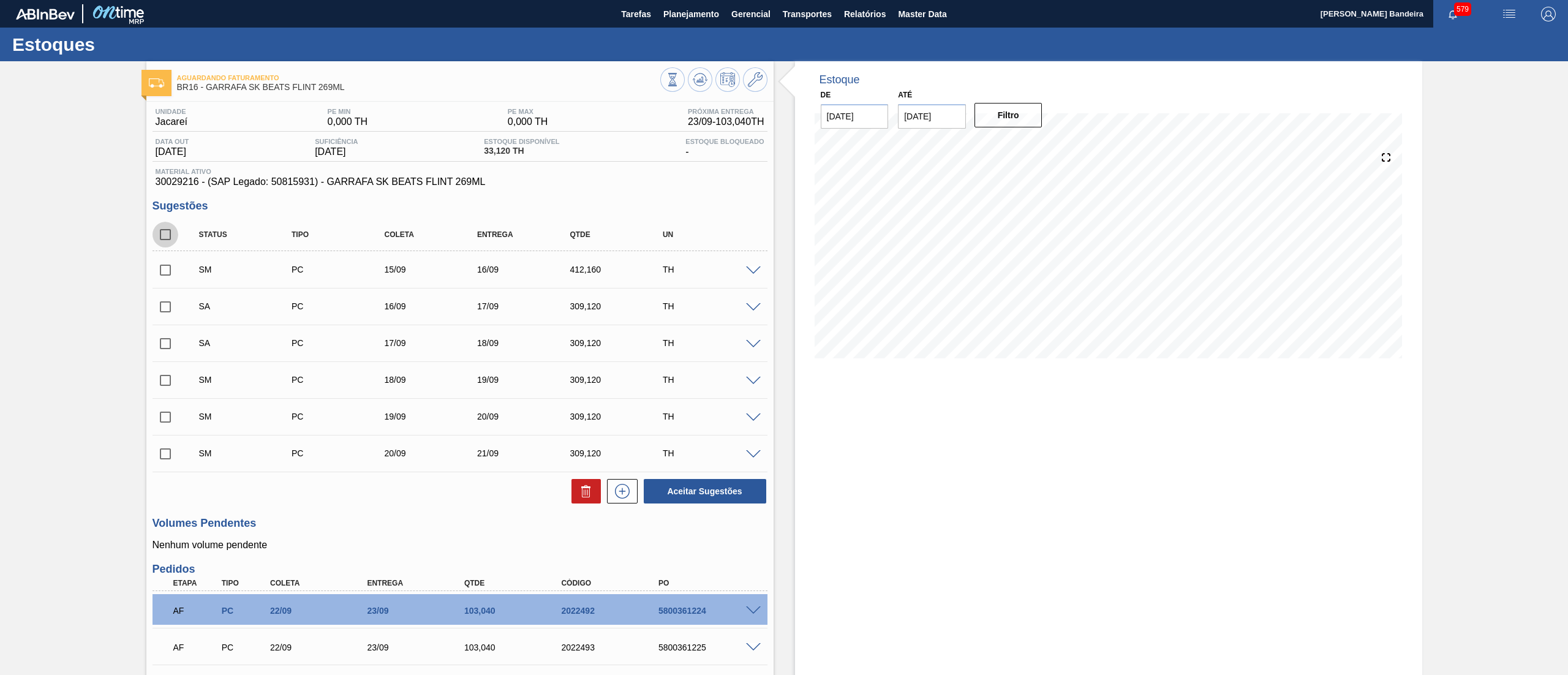
click at [165, 240] on input "checkbox" at bounding box center [165, 234] width 25 height 25
checkbox input "true"
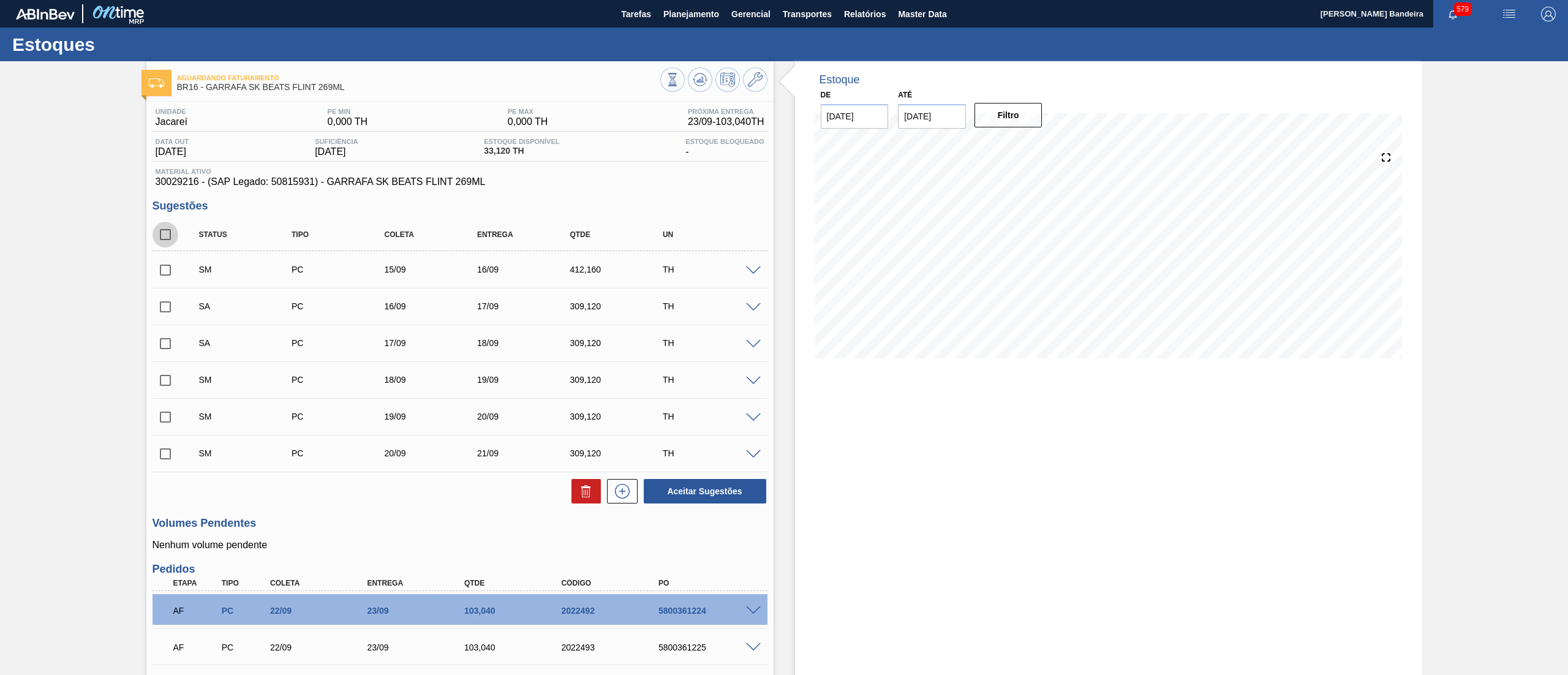
checkbox input "true"
click at [698, 501] on button "Aceitar Sugestões" at bounding box center [704, 491] width 122 height 25
checkbox input "false"
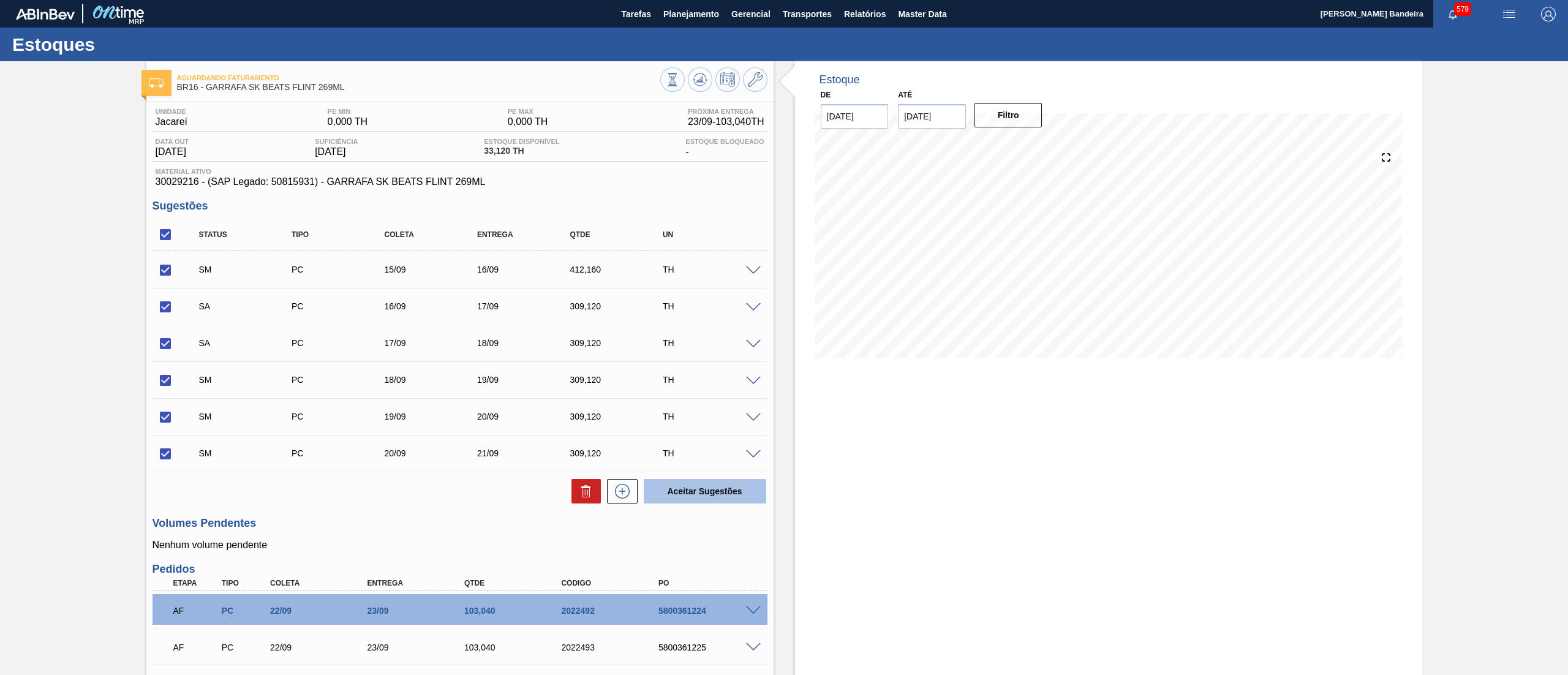
checkbox input "false"
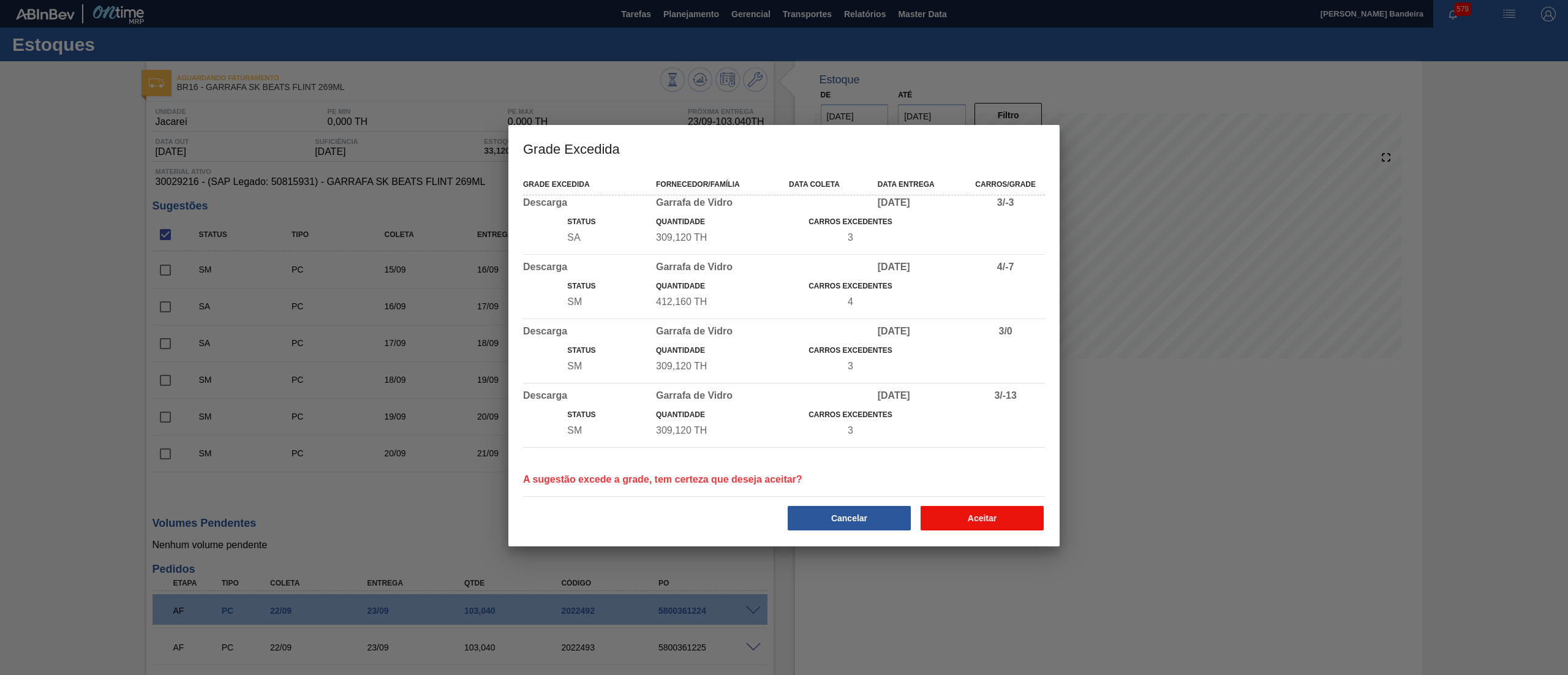
click at [997, 526] on button "Aceitar" at bounding box center [982, 518] width 123 height 25
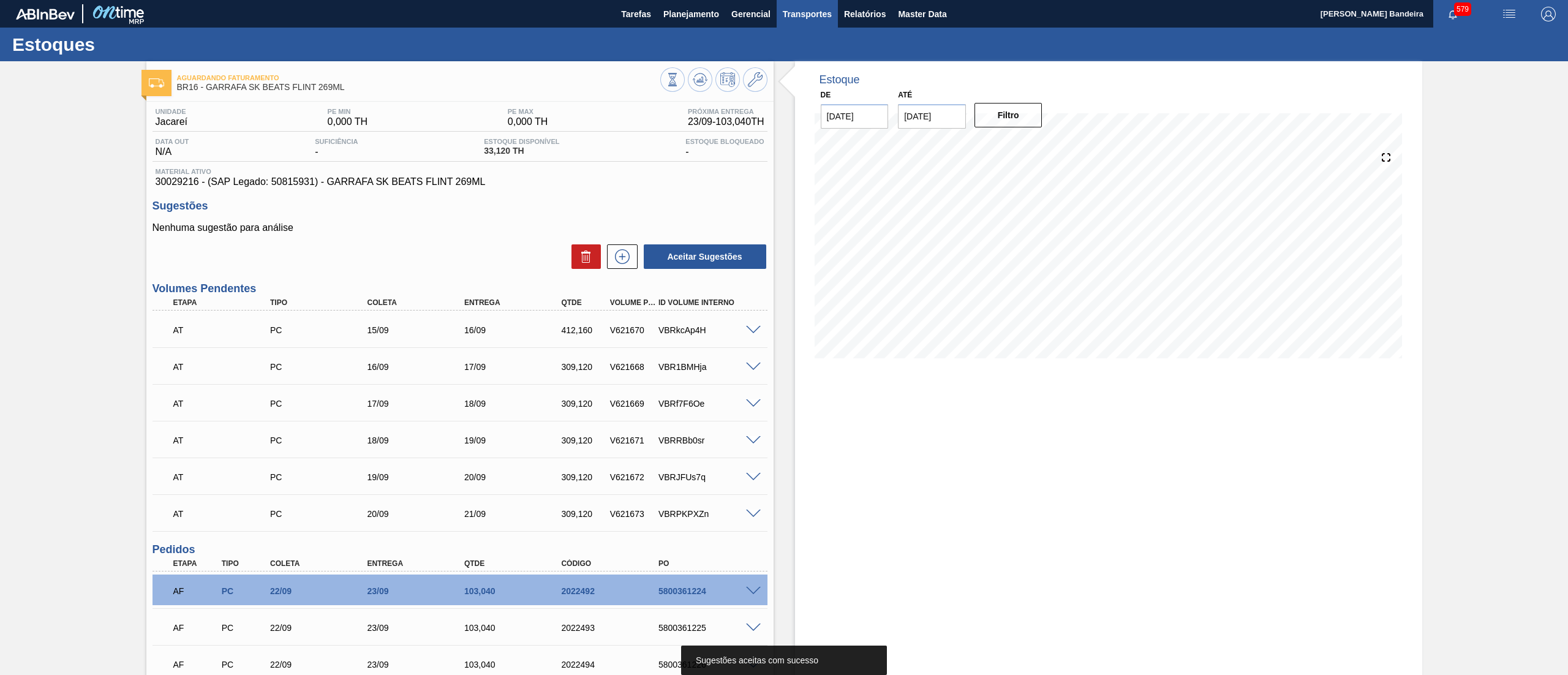
click at [811, 16] on span "Transportes" at bounding box center [807, 14] width 49 height 15
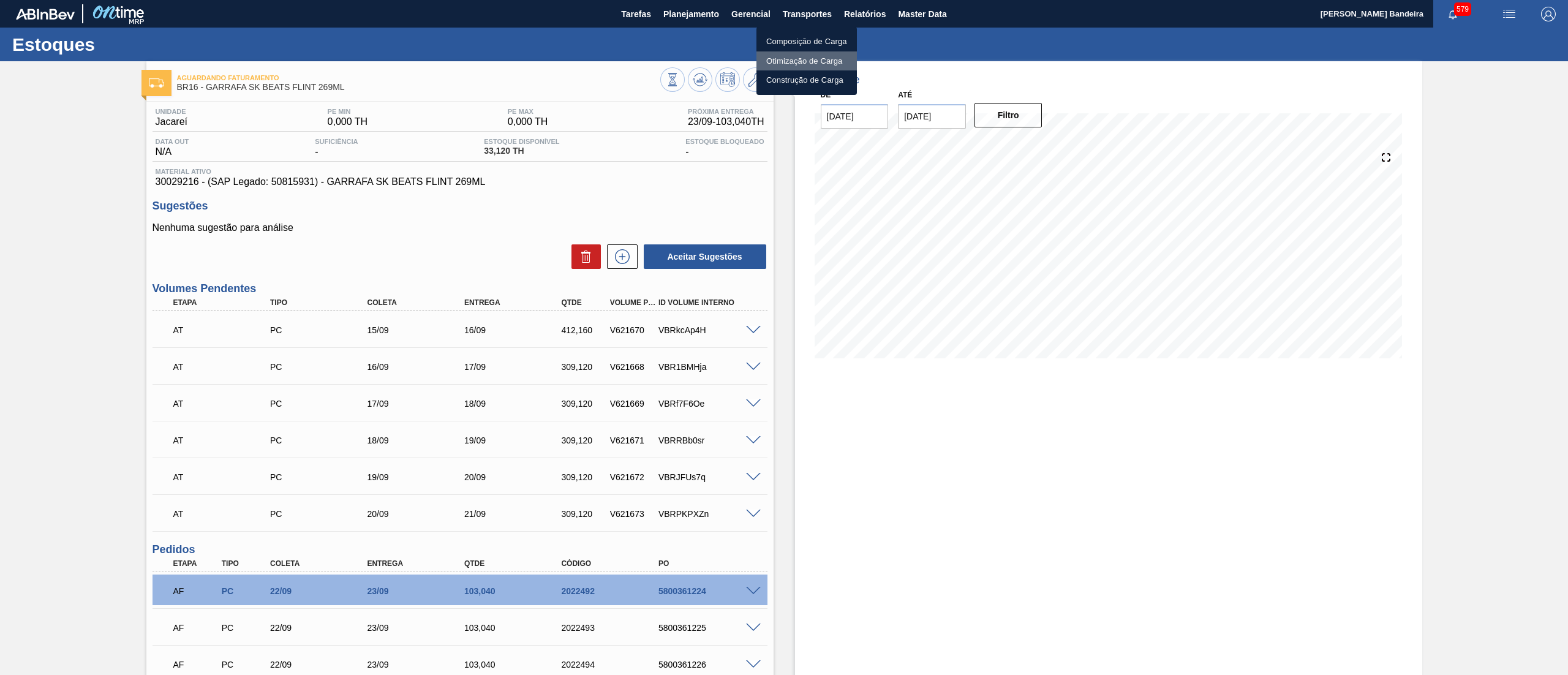
click at [799, 56] on li "Otimização de Carga" at bounding box center [807, 61] width 100 height 19
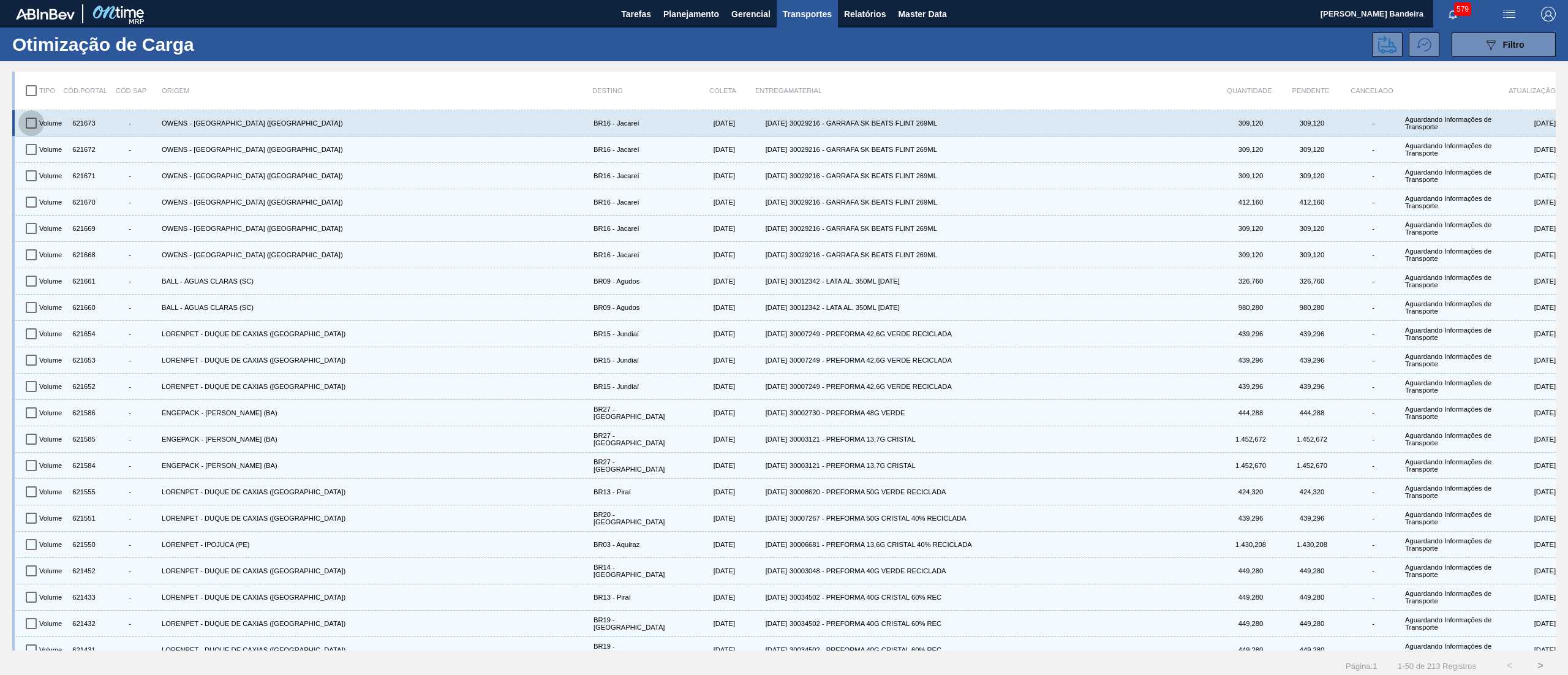
click at [25, 117] on input "checkbox" at bounding box center [31, 123] width 25 height 25
checkbox input "true"
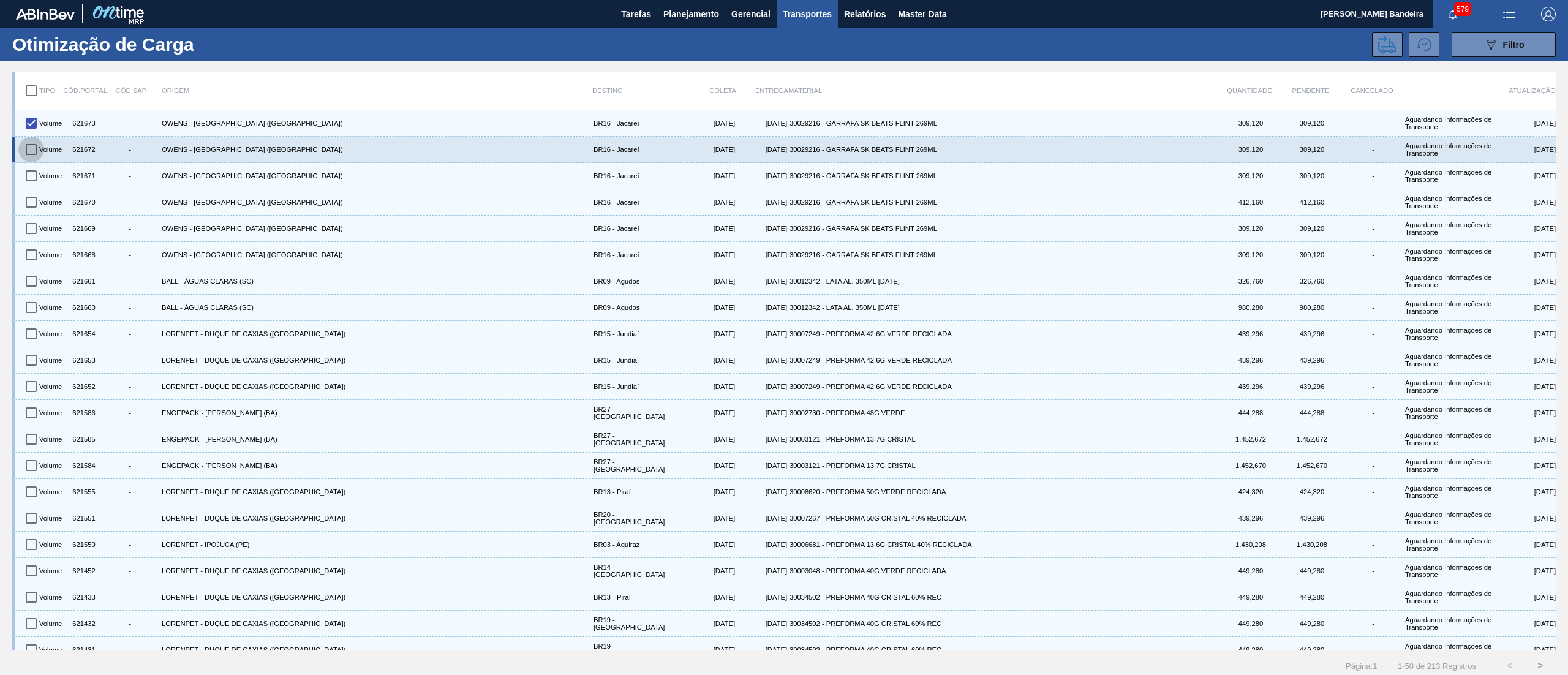
click at [35, 149] on input "checkbox" at bounding box center [31, 149] width 25 height 25
checkbox input "true"
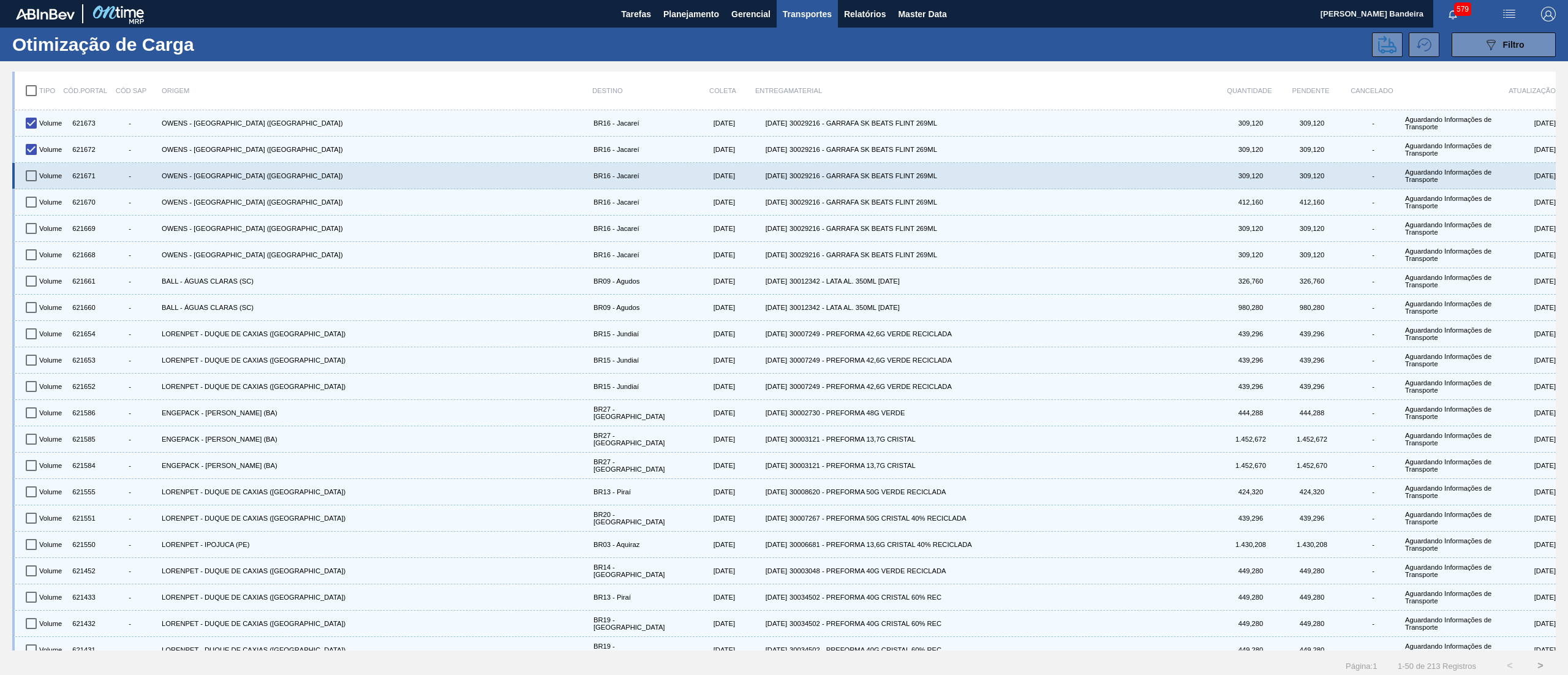
click at [35, 183] on input "checkbox" at bounding box center [31, 176] width 25 height 25
checkbox input "true"
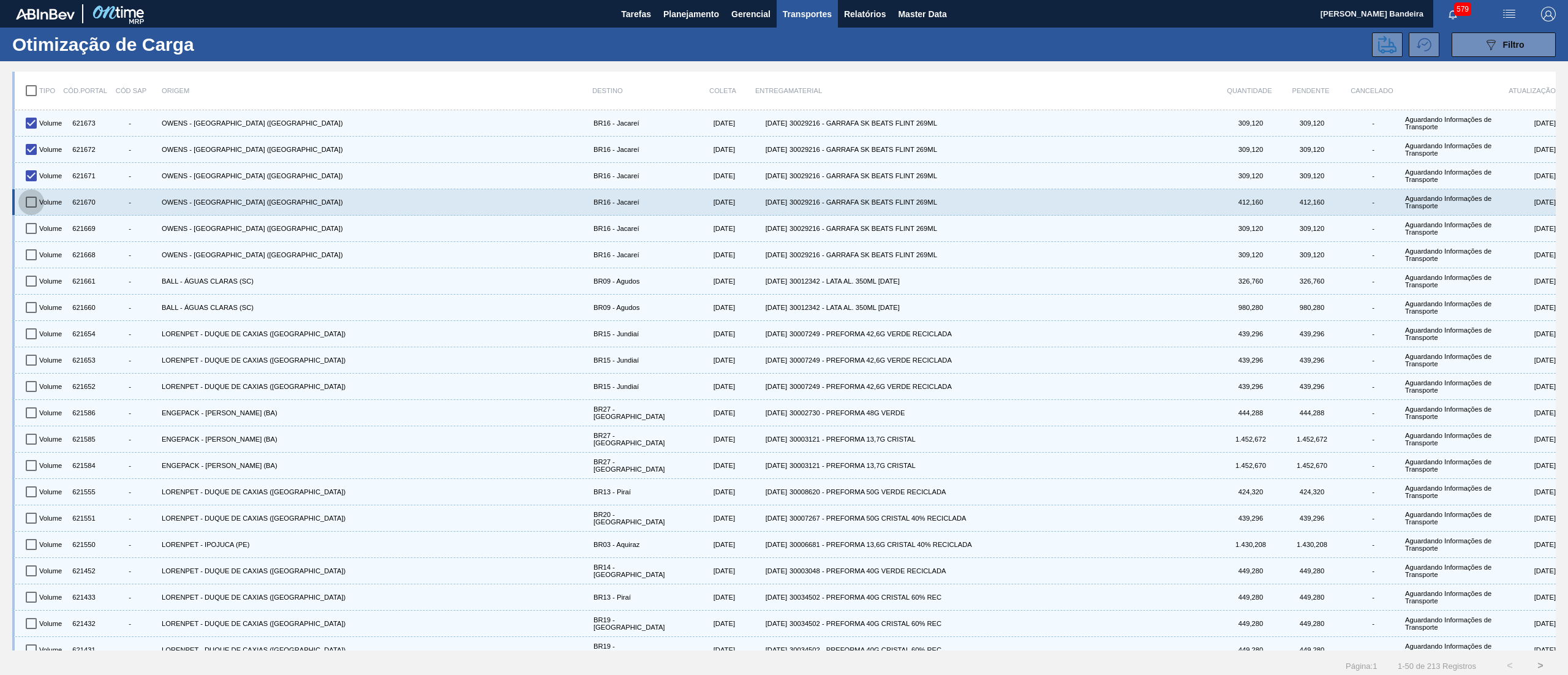
click at [35, 203] on input "checkbox" at bounding box center [31, 202] width 25 height 25
checkbox input "true"
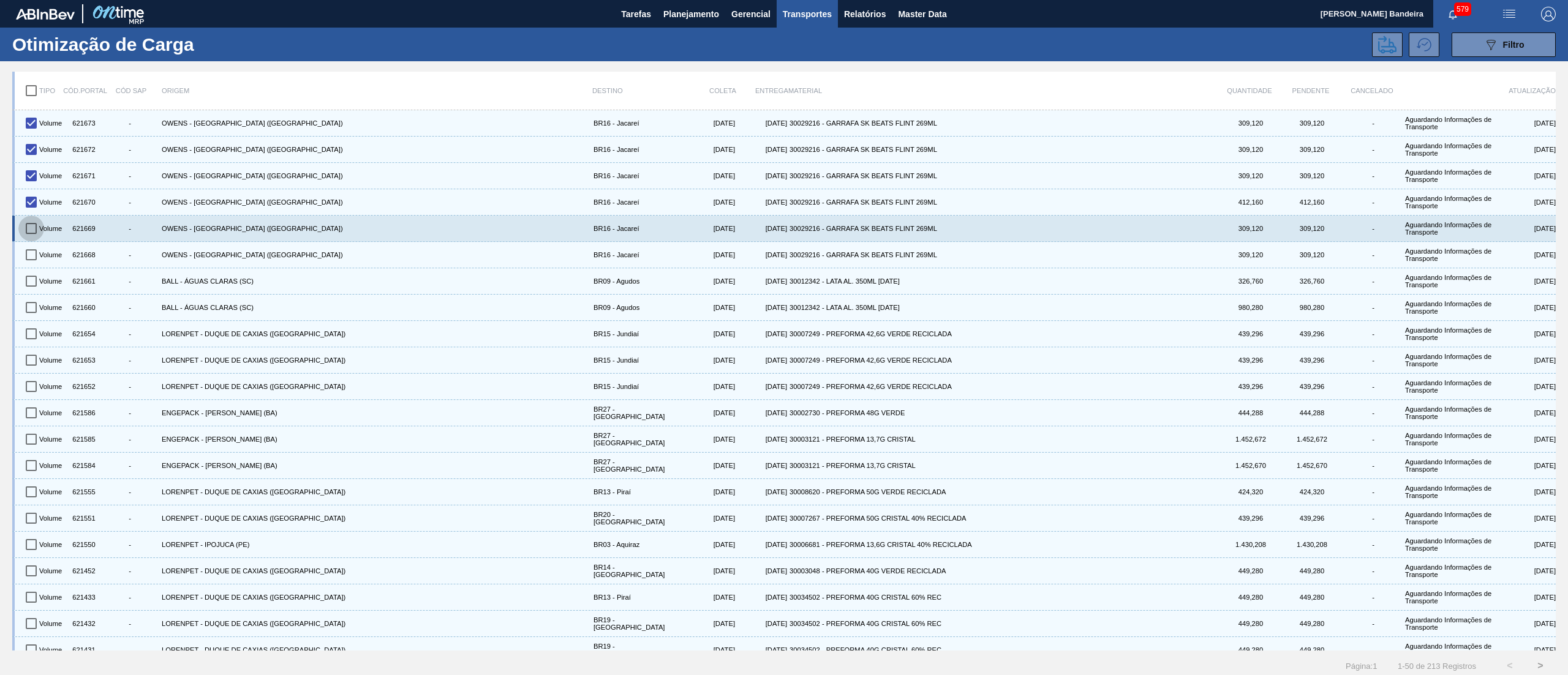
click at [37, 230] on input "checkbox" at bounding box center [31, 228] width 25 height 25
checkbox input "true"
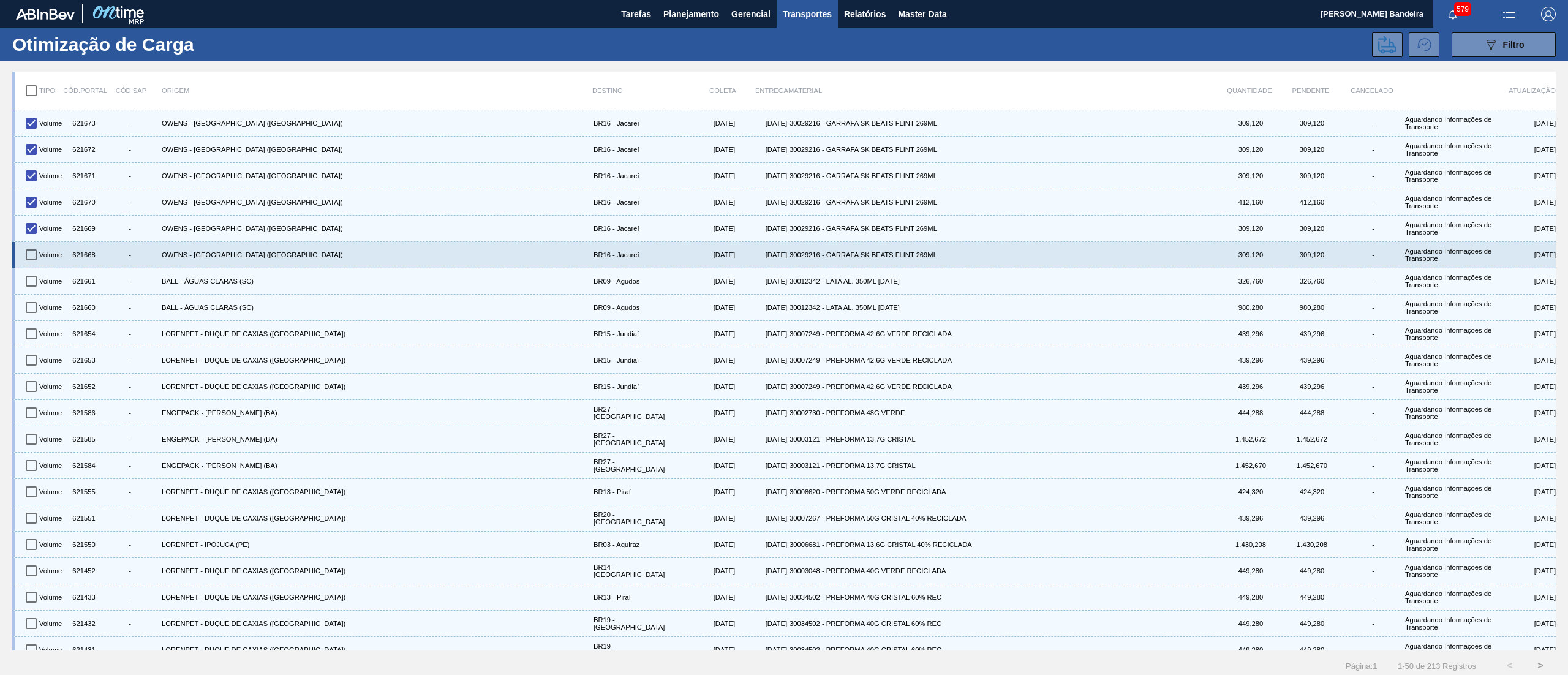
click at [39, 256] on input "checkbox" at bounding box center [31, 255] width 25 height 25
checkbox input "true"
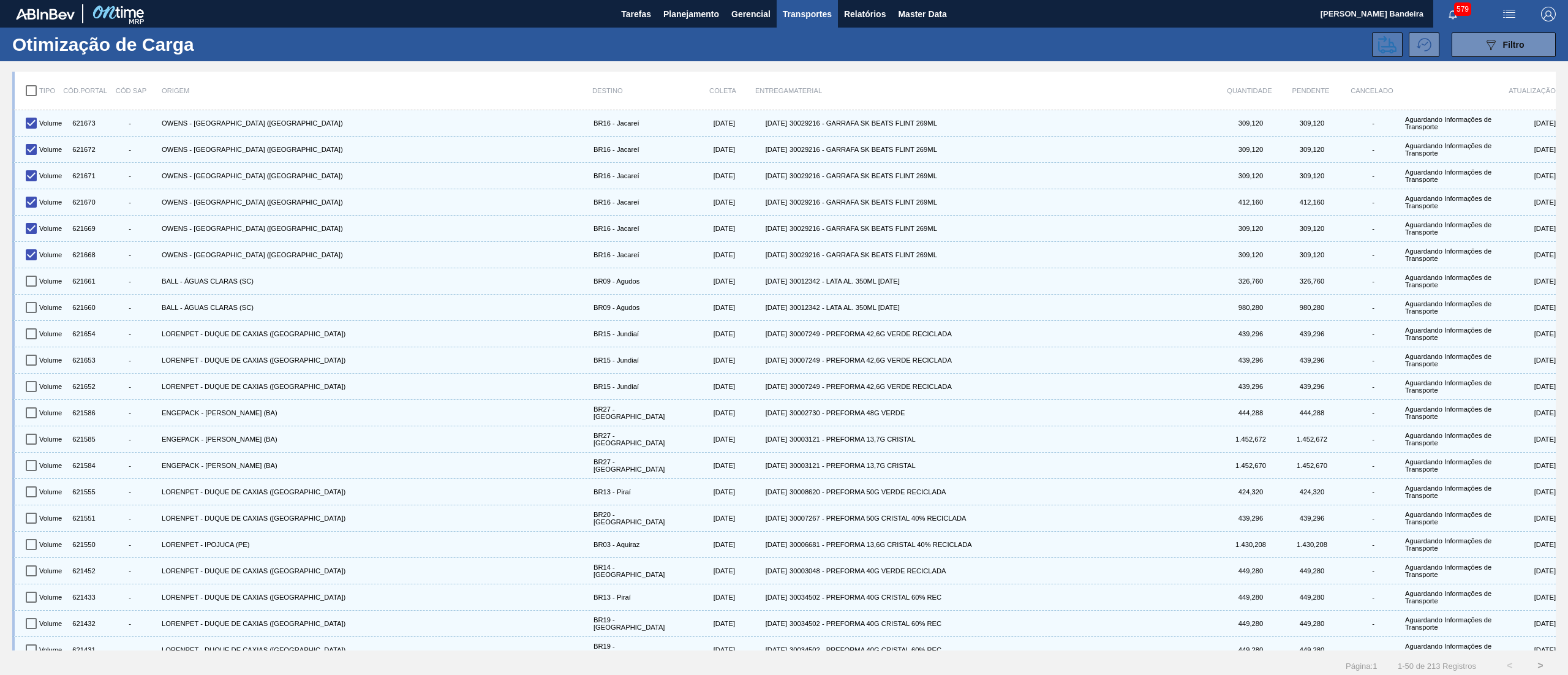
click at [1373, 43] on button at bounding box center [1387, 45] width 31 height 25
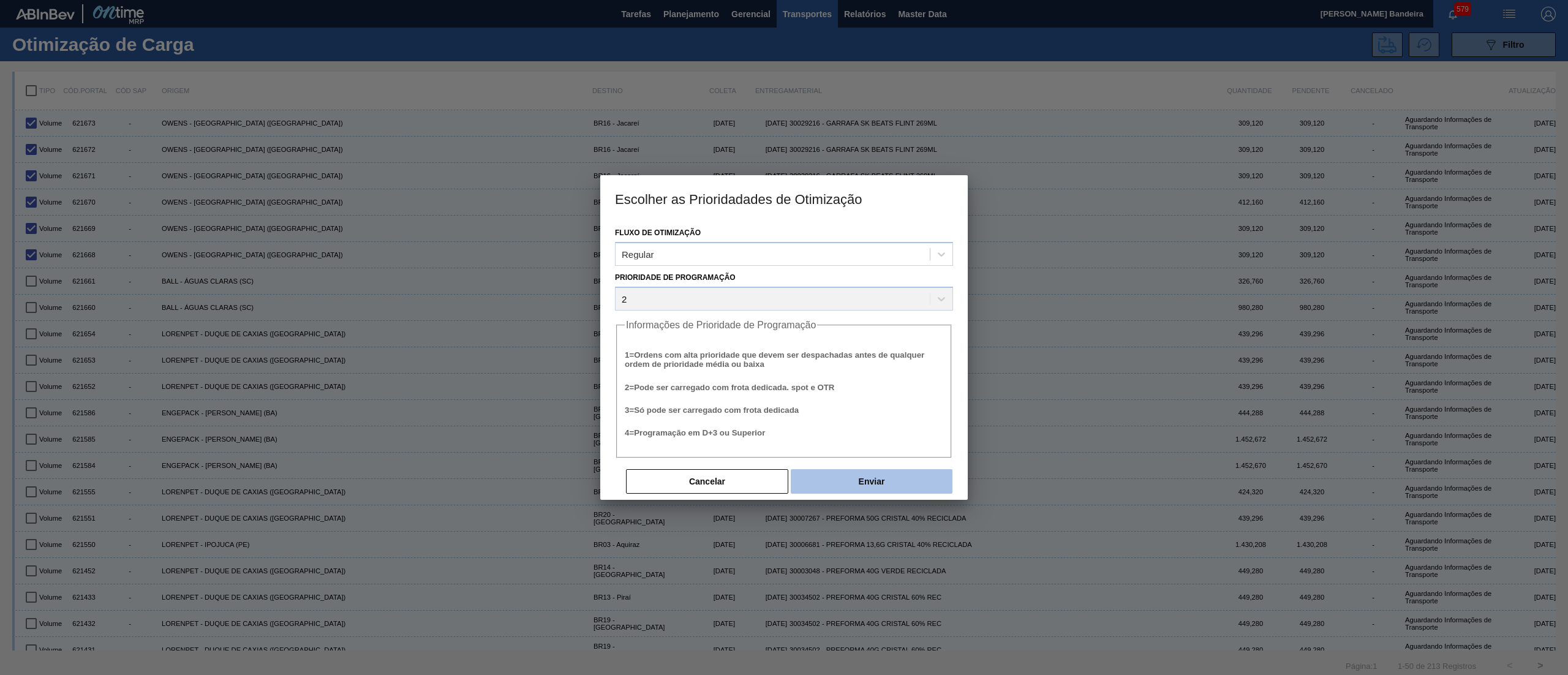
click at [819, 475] on button "Enviar" at bounding box center [872, 481] width 162 height 25
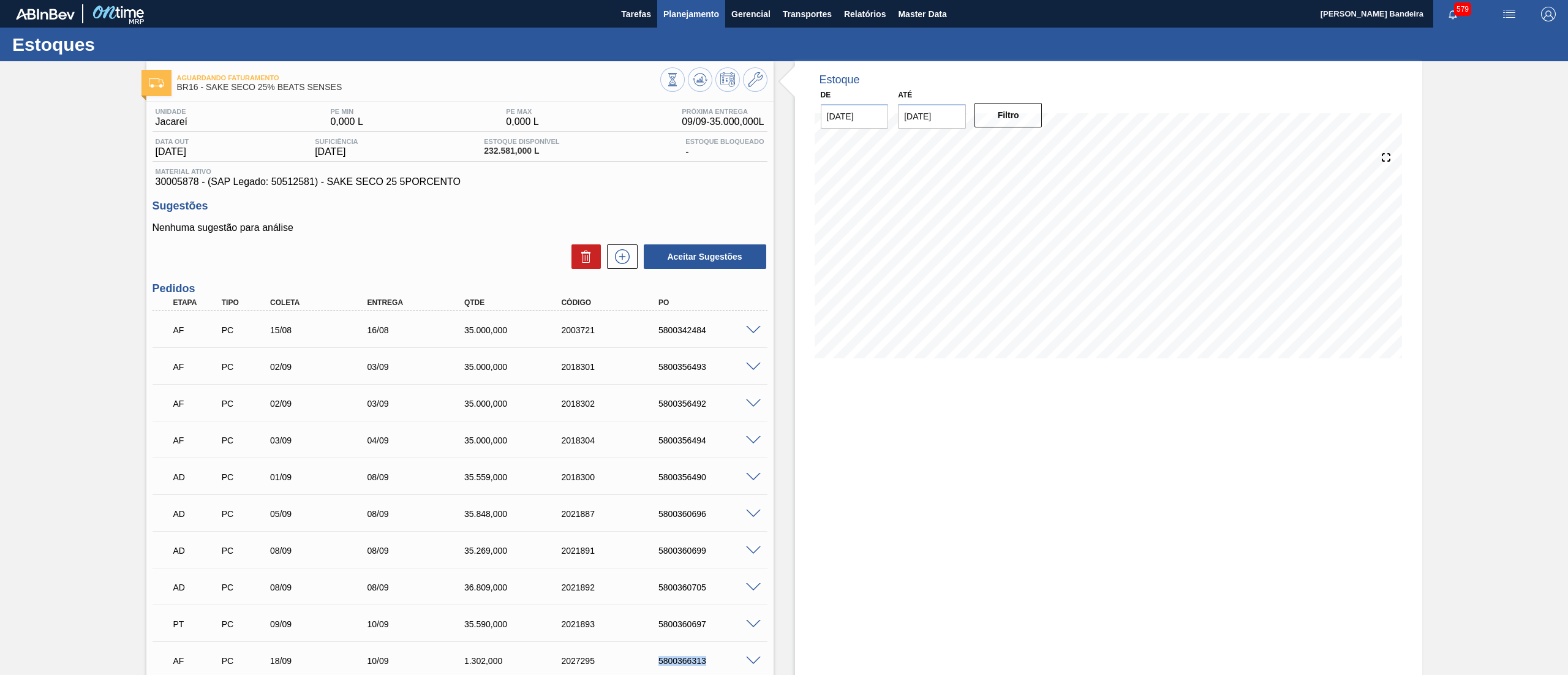
click at [688, 9] on span "Planejamento" at bounding box center [690, 14] width 56 height 15
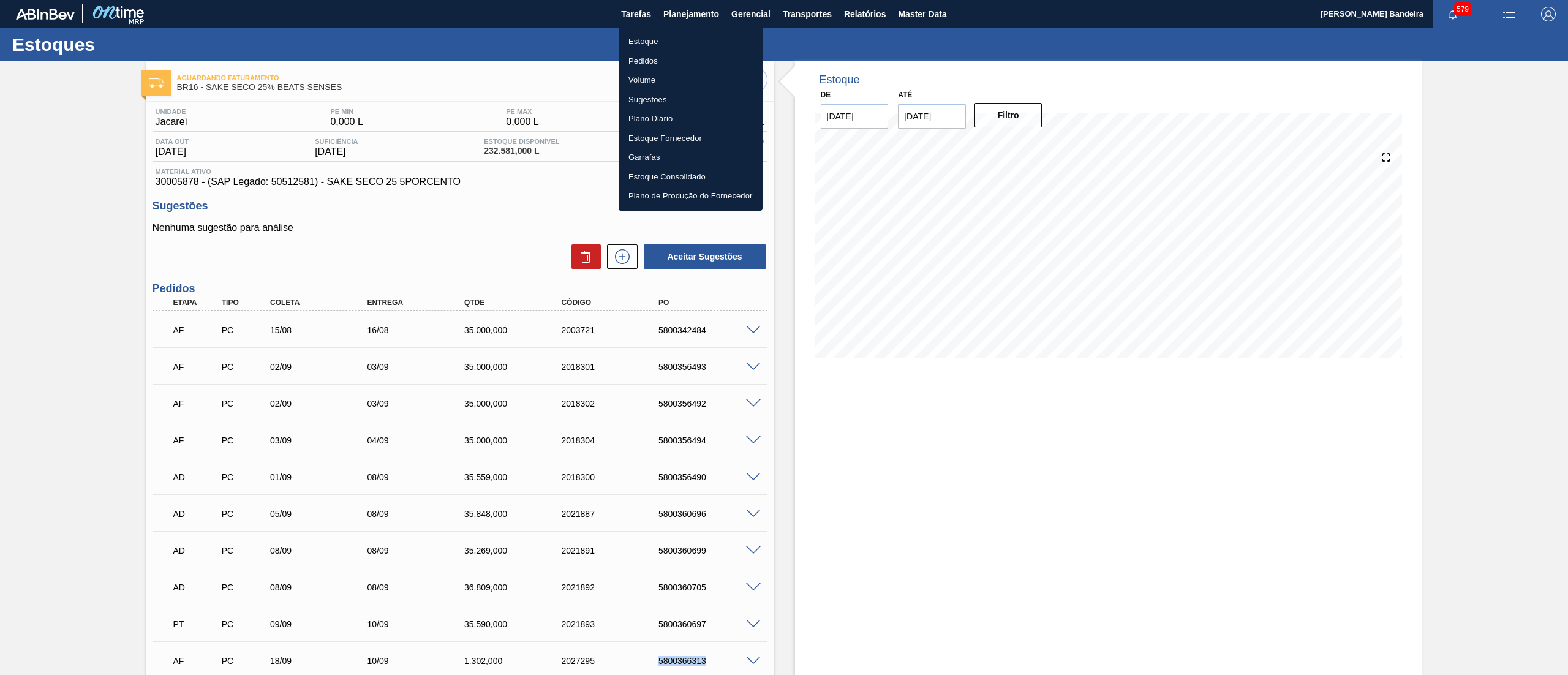
click at [660, 37] on li "Estoque" at bounding box center [690, 41] width 144 height 19
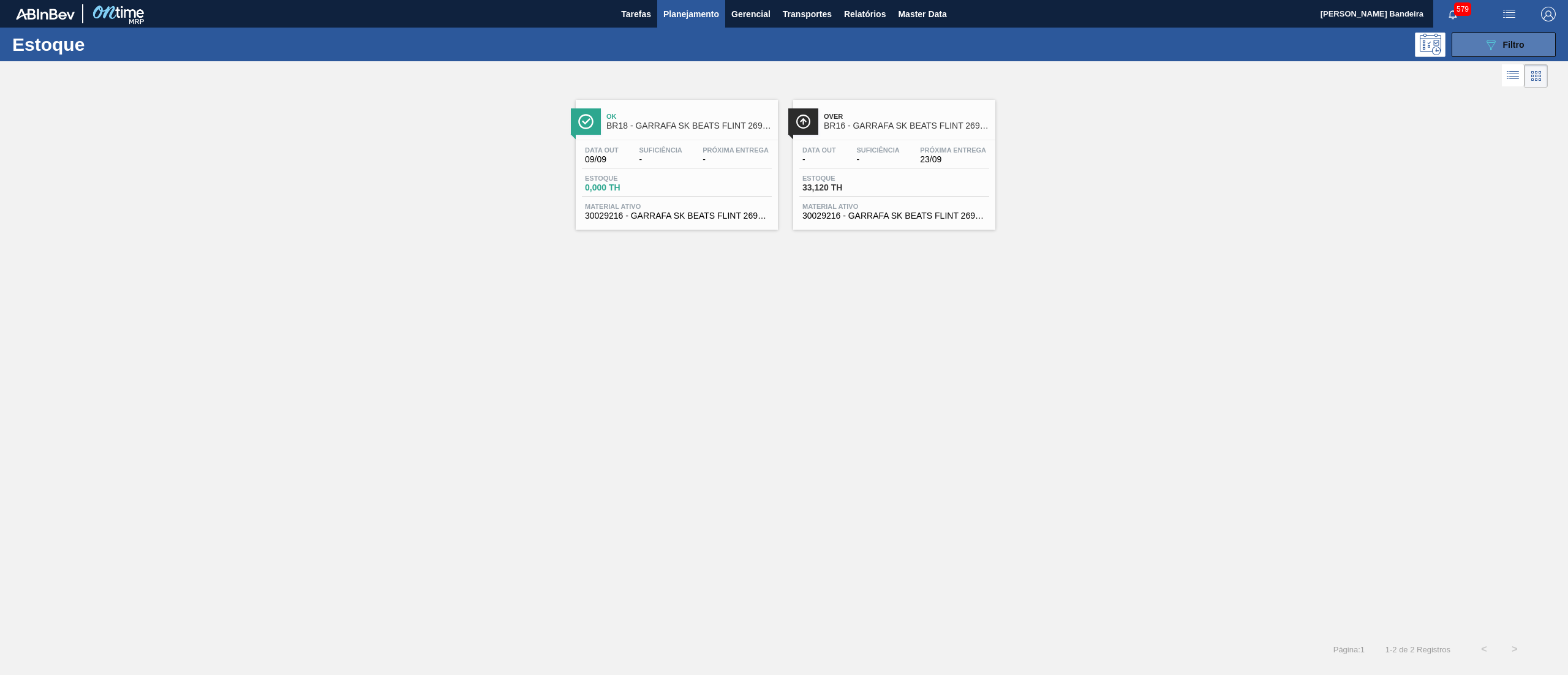
click at [1512, 49] on div "089F7B8B-B2A5-4AFE-B5C0-19BA573D28AC Filtro" at bounding box center [1503, 45] width 41 height 15
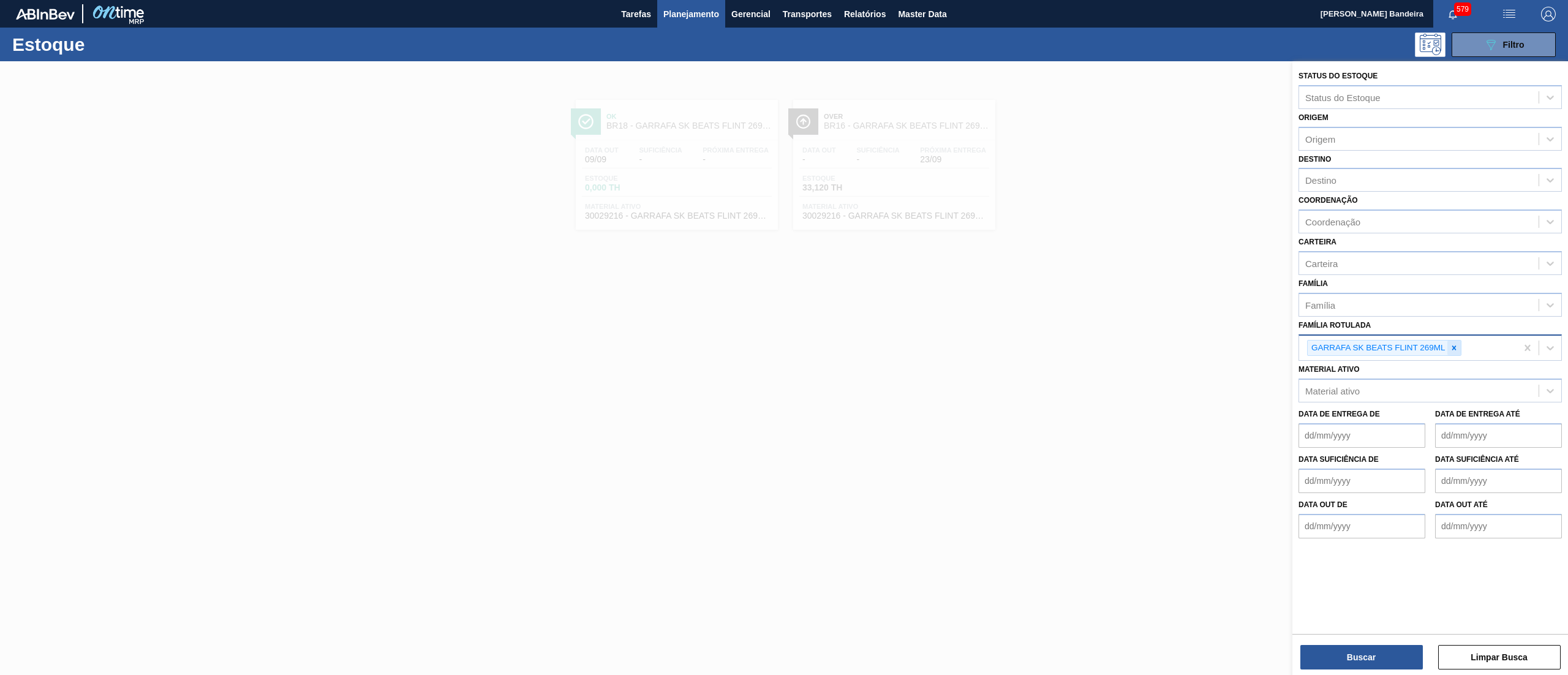
click at [1455, 345] on icon at bounding box center [1454, 347] width 4 height 4
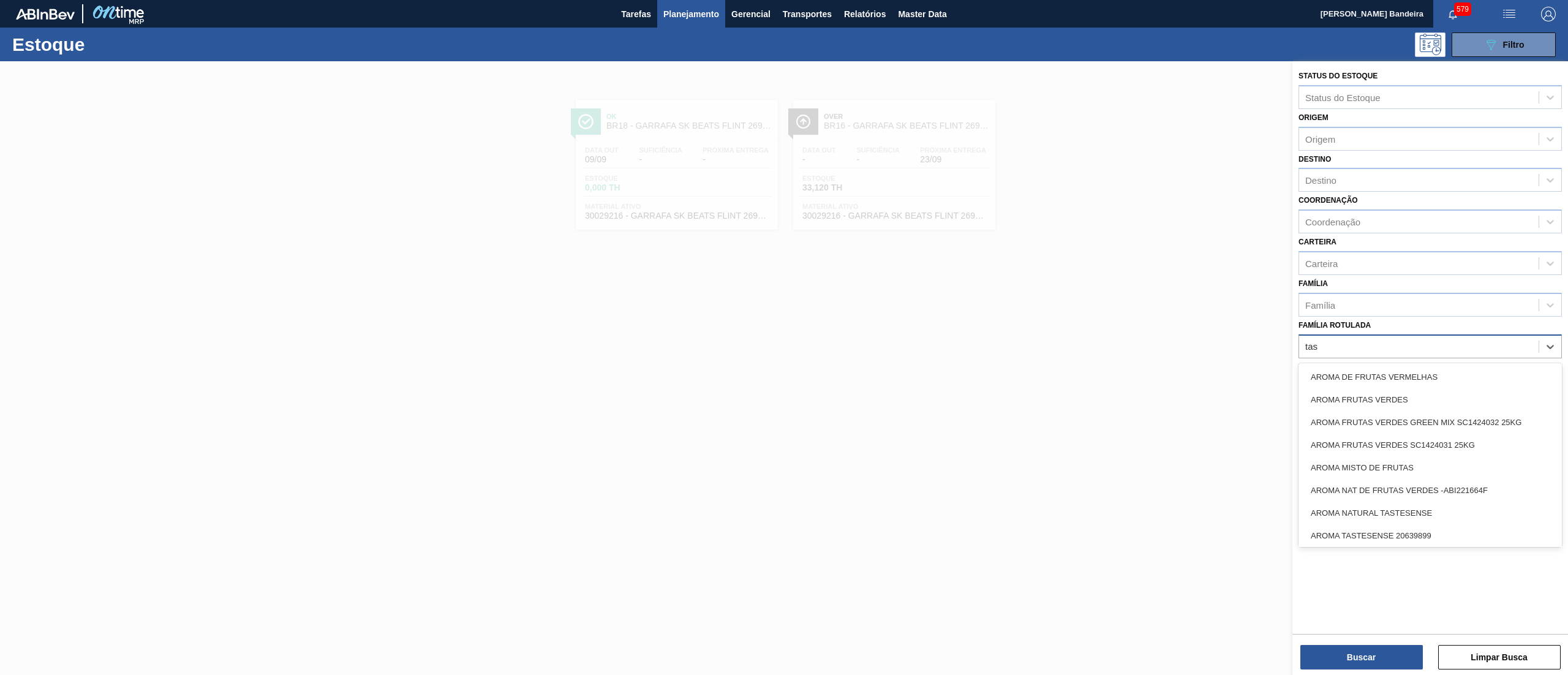
type Rotulada "tast"
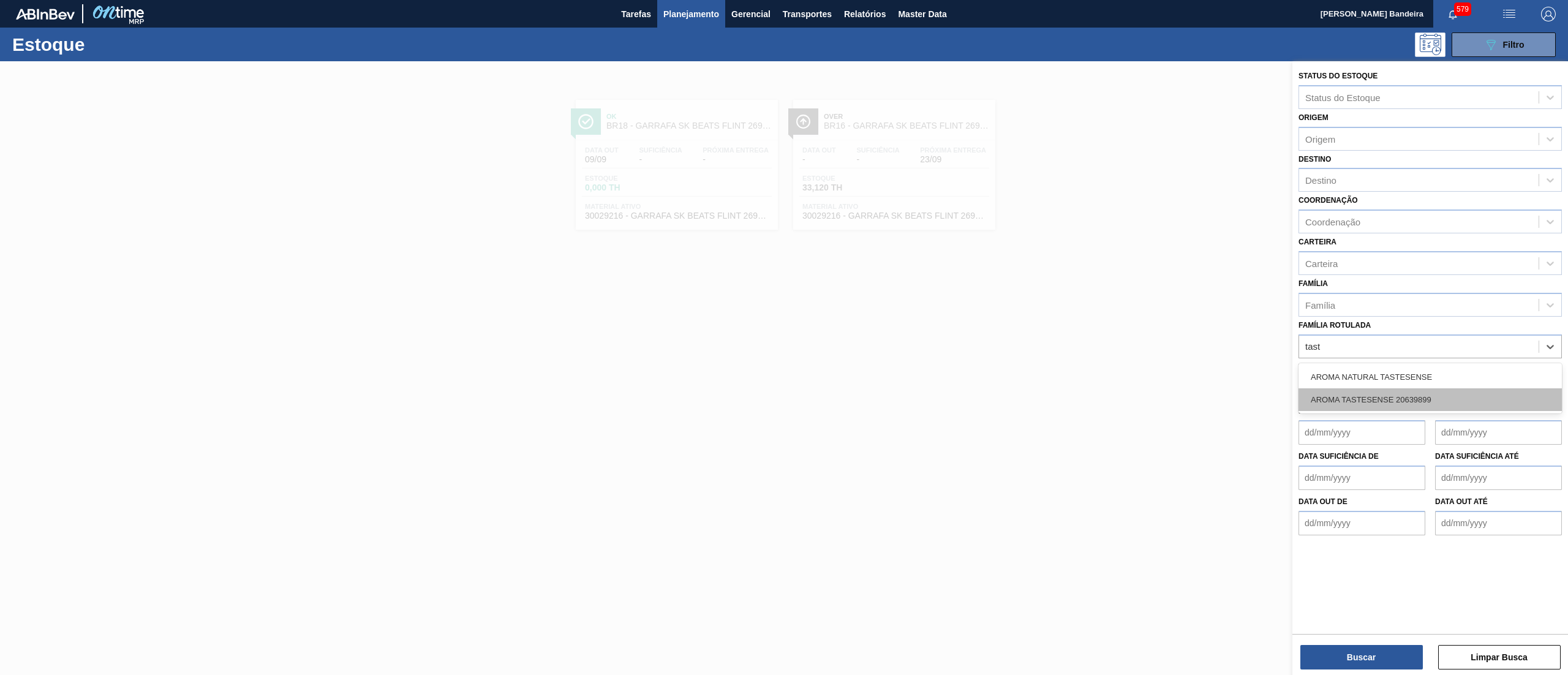
click at [1422, 392] on div "AROMA TASTESENSE 20639899" at bounding box center [1430, 399] width 264 height 23
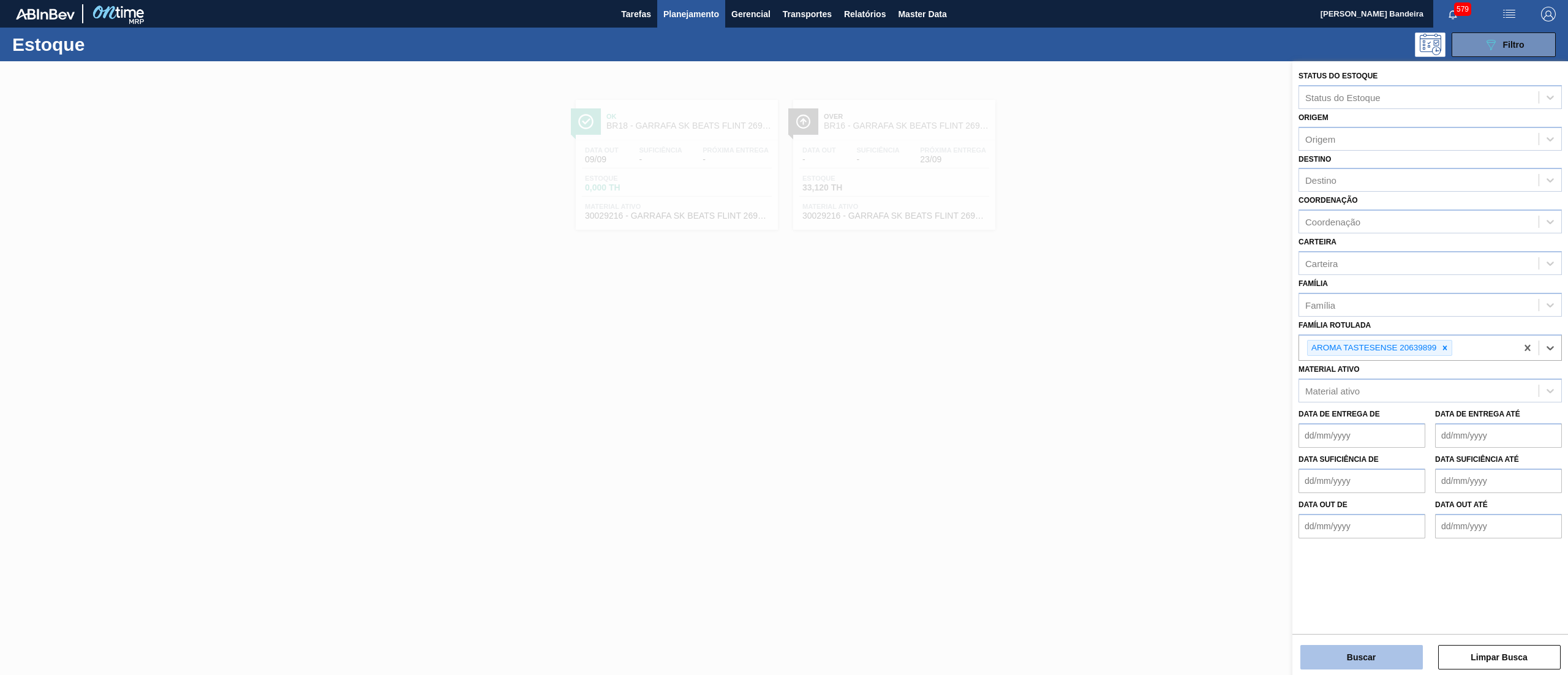
click at [1366, 658] on button "Buscar" at bounding box center [1361, 657] width 122 height 25
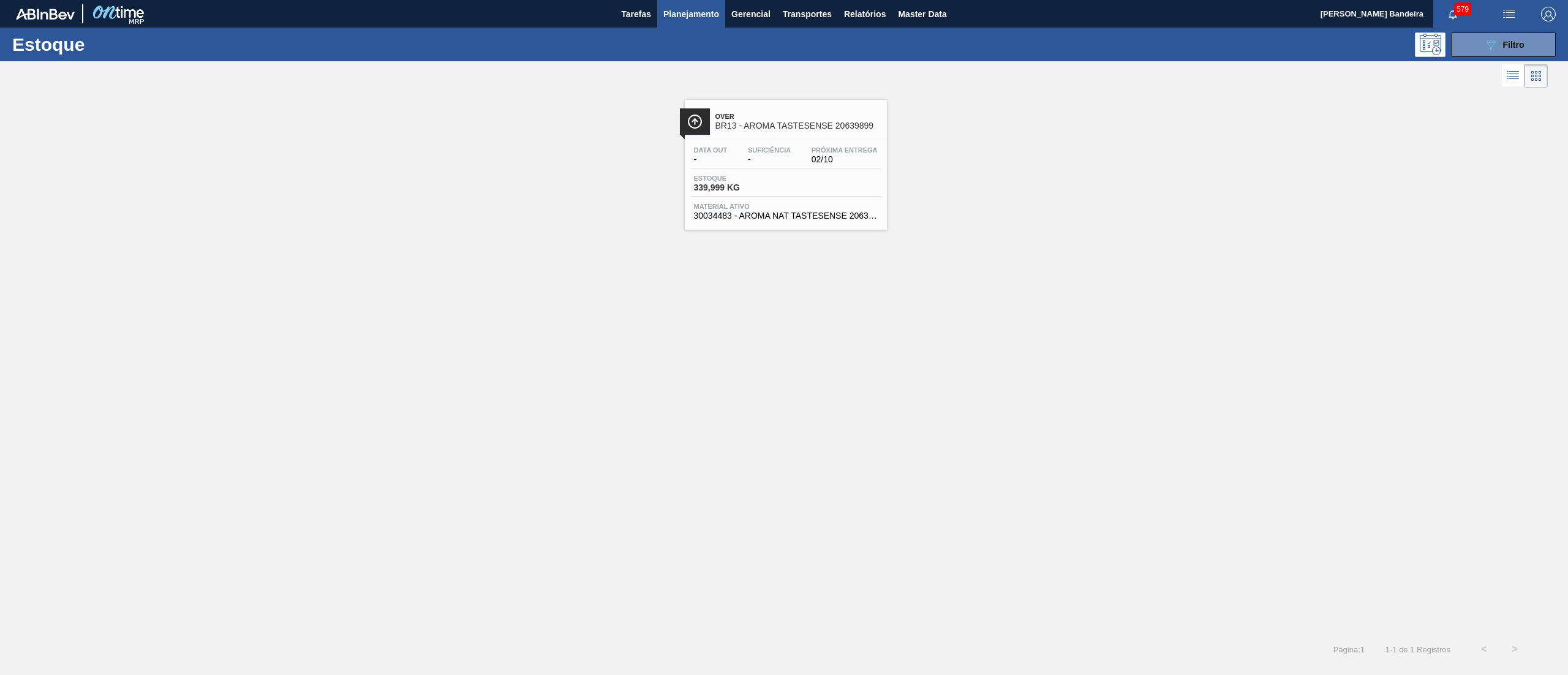
click at [787, 210] on span "Material ativo" at bounding box center [785, 206] width 184 height 7
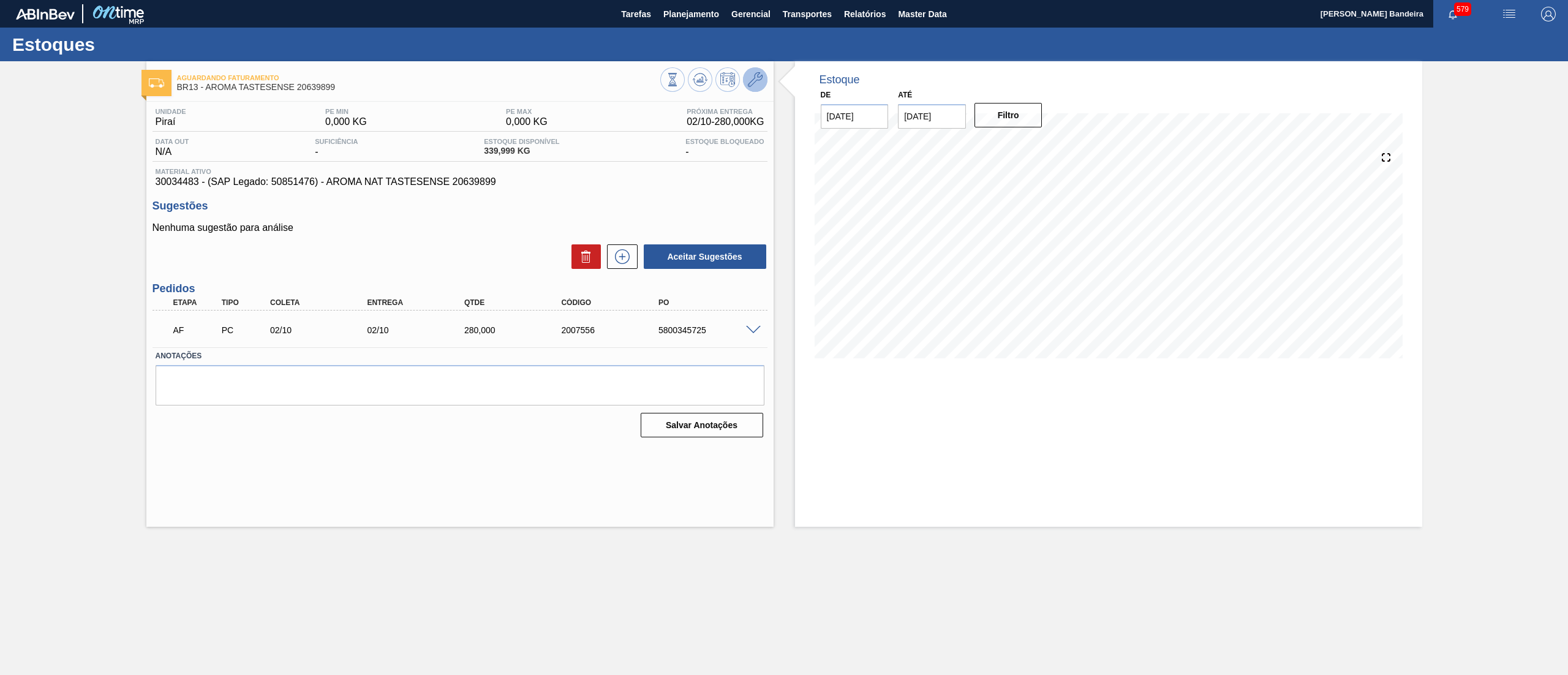
click at [755, 82] on icon at bounding box center [755, 80] width 15 height 15
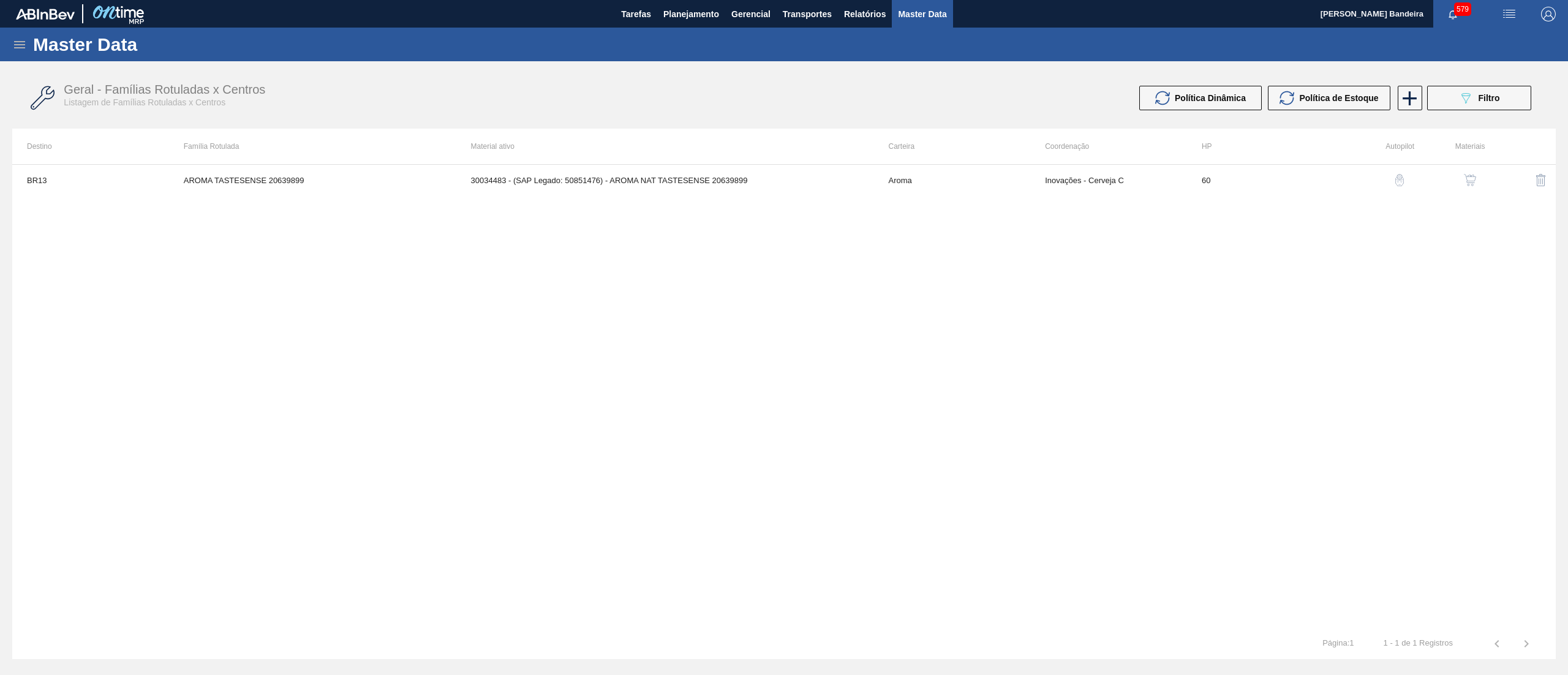
click at [1468, 175] on img "button" at bounding box center [1470, 180] width 12 height 12
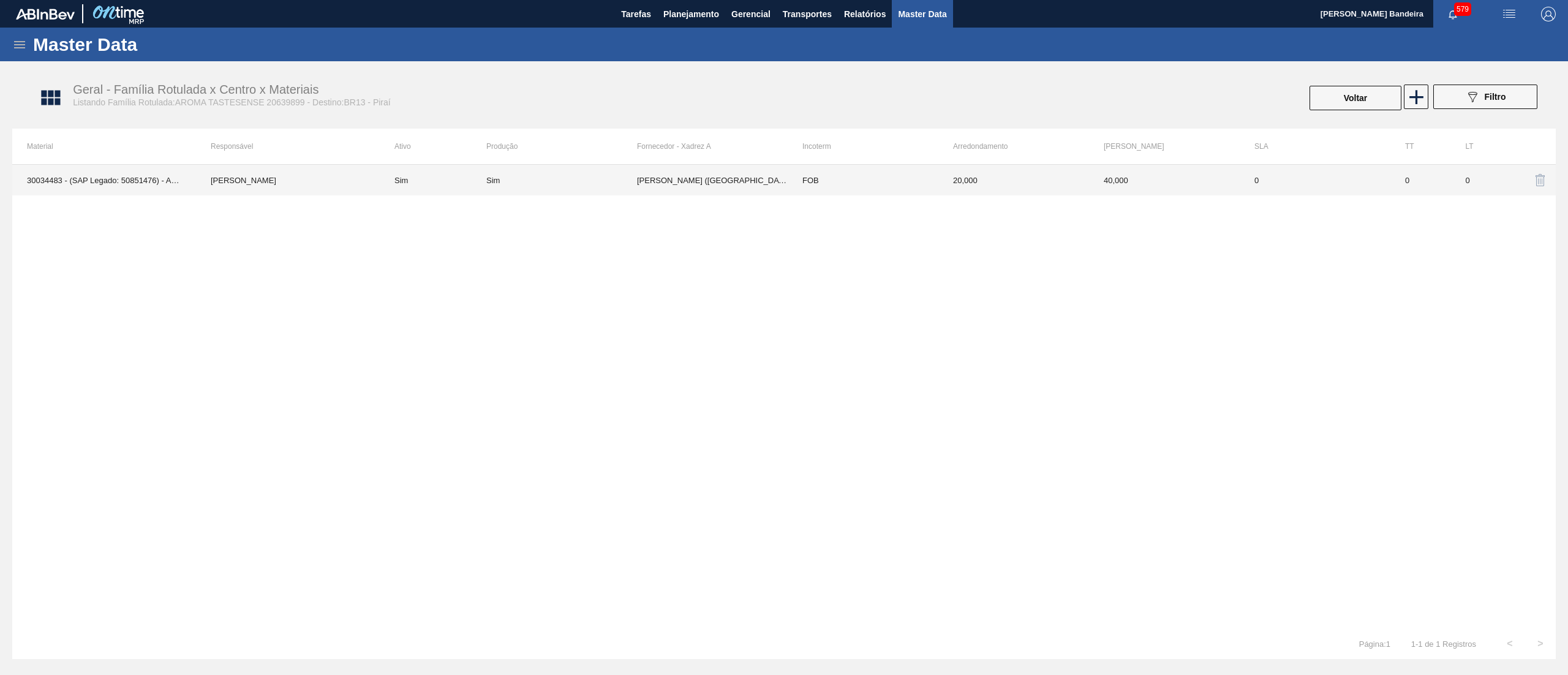
click at [777, 188] on td "KERRY - BARUERI (SP)" at bounding box center [712, 180] width 151 height 31
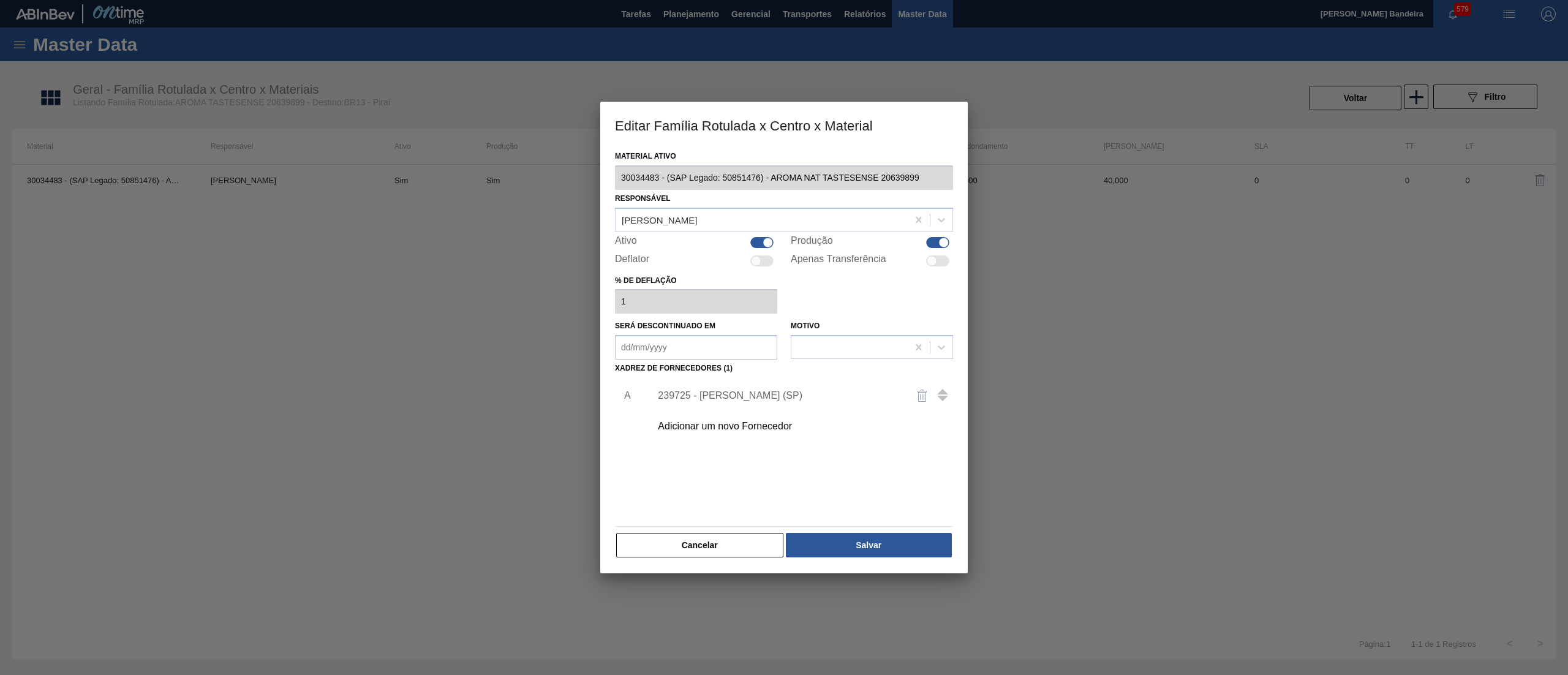
click at [704, 399] on div "239725 - KERRY - BARUERI (SP)" at bounding box center [777, 395] width 240 height 11
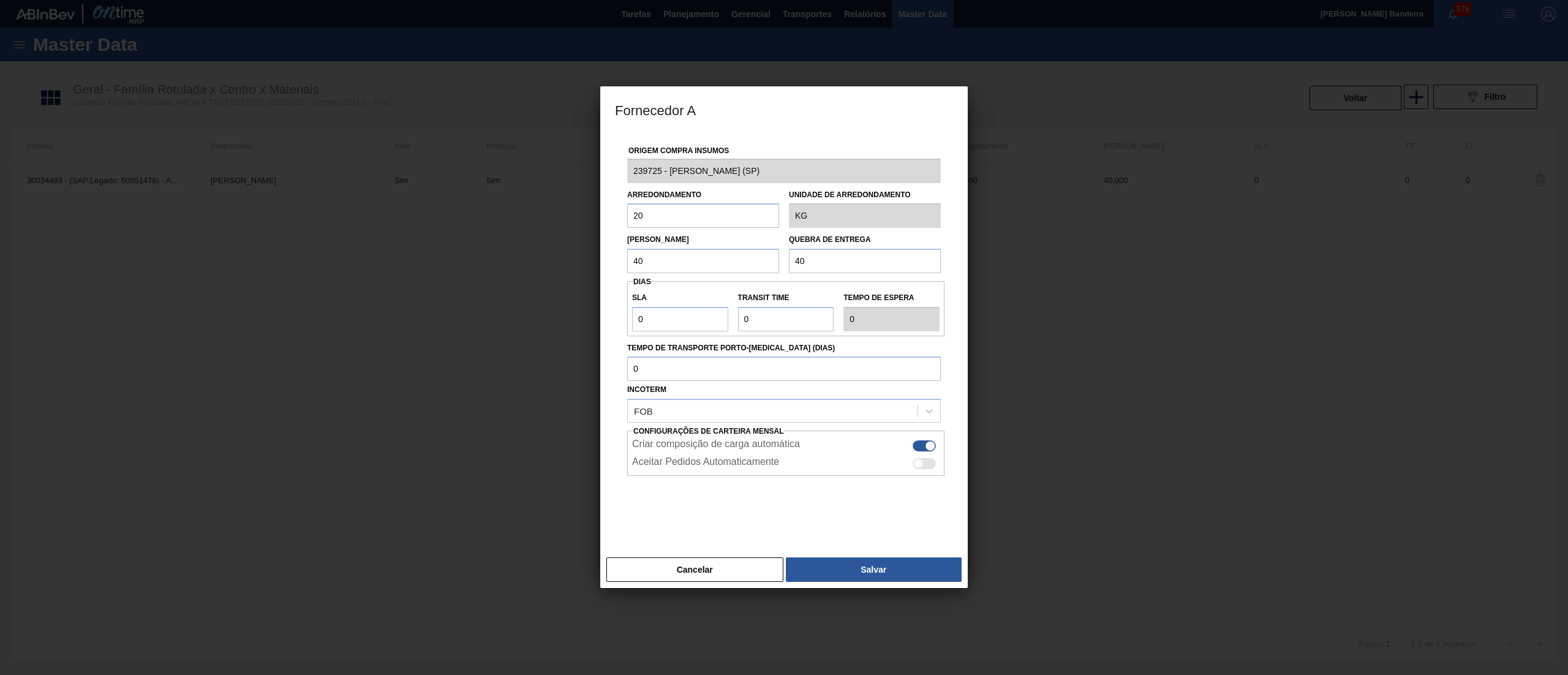
click at [589, 167] on div "Fornecedor A Origem Compra Insumos 239725 - KERRY - BARUERI (SP) Arredondamento…" at bounding box center [784, 337] width 1568 height 675
click at [706, 577] on button "Cancelar" at bounding box center [694, 569] width 177 height 25
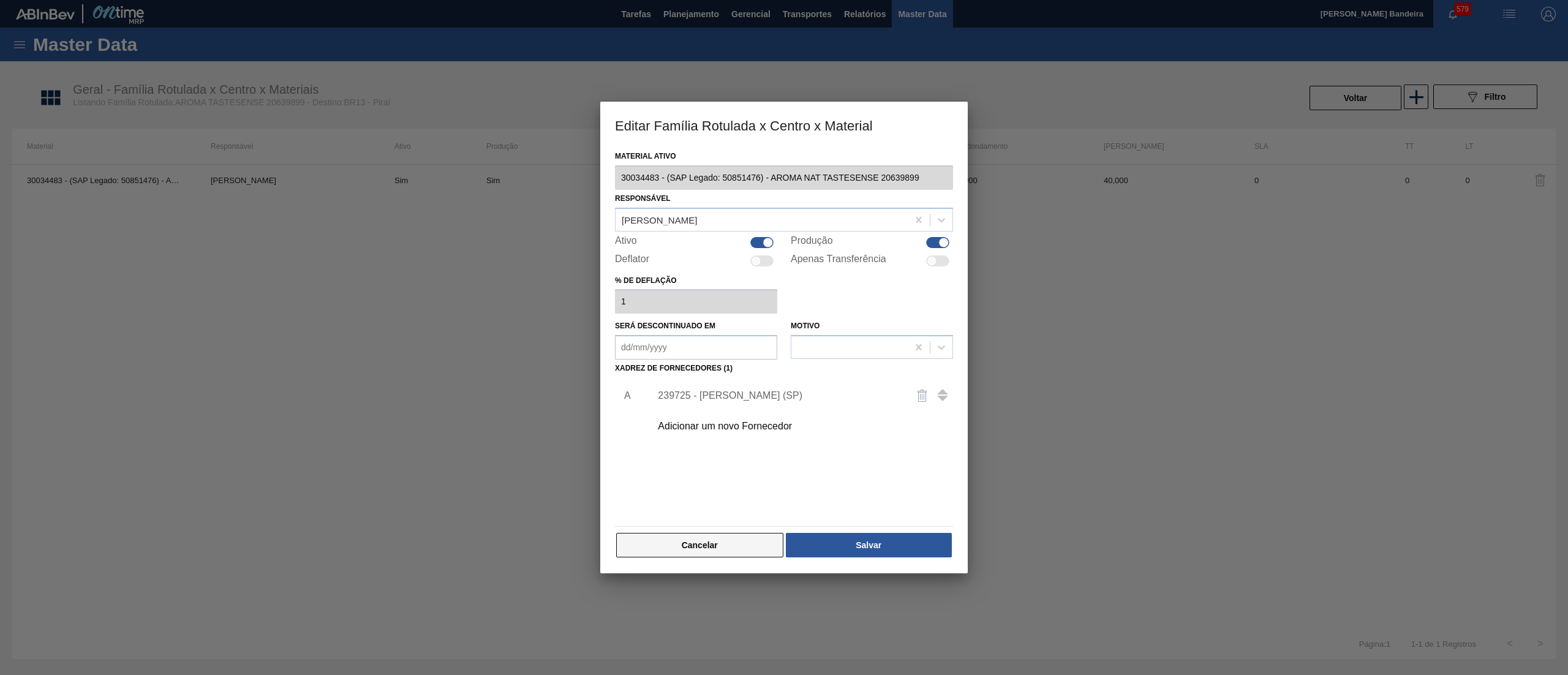
click at [724, 547] on button "Cancelar" at bounding box center [700, 545] width 167 height 25
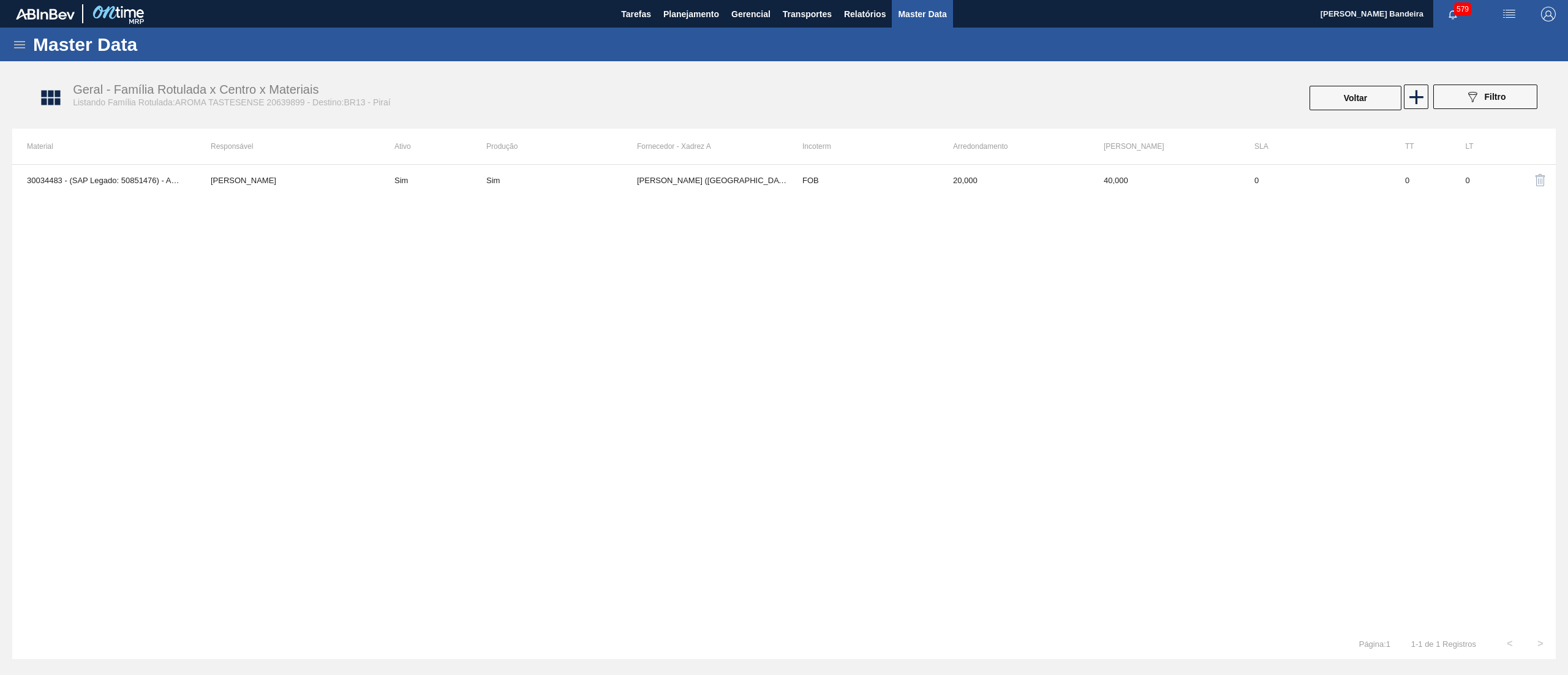
click at [699, 28] on div "Master Data" at bounding box center [784, 44] width 1568 height 33
click at [674, 15] on span "Planejamento" at bounding box center [690, 14] width 56 height 15
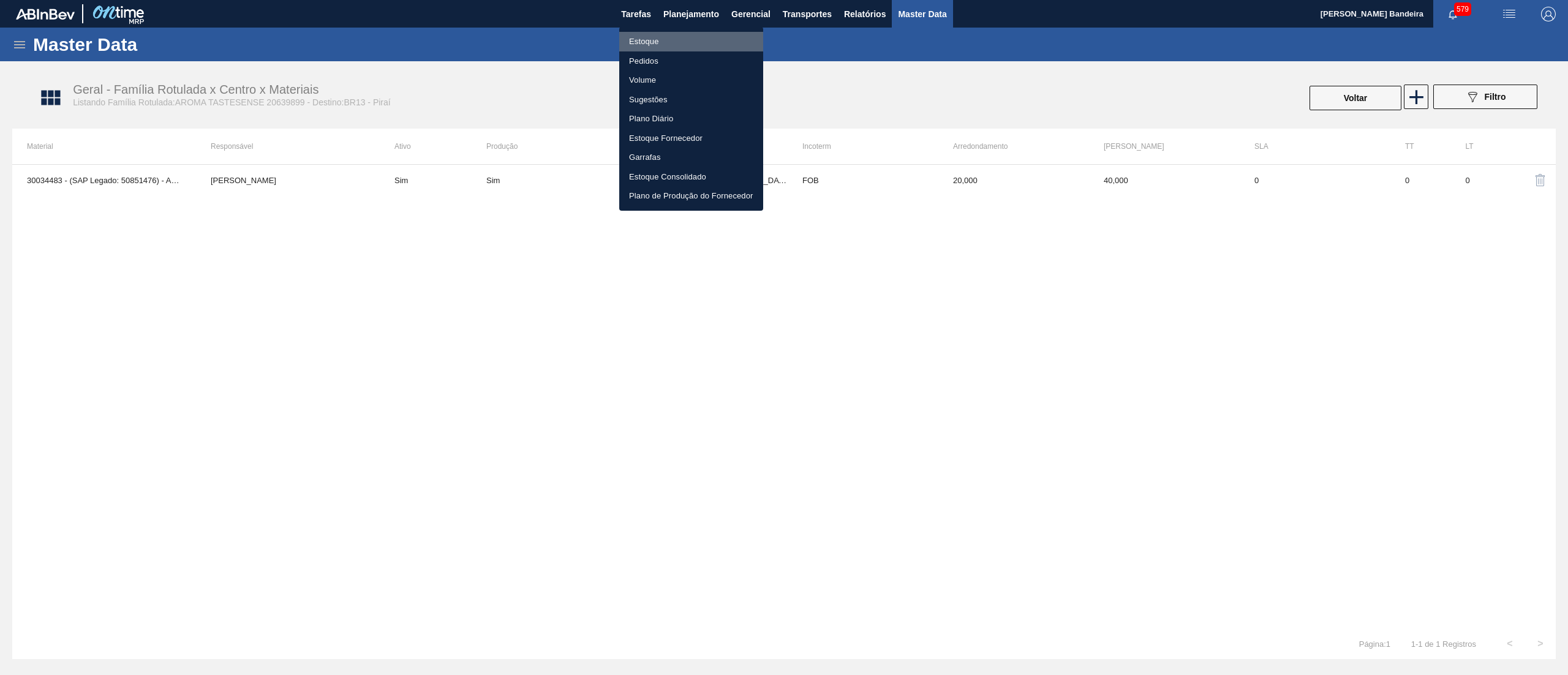
click at [660, 32] on li "Estoque" at bounding box center [691, 41] width 144 height 19
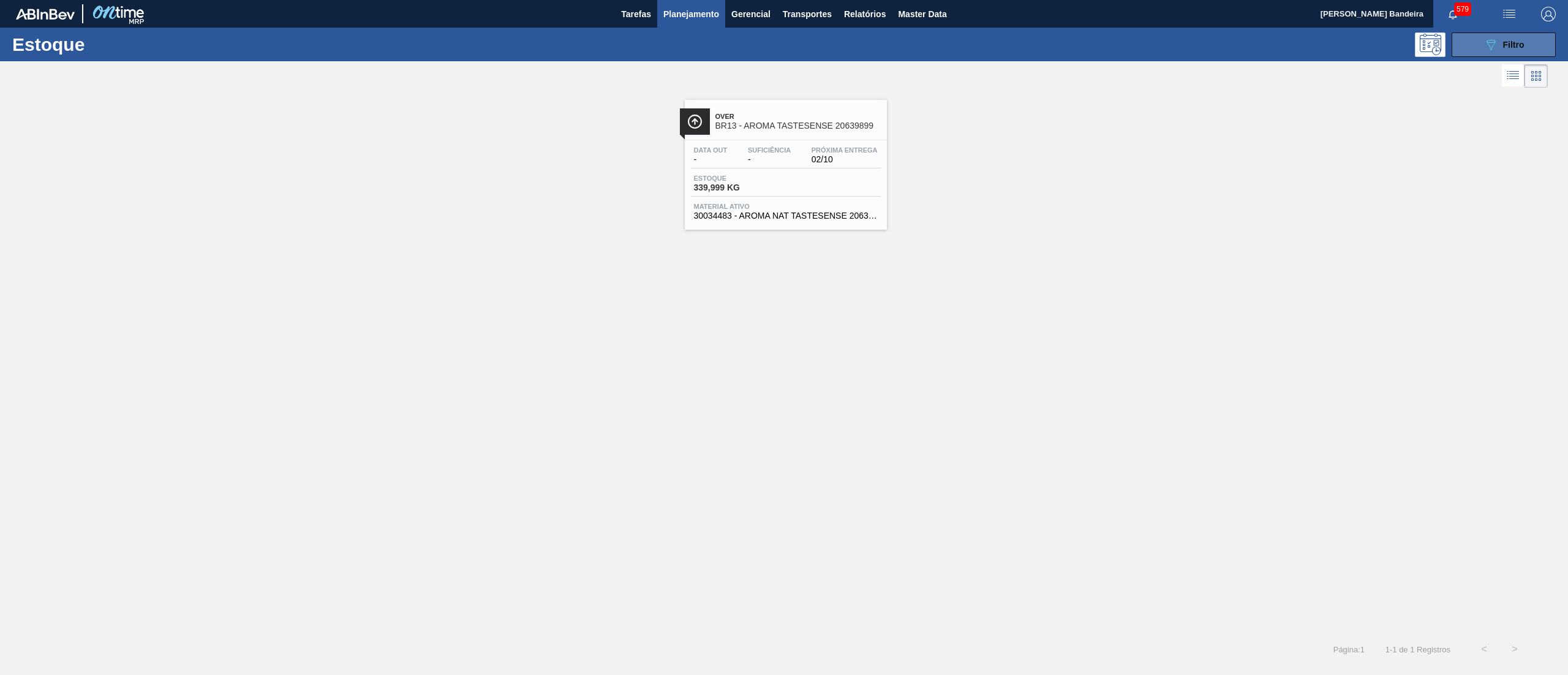
click at [1482, 49] on button "089F7B8B-B2A5-4AFE-B5C0-19BA573D28AC Filtro" at bounding box center [1504, 45] width 104 height 25
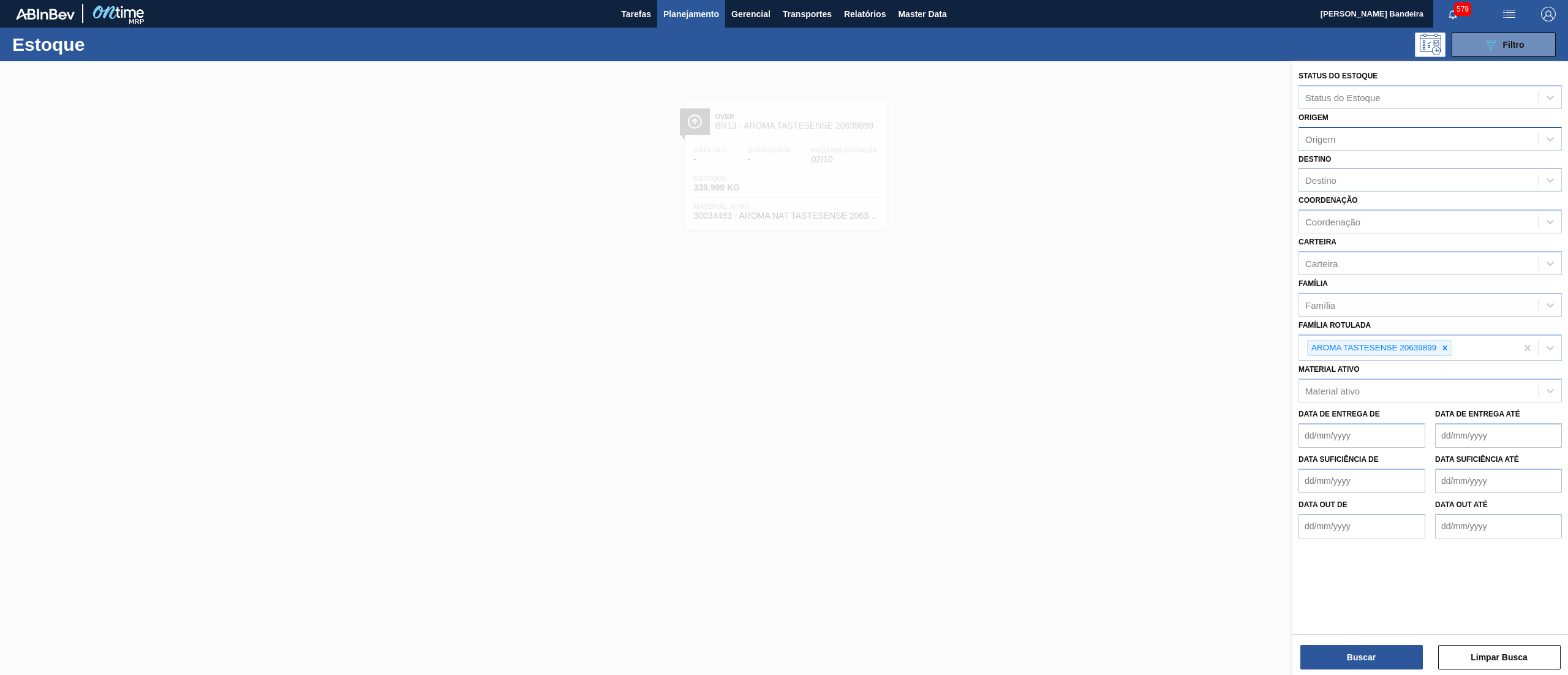
click at [1333, 134] on div "Origem" at bounding box center [1320, 139] width 30 height 11
paste input "239725"
type input "239725"
click at [1351, 175] on div "239725 (SAP Legado: 317597) - KERRY DO BRASIL LTDA" at bounding box center [1430, 169] width 264 height 23
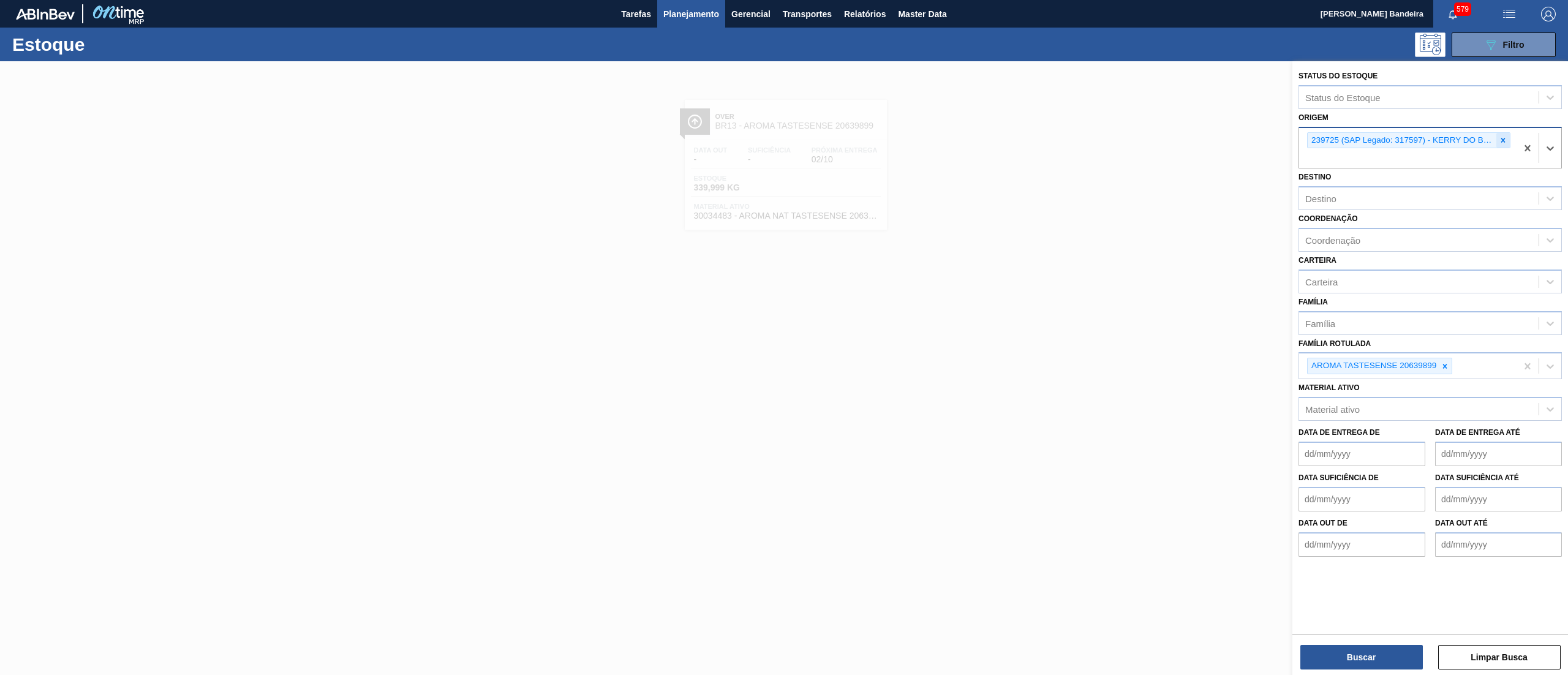
click at [1504, 136] on icon at bounding box center [1502, 140] width 9 height 9
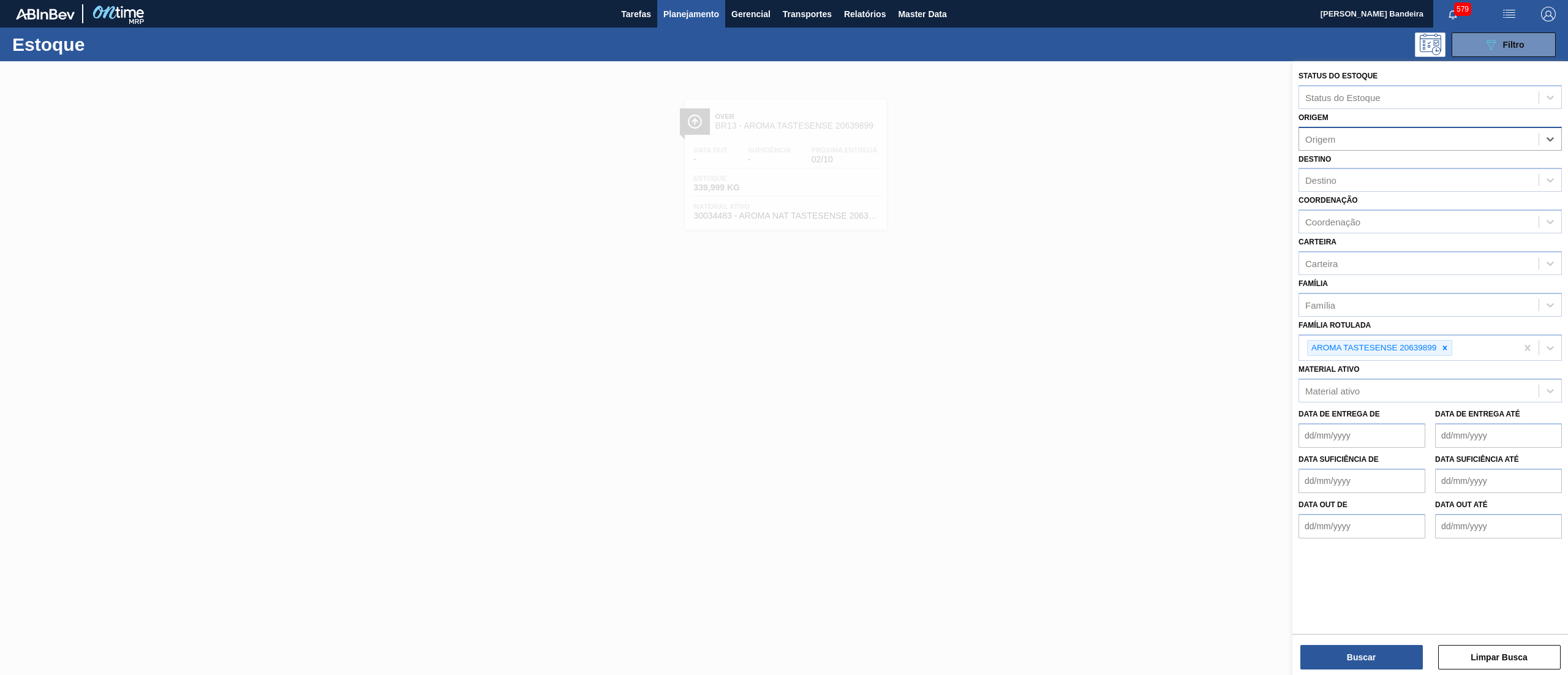
paste input "306753"
type input "306753"
click at [1415, 169] on div "306753 (SAP Legado: 439430) - TATE & LYLE SOLUTIONS BRASIL LTDA" at bounding box center [1430, 169] width 264 height 23
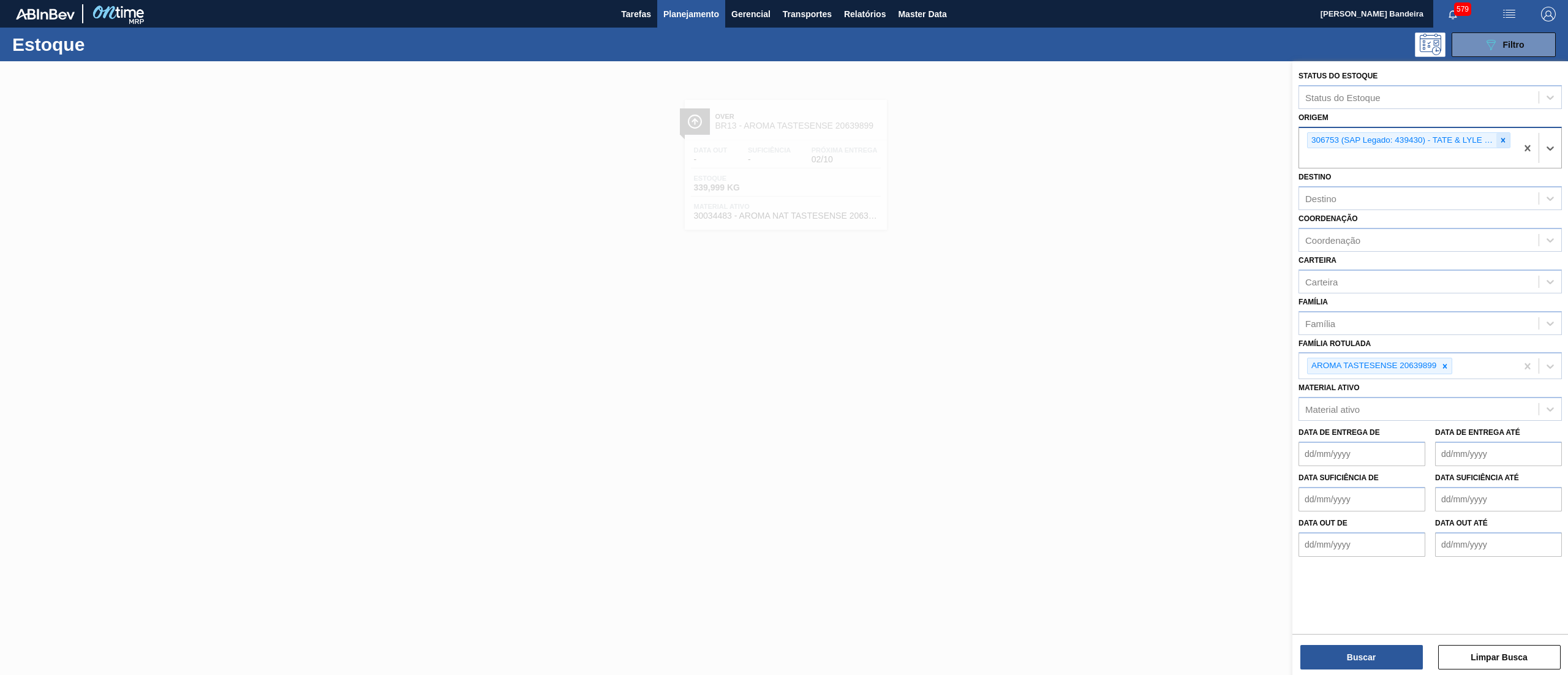
click at [1504, 141] on icon at bounding box center [1502, 140] width 9 height 9
paste input "303171"
type input "303171"
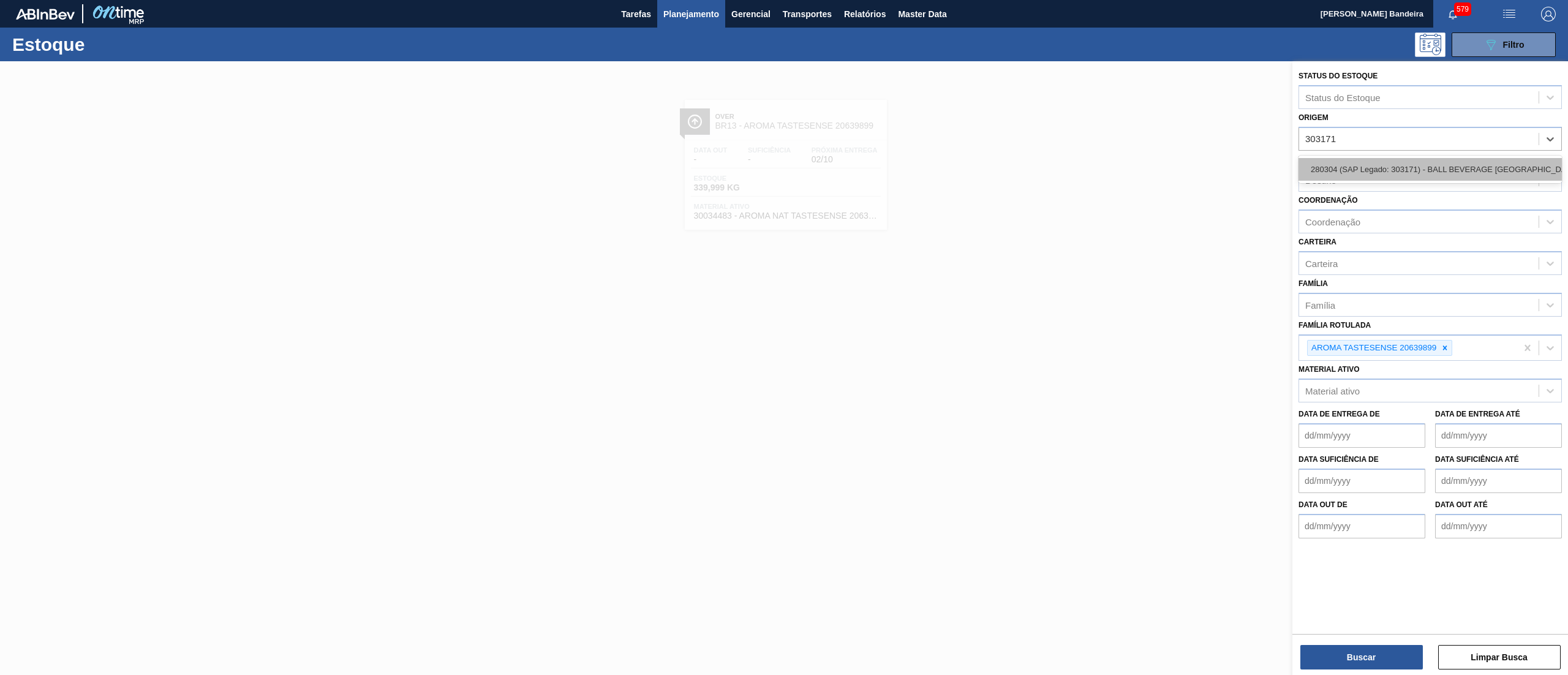
click at [1431, 159] on div "280304 (SAP Legado: 303171) - BALL BEVERAGE CAN SOUTH AMERICA SA" at bounding box center [1430, 169] width 264 height 23
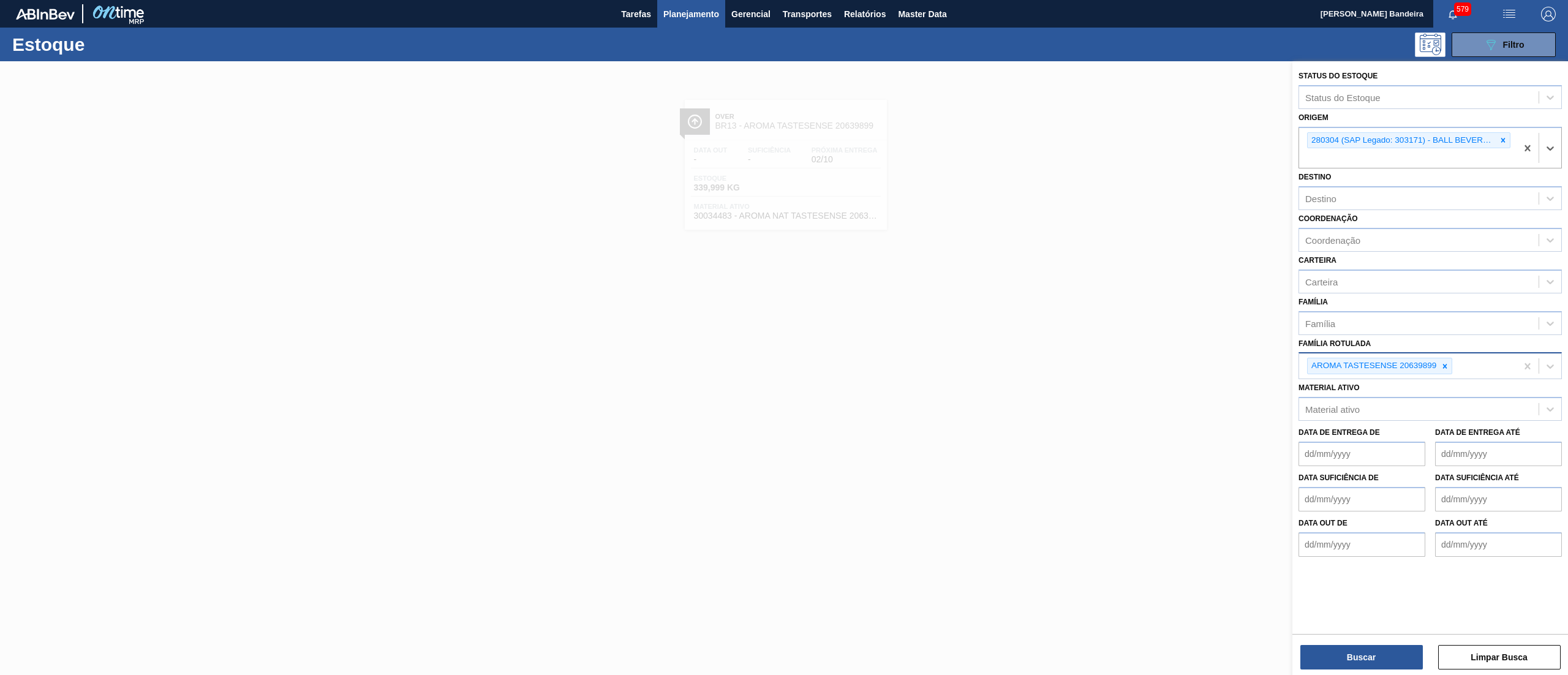
click at [1448, 355] on div "AROMA TASTESENSE 20639899" at bounding box center [1407, 366] width 217 height 25
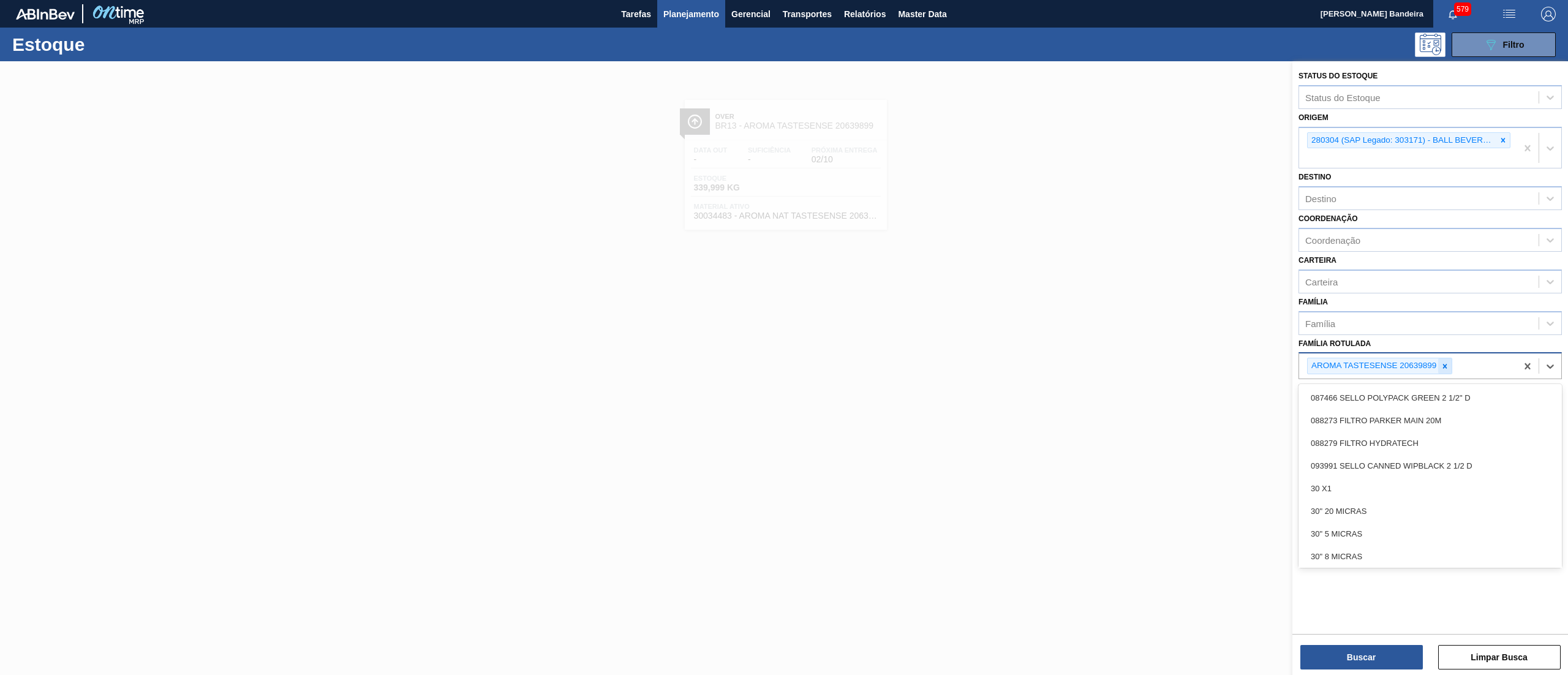
click at [1444, 372] on div at bounding box center [1445, 366] width 13 height 15
click at [1331, 656] on button "Buscar" at bounding box center [1361, 657] width 122 height 25
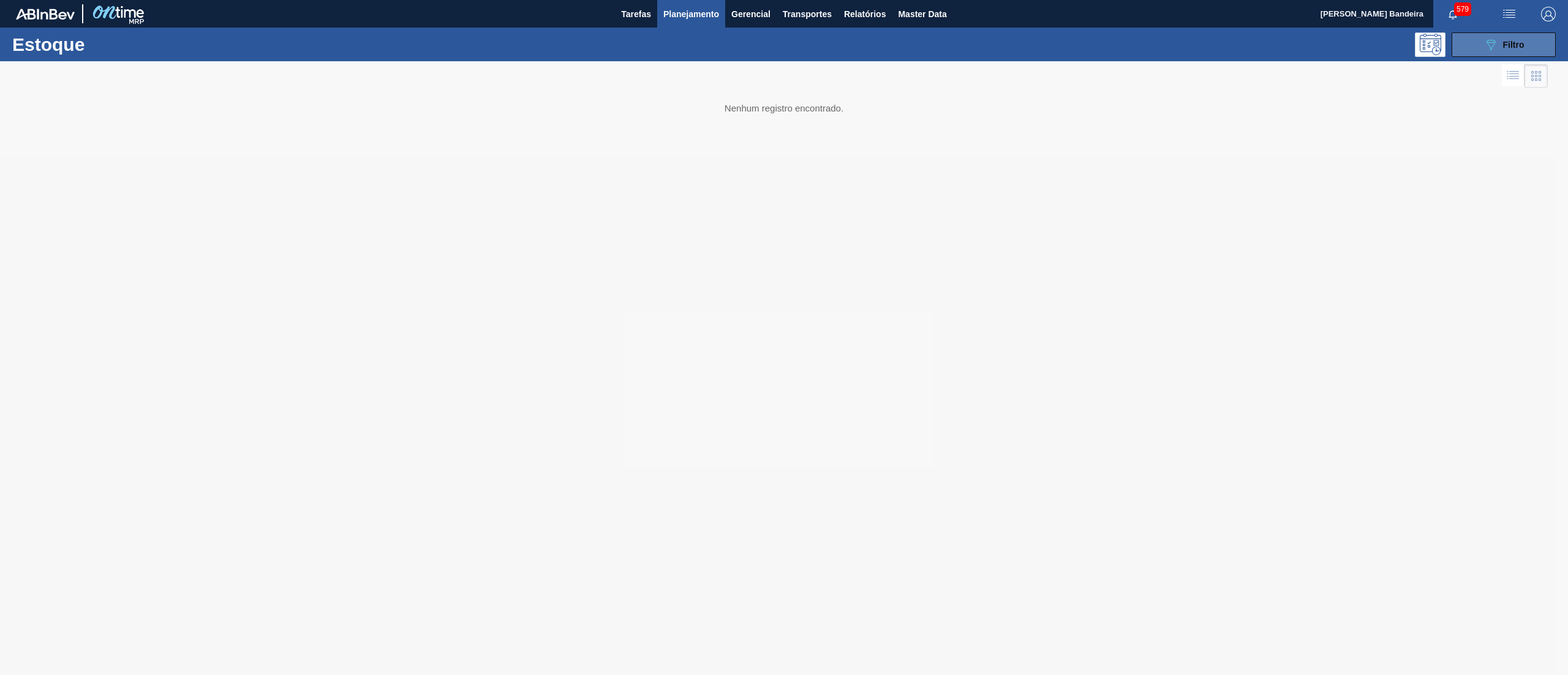
click at [1506, 40] on span "Filtro" at bounding box center [1514, 45] width 21 height 10
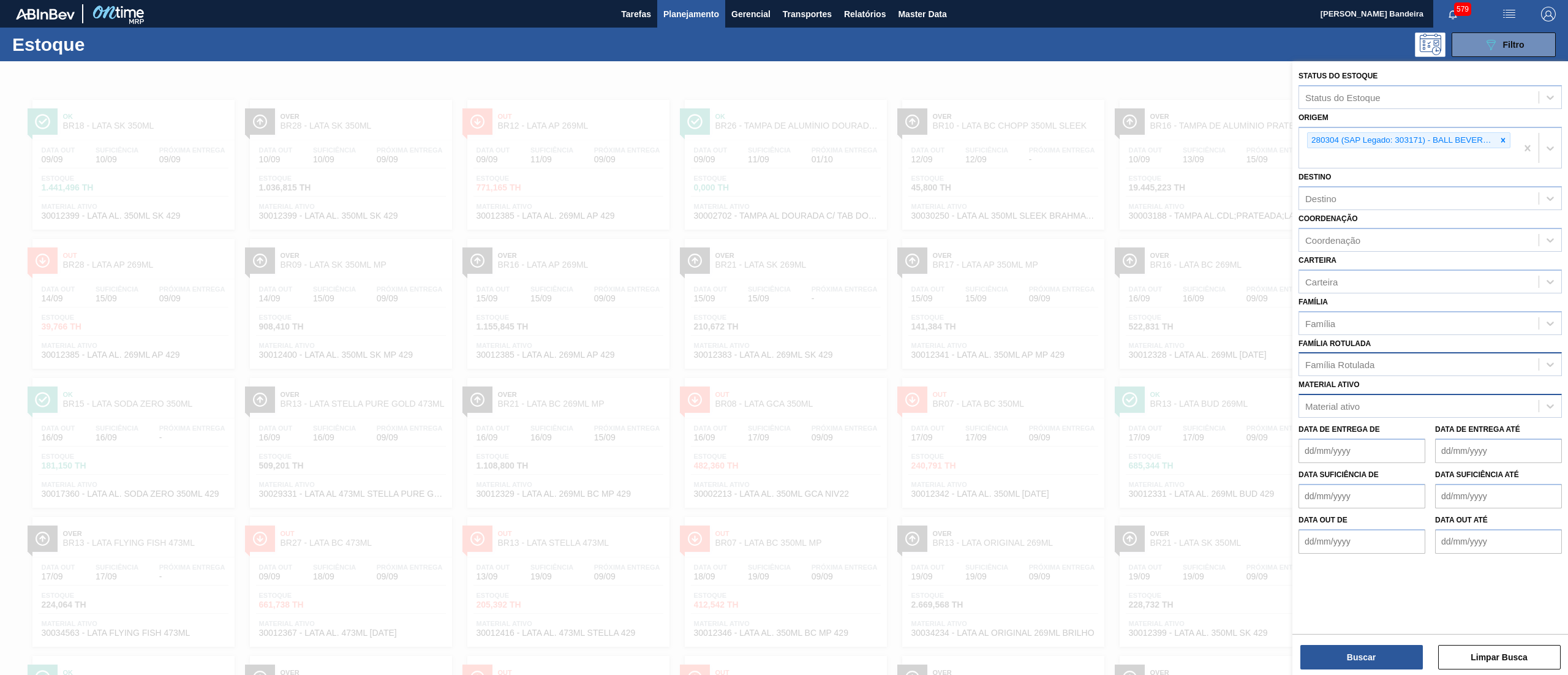
click at [1365, 398] on div "Material ativo" at bounding box center [1419, 406] width 239 height 18
paste ativo "50284851"
type ativo "50284851"
click at [1383, 403] on div "Material ativo" at bounding box center [1419, 406] width 239 height 18
paste ativo "50284851"
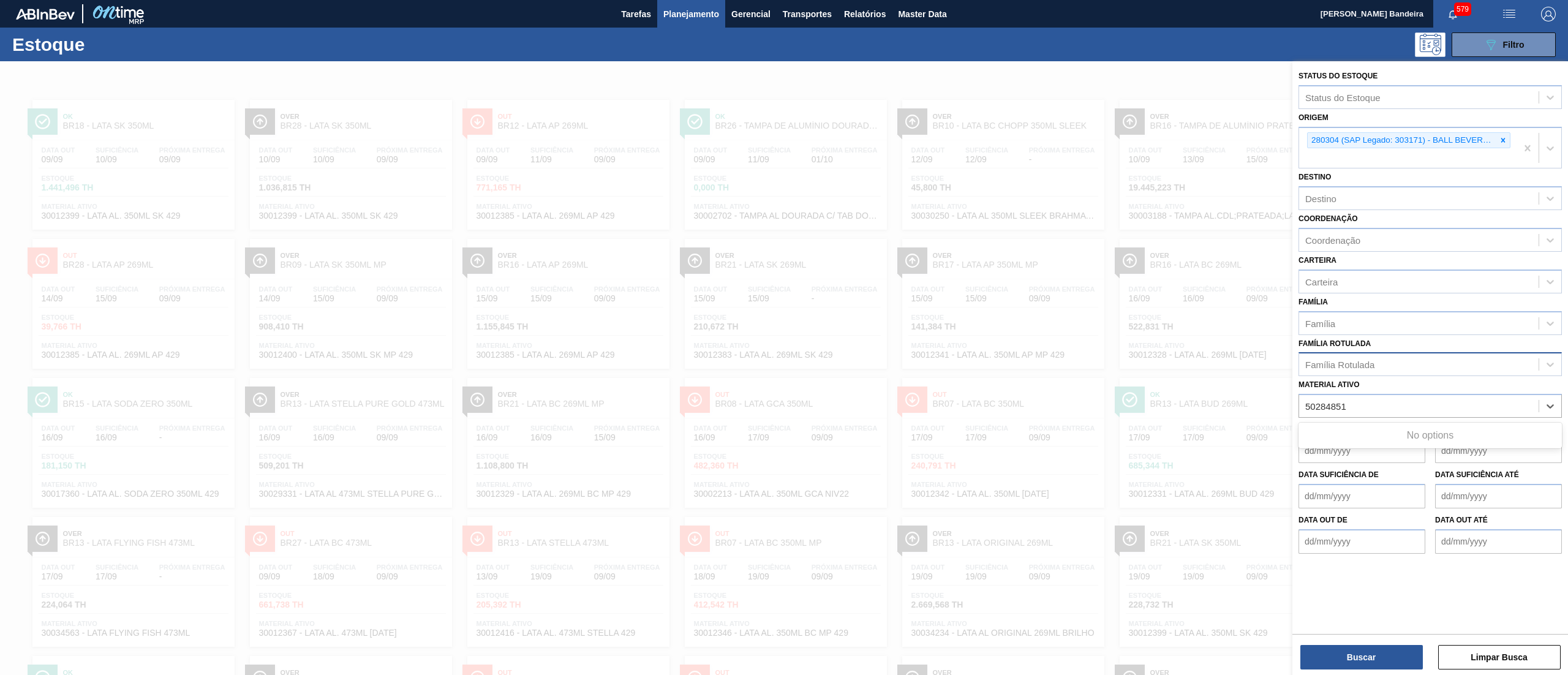
type ativo "50284851"
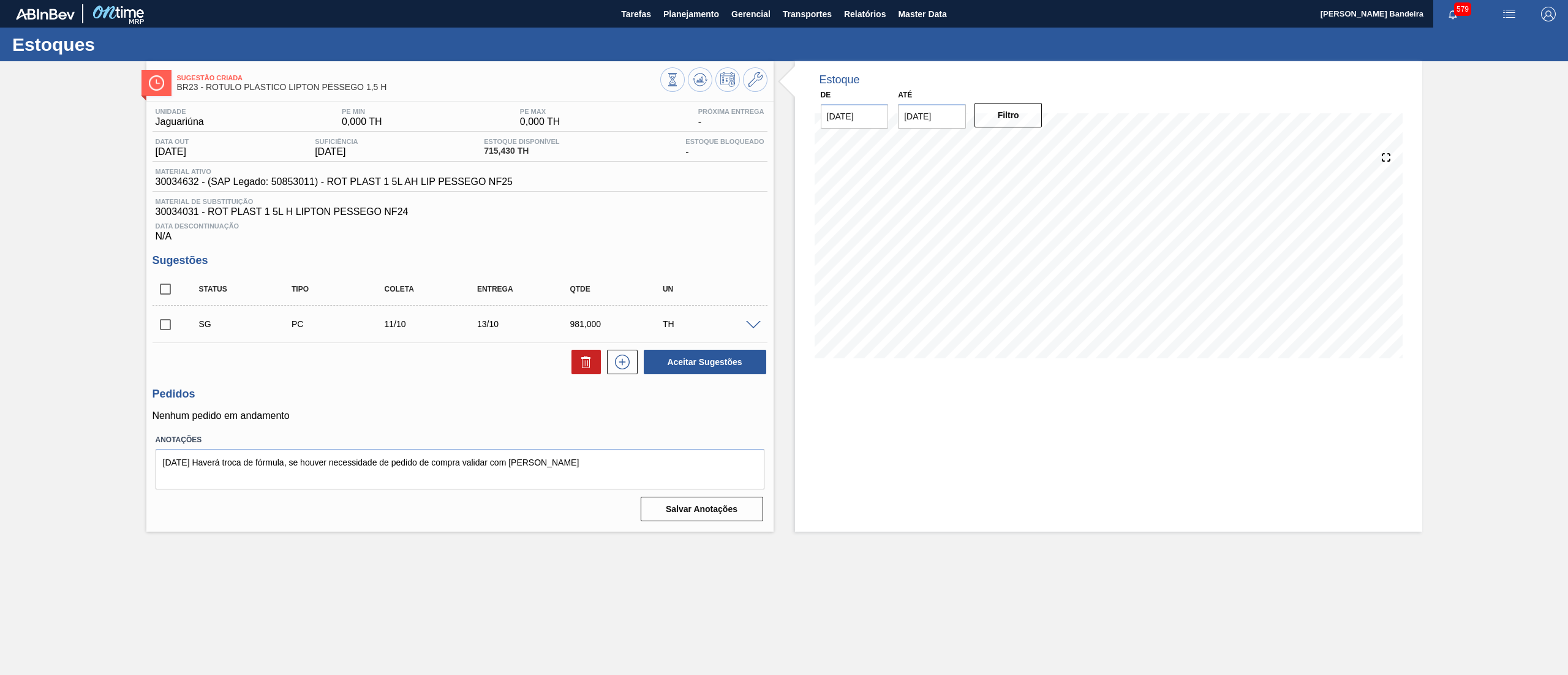
click at [753, 326] on span at bounding box center [753, 326] width 15 height 9
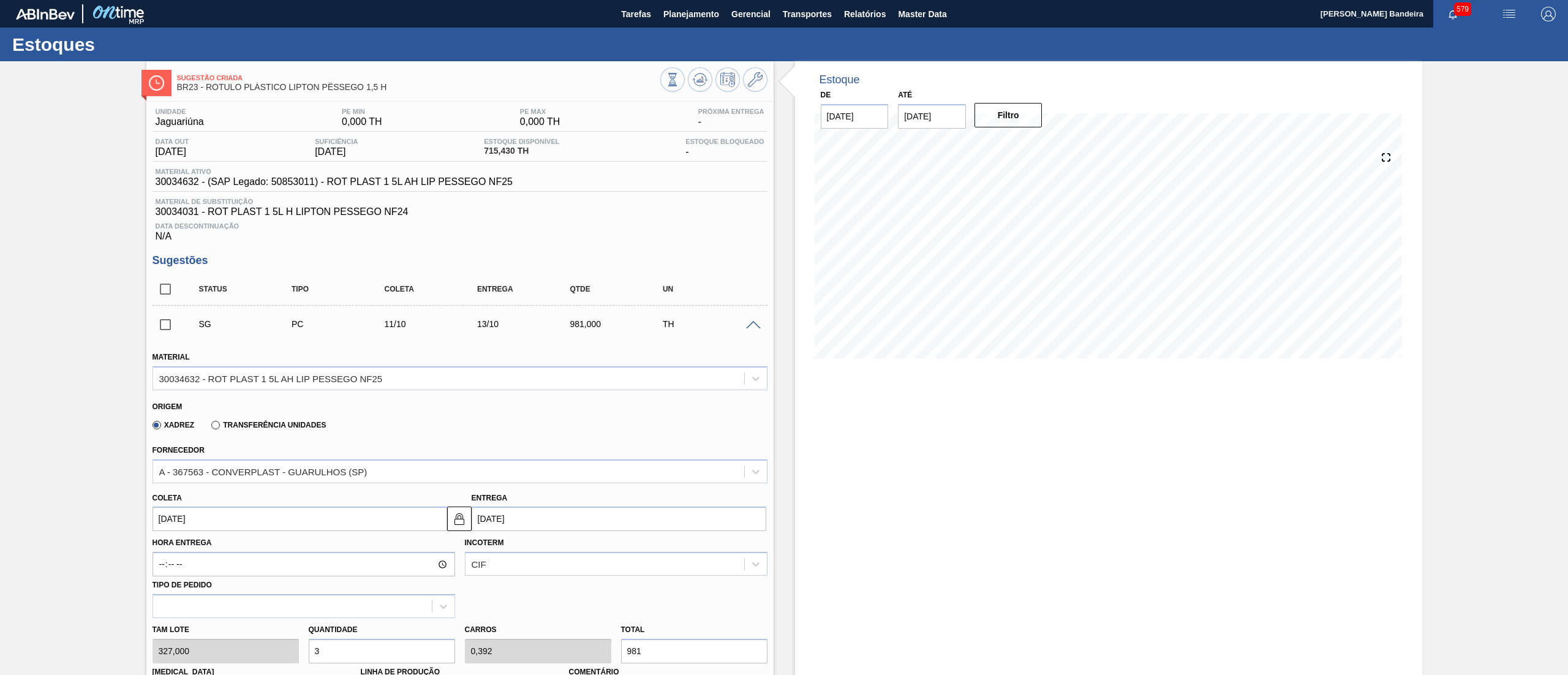
click at [753, 326] on span at bounding box center [753, 326] width 15 height 9
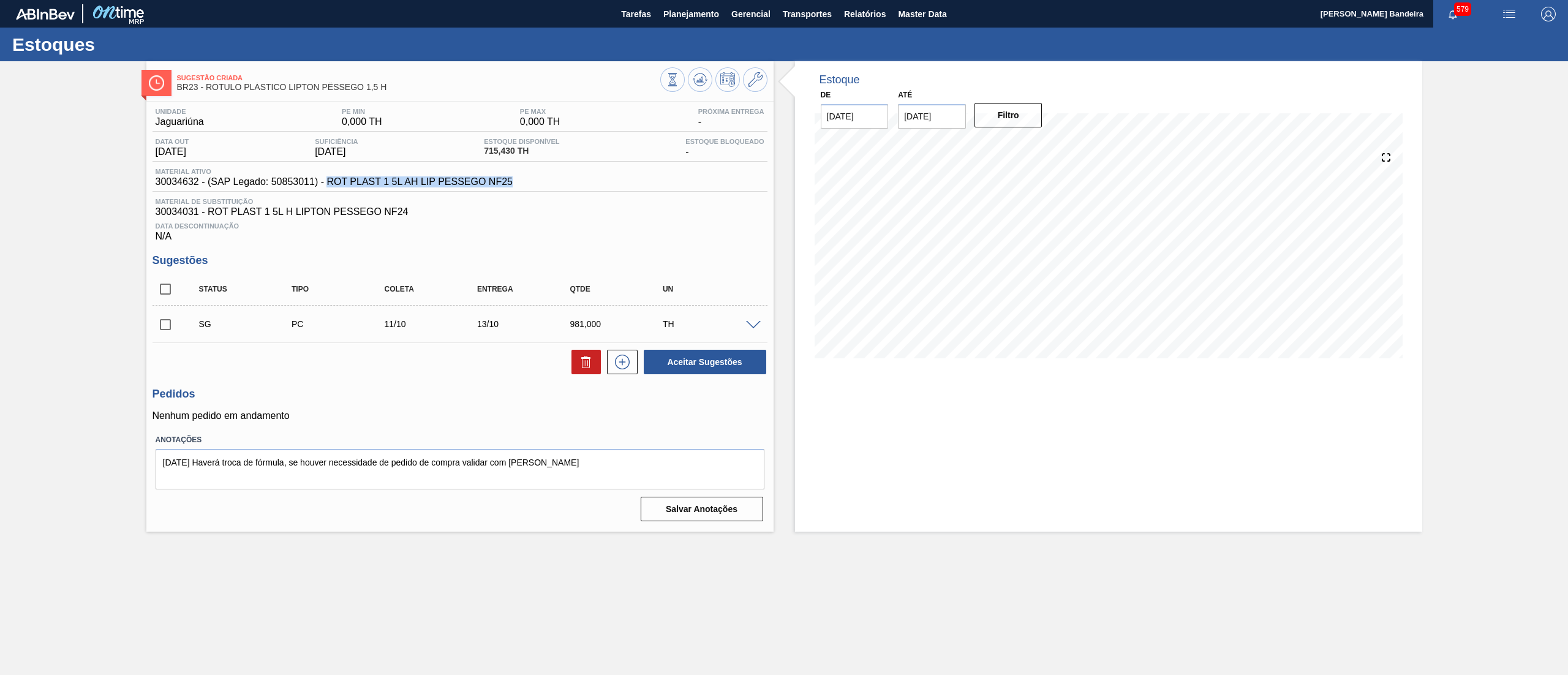
drag, startPoint x: 326, startPoint y: 184, endPoint x: 517, endPoint y: 193, distance: 191.2
click at [517, 192] on div "Material ativo 30034632 - (SAP Legado: 50853011) - ROT PLAST 1 5L AH LIP PESSEG…" at bounding box center [460, 180] width 615 height 24
copy span "ROT PLAST 1 5L AH LIP PESSEGO NF25"
drag, startPoint x: 149, startPoint y: 186, endPoint x: 196, endPoint y: 191, distance: 47.3
click at [196, 191] on div "Unidade Jaguariúna PE MIN 0,000 TH PE MAX 0,000 TH Próxima Entrega - Data out […" at bounding box center [460, 314] width 627 height 424
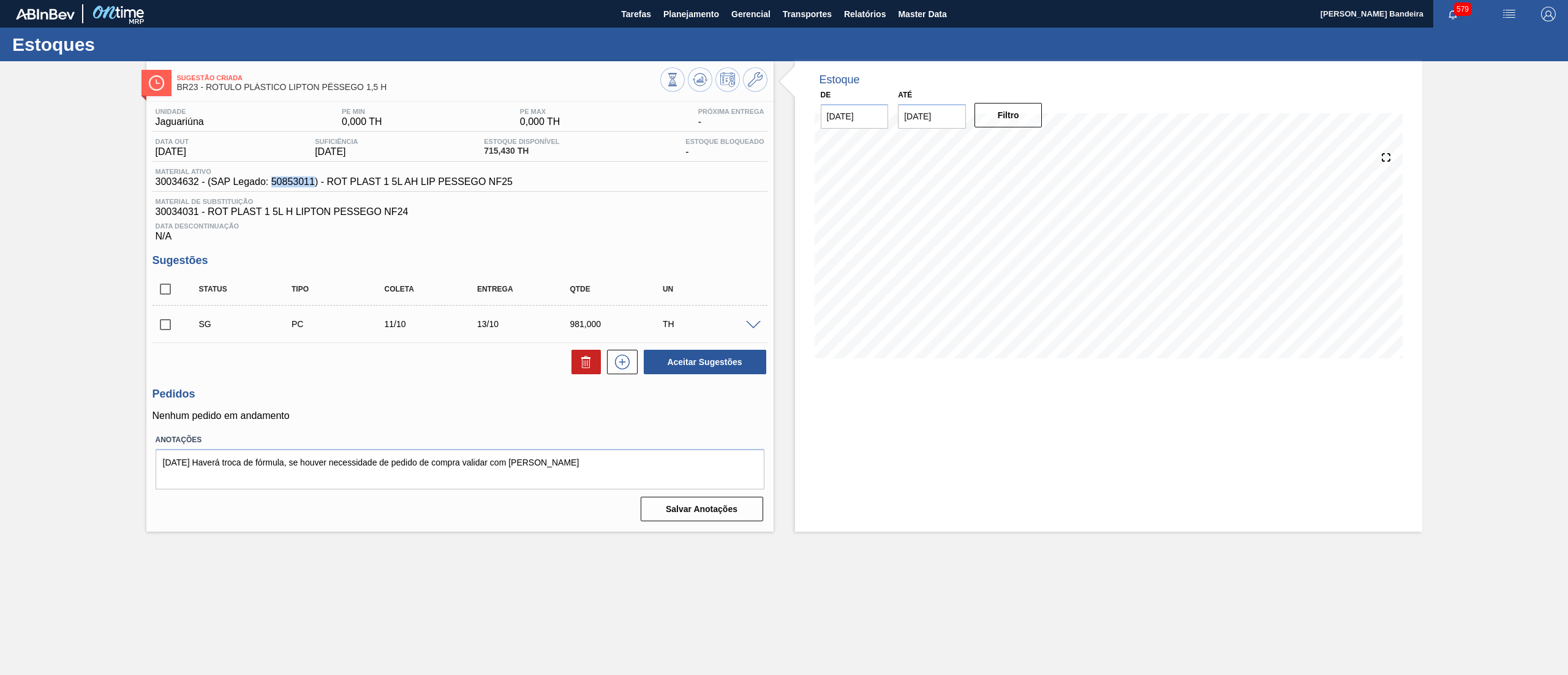
drag, startPoint x: 272, startPoint y: 186, endPoint x: 315, endPoint y: 184, distance: 43.0
click at [315, 184] on span "30034632 - (SAP Legado: 50853011) - ROT PLAST 1 5L AH LIP PESSEGO NF25" at bounding box center [334, 182] width 357 height 11
copy span "50853011"
drag, startPoint x: 512, startPoint y: 179, endPoint x: 327, endPoint y: 186, distance: 185.1
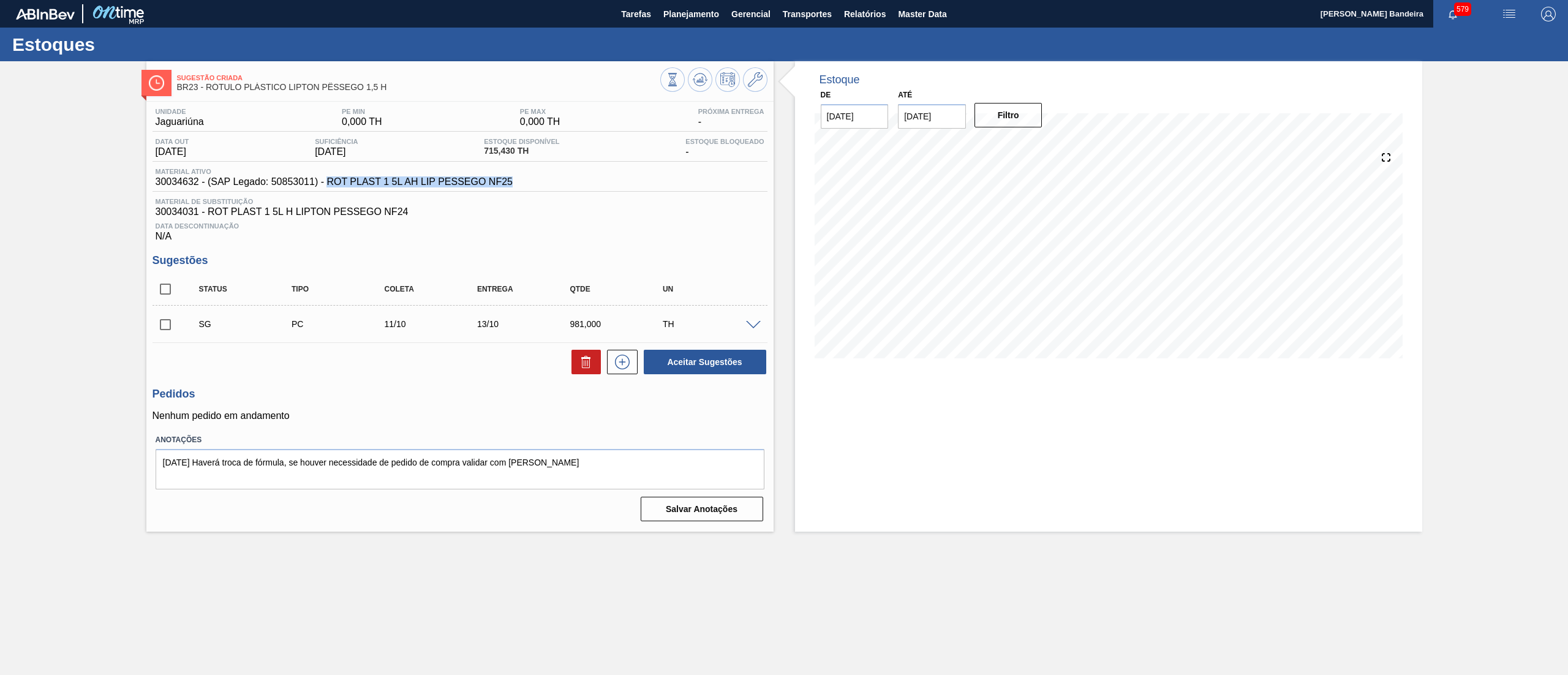
click at [327, 186] on div "Material ativo 30034632 - (SAP Legado: 50853011) - ROT PLAST 1 5L AH LIP PESSEG…" at bounding box center [334, 177] width 363 height 19
copy span "ROT PLAST 1 5L AH LIP PESSEGO NF25"
